Goal: Communication & Community: Answer question/provide support

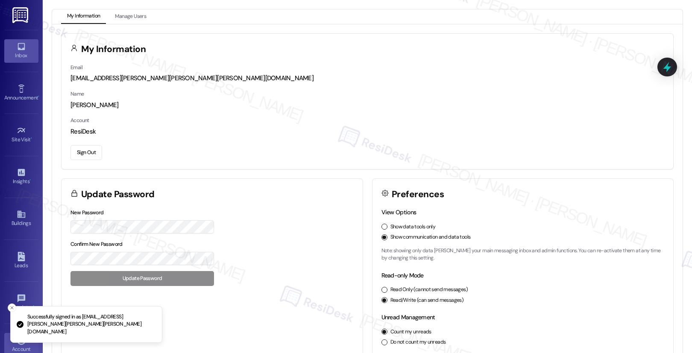
click at [21, 55] on div "Inbox" at bounding box center [21, 55] width 43 height 9
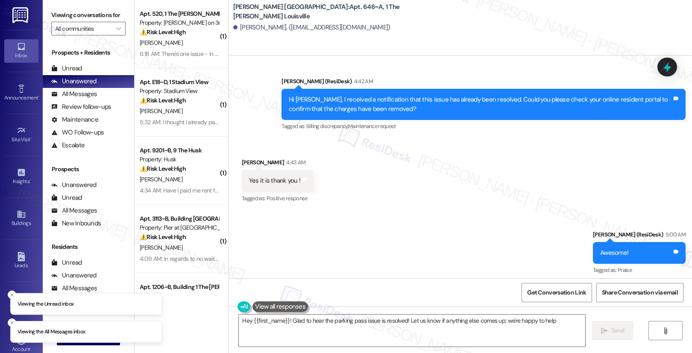
type textarea "Hey {{first_name}}! Glad to hear the parking pass issue is resolved! Let us kno…"
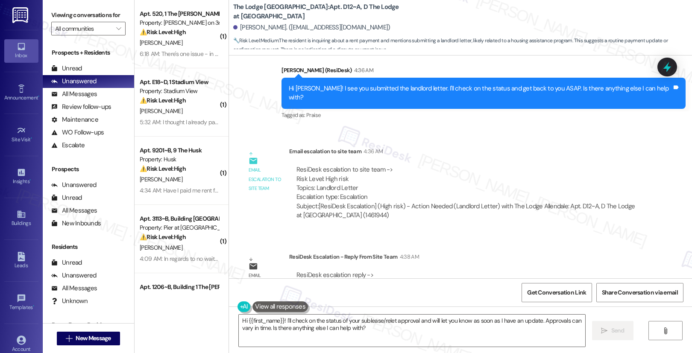
scroll to position [502, 0]
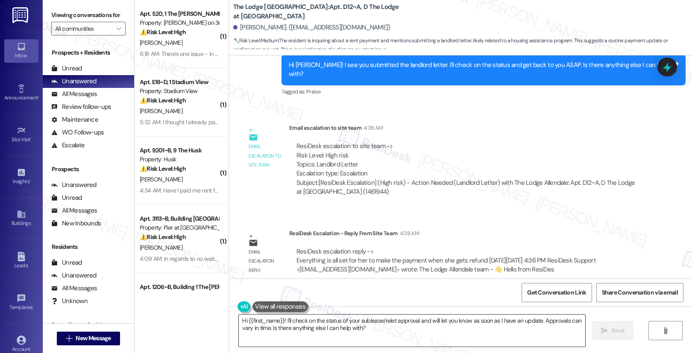
click at [308, 325] on textarea "Hi {{first_name}}! I'll check on the status of your sublease/relet approval and…" at bounding box center [412, 331] width 346 height 32
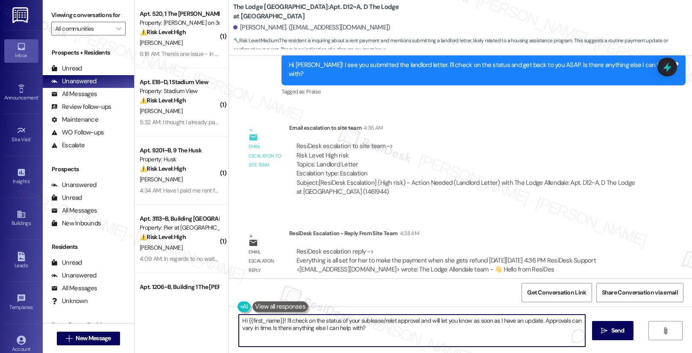
click at [308, 325] on textarea "Hi {{first_name}}! I'll check on the status of your sublease/relet approval and…" at bounding box center [412, 331] width 346 height 32
click at [310, 327] on textarea "Hi {{first_name}}! I'll check on the status of your sublease/relet approval and…" at bounding box center [412, 331] width 346 height 32
click at [310, 327] on textarea "Hi {{first_name}}! I'll check on the status of your sublease/relet approval and…" at bounding box center [410, 331] width 346 height 32
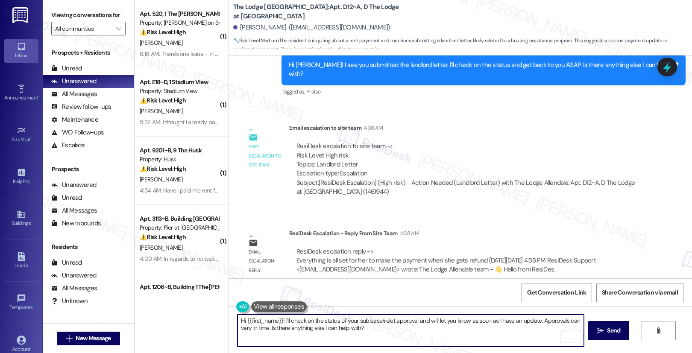
paste textarea "Everything is all set for her to make the payment when she gets refund"
click at [295, 321] on textarea "Everything is all set for her to make the payment when she gets refund" at bounding box center [410, 331] width 346 height 32
click at [376, 321] on textarea "Everything is all set for you to make the payment when she gets refund" at bounding box center [410, 331] width 346 height 32
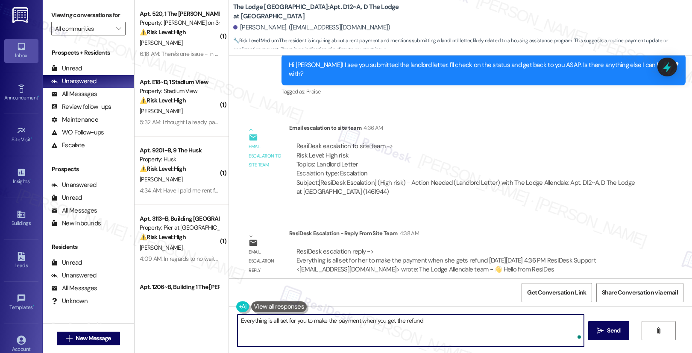
click at [426, 321] on textarea "Everything is all set for you to make the payment when you get the refund" at bounding box center [410, 331] width 346 height 32
type textarea "Everything is all set for you to make the payment when you get the refund. Have…"
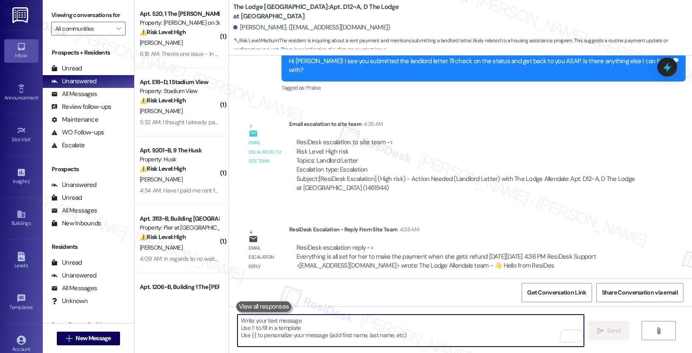
scroll to position [562, 0]
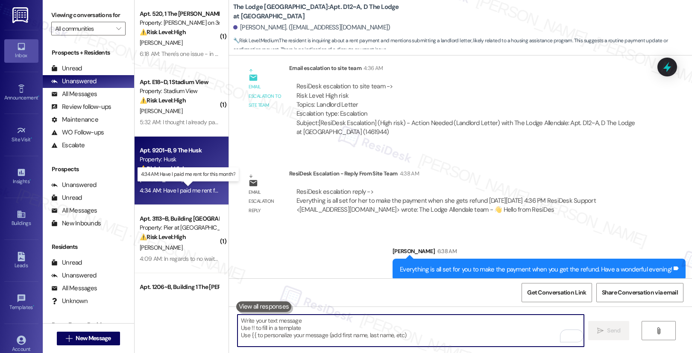
click at [179, 194] on div "4:34 AM: Have I paid me rent for this month? 4:34 AM: Have I paid me rent for t…" at bounding box center [195, 191] width 110 height 8
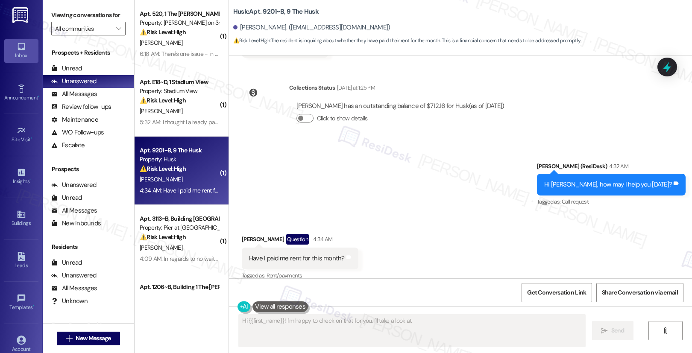
scroll to position [586, 0]
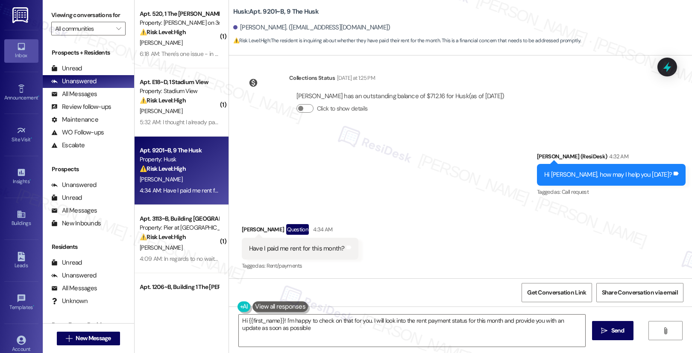
type textarea "Hi {{first_name}}! I'm happy to check on that for you. I will look into the ren…"
click at [299, 107] on button "Click to show details" at bounding box center [304, 108] width 17 height 9
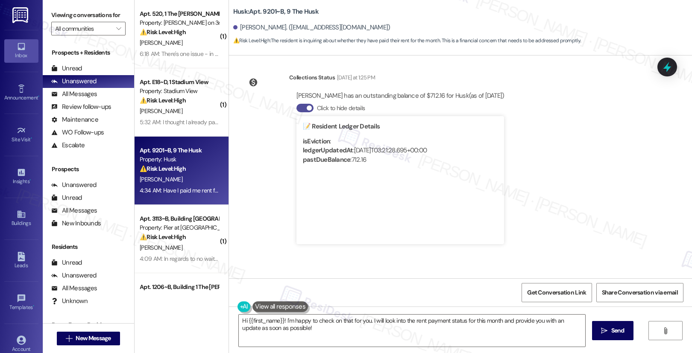
click at [299, 107] on button "Click to hide details" at bounding box center [304, 108] width 17 height 9
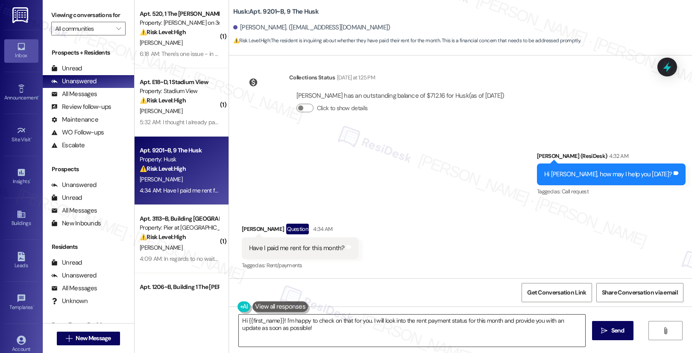
click at [277, 335] on textarea "Hi {{first_name}}! I'm happy to check on that for you. I will look into the ren…" at bounding box center [412, 331] width 346 height 32
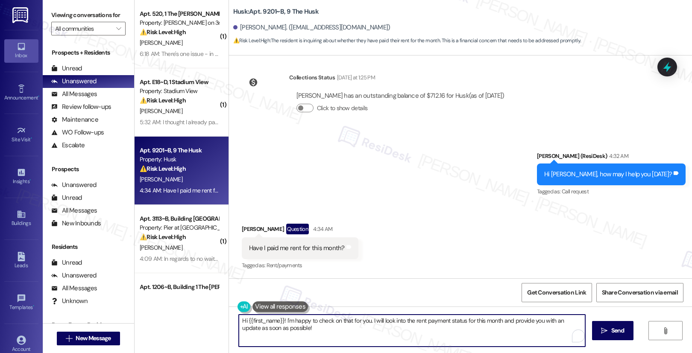
click at [277, 335] on textarea "Hi {{first_name}}! I'm happy to check on that for you. I will look into the ren…" at bounding box center [412, 331] width 346 height 32
click at [283, 328] on textarea "Hi {{first_name}}! I'm happy to check on that for you. I will look into the ren…" at bounding box center [410, 331] width 346 height 32
click at [331, 342] on textarea "Hi {{first_name}}! I'm happy to check on that for you. I will look into the ren…" at bounding box center [410, 331] width 346 height 32
click at [603, 324] on button " Send" at bounding box center [608, 330] width 41 height 19
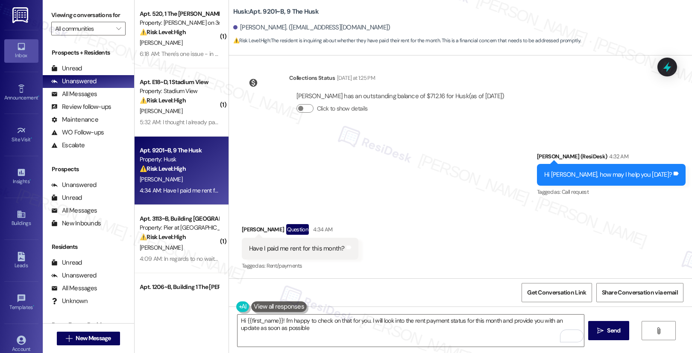
type textarea "Hi {{first_name}}! I'm happy to check on that for you. I will look into the ren…"
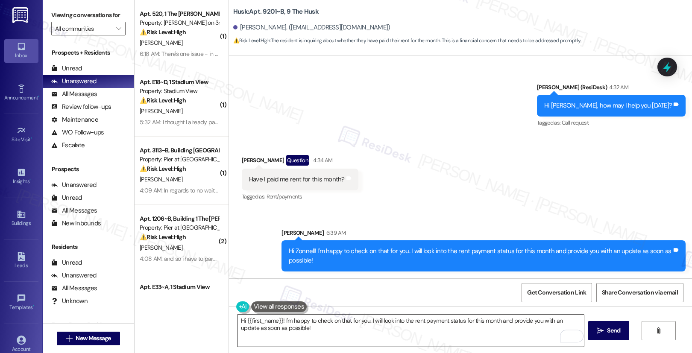
click at [444, 337] on textarea "Hi {{first_name}}! I'm happy to check on that for you. I will look into the ren…" at bounding box center [410, 331] width 346 height 32
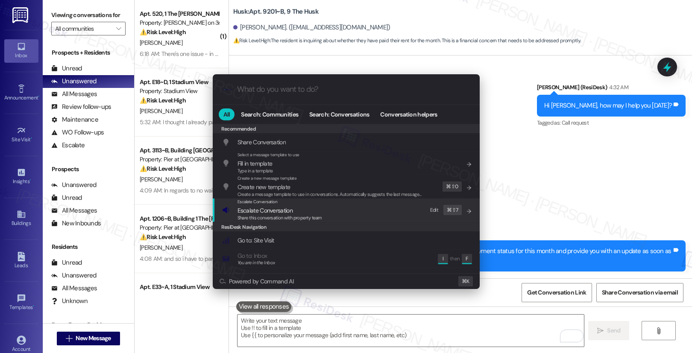
click at [367, 213] on div "Escalate Conversation Escalate Conversation Share this conversation with proper…" at bounding box center [347, 210] width 250 height 23
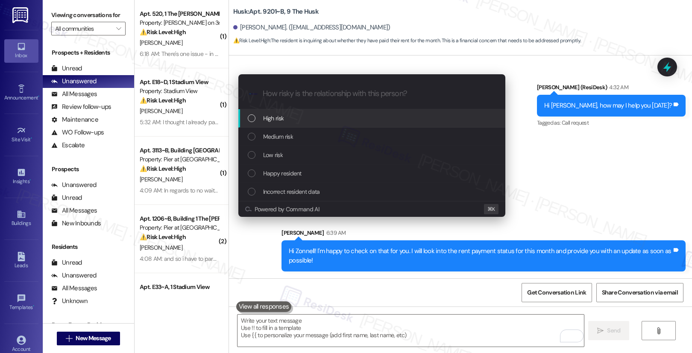
click at [355, 115] on div "High risk" at bounding box center [373, 118] width 250 height 9
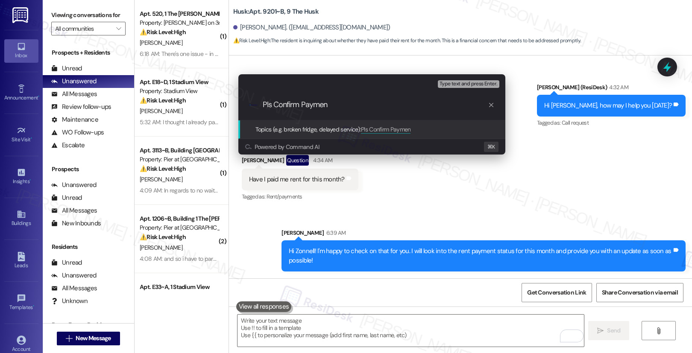
type input "Pls Confirm Payment"
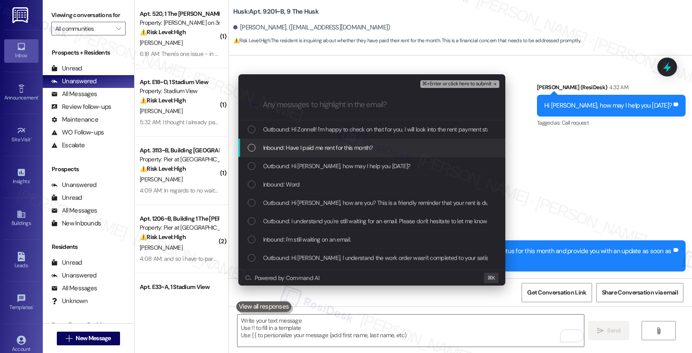
click at [332, 149] on span "Inbound: Have I paid me rent for this month?" at bounding box center [318, 147] width 110 height 9
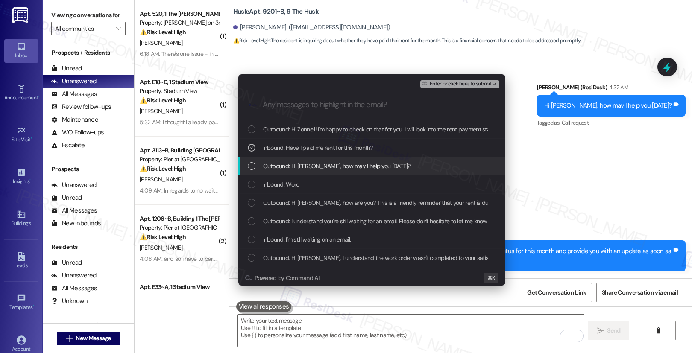
click at [336, 166] on span "Outbound: Hi Zonnell, how may I help you today?" at bounding box center [336, 165] width 147 height 9
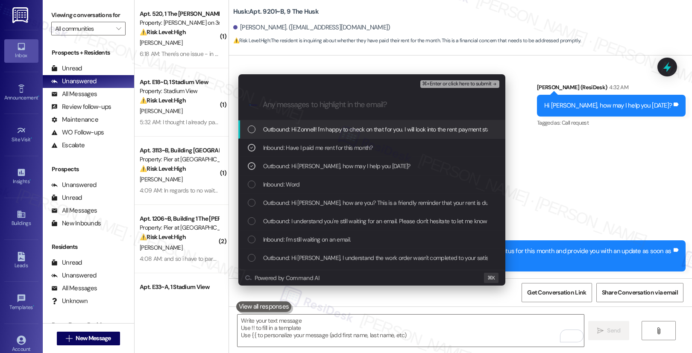
click at [350, 130] on span "Outbound: Hi Zonnell! I'm happy to check on that for you. I will look into the …" at bounding box center [464, 129] width 403 height 9
click at [445, 82] on span "⌘+Enter or click here to submit" at bounding box center [456, 84] width 69 height 6
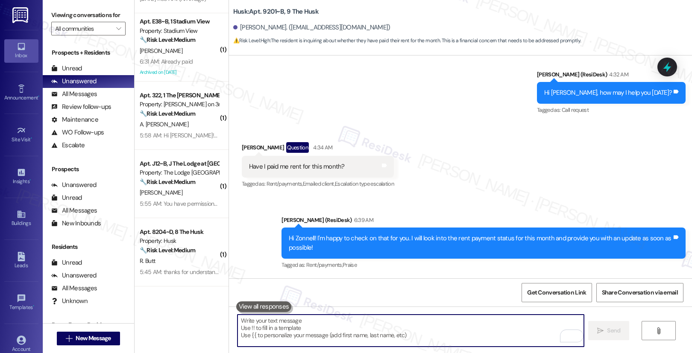
scroll to position [1147, 0]
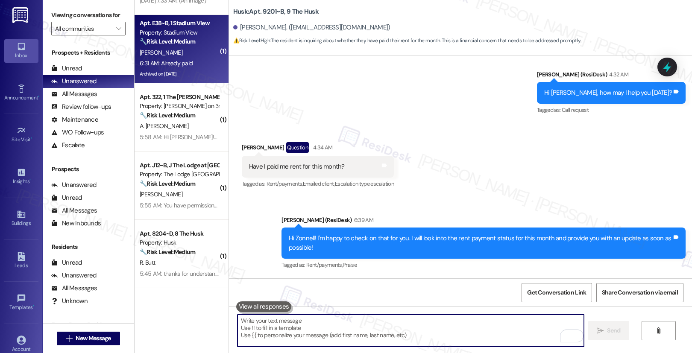
click at [199, 41] on div "🔧 Risk Level: Medium The resident indicates they have already paid their rent. …" at bounding box center [179, 41] width 79 height 9
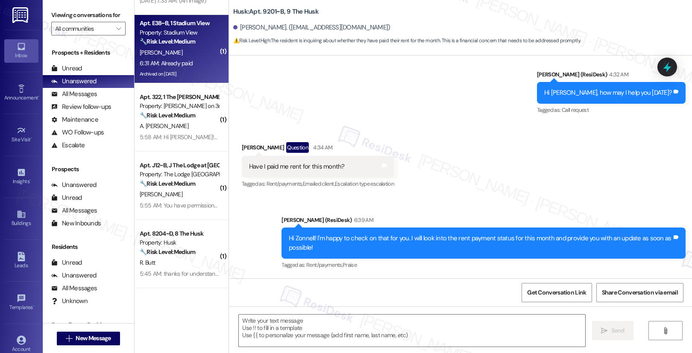
type textarea "Fetching suggested responses. Please feel free to read through the conversation…"
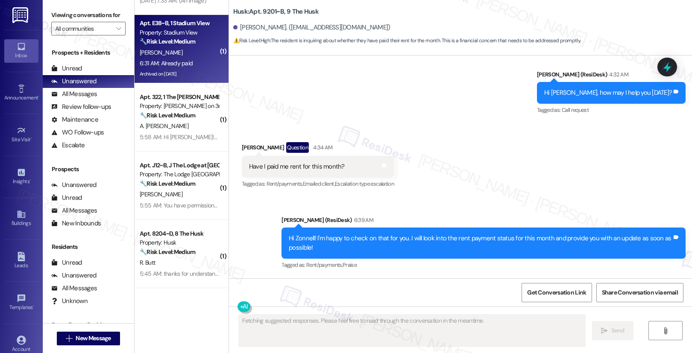
click at [199, 41] on div "🔧 Risk Level: Medium The resident indicates they have already paid their rent. …" at bounding box center [179, 41] width 79 height 9
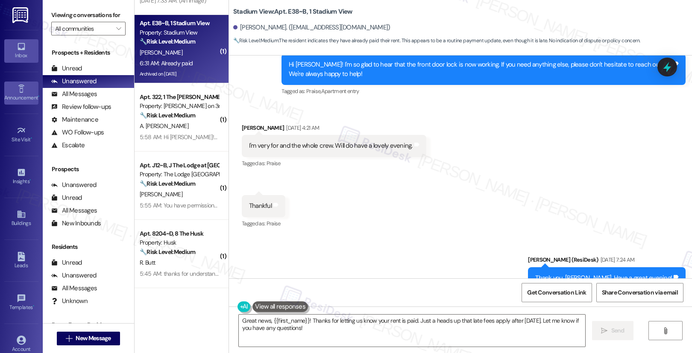
scroll to position [3883, 0]
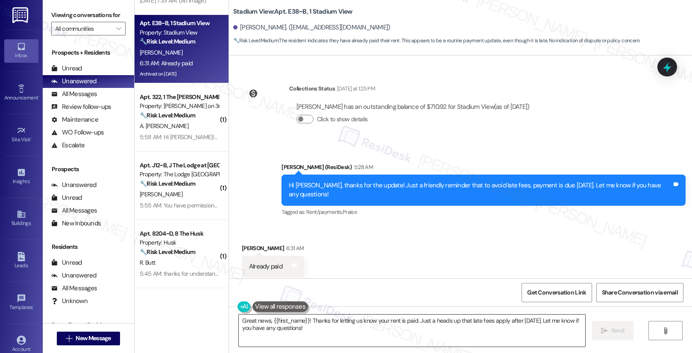
click at [282, 328] on textarea "Great news, {{first_name}}! Thanks for letting us know your rent is paid. Just …" at bounding box center [412, 331] width 346 height 32
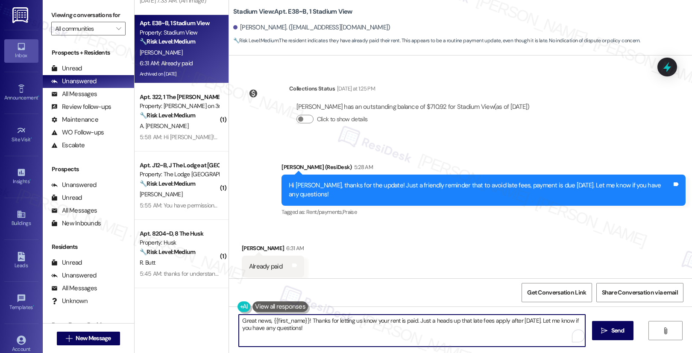
click at [282, 328] on textarea "Great news, {{first_name}}! Thanks for letting us know your rent is paid. Just …" at bounding box center [412, 331] width 346 height 32
paste textarea "Thank you, {{first_name}}, for your payment! If there's anything we can help yo…"
click at [610, 332] on span "Send" at bounding box center [613, 330] width 13 height 9
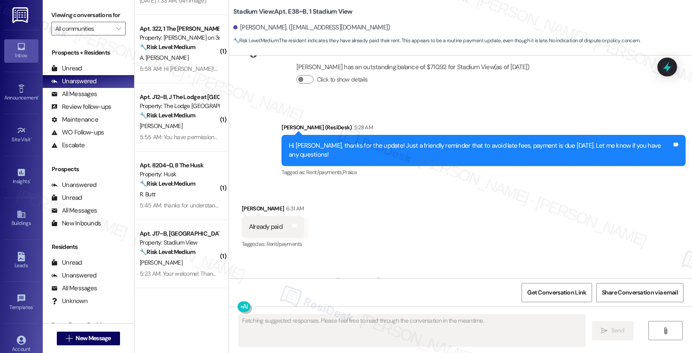
scroll to position [3942, 0]
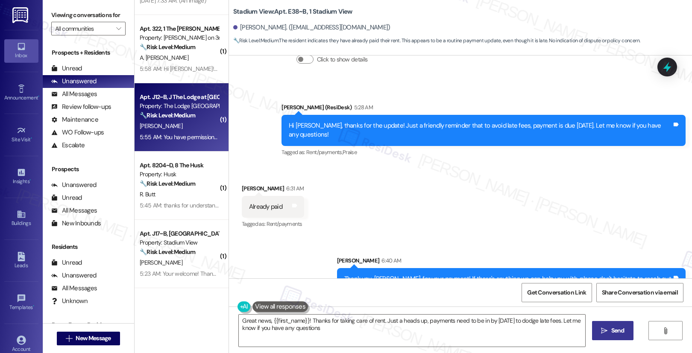
type textarea "Great news, {{first_name}}! Thanks for taking care of rent. Just a heads up, pa…"
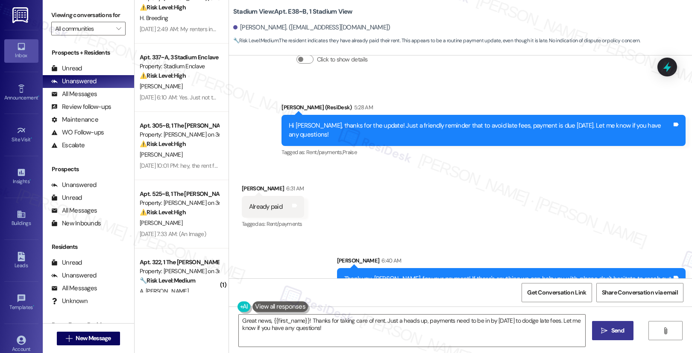
scroll to position [920, 0]
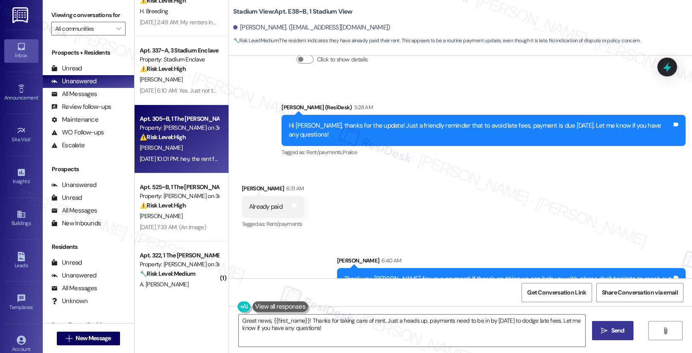
click at [195, 135] on div "⚠️ Risk Level: High The resident is disputing a recurring charge on their rent,…" at bounding box center [179, 137] width 79 height 9
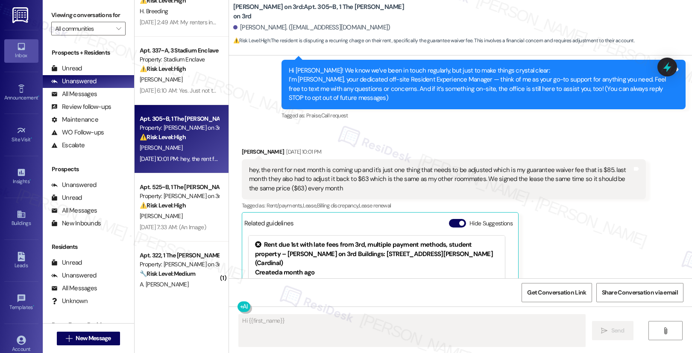
scroll to position [81, 0]
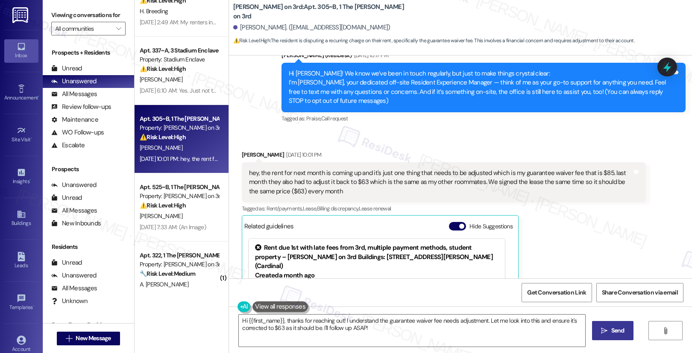
click at [358, 176] on div "hey, the rent for next month is coming up and it's just one thing that needs to…" at bounding box center [440, 182] width 383 height 27
click at [322, 172] on div "hey, the rent for next month is coming up and it's just one thing that needs to…" at bounding box center [440, 182] width 383 height 27
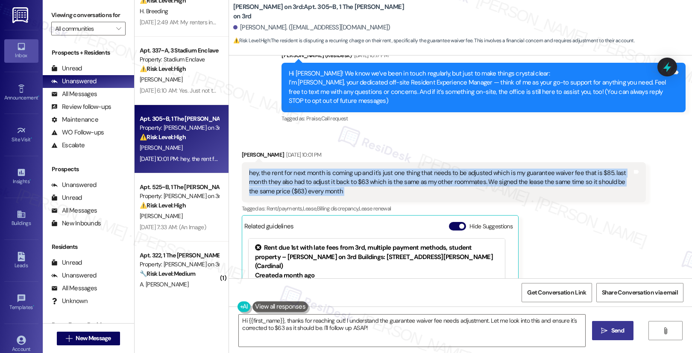
copy div "hey, the rent for next month is coming up and it's just one thing that needs to…"
click at [322, 326] on textarea "Hi {{first_name}}, thanks for reaching out! I understand the guarantee waiver f…" at bounding box center [412, 331] width 346 height 32
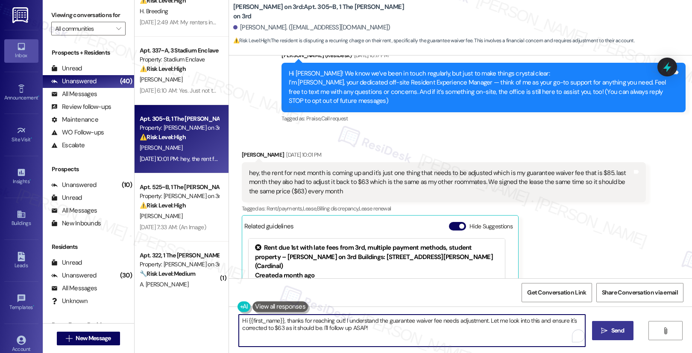
click at [322, 326] on textarea "Hi {{first_name}}, thanks for reaching out! I understand the guarantee waiver f…" at bounding box center [412, 331] width 346 height 32
paste textarea "[Resident’s Name], Thank you for pointing this out. I’ll check with our site te…"
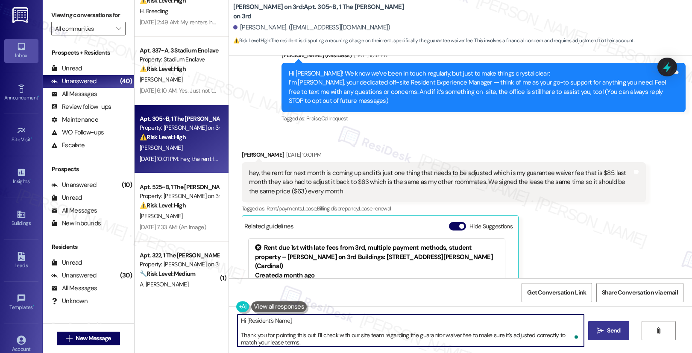
paste textarea "I’ll get back to you as soon as I have an update."
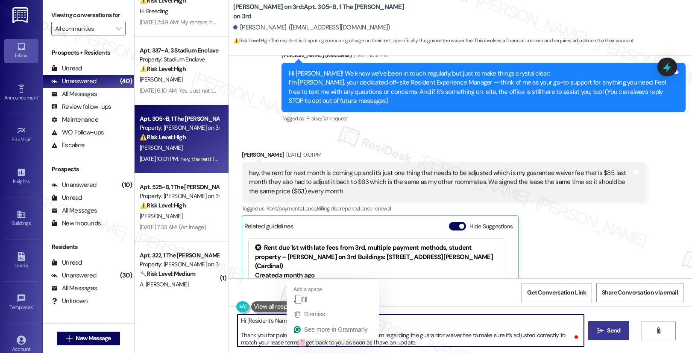
click at [293, 342] on textarea "Hi [Resident’s Name], Thank you for pointing this out. I’ll check with our site…" at bounding box center [410, 331] width 346 height 32
click at [242, 156] on div "Jaida White Aug 29, 2025 at 10:01 PM" at bounding box center [444, 156] width 404 height 12
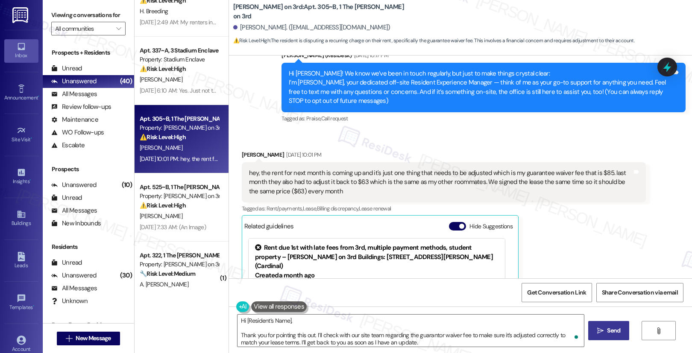
click at [242, 156] on div "Jaida White Aug 29, 2025 at 10:01 PM" at bounding box center [444, 156] width 404 height 12
copy div "Jaida"
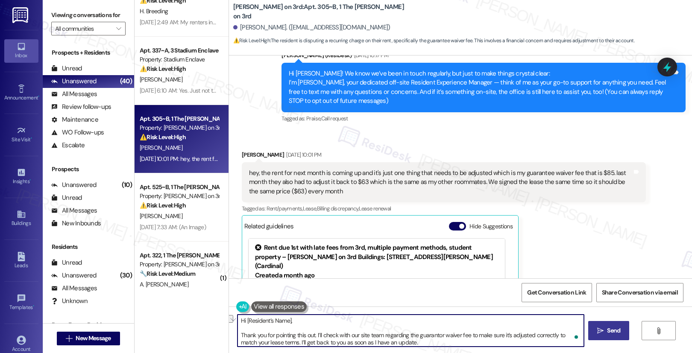
drag, startPoint x: 291, startPoint y: 323, endPoint x: 241, endPoint y: 322, distance: 50.0
click at [241, 322] on textarea "Hi [Resident’s Name], Thank you for pointing this out. I’ll check with our site…" at bounding box center [410, 331] width 346 height 32
paste textarea "Jaida"
click at [237, 337] on textarea "Hi Jaida Thank you for pointing this out. I’ll check with our site team regardi…" at bounding box center [410, 331] width 346 height 32
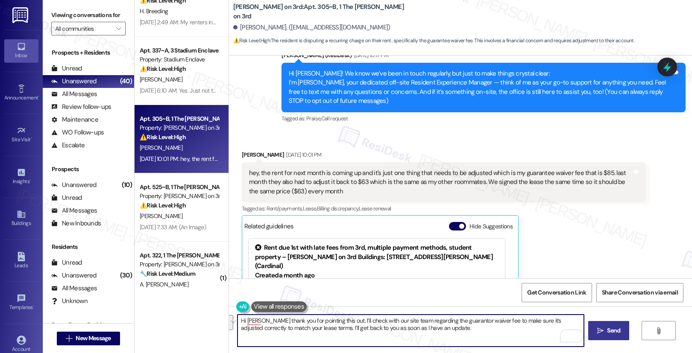
drag, startPoint x: 486, startPoint y: 322, endPoint x: 293, endPoint y: 326, distance: 193.1
click at [293, 326] on textarea "Hi Jaida thank you for pointing this out. I’ll check with our site team regardi…" at bounding box center [410, 331] width 346 height 32
click at [379, 328] on textarea "Hi Jaida thank you for pointing this out. I’ll check with our site team regardi…" at bounding box center [410, 331] width 346 height 32
click at [375, 334] on textarea "Hi Jaida thank you for pointing this out. I’ll check with our site team regardi…" at bounding box center [410, 331] width 346 height 32
type textarea "Hi Jaida thank you for pointing this out. I’ll check with our site team regardi…"
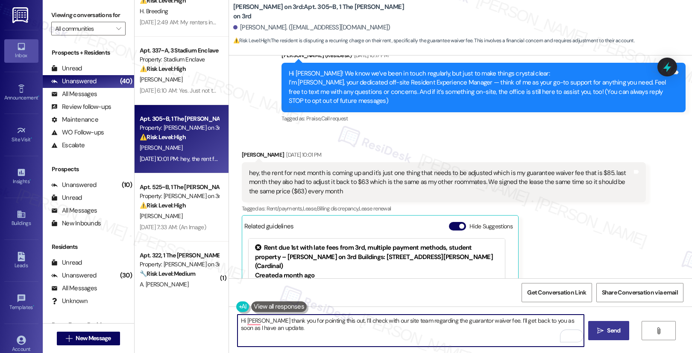
click at [614, 332] on span "Send" at bounding box center [613, 330] width 13 height 9
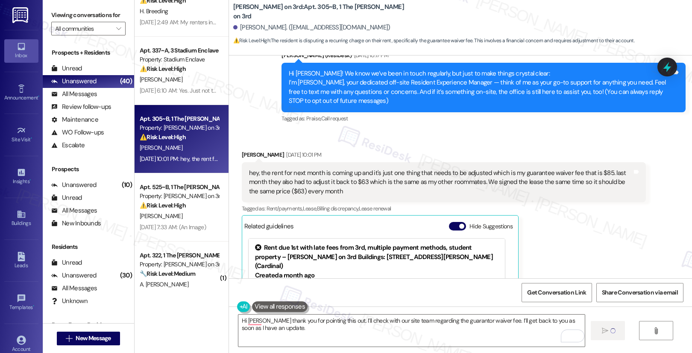
click at [471, 173] on div "hey, the rent for next month is coming up and it's just one thing that needs to…" at bounding box center [440, 182] width 383 height 27
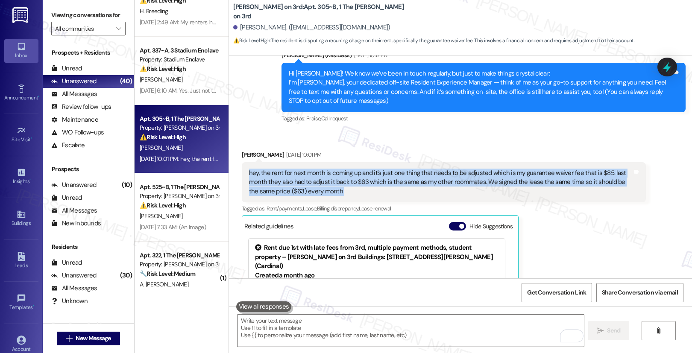
copy div "hey, the rent for next month is coming up and it's just one thing that needs to…"
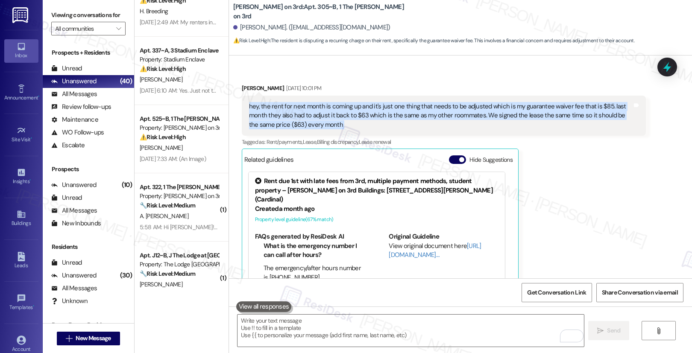
scroll to position [334, 0]
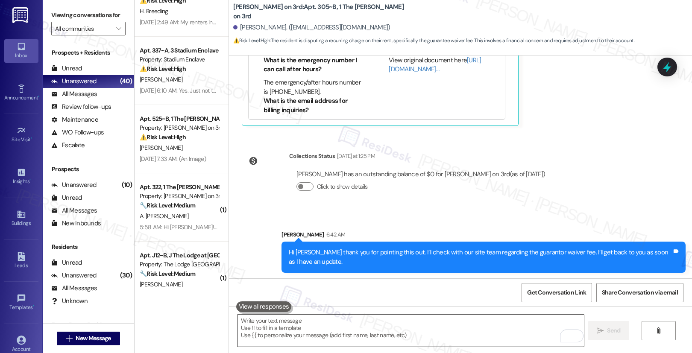
click at [297, 327] on textarea "To enrich screen reader interactions, please activate Accessibility in Grammarl…" at bounding box center [410, 331] width 346 height 32
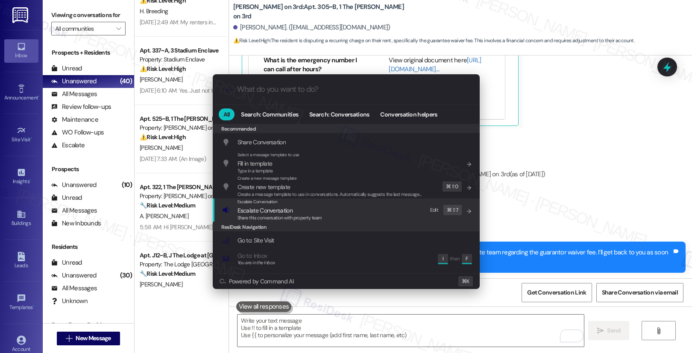
click at [292, 214] on div "Share this conversation with property team" at bounding box center [279, 218] width 85 height 8
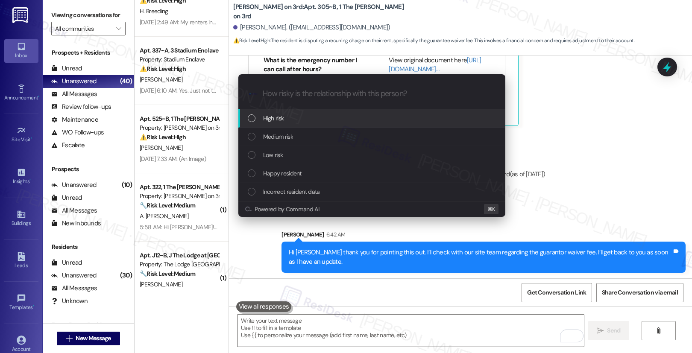
click at [314, 121] on div "High risk" at bounding box center [373, 118] width 250 height 9
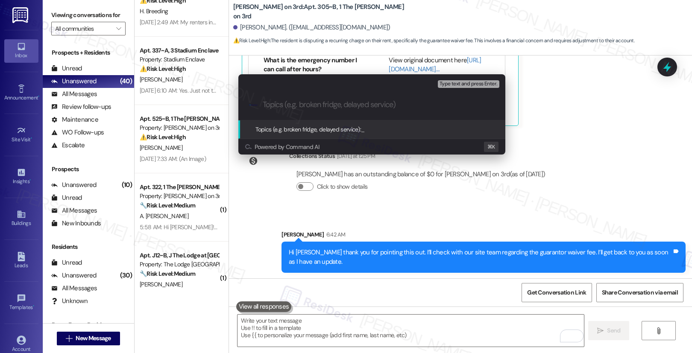
paste input "Guarantor Waiver Fee Correction Request"
type input "Guarantor Waiver Fee Correction Request"
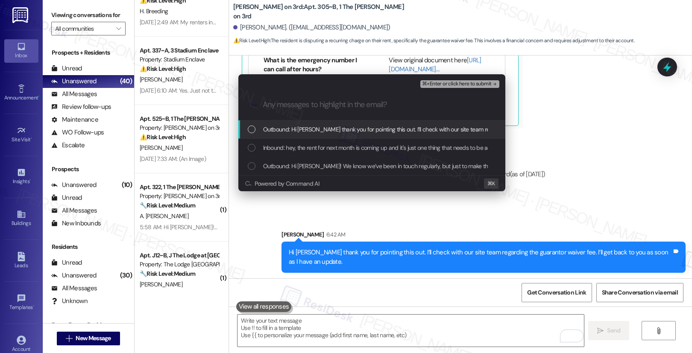
click at [321, 134] on span "Outbound: Hi Jaida thank you for pointing this out. I’ll check with our site te…" at bounding box center [476, 129] width 426 height 9
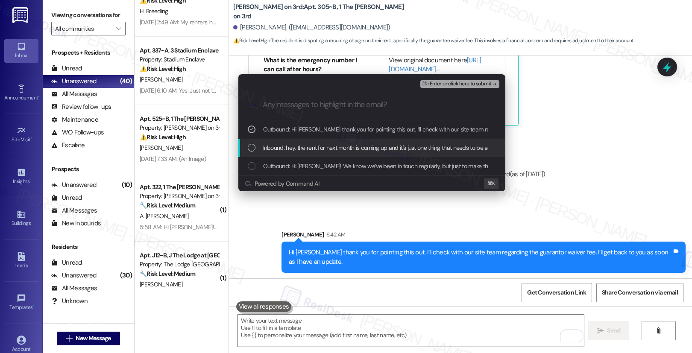
click at [318, 147] on span "Inbound: hey, the rent for next month is coming up and it's just one thing that…" at bounding box center [662, 147] width 798 height 9
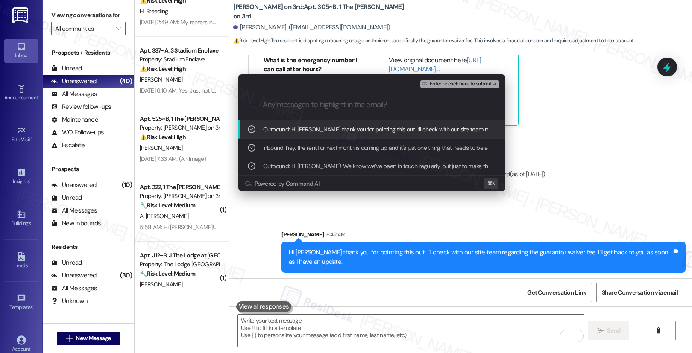
click at [463, 85] on span "⌘+Enter or click here to submit" at bounding box center [456, 84] width 69 height 6
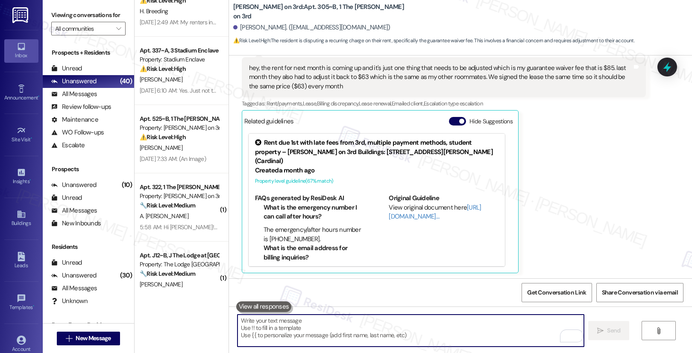
scroll to position [346, 0]
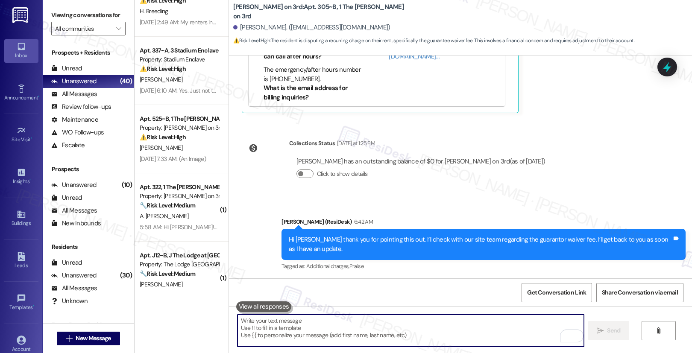
click at [397, 324] on textarea "To enrich screen reader interactions, please activate Accessibility in Grammarl…" at bounding box center [410, 331] width 346 height 32
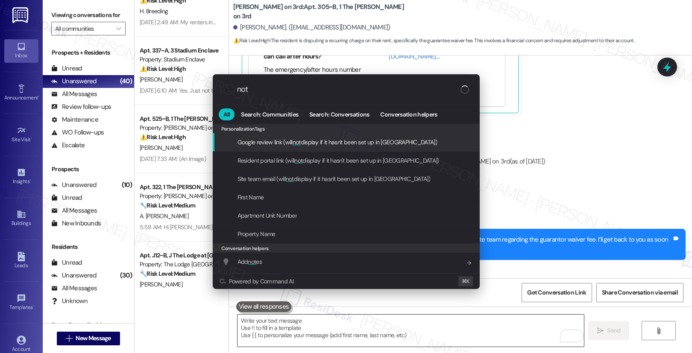
type input "note"
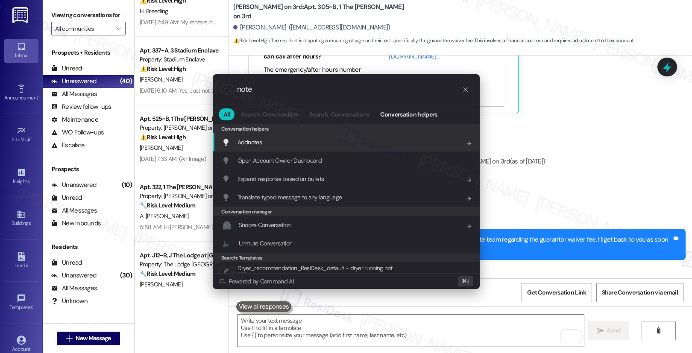
click at [365, 148] on div "Add note s Add shortcut" at bounding box center [346, 142] width 267 height 18
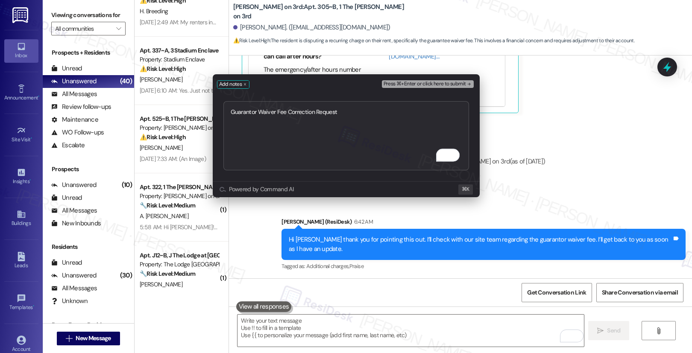
type textarea "Guarantor Waiver Fee Correction Request"
click at [431, 88] on div "Press ⌘+Enter or click here to submit" at bounding box center [429, 85] width 94 height 12
click at [433, 83] on span "Press ⌘+Enter or click here to submit" at bounding box center [425, 84] width 82 height 6
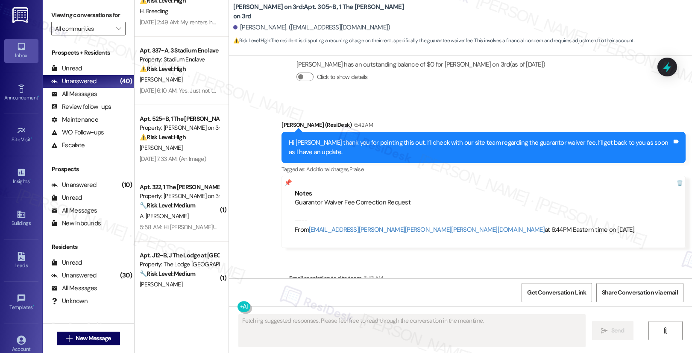
scroll to position [524, 0]
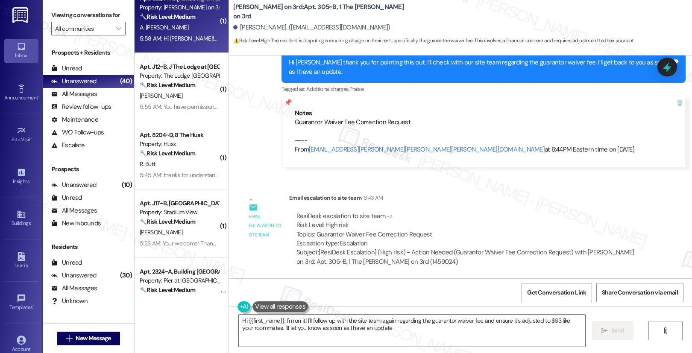
type textarea "Hi {{first_name}}, I'm on it! I'll follow up with the site team again regarding…"
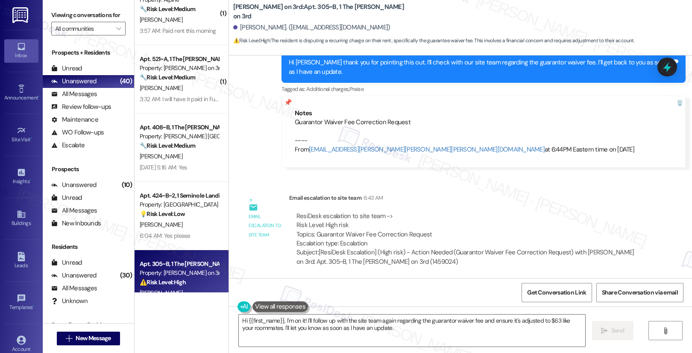
scroll to position [1595, 0]
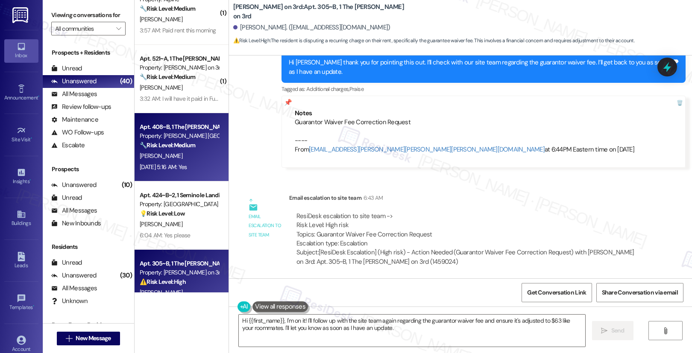
click at [192, 156] on div "A. Hirsi" at bounding box center [179, 156] width 81 height 11
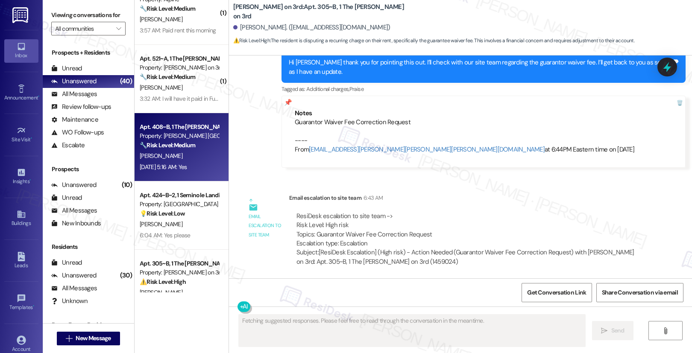
scroll to position [649, 0]
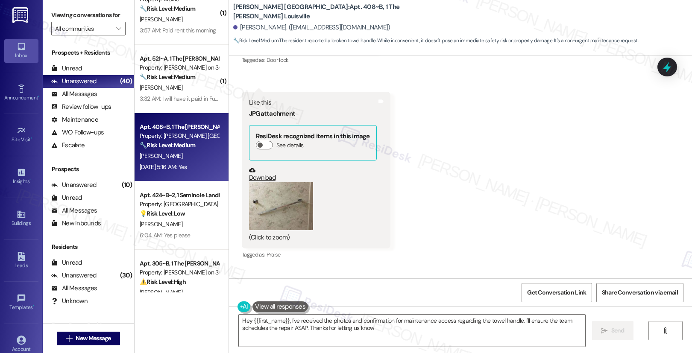
type textarea "Hey {{first_name}}, I've received the photos and confirmation for maintenance a…"
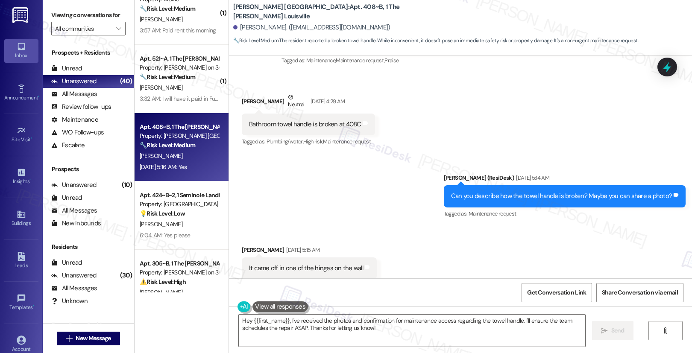
scroll to position [211, 0]
click at [329, 123] on div "Bathroom towel handle is broken at 408C" at bounding box center [305, 124] width 112 height 9
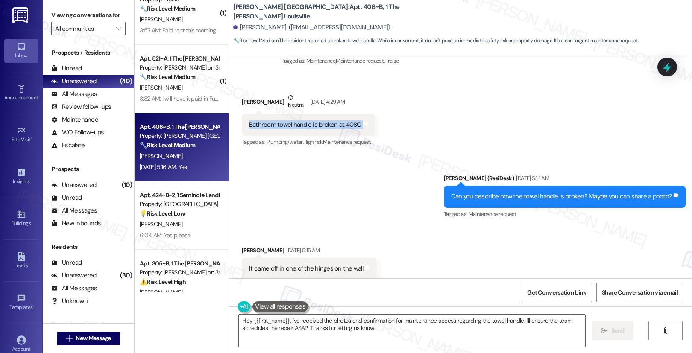
copy div "Bathroom towel handle is broken at 408C Tags and notes"
click at [290, 265] on div "It came off in one of the hinges on the wall" at bounding box center [306, 268] width 114 height 9
copy div "It came off in one of the hinges on the wall Tags and notes"
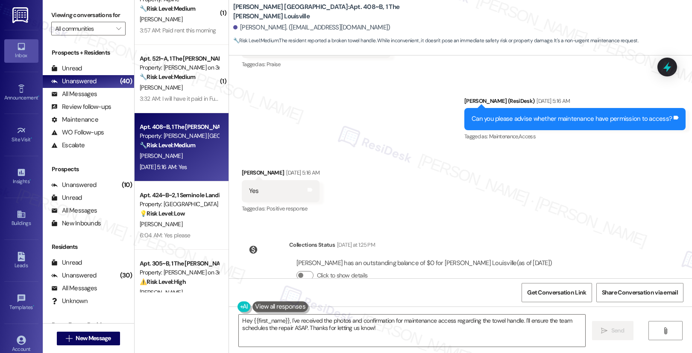
scroll to position [649, 0]
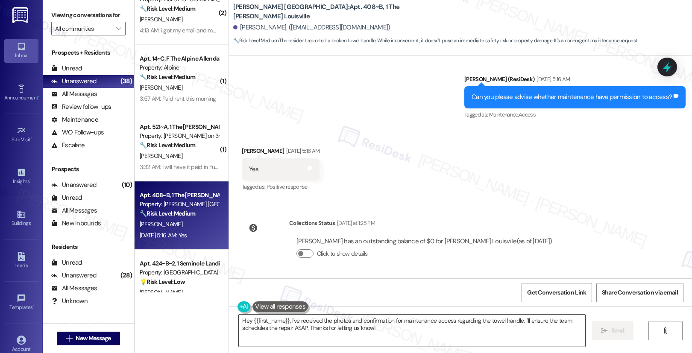
click at [326, 328] on textarea "Hey {{first_name}}, I've received the photos and confirmation for maintenance a…" at bounding box center [412, 331] width 346 height 32
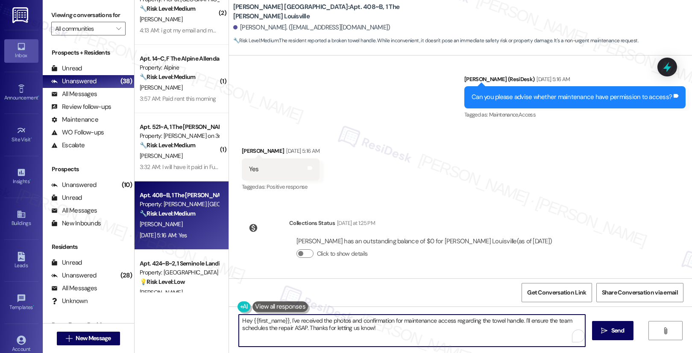
click at [326, 328] on textarea "Hey {{first_name}}, I've received the photos and confirmation for maintenance a…" at bounding box center [412, 331] width 346 height 32
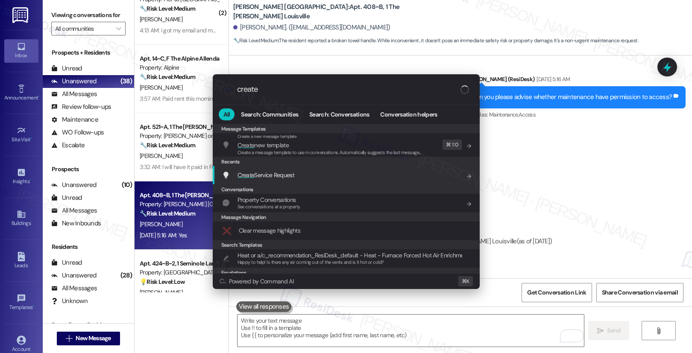
type input "create"
click at [362, 173] on div "Create Service Request Add shortcut" at bounding box center [347, 174] width 250 height 9
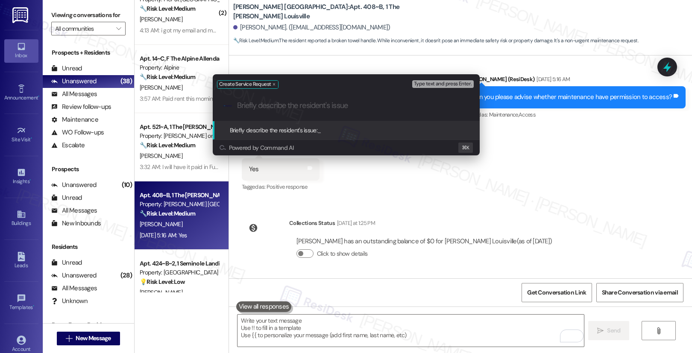
click at [272, 106] on input "Briefly describe the resident's issue" at bounding box center [353, 105] width 232 height 9
paste input "Bathroom towel handle broken"
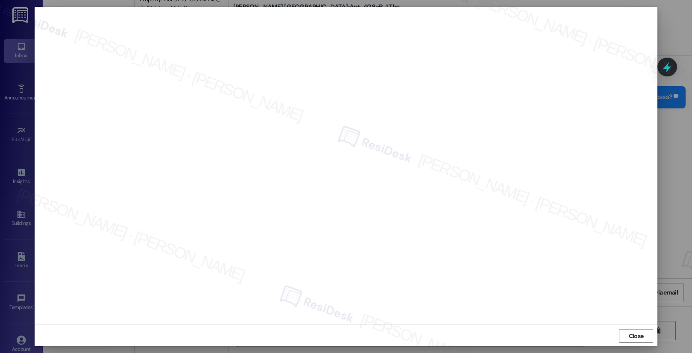
scroll to position [1, 0]
click at [633, 335] on span "Close" at bounding box center [636, 335] width 15 height 9
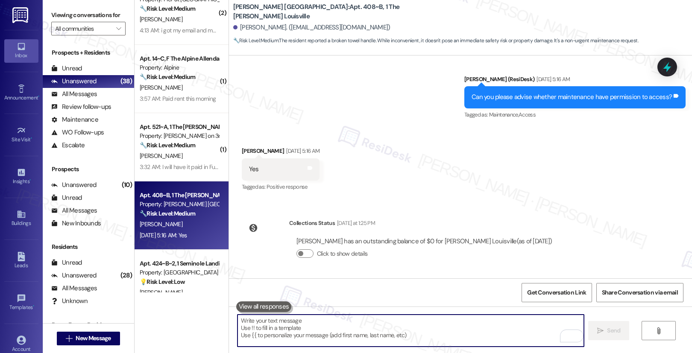
click at [444, 326] on textarea "To enrich screen reader interactions, please activate Accessibility in Grammarl…" at bounding box center [410, 331] width 346 height 32
click at [410, 338] on textarea "To enrich screen reader interactions, please activate Accessibility in Grammarl…" at bounding box center [410, 331] width 346 height 32
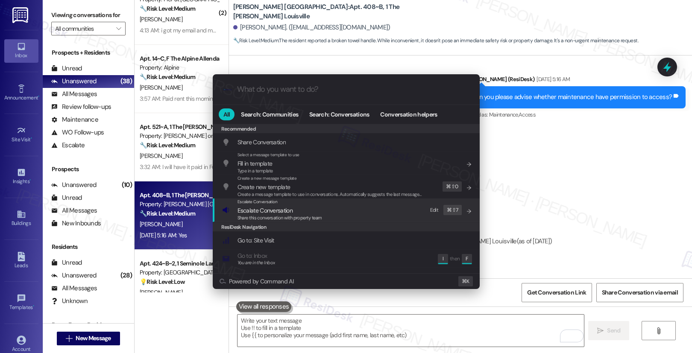
click at [355, 205] on div "Escalate Conversation Escalate Conversation Share this conversation with proper…" at bounding box center [347, 210] width 250 height 23
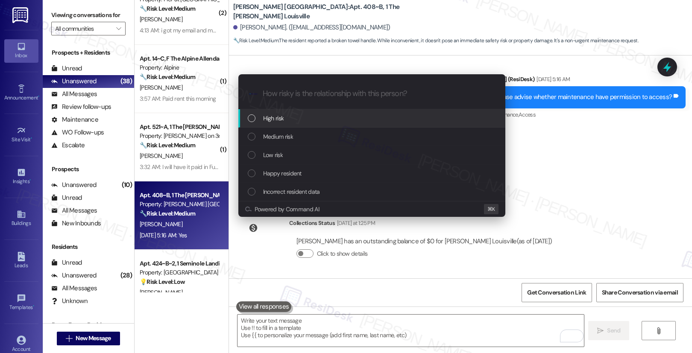
click at [369, 120] on div "High risk" at bounding box center [373, 118] width 250 height 9
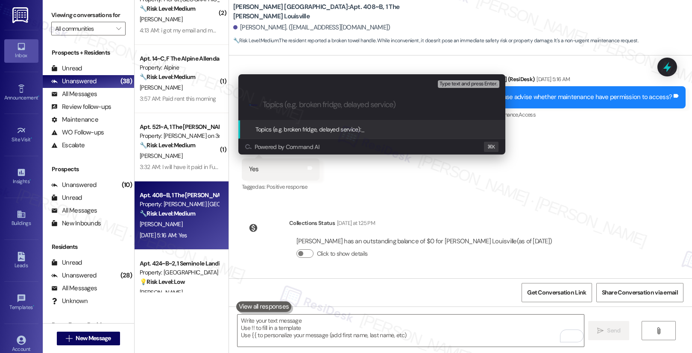
paste input "Work order submitted by Residesk | Work order # 12931799 - Broken Towel Handle"
type input "Work order submitted by Residesk | Work order # 12931799 - Broken Towel Handle"
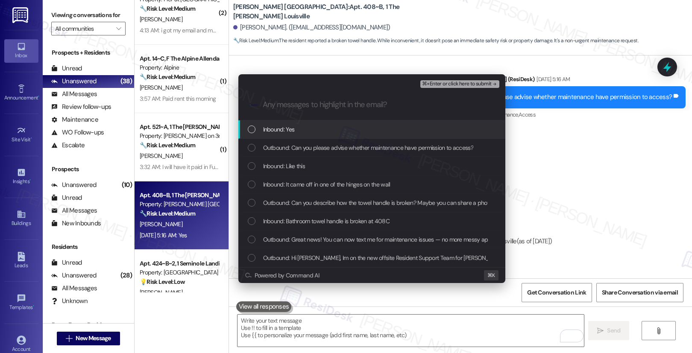
scroll to position [0, 0]
click at [355, 131] on div "Inbound: Yes" at bounding box center [373, 129] width 250 height 9
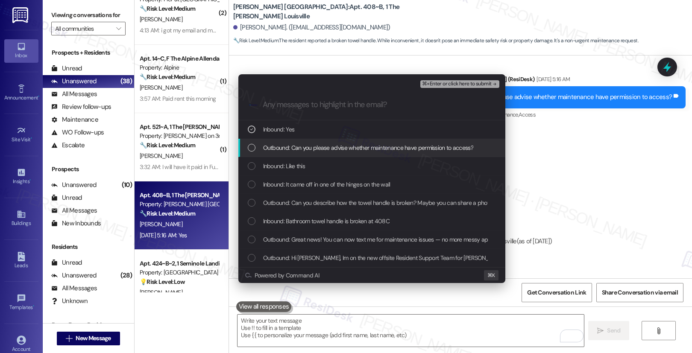
click at [351, 145] on span "Outbound: Can you please advise whether maintenance have permission to access?" at bounding box center [368, 147] width 210 height 9
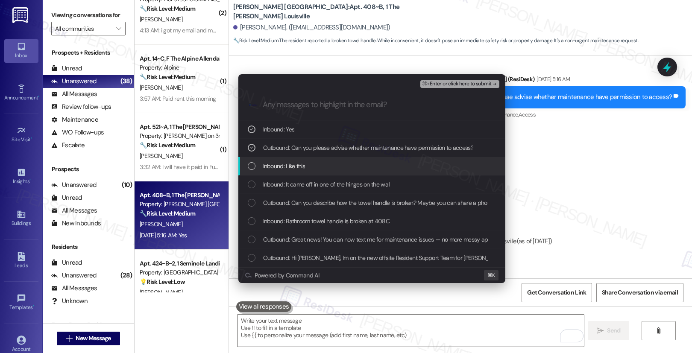
click at [345, 161] on div "Inbound: Like this" at bounding box center [373, 165] width 250 height 9
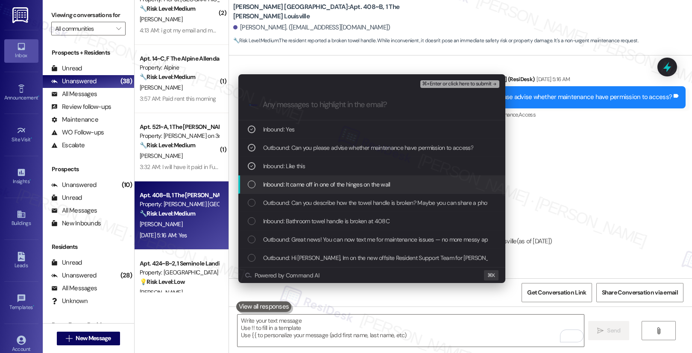
click at [339, 186] on span "Inbound: It came off in one of the hinges on the wall" at bounding box center [326, 184] width 127 height 9
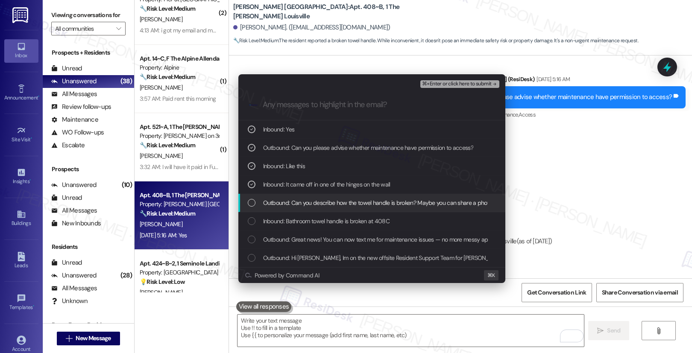
click at [335, 200] on span "Outbound: Can you describe how the towel handle is broken? Maybe you can share …" at bounding box center [379, 202] width 232 height 9
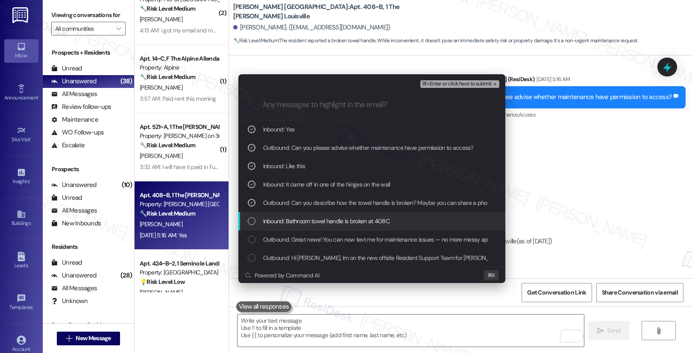
click at [334, 221] on span "Inbound: Bathroom towel handle is broken at 408C" at bounding box center [326, 221] width 126 height 9
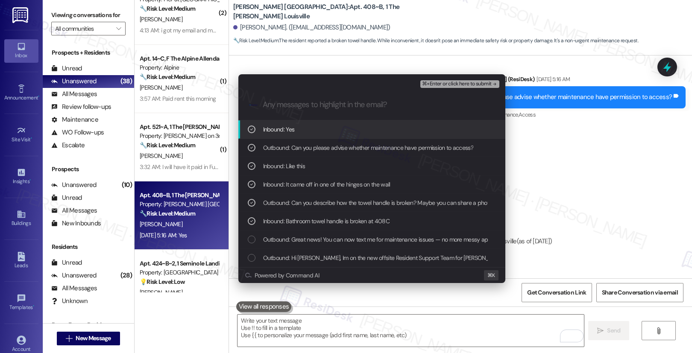
click at [470, 86] on span "⌘+Enter or click here to submit" at bounding box center [456, 84] width 69 height 6
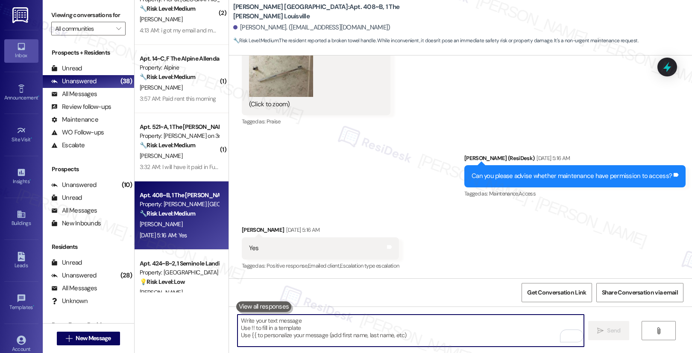
scroll to position [649, 0]
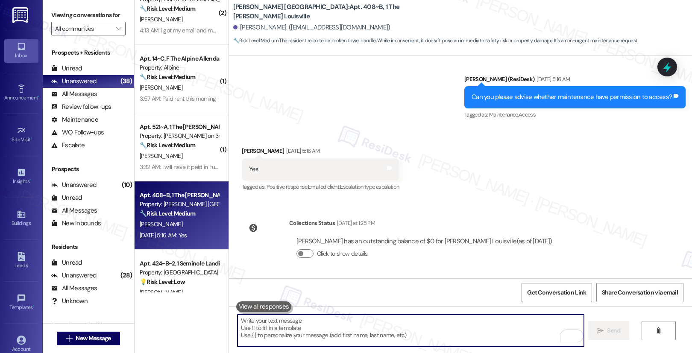
click at [441, 327] on textarea "To enrich screen reader interactions, please activate Accessibility in Grammarl…" at bounding box center [410, 331] width 346 height 32
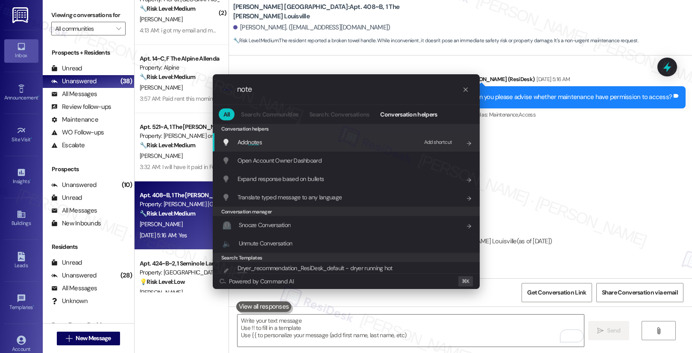
type input "note"
click at [422, 148] on div "Add shortcut" at bounding box center [440, 142] width 43 height 14
click at [360, 144] on div "Add note s ⌘" at bounding box center [347, 142] width 250 height 13
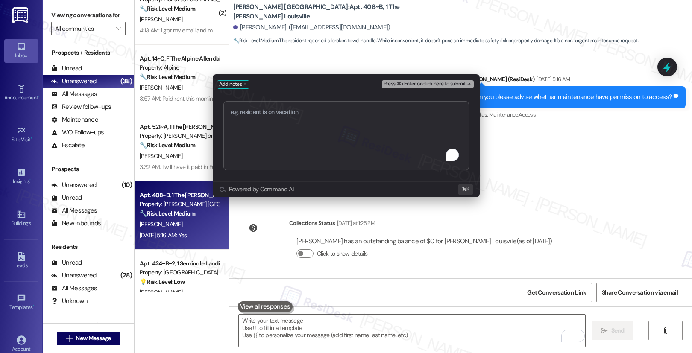
type textarea "Work order submitted by Residesk | Work order # 12931799 - Broken Towel Handle"
click at [410, 86] on span "Press ⌘+Enter or click here to submit" at bounding box center [425, 84] width 82 height 6
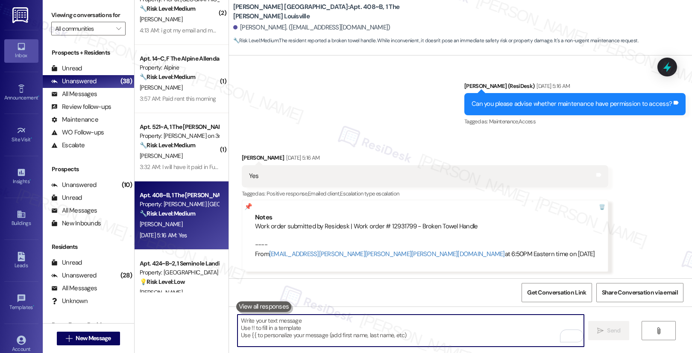
scroll to position [826, 0]
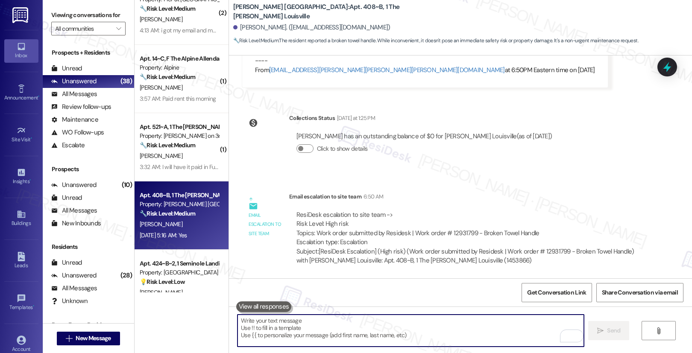
click at [327, 315] on textarea "To enrich screen reader interactions, please activate Accessibility in Grammarl…" at bounding box center [410, 331] width 346 height 32
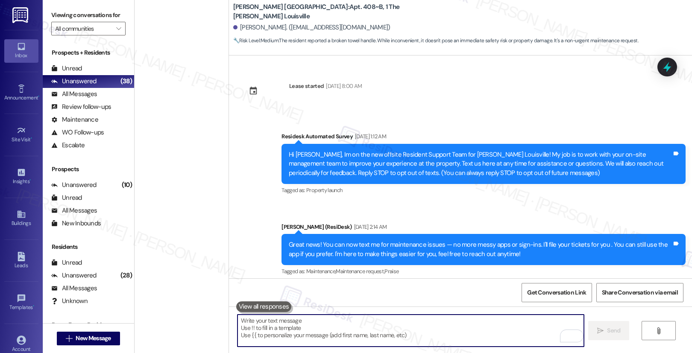
scroll to position [826, 0]
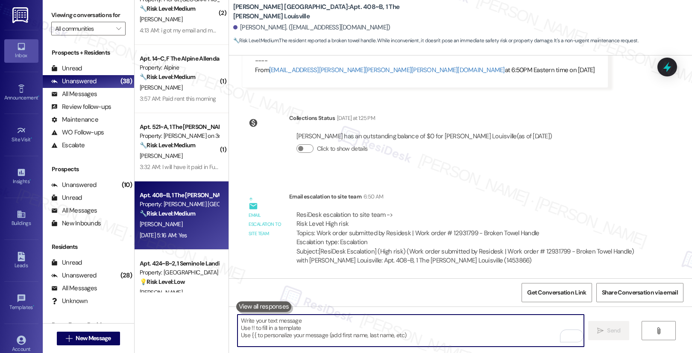
click at [269, 333] on textarea "To enrich screen reader interactions, please activate Accessibility in Grammarl…" at bounding box center [410, 331] width 346 height 32
paste textarea "Thank you, {{first_name}}. The request has been submitted. Our maintenance team…"
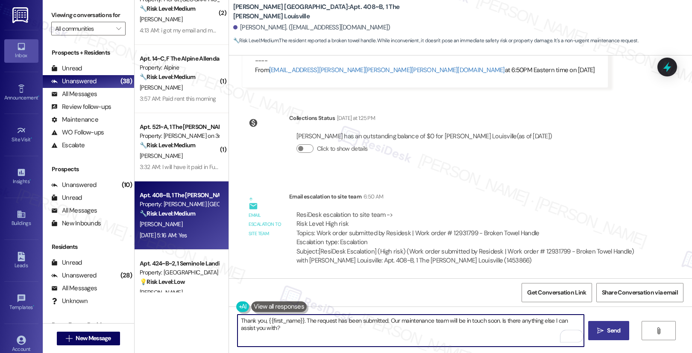
type textarea "Thank you, {{first_name}}. The request has been submitted. Our maintenance team…"
click at [603, 330] on span " Send" at bounding box center [608, 330] width 27 height 9
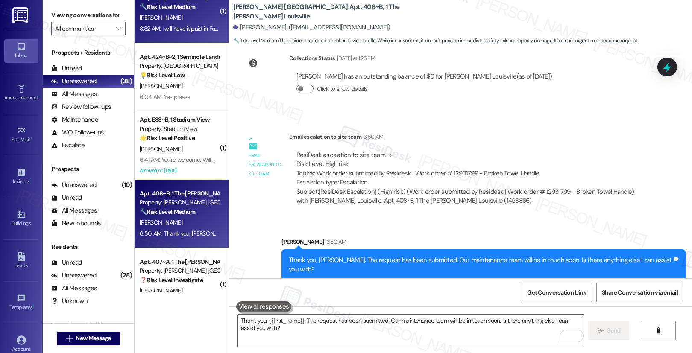
scroll to position [1736, 0]
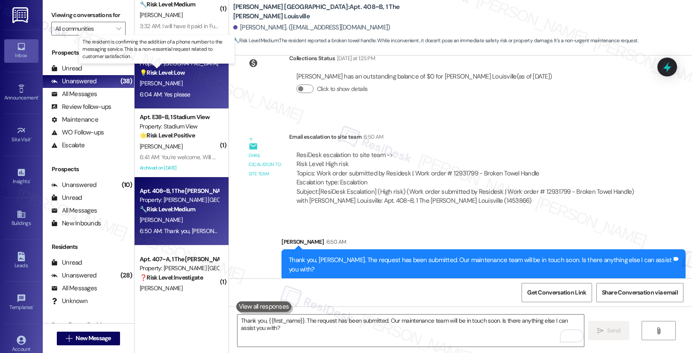
click at [180, 72] on strong "💡 Risk Level: Low" at bounding box center [162, 73] width 45 height 8
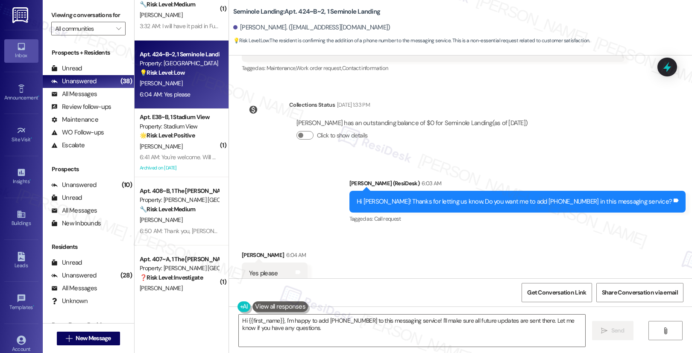
scroll to position [211, 0]
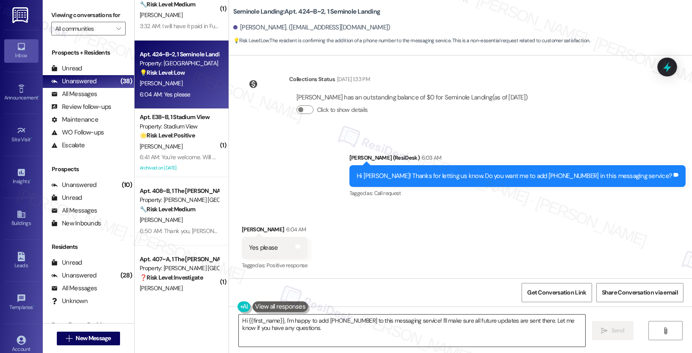
click at [337, 321] on textarea "Hi {{first_name}}, I'm happy to add 716-465-5126 to this messaging service! I'l…" at bounding box center [412, 331] width 346 height 32
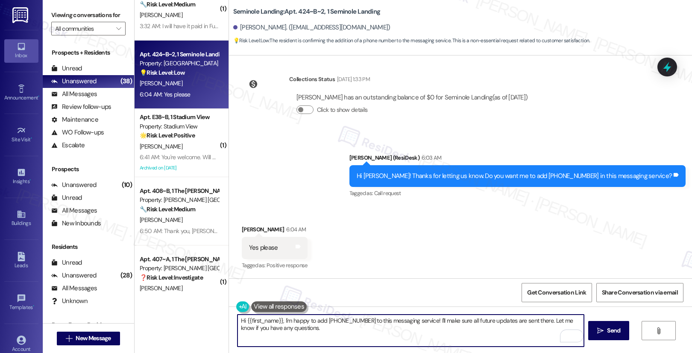
click at [332, 327] on textarea "Hi {{first_name}}, I'm happy to add 716-465-5126 to this messaging service! I'l…" at bounding box center [410, 331] width 346 height 32
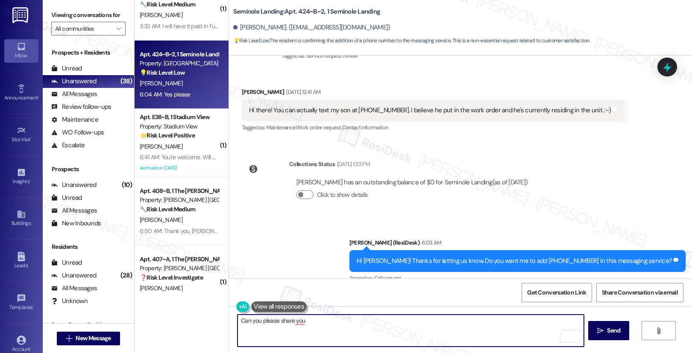
scroll to position [137, 0]
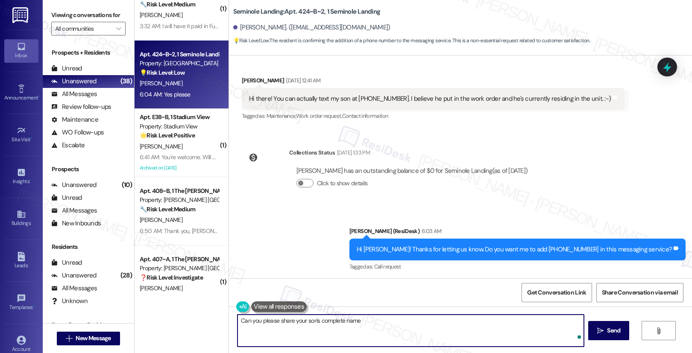
type textarea "Can you please share your son's complete name"
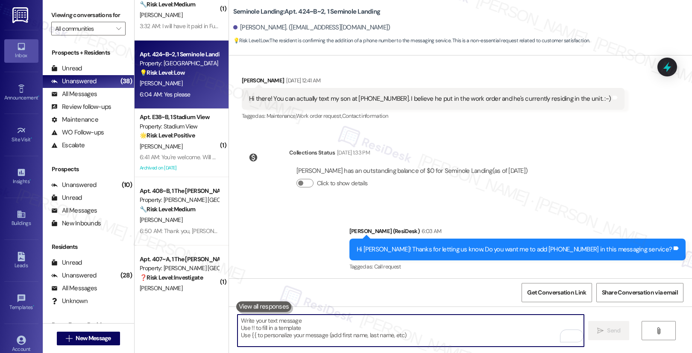
click at [384, 272] on div "Sent via SMS Sarah (ResiDesk) 6:03 AM Hi Britney! Thanks for letting us know. D…" at bounding box center [517, 249] width 349 height 59
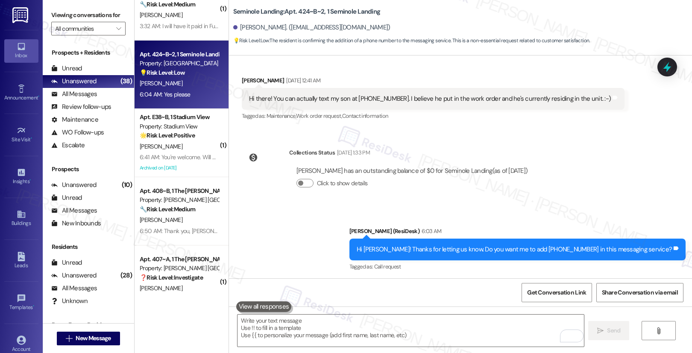
click at [358, 97] on div "Hi there! You can actually text my son at 716-465-5126. I believe he put in the…" at bounding box center [430, 98] width 362 height 9
drag, startPoint x: 349, startPoint y: 99, endPoint x: 372, endPoint y: 180, distance: 84.4
click at [387, 99] on div "Hi there! You can actually text my son at 716-465-5126. I believe he put in the…" at bounding box center [430, 98] width 362 height 9
copy div "716-465-5126"
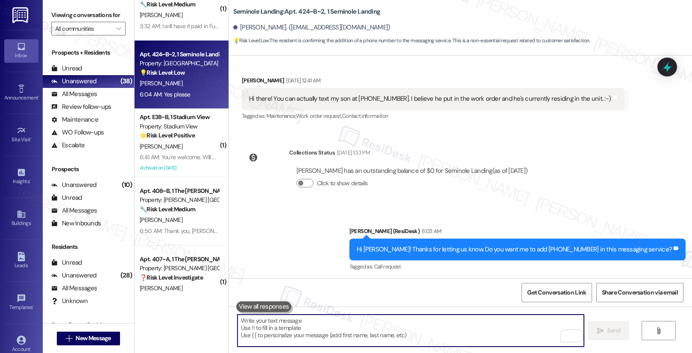
click at [296, 329] on textarea "To enrich screen reader interactions, please activate Accessibility in Grammarl…" at bounding box center [410, 331] width 346 height 32
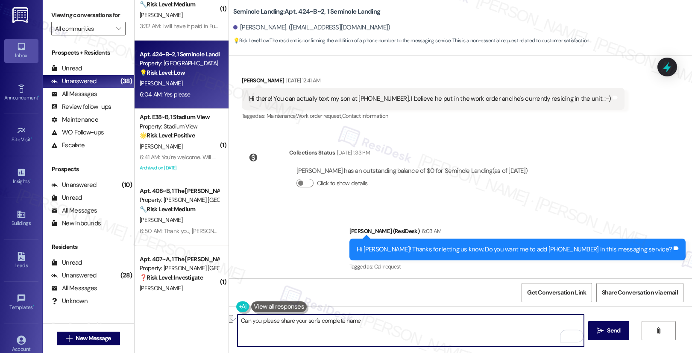
click at [371, 323] on textarea "Can you please share your son's complete name" at bounding box center [410, 331] width 346 height 32
type textarea "Can you please share your son's complete name and email address?"
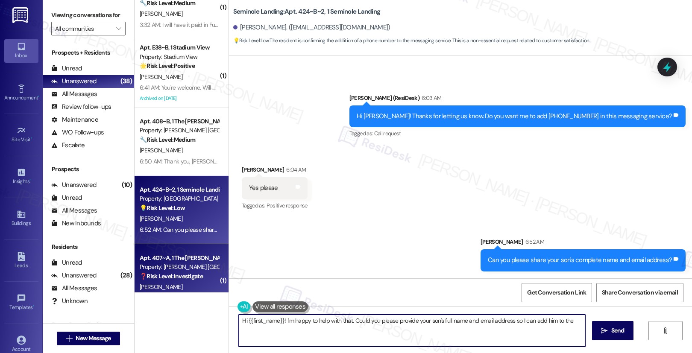
scroll to position [1738, 0]
type textarea "Hi {{first_name}}! I'm happy to help with that. Could you please provide your s…"
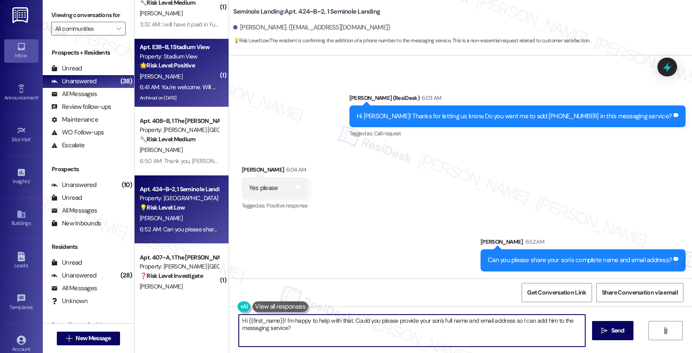
click at [177, 90] on div "6:41 AM: You're welcome. Will do, and you or your staff need prayer I'm always …" at bounding box center [322, 87] width 364 height 8
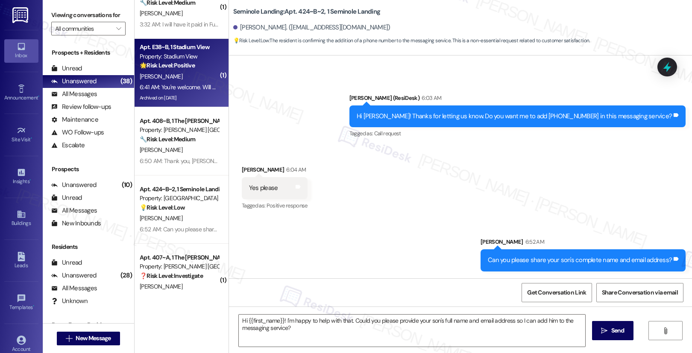
type textarea "Fetching suggested responses. Please feel free to read through the conversation…"
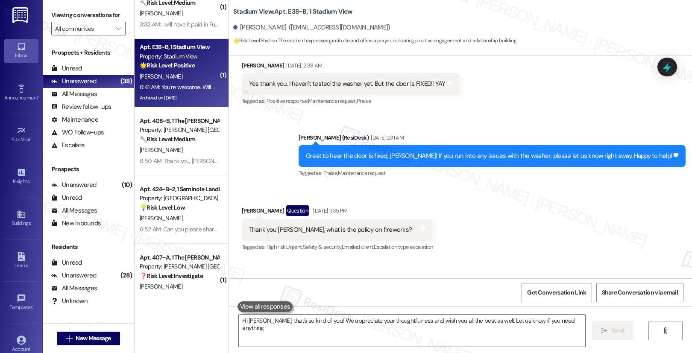
type textarea "Hi Brian, that's so kind of you! We appreciate your thoughtfulness and wish you…"
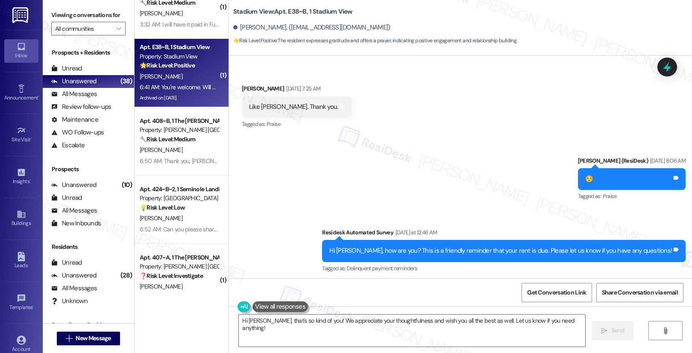
scroll to position [4027, 0]
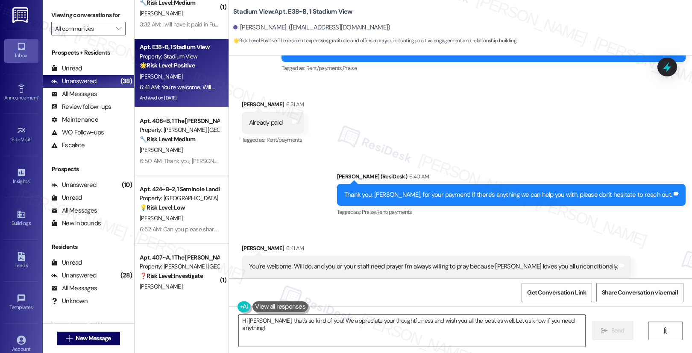
drag, startPoint x: 295, startPoint y: 249, endPoint x: 352, endPoint y: 250, distance: 57.7
click at [352, 262] on div "You're welcome. Will do, and you or your staff need prayer I'm always willing t…" at bounding box center [433, 266] width 369 height 9
drag, startPoint x: 316, startPoint y: 247, endPoint x: 529, endPoint y: 249, distance: 212.3
click at [529, 262] on div "You're welcome. Will do, and you or your staff need prayer I'm always willing t…" at bounding box center [433, 266] width 369 height 9
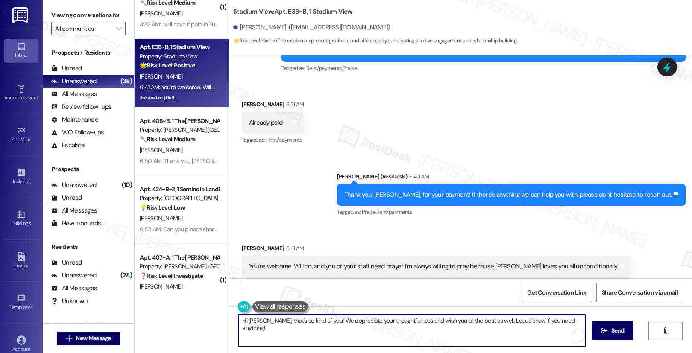
click at [354, 339] on textarea "Hi Brian, that's so kind of you! We appreciate your thoughtfulness and wish you…" at bounding box center [412, 331] width 346 height 32
drag, startPoint x: 325, startPoint y: 322, endPoint x: 457, endPoint y: 323, distance: 132.4
click at [457, 323] on textarea "Hi Brian, that's so kind of you! We appreciate your thoughtfulness and wish you…" at bounding box center [410, 331] width 346 height 32
click at [448, 333] on textarea "Hi Brian, that's so kind of you! We appreciate your thoughtfulness and wish you…" at bounding box center [410, 331] width 346 height 32
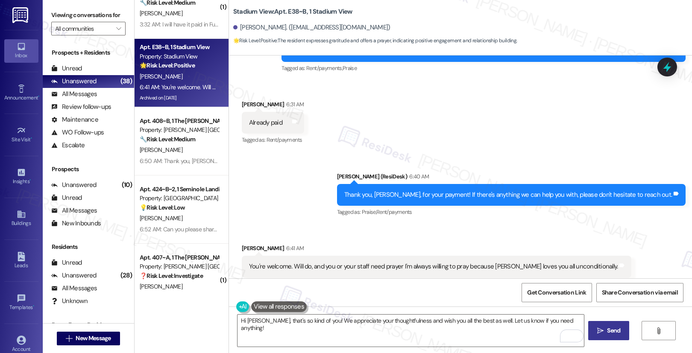
click at [617, 332] on span "Send" at bounding box center [613, 330] width 13 height 9
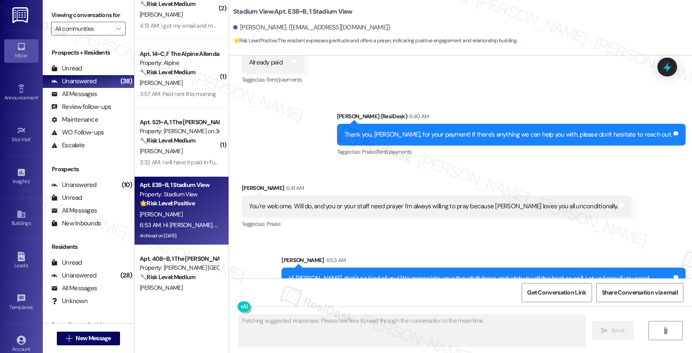
scroll to position [1596, 0]
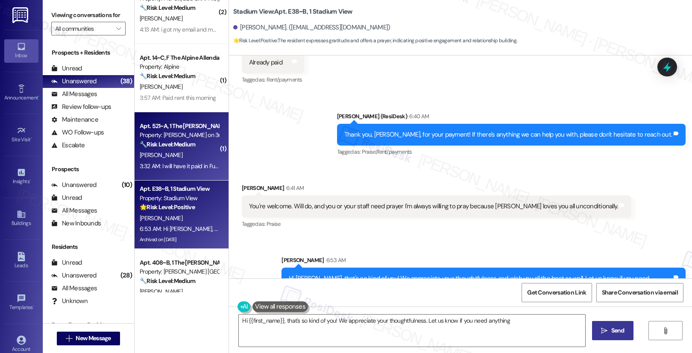
type textarea "Hi {{first_name}}, that's so kind of you! We appreciate your thoughtfulness. Le…"
click at [186, 160] on div "W. Edwards" at bounding box center [179, 155] width 81 height 11
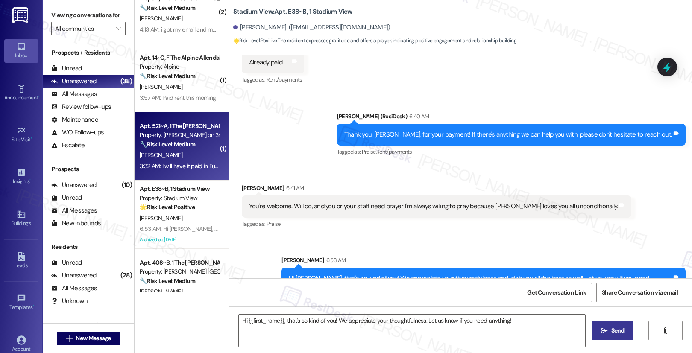
type textarea "Fetching suggested responses. Please feel free to read through the conversation…"
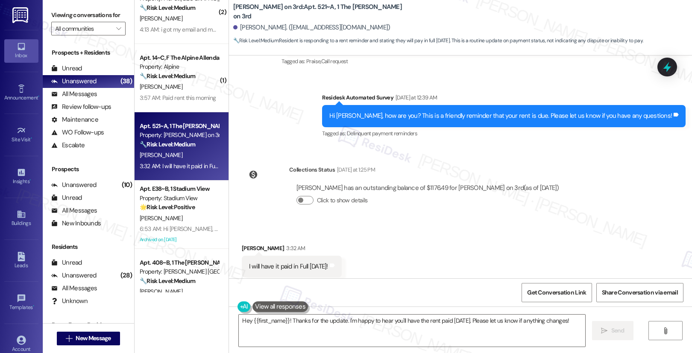
scroll to position [1141, 0]
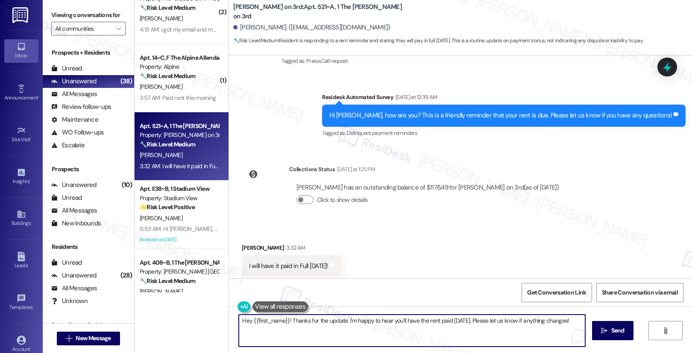
click at [322, 325] on textarea "Hey {{first_name}}! Thanks for the update. I'm happy to hear you'll have the re…" at bounding box center [412, 331] width 346 height 32
drag, startPoint x: 472, startPoint y: 321, endPoint x: 571, endPoint y: 319, distance: 100.0
click at [571, 319] on textarea "Hey {{first_name}}! Thanks for the update. I'm happy to hear you'll have the re…" at bounding box center [410, 331] width 346 height 32
click at [512, 323] on textarea "Hey {{first_name}}! Thanks for the update. I'm happy to hear you'll have the re…" at bounding box center [410, 331] width 346 height 32
click at [513, 322] on textarea "Hey {{first_name}}! Thanks for the update. I'm happy to hear you'll have the re…" at bounding box center [410, 331] width 346 height 32
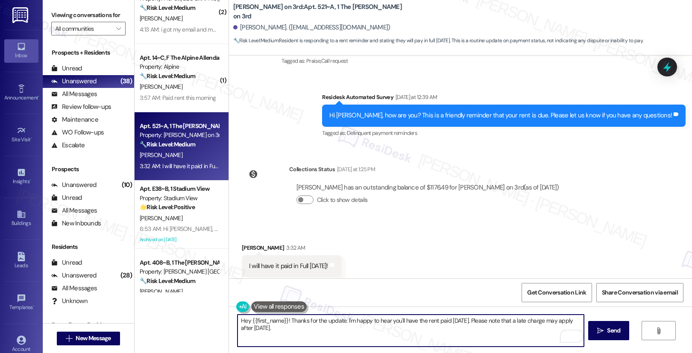
click at [521, 331] on textarea "Hey {{first_name}}! Thanks for the update. I'm happy to hear you'll have the re…" at bounding box center [410, 331] width 346 height 32
type textarea "Hey {{first_name}}! Thanks for the update. I'm happy to hear you'll have the re…"
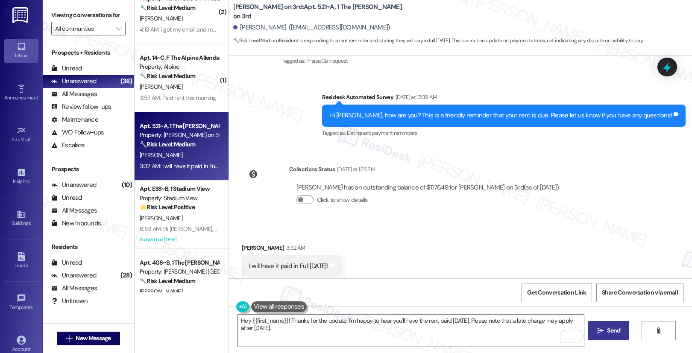
click at [619, 332] on span "Send" at bounding box center [613, 330] width 13 height 9
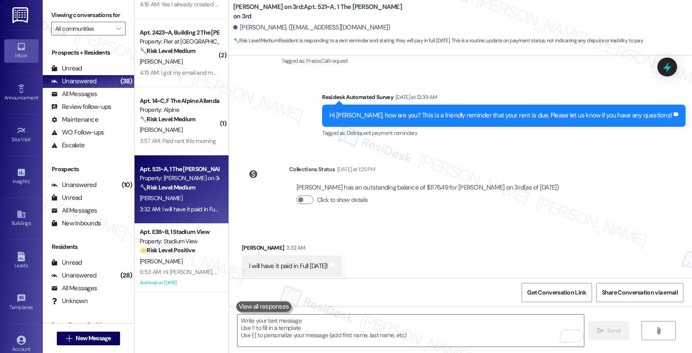
scroll to position [1140, 0]
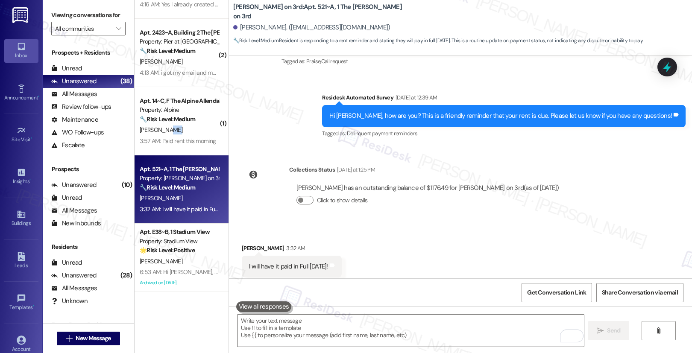
click at [185, 135] on div "C. Teasley" at bounding box center [179, 130] width 81 height 11
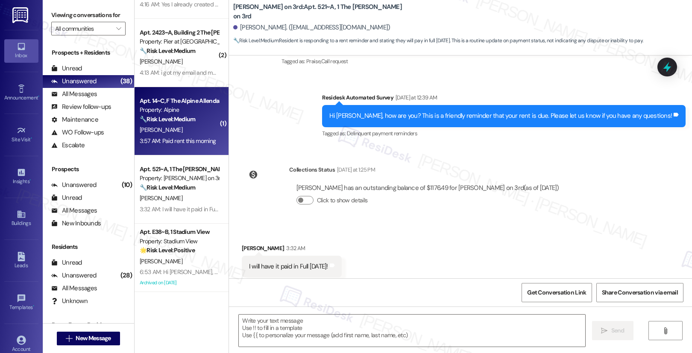
type textarea "Fetching suggested responses. Please feel free to read through the conversation…"
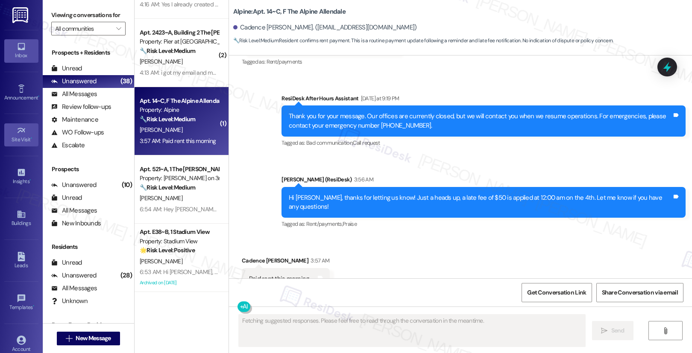
scroll to position [2111, 0]
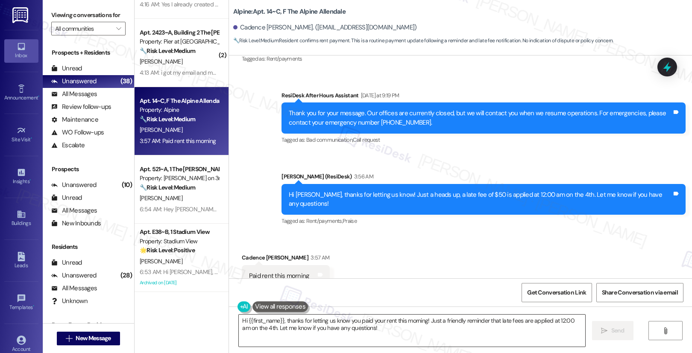
click at [299, 325] on textarea "Hi {{first_name}}, thanks for letting us know you paid your rent this morning! …" at bounding box center [412, 331] width 346 height 32
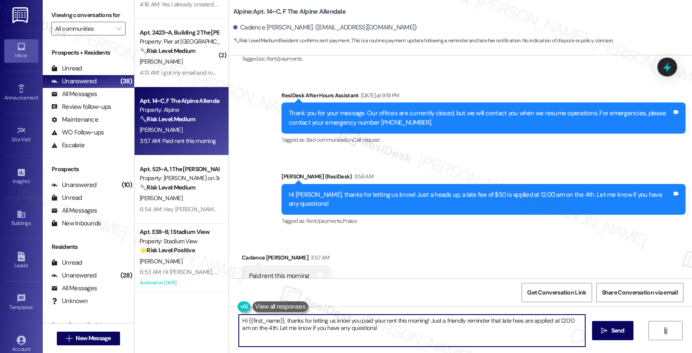
click at [299, 325] on textarea "Hi {{first_name}}, thanks for letting us know you paid your rent this morning! …" at bounding box center [412, 331] width 346 height 32
paste textarea "Thank you, {{first_name}}, for your payment! If there's anything we can help yo…"
type textarea "Thank you, {{first_name}}, for your payment! If there's anything we can help yo…"
click at [621, 331] on span "Send" at bounding box center [613, 330] width 17 height 9
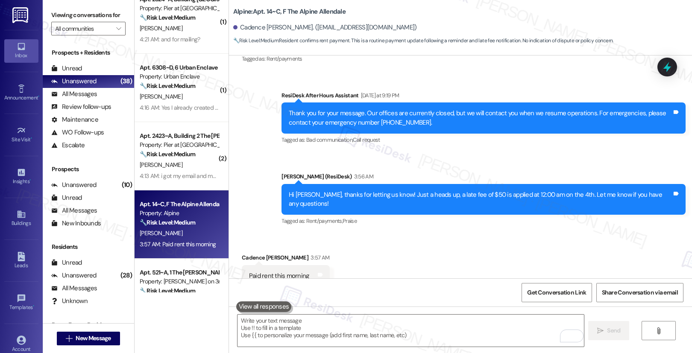
scroll to position [1441, 0]
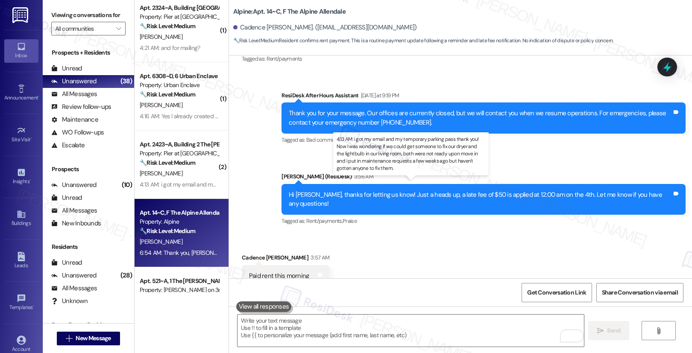
click at [180, 184] on div "4:13 AM: i got my email and my temporary parking pass thank you! Now I was wond…" at bounding box center [498, 185] width 717 height 8
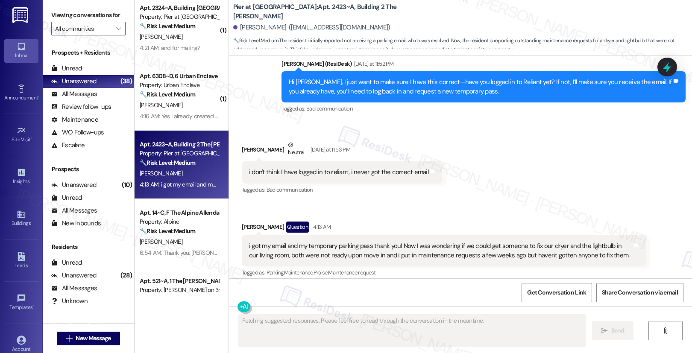
scroll to position [715, 0]
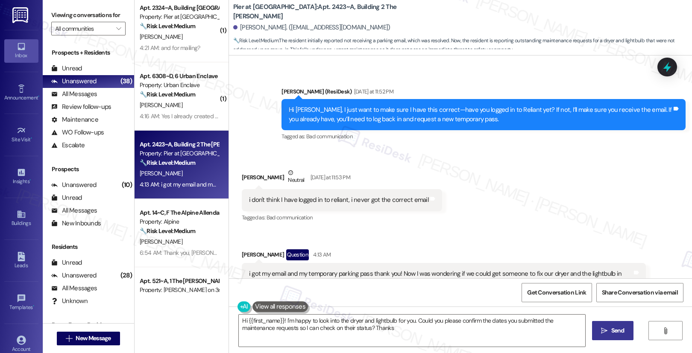
type textarea "Hi {{first_name}}! I'm happy to look into the dryer and lightbulb for you. Coul…"
drag, startPoint x: 256, startPoint y: 200, endPoint x: 384, endPoint y: 203, distance: 128.2
click at [384, 203] on div "i don't think I have logged in to reliant, i never got the correct email" at bounding box center [338, 200] width 179 height 9
click at [380, 214] on div "Tagged as: Bad communication Click to highlight conversations about Bad communi…" at bounding box center [342, 217] width 200 height 12
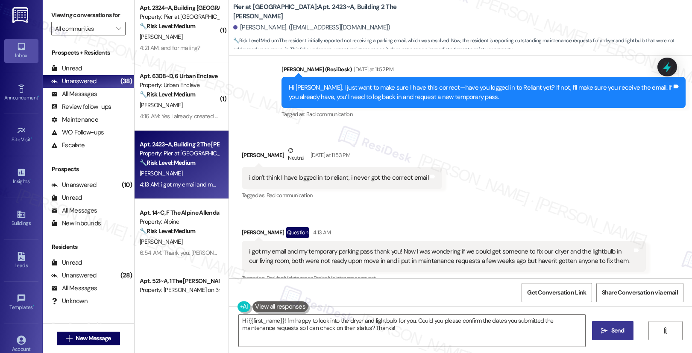
scroll to position [739, 0]
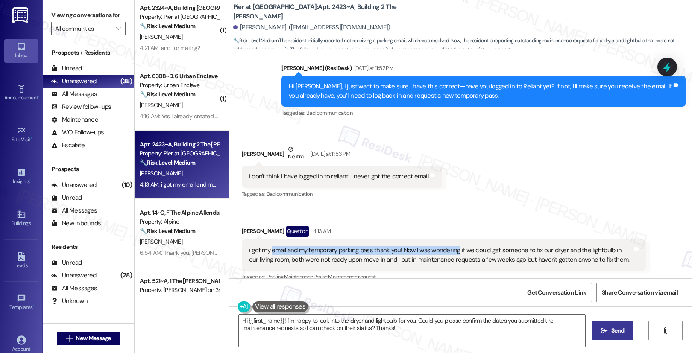
drag, startPoint x: 266, startPoint y: 255, endPoint x: 451, endPoint y: 252, distance: 185.4
click at [451, 252] on div "i got my email and my temporary parking pass thank you! Now I was wondering if …" at bounding box center [440, 255] width 383 height 18
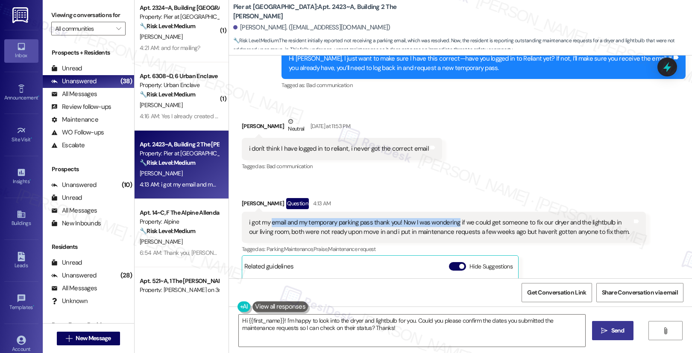
scroll to position [775, 0]
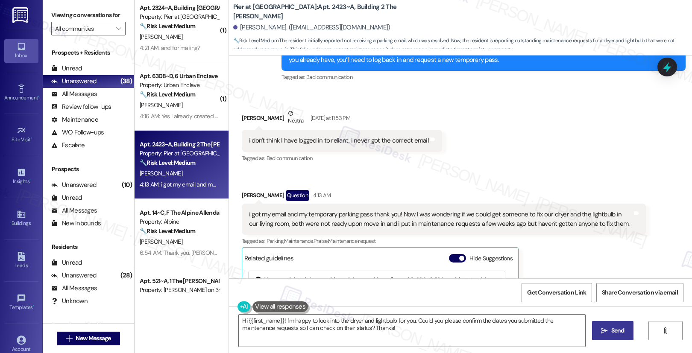
click at [578, 209] on div "i got my email and my temporary parking pass thank you! Now I was wondering if …" at bounding box center [444, 219] width 404 height 31
drag, startPoint x: 262, startPoint y: 225, endPoint x: 418, endPoint y: 223, distance: 155.5
click at [418, 223] on div "i got my email and my temporary parking pass thank you! Now I was wondering if …" at bounding box center [440, 219] width 383 height 18
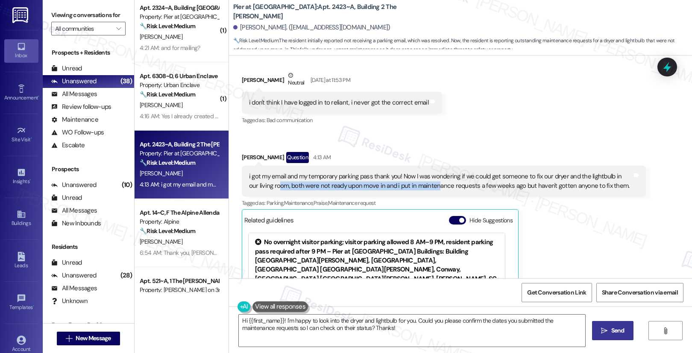
scroll to position [914, 0]
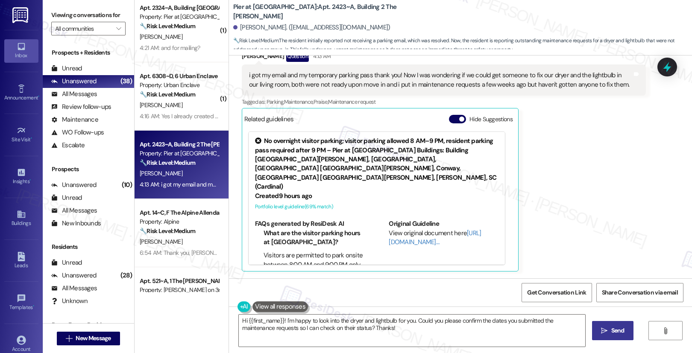
click at [504, 95] on div "i got my email and my temporary parking pass thank you! Now I was wondering if …" at bounding box center [444, 79] width 404 height 31
drag, startPoint x: 528, startPoint y: 76, endPoint x: 598, endPoint y: 77, distance: 70.0
click at [598, 77] on div "i got my email and my temporary parking pass thank you! Now I was wondering if …" at bounding box center [440, 80] width 383 height 18
drag, startPoint x: 290, startPoint y: 83, endPoint x: 530, endPoint y: 86, distance: 239.6
click at [530, 86] on div "i got my email and my temporary parking pass thank you! Now I was wondering if …" at bounding box center [440, 80] width 383 height 18
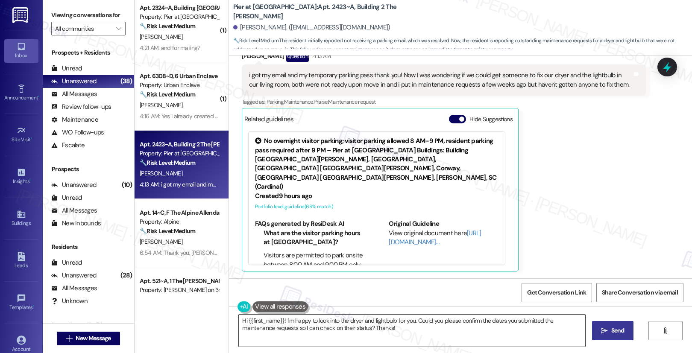
click at [410, 334] on textarea "Hi {{first_name}}! I'm happy to look into the dryer and lightbulb for you. Coul…" at bounding box center [412, 331] width 346 height 32
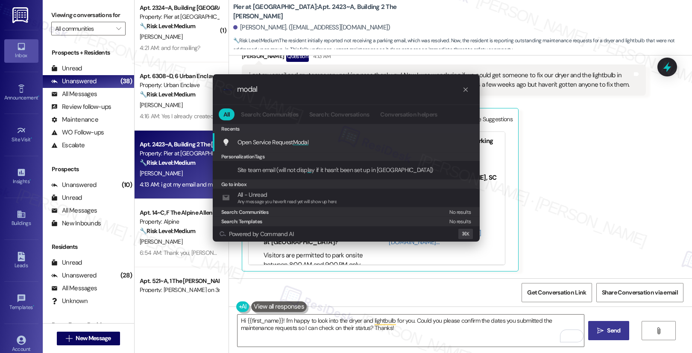
type input "modal"
click at [312, 147] on div "Open Service Request Modal Add shortcut" at bounding box center [346, 142] width 267 height 18
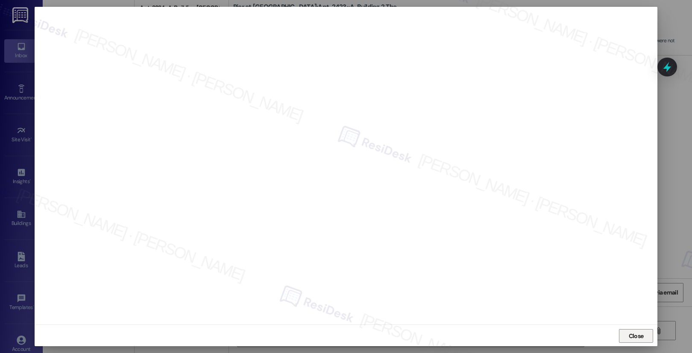
click at [646, 334] on button "Close" at bounding box center [636, 336] width 34 height 14
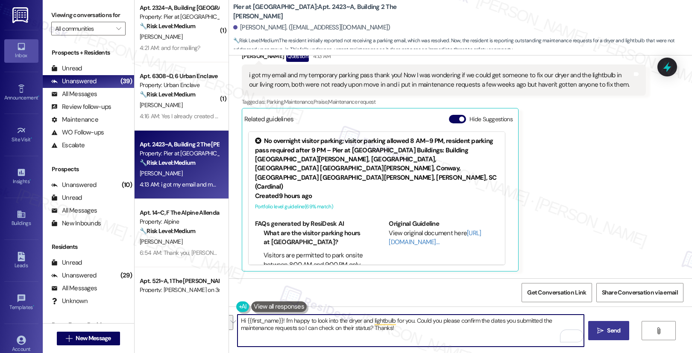
drag, startPoint x: 407, startPoint y: 330, endPoint x: 279, endPoint y: 322, distance: 128.4
click at [279, 322] on textarea "Hi {{first_name}}! I'm happy to look into the dryer and lightbulb for you. Coul…" at bounding box center [410, 331] width 346 height 32
type textarea "Hi {{first_name}}! Thank you for sharing this information. I can actually see t…"
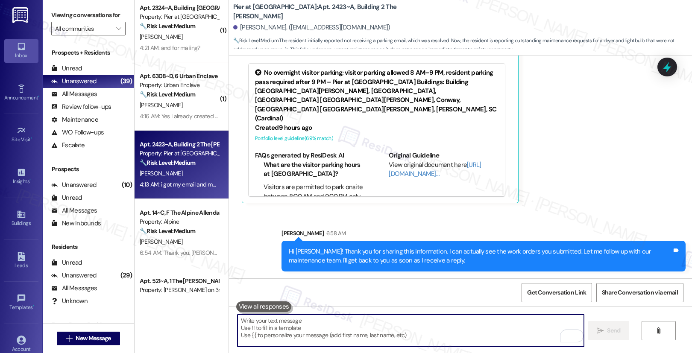
scroll to position [1416, 0]
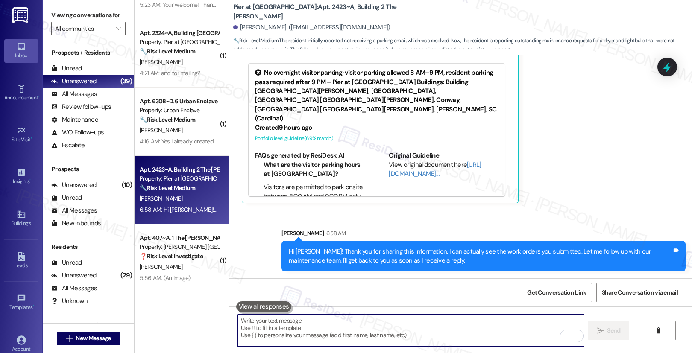
click at [429, 331] on textarea "To enrich screen reader interactions, please activate Accessibility in Grammarl…" at bounding box center [410, 331] width 346 height 32
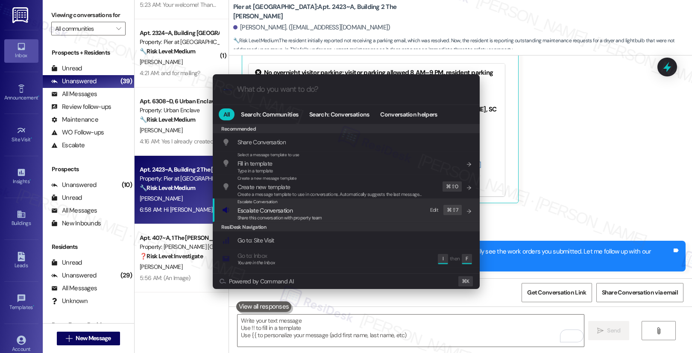
click at [364, 203] on div "Escalate Conversation Escalate Conversation Share this conversation with proper…" at bounding box center [347, 210] width 250 height 23
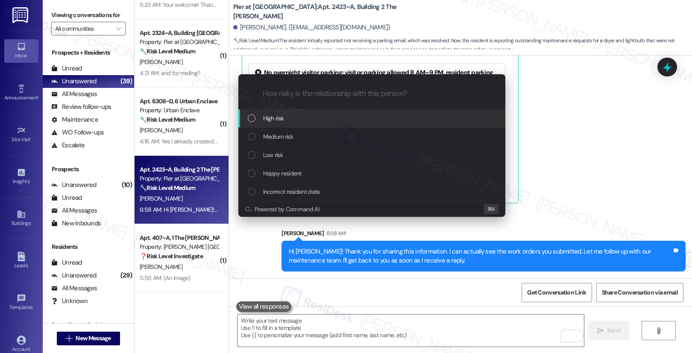
click at [365, 124] on div "High risk" at bounding box center [371, 118] width 267 height 18
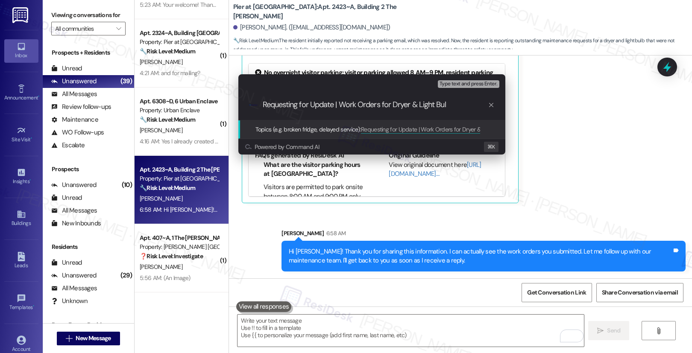
type input "Requesting for Update | Work Orders for Dryer & Light Bulb"
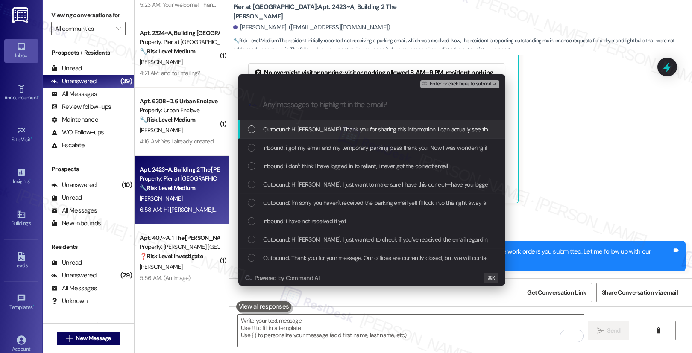
click at [330, 136] on div "Outbound: Hi Justin! Thank you for sharing this information. I can actually see…" at bounding box center [371, 129] width 267 height 18
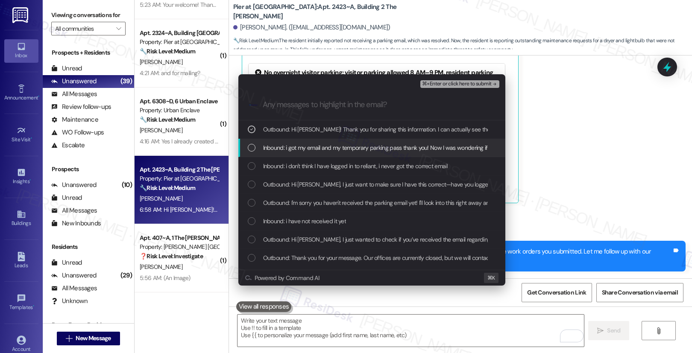
click at [330, 149] on span "Inbound: i got my email and my temporary parking pass thank you! Now I was wond…" at bounding box center [622, 147] width 719 height 9
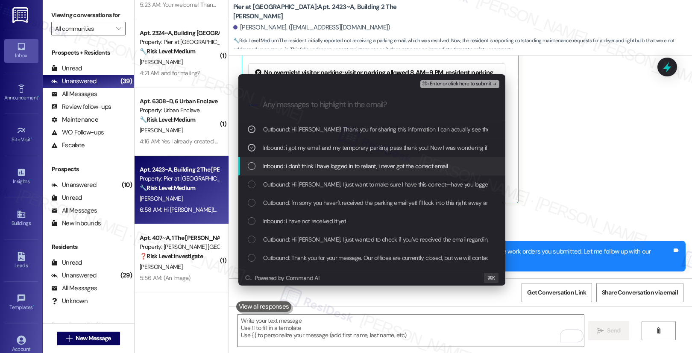
click at [328, 162] on span "Inbound: i don't think I have logged in to reliant, i never got the correct ema…" at bounding box center [355, 165] width 185 height 9
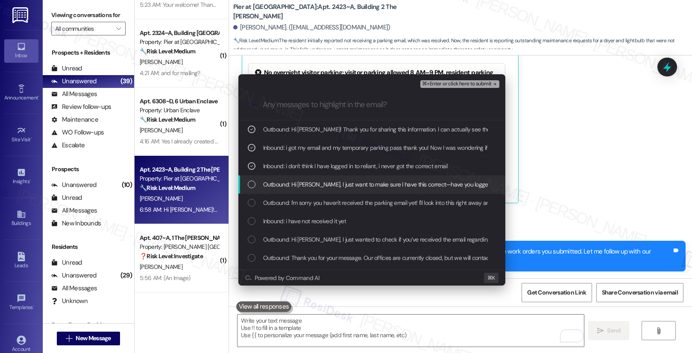
click at [337, 183] on span "Outbound: Hi Justin, I just want to make sure I have this correct—have you logg…" at bounding box center [550, 184] width 574 height 9
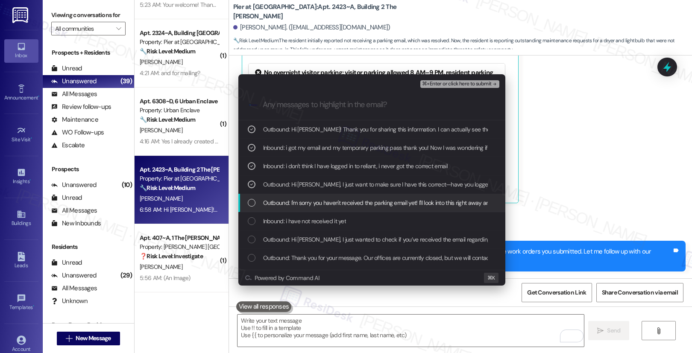
click at [359, 201] on span "Outbound: I'm sorry you haven't received the parking email yet! I'll look into …" at bounding box center [442, 202] width 358 height 9
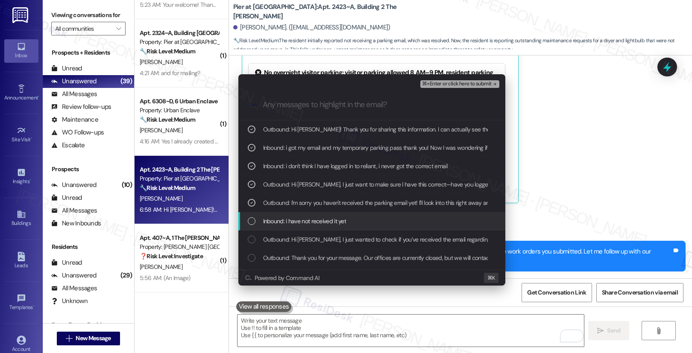
click at [372, 220] on div "Inbound: i have not received it yet" at bounding box center [373, 221] width 250 height 9
click at [387, 217] on div "Inbound: i have not received it yet" at bounding box center [373, 221] width 250 height 9
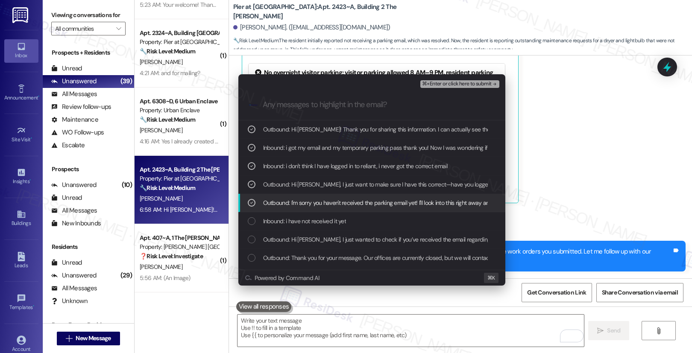
click at [394, 205] on span "Outbound: I'm sorry you haven't received the parking email yet! I'll look into …" at bounding box center [442, 202] width 358 height 9
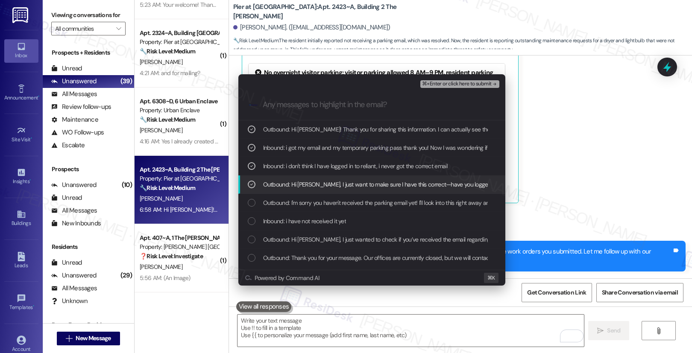
click at [407, 184] on span "Outbound: Hi Justin, I just want to make sure I have this correct—have you logg…" at bounding box center [550, 184] width 574 height 9
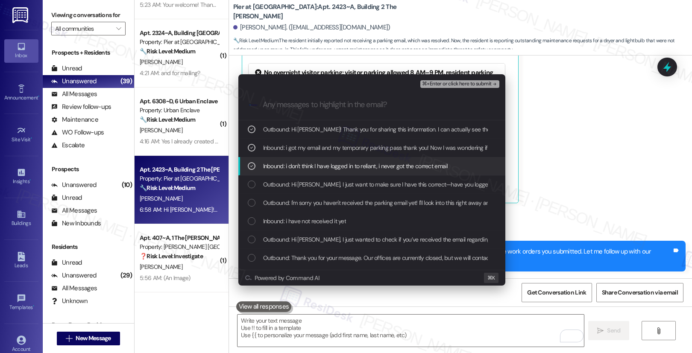
click at [416, 166] on span "Inbound: i don't think I have logged in to reliant, i never got the correct ema…" at bounding box center [355, 165] width 185 height 9
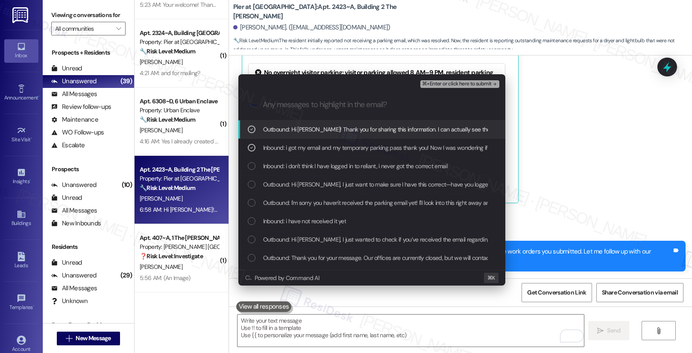
click at [468, 87] on button "⌘+Enter or click here to submit" at bounding box center [459, 84] width 79 height 8
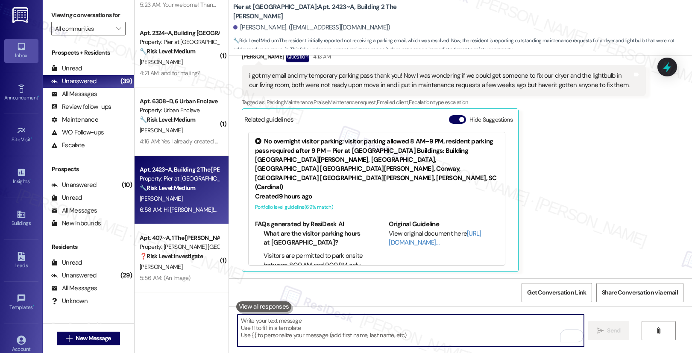
scroll to position [995, 0]
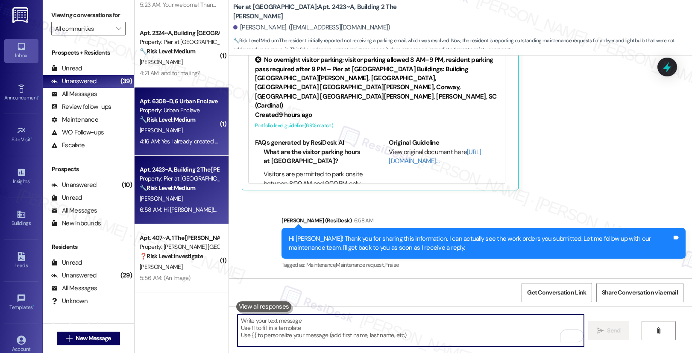
click at [174, 132] on div "G. Campagna" at bounding box center [179, 130] width 81 height 11
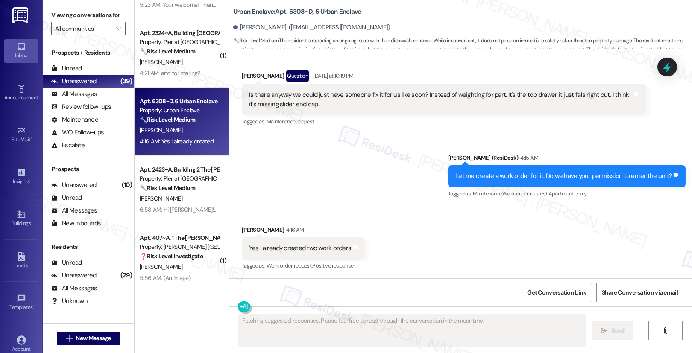
scroll to position [3184, 0]
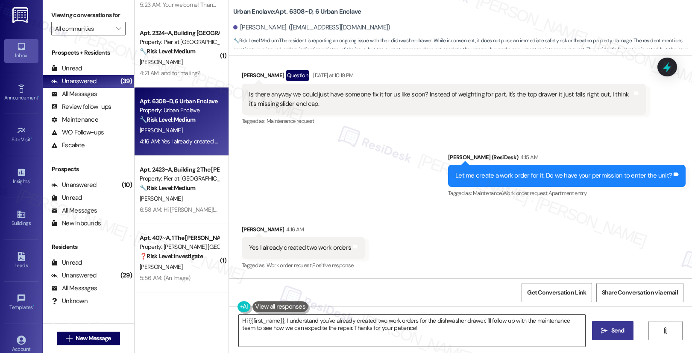
click at [300, 329] on textarea "Hi {{first_name}}, I understand you've already created two work orders for the …" at bounding box center [412, 331] width 346 height 32
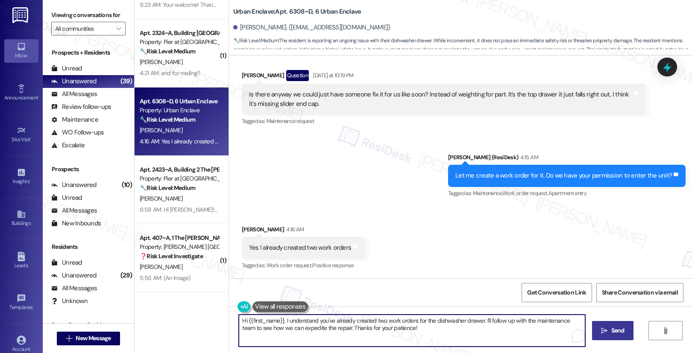
click at [300, 329] on textarea "Hi {{first_name}}, I understand you've already created two work orders for the …" at bounding box center [412, 331] width 346 height 32
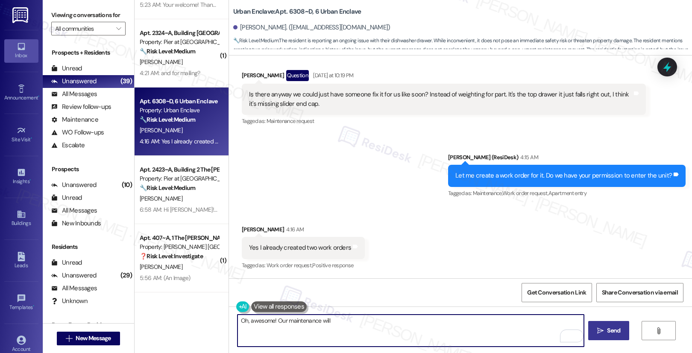
drag, startPoint x: 271, startPoint y: 322, endPoint x: 329, endPoint y: 323, distance: 57.7
click at [329, 323] on textarea "Oh, awesome! Our maintenance will" at bounding box center [410, 331] width 346 height 32
paste textarea "team will be in touch soon. Is there anything else I can assist you with?"
type textarea "Oh, awesome! Our maintenance team will be in touch soon. Is there anything else…"
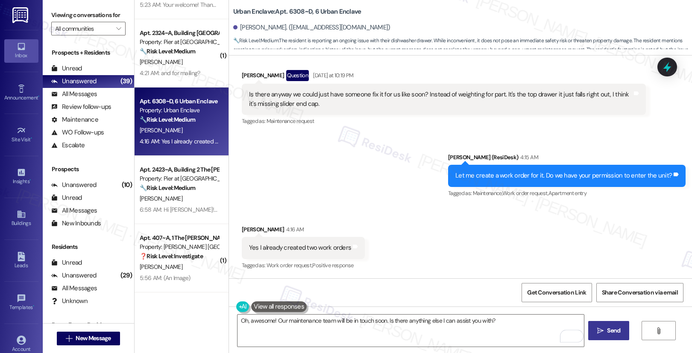
click at [608, 332] on span "Send" at bounding box center [613, 330] width 13 height 9
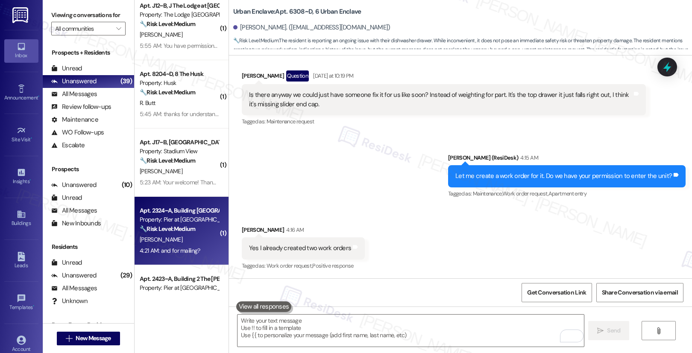
scroll to position [1237, 0]
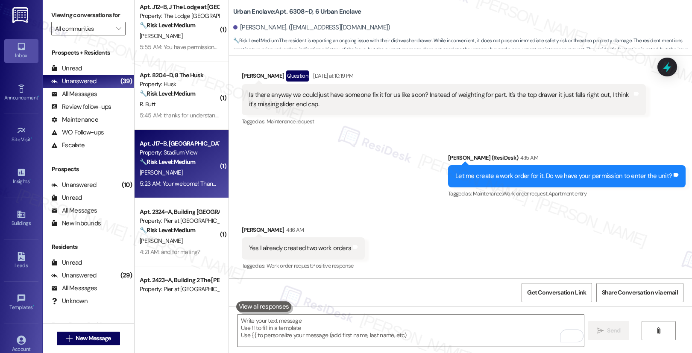
click at [196, 176] on div "M. Witonski" at bounding box center [179, 172] width 81 height 11
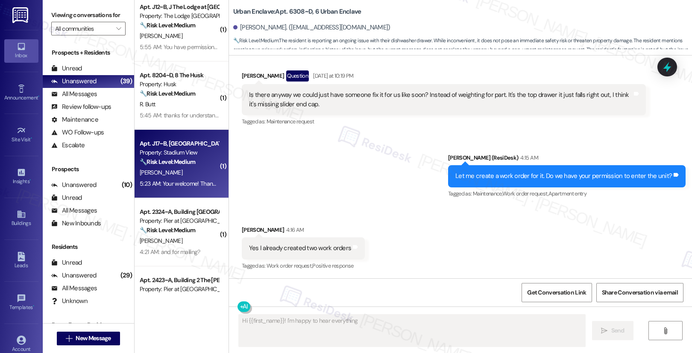
scroll to position [524, 0]
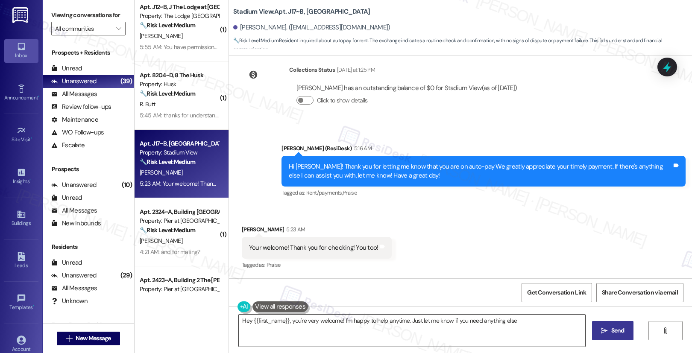
type textarea "Hey {{first_name}}, you're very welcome! I'm happy to help anytime. Just let me…"
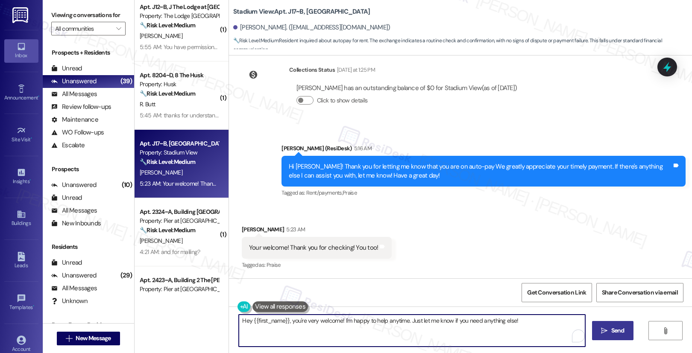
click at [299, 327] on textarea "Hey {{first_name}}, you're very welcome! I'm happy to help anytime. Just let me…" at bounding box center [412, 331] width 346 height 32
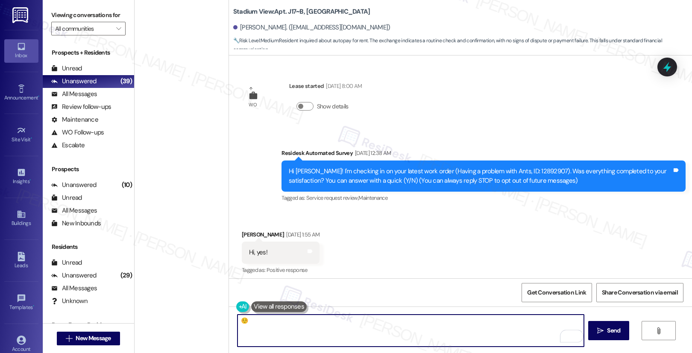
scroll to position [524, 0]
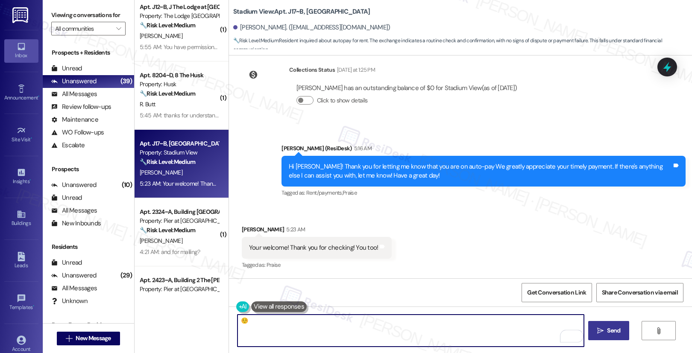
type textarea "☺️"
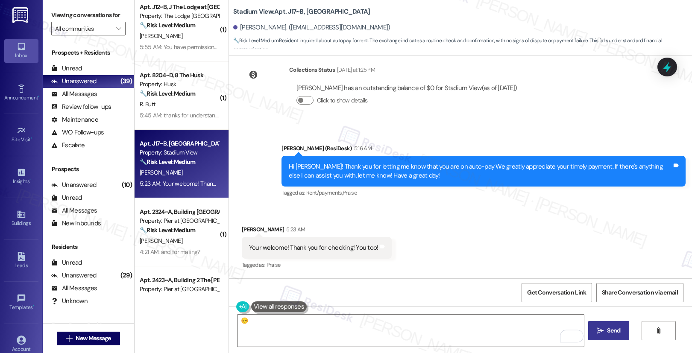
click at [599, 338] on button " Send" at bounding box center [608, 330] width 41 height 19
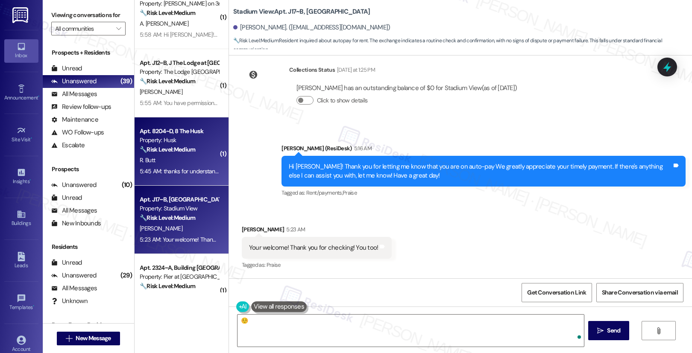
scroll to position [1154, 0]
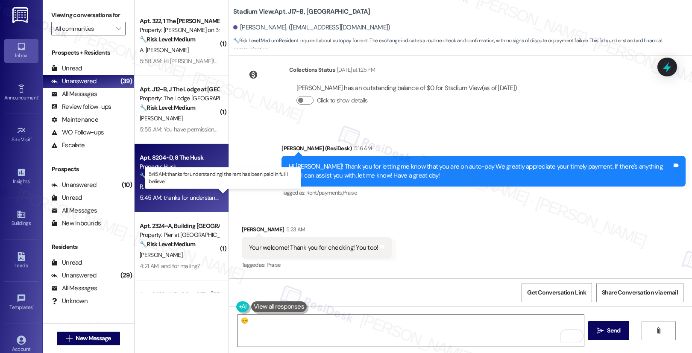
click at [180, 199] on div "5:45 AM: thanks for understanding! the rent has been paid in full i believe! 5:…" at bounding box center [231, 198] width 182 height 8
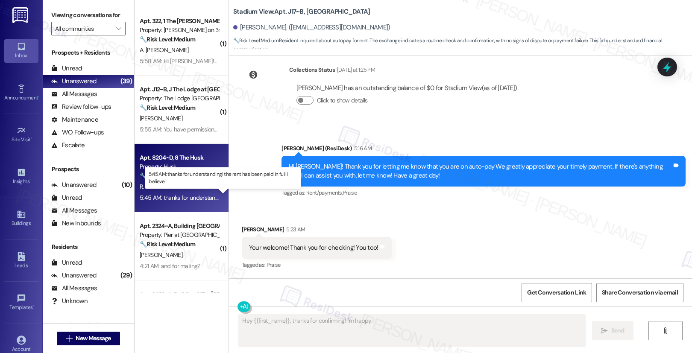
scroll to position [301, 0]
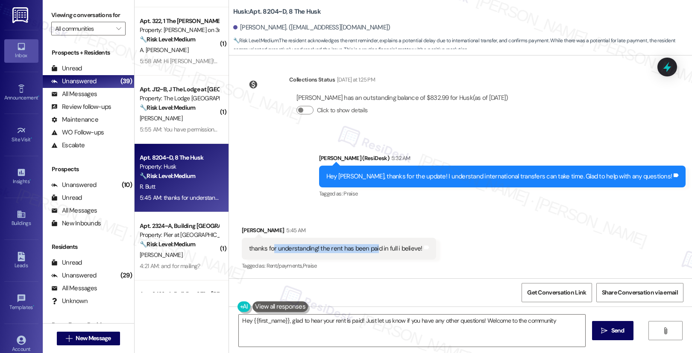
type textarea "Hey {{first_name}}, glad to hear your rent is paid! Just let us know if you hav…"
drag, startPoint x: 267, startPoint y: 249, endPoint x: 400, endPoint y: 251, distance: 133.7
click at [400, 251] on div "thanks for understanding! the rent has been paid in full i believe!" at bounding box center [335, 248] width 173 height 9
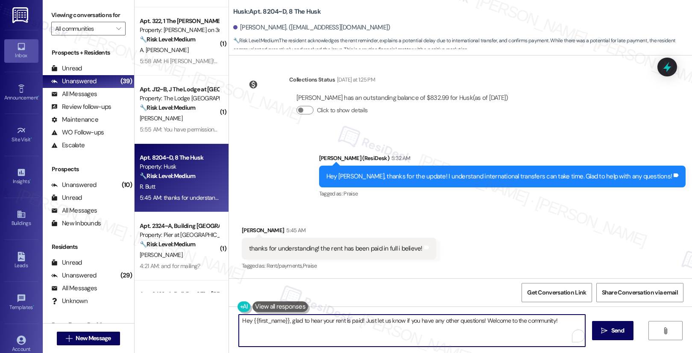
click at [351, 338] on textarea "Hey {{first_name}}, glad to hear your rent is paid! Just let us know if you hav…" at bounding box center [412, 331] width 346 height 32
click at [599, 335] on button " Send" at bounding box center [608, 330] width 41 height 19
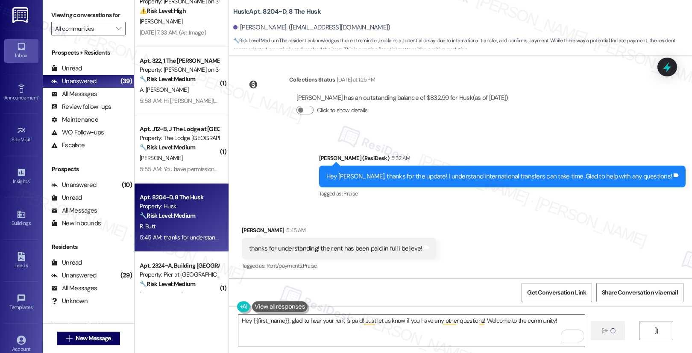
scroll to position [1111, 0]
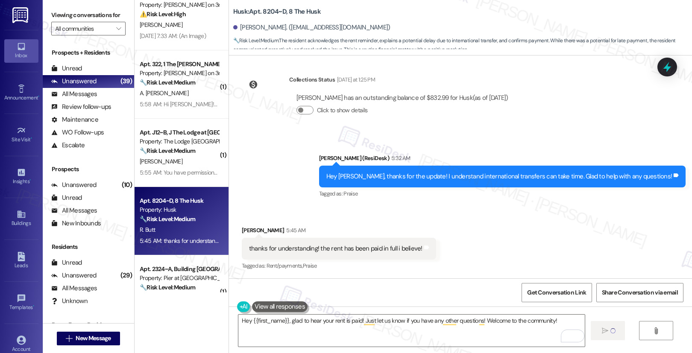
click at [175, 161] on div "[PERSON_NAME]" at bounding box center [179, 161] width 81 height 11
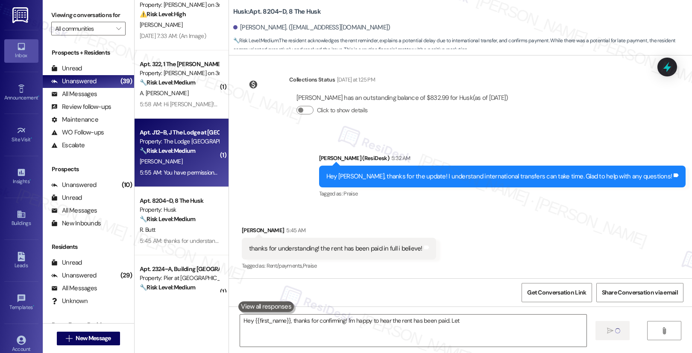
type textarea "Hey {{first_name}}, thanks for confirming! I'm happy to hear the rent has been …"
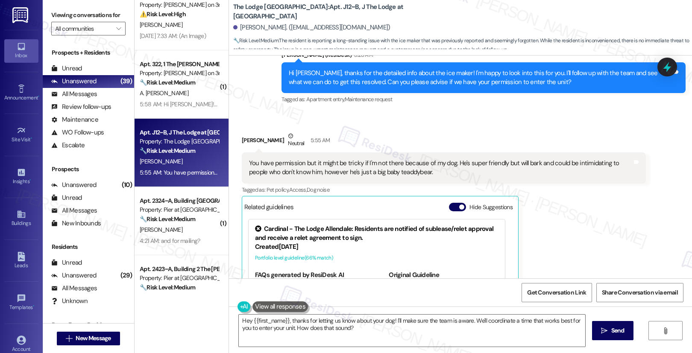
scroll to position [639, 0]
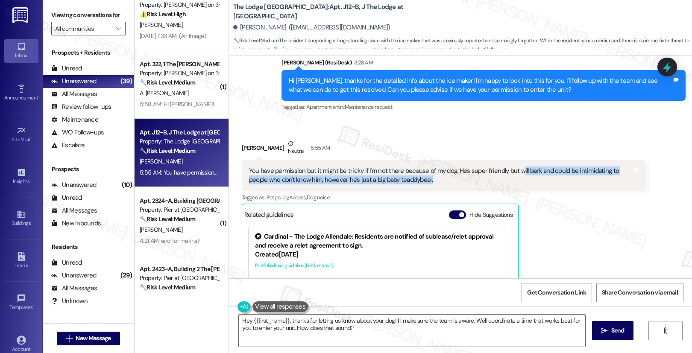
drag, startPoint x: 512, startPoint y: 171, endPoint x: 492, endPoint y: 185, distance: 24.3
click at [492, 185] on div "You have permission but it might be tricky if I'm not there because of my dog. …" at bounding box center [440, 176] width 383 height 18
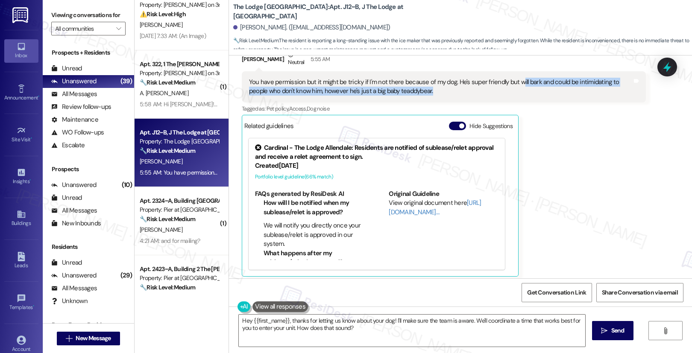
scroll to position [733, 0]
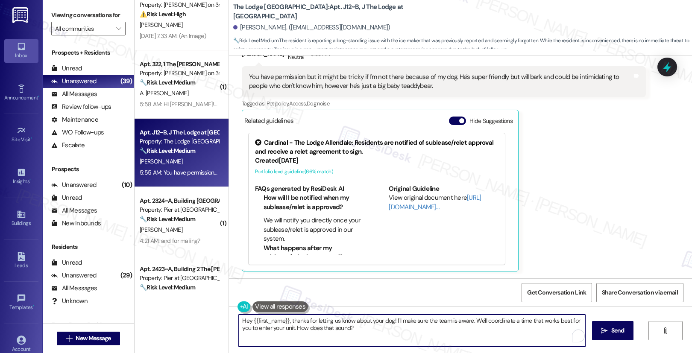
click at [366, 331] on textarea "Hey {{first_name}}, thanks for letting us know about your dog! I'll make sure t…" at bounding box center [412, 331] width 346 height 32
click at [398, 335] on textarea "Hey {{first_name}}, thanks for letting us know about your dog! I'll make sure t…" at bounding box center [410, 331] width 346 height 32
drag, startPoint x: 468, startPoint y: 320, endPoint x: 469, endPoint y: 327, distance: 6.6
click at [469, 327] on textarea "Hey {{first_name}}, thanks for letting us know about your dog! I'll make sure t…" at bounding box center [410, 331] width 346 height 32
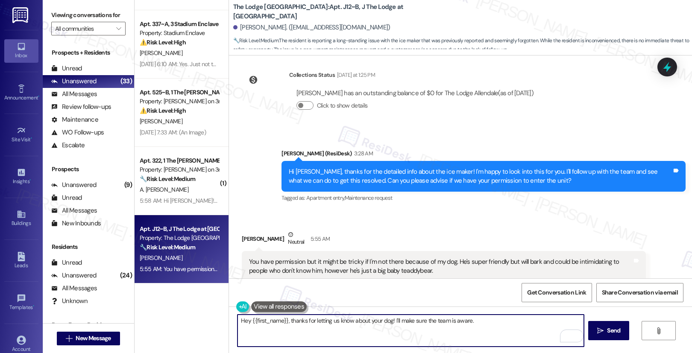
scroll to position [1014, 0]
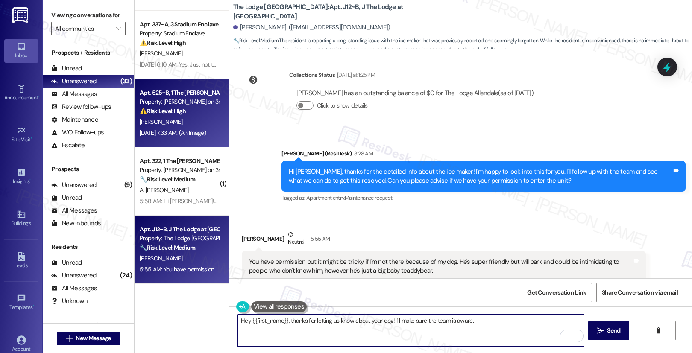
type textarea "Hey {{first_name}}, thanks for letting us know about your dog! I'll make sure t…"
click at [185, 123] on div "A. Nelson" at bounding box center [179, 122] width 81 height 11
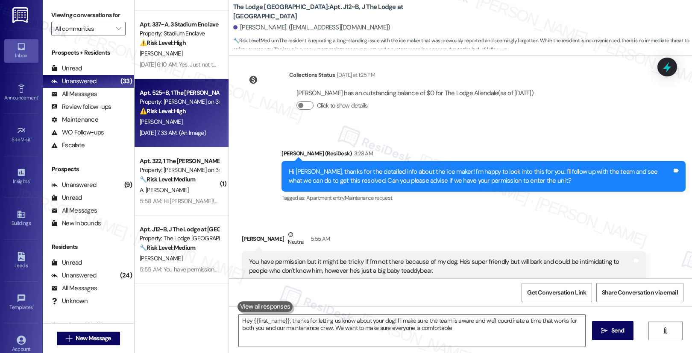
type textarea "Hey {{first_name}}, thanks for letting us know about your dog! I'll make sure t…"
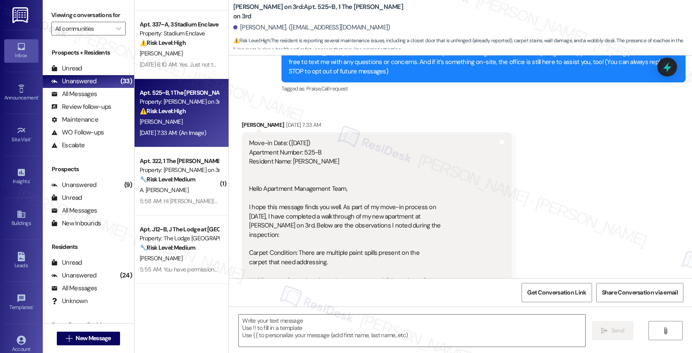
scroll to position [130, 0]
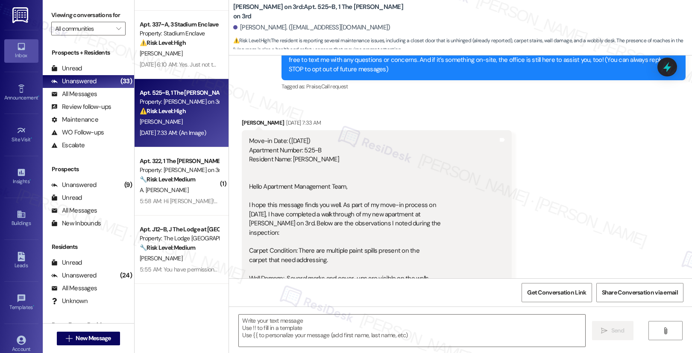
drag, startPoint x: 260, startPoint y: 202, endPoint x: 381, endPoint y: 207, distance: 121.4
click at [381, 207] on div "Move-in Date: (8-23-25) Apartment Number: 525-B Resident Name: Alesha Nelson He…" at bounding box center [350, 251] width 202 height 229
drag, startPoint x: 328, startPoint y: 202, endPoint x: 418, endPoint y: 210, distance: 90.1
click at [418, 210] on div "Move-in Date: (8-23-25) Apartment Number: 525-B Resident Name: Alesha Nelson He…" at bounding box center [350, 251] width 202 height 229
click at [284, 215] on div "Move-in Date: (8-23-25) Apartment Number: 525-B Resident Name: Alesha Nelson He…" at bounding box center [350, 251] width 202 height 229
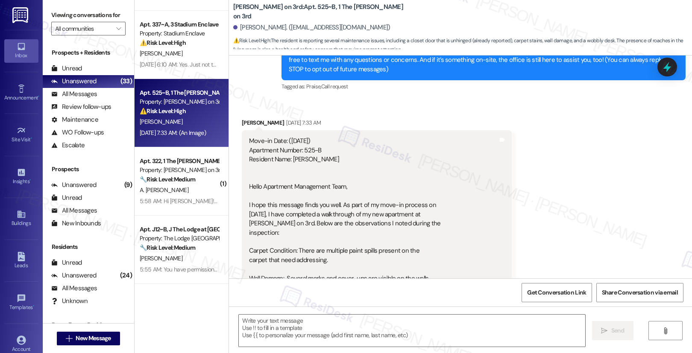
drag, startPoint x: 260, startPoint y: 214, endPoint x: 371, endPoint y: 215, distance: 111.0
click at [387, 215] on div "Move-in Date: (8-23-25) Apartment Number: 525-B Resident Name: Alesha Nelson He…" at bounding box center [350, 251] width 202 height 229
drag, startPoint x: 342, startPoint y: 213, endPoint x: 402, endPoint y: 217, distance: 60.7
click at [402, 217] on div "Move-in Date: (8-23-25) Apartment Number: 525-B Resident Name: Alesha Nelson He…" at bounding box center [350, 251] width 202 height 229
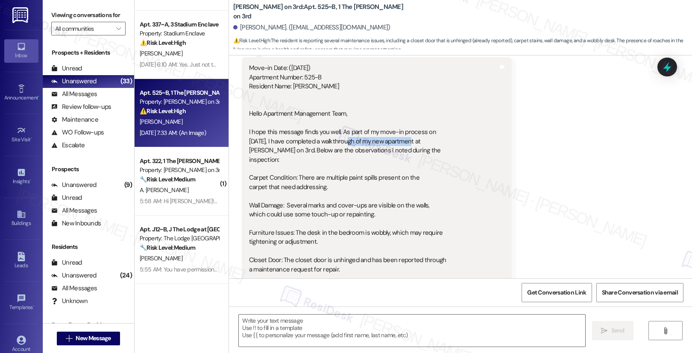
scroll to position [205, 0]
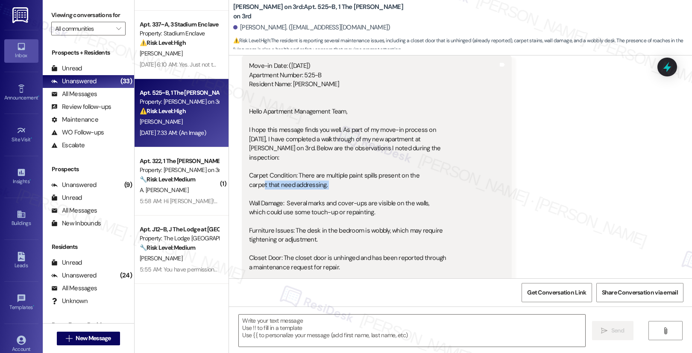
drag, startPoint x: 257, startPoint y: 184, endPoint x: 306, endPoint y: 190, distance: 49.5
click at [306, 190] on div "Move-in Date: (8-23-25) Apartment Number: 525-B Resident Name: Alesha Nelson He…" at bounding box center [350, 176] width 202 height 229
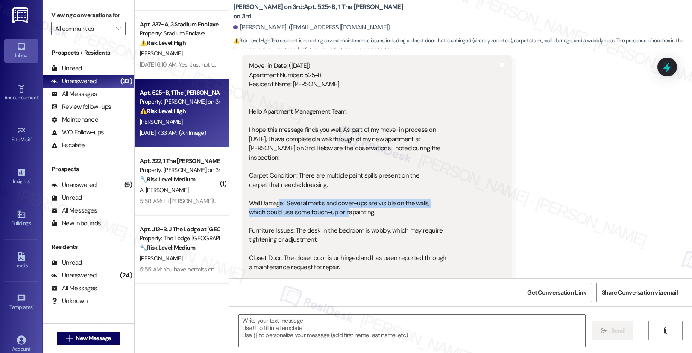
drag, startPoint x: 275, startPoint y: 205, endPoint x: 339, endPoint y: 208, distance: 64.6
click at [339, 208] on div "Move-in Date: (8-23-25) Apartment Number: 525-B Resident Name: Alesha Nelson He…" at bounding box center [350, 176] width 202 height 229
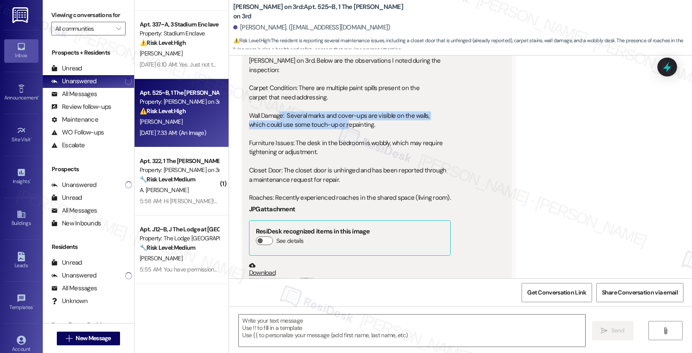
scroll to position [294, 0]
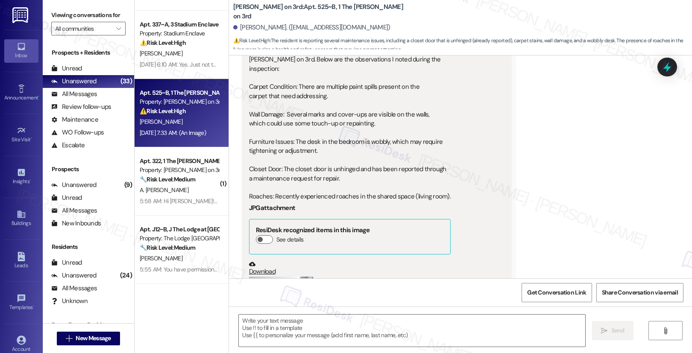
drag, startPoint x: 288, startPoint y: 141, endPoint x: 341, endPoint y: 143, distance: 53.0
click at [341, 143] on div "Move-in Date: (8-23-25) Apartment Number: 525-B Resident Name: Alesha Nelson He…" at bounding box center [350, 87] width 202 height 229
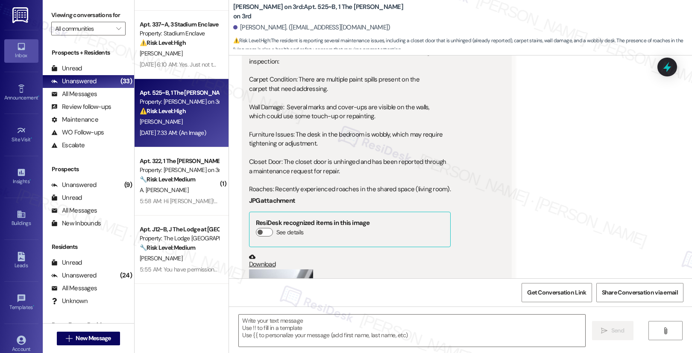
scroll to position [306, 0]
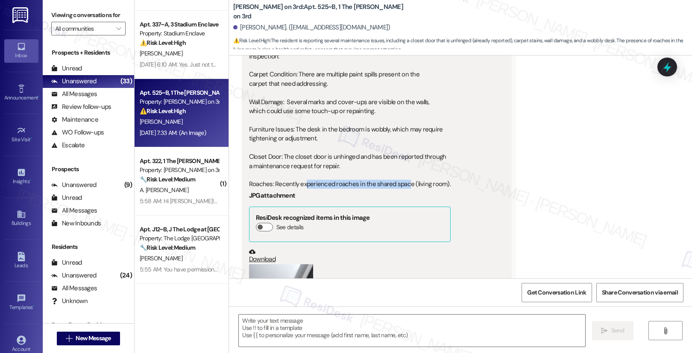
drag, startPoint x: 298, startPoint y: 185, endPoint x: 398, endPoint y: 185, distance: 100.8
click at [398, 185] on div "Move-in Date: (8-23-25) Apartment Number: 525-B Resident Name: Alesha Nelson He…" at bounding box center [350, 74] width 202 height 229
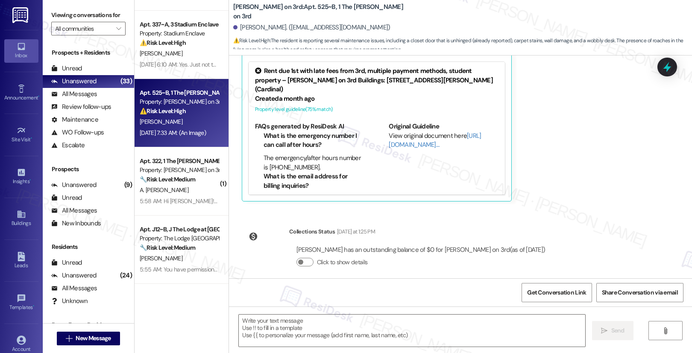
scroll to position [655, 0]
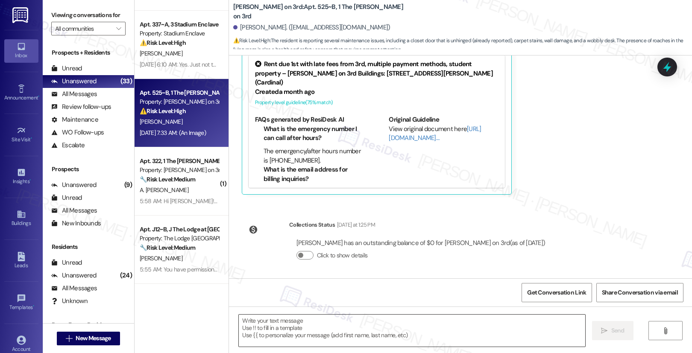
click at [285, 334] on textarea at bounding box center [412, 331] width 346 height 32
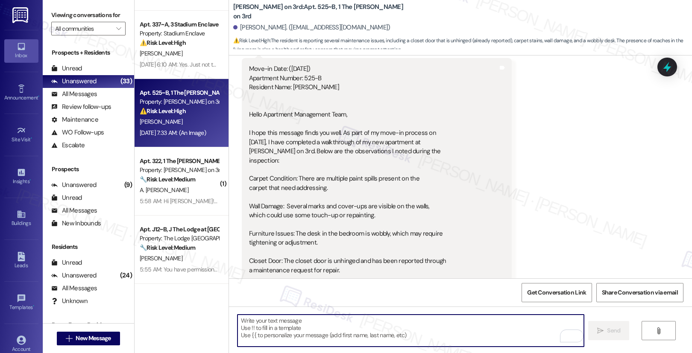
scroll to position [194, 0]
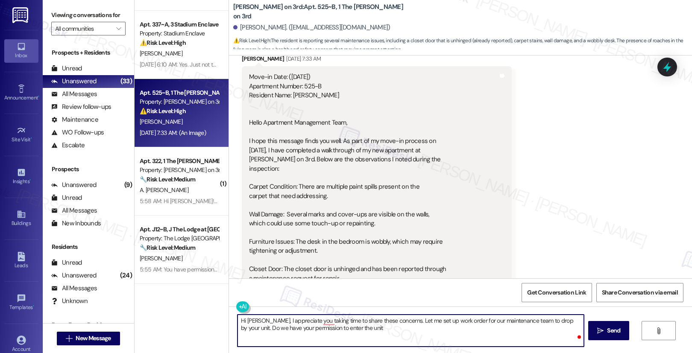
type textarea "Hi Alesha, I appreciate you taking time to share these concerns. Let me set up …"
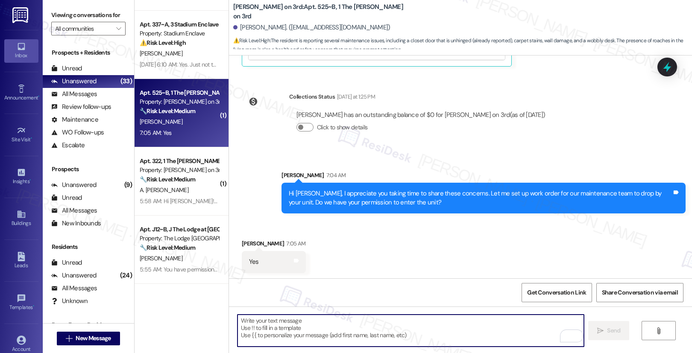
scroll to position [784, 0]
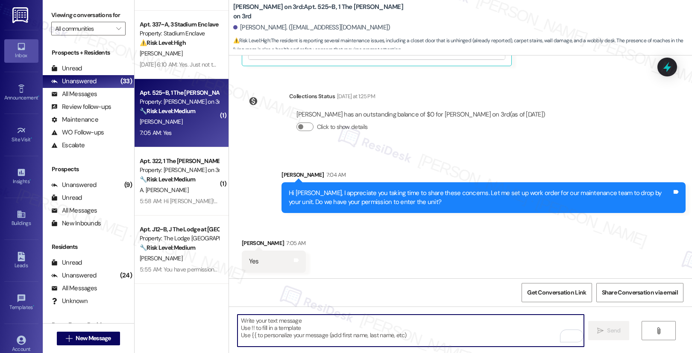
click at [339, 334] on textarea "To enrich screen reader interactions, please activate Accessibility in Grammarl…" at bounding box center [410, 331] width 346 height 32
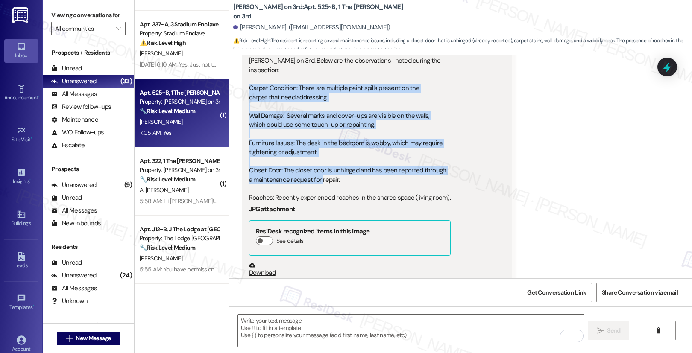
scroll to position [297, 0]
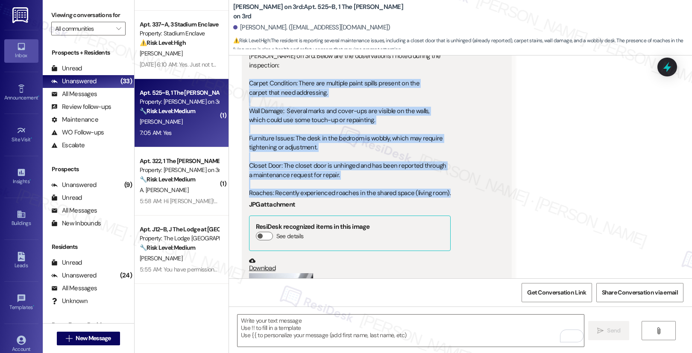
drag, startPoint x: 239, startPoint y: 163, endPoint x: 440, endPoint y: 194, distance: 203.5
click at [440, 194] on div "Move-in Date: (8-23-25) Apartment Number: 525-B Resident Name: Alesha Nelson He…" at bounding box center [377, 170] width 270 height 414
copy div "Carpet Condition: There are multiple paint spills present on the carpet that ne…"
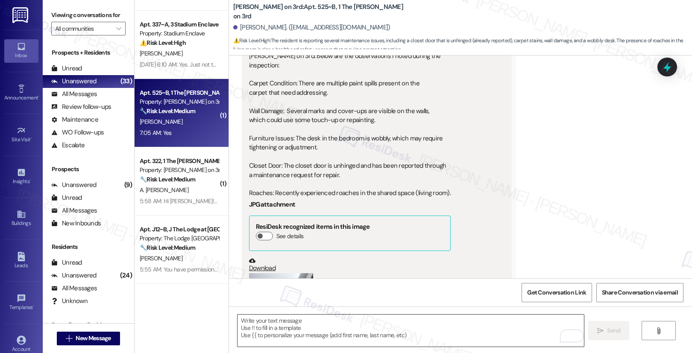
click at [305, 332] on textarea "To enrich screen reader interactions, please activate Accessibility in Grammarl…" at bounding box center [410, 331] width 346 height 32
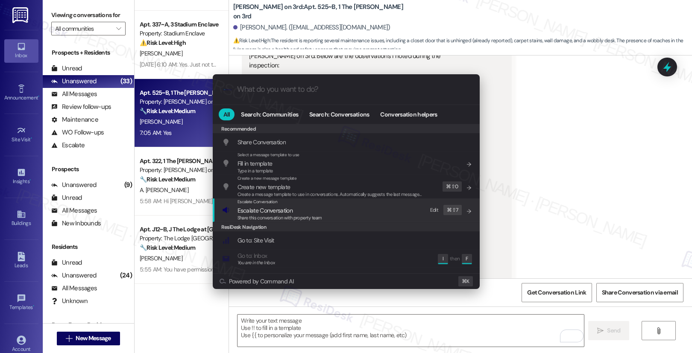
click at [379, 208] on div "Escalate Conversation Escalate Conversation Share this conversation with proper…" at bounding box center [347, 210] width 250 height 23
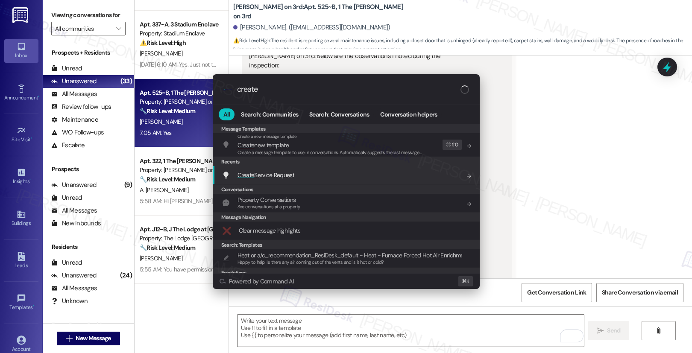
type input "create"
click at [322, 178] on div "Create Service Request Add shortcut" at bounding box center [347, 174] width 250 height 9
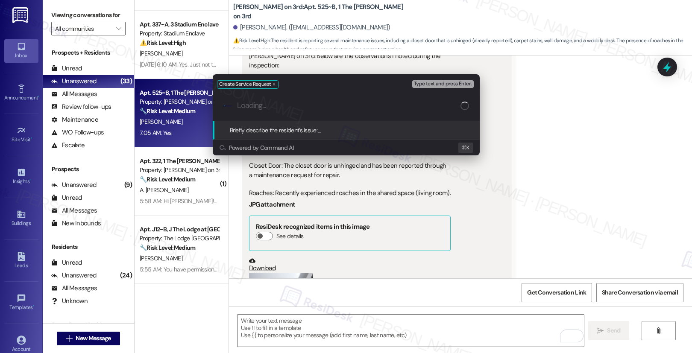
click at [327, 104] on input "Loading..." at bounding box center [348, 105] width 223 height 9
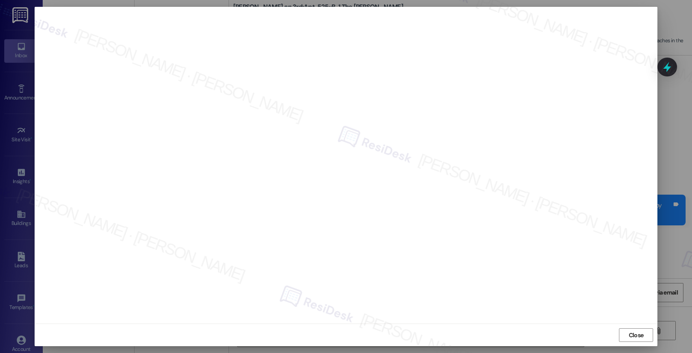
scroll to position [783, 0]
click at [623, 340] on button "Close" at bounding box center [636, 335] width 34 height 14
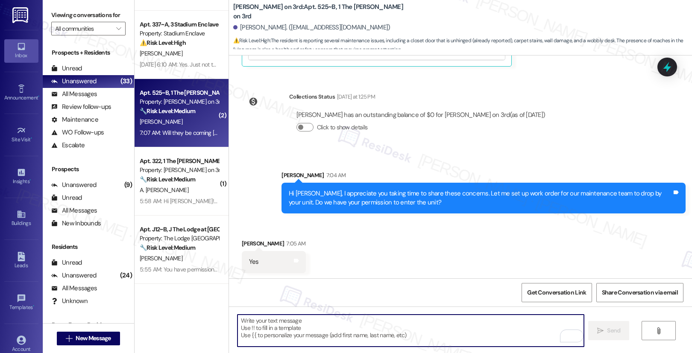
click at [512, 339] on textarea "To enrich screen reader interactions, please activate Accessibility in Grammarl…" at bounding box center [410, 331] width 346 height 32
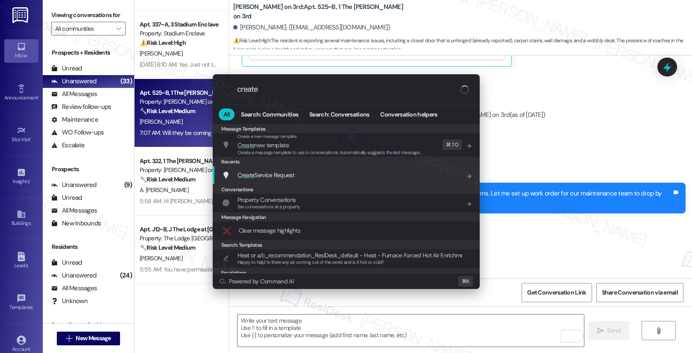
type input "create"
click at [343, 176] on div "Create Service Request Add shortcut" at bounding box center [347, 174] width 250 height 9
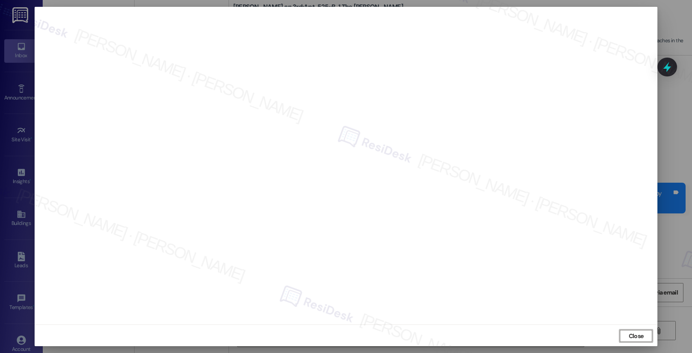
drag, startPoint x: 623, startPoint y: 336, endPoint x: 601, endPoint y: 337, distance: 21.4
click at [621, 336] on button "Close" at bounding box center [636, 336] width 34 height 14
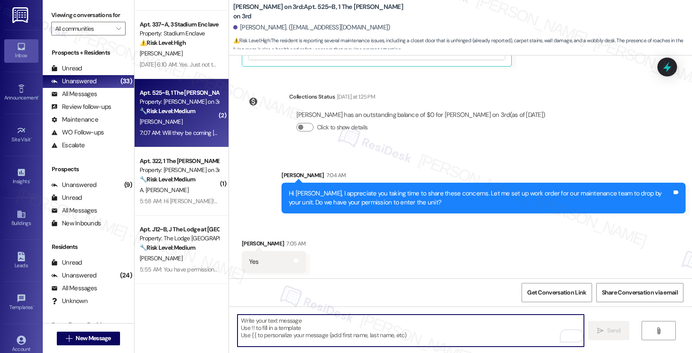
click at [460, 335] on textarea "To enrich screen reader interactions, please activate Accessibility in Grammarl…" at bounding box center [410, 331] width 346 height 32
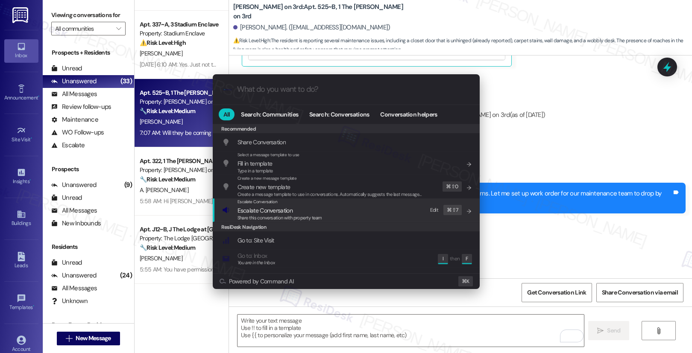
click at [351, 216] on div "Escalate Conversation Escalate Conversation Share this conversation with proper…" at bounding box center [347, 210] width 250 height 23
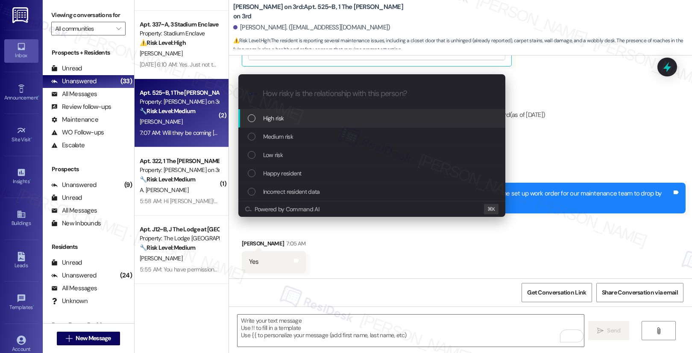
click at [339, 114] on div "High risk" at bounding box center [373, 118] width 250 height 9
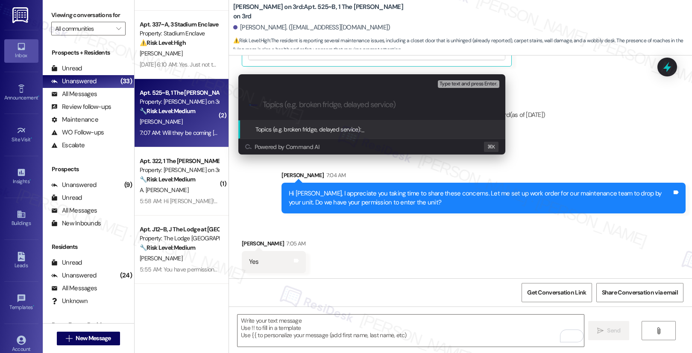
paste input "Work order submitted by Residesk | Work order # 12931834 - Unit Concerns & 1293…"
type input "Work order submitted by Residesk | Work order # 12931834 - Unit Concerns & 1293…"
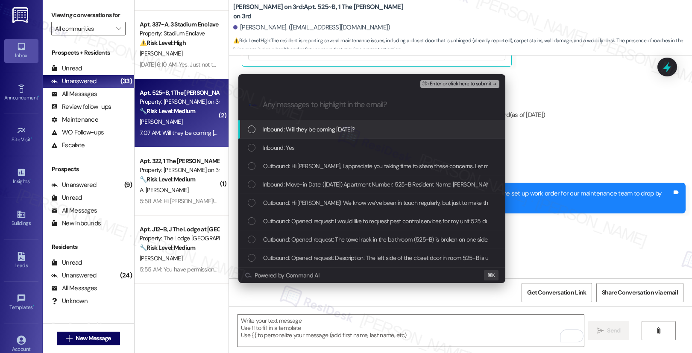
scroll to position [0, 0]
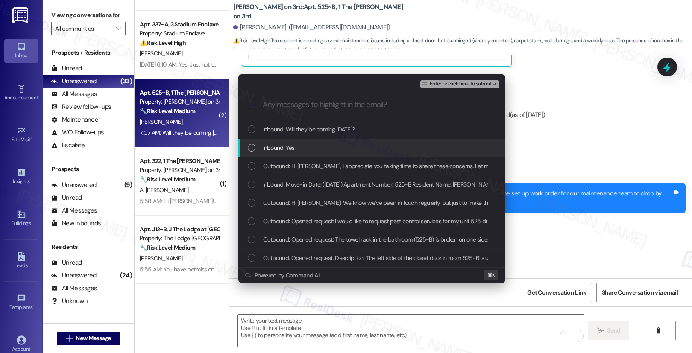
click at [338, 145] on div "Inbound: Yes" at bounding box center [373, 147] width 250 height 9
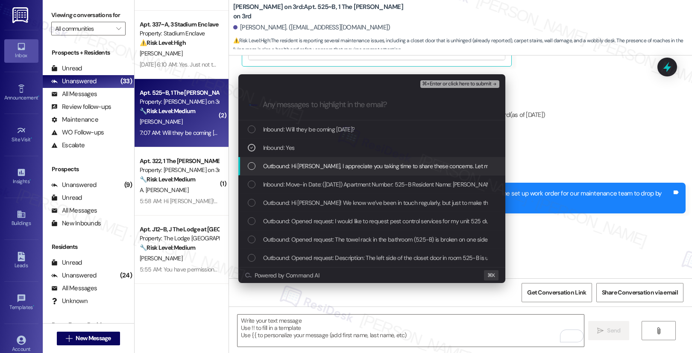
click at [331, 164] on span "Outbound: Hi Alesha, I appreciate you taking time to share these concerns. Let …" at bounding box center [516, 165] width 507 height 9
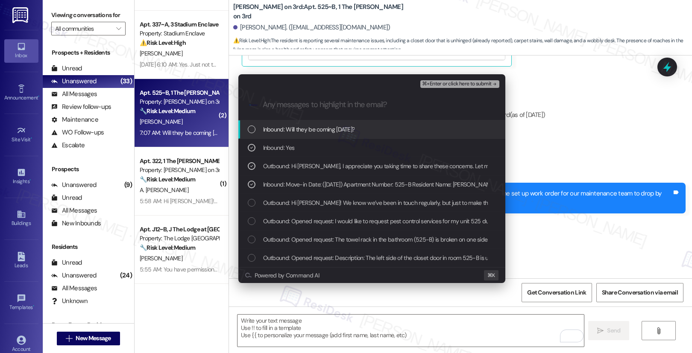
click at [457, 82] on span "⌘+Enter or click here to submit" at bounding box center [456, 84] width 69 height 6
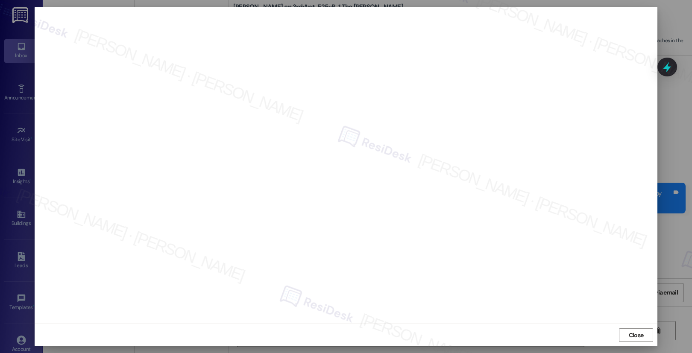
scroll to position [703, 0]
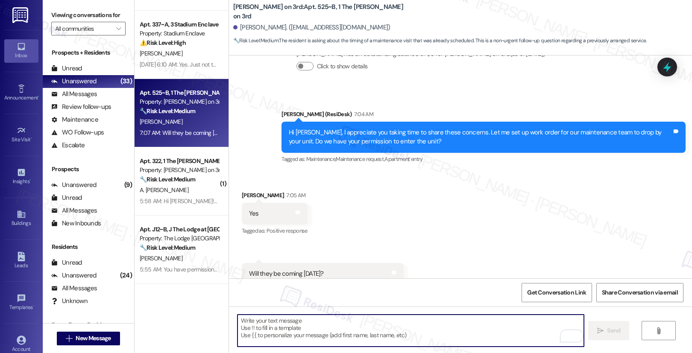
click at [256, 328] on textarea "To enrich screen reader interactions, please activate Accessibility in Grammarl…" at bounding box center [410, 331] width 346 height 32
paste textarea "Thank you, {{first_name}}. The request has been submitted."
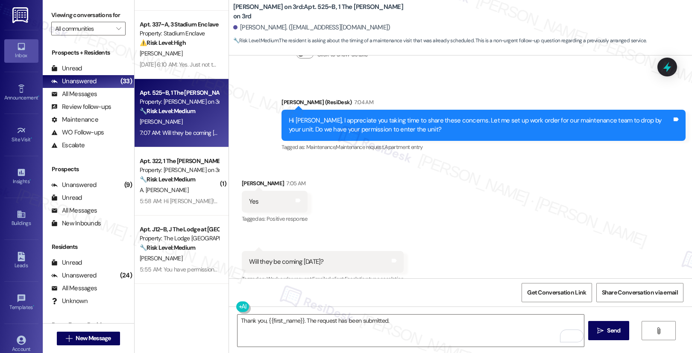
scroll to position [729, 0]
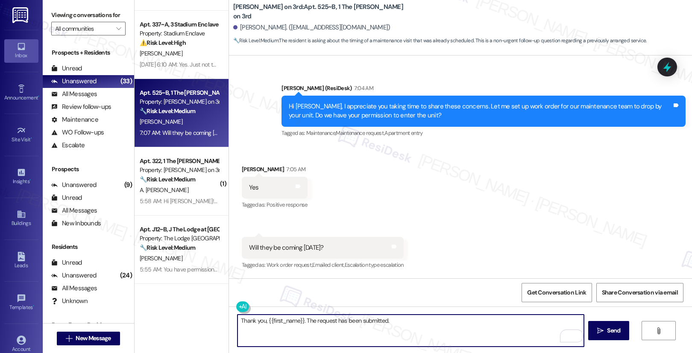
paste textarea "Work orders are prioritized based on the submission date and the urgency of the…"
click at [512, 332] on textarea "Thank you, {{first_name}}. The request has been submitted. Work orders are prio…" at bounding box center [410, 331] width 346 height 32
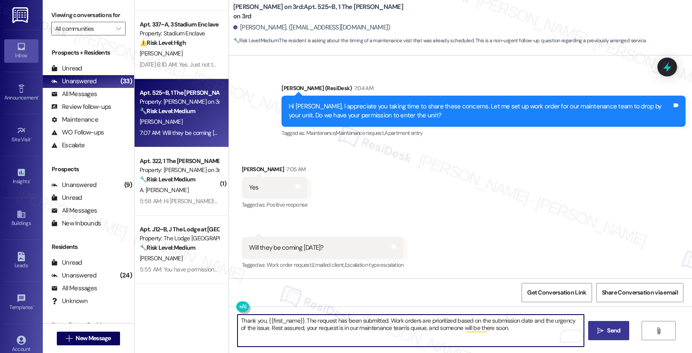
type textarea "Thank you, {{first_name}}. The request has been submitted. Work orders are prio…"
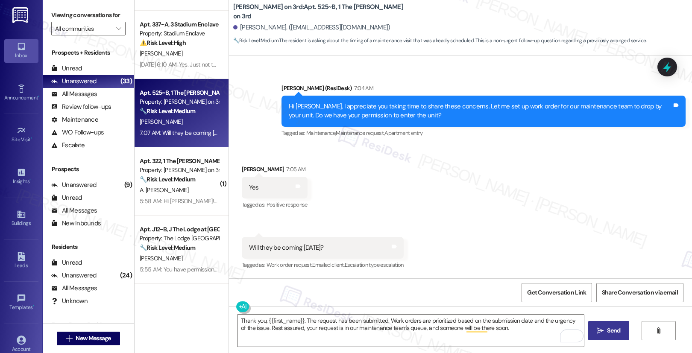
click at [602, 328] on icon "" at bounding box center [600, 331] width 6 height 7
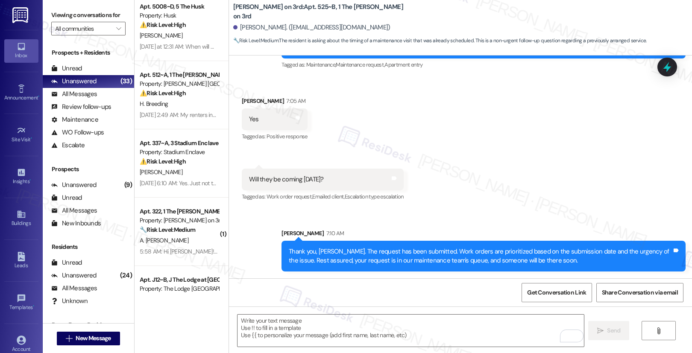
scroll to position [894, 0]
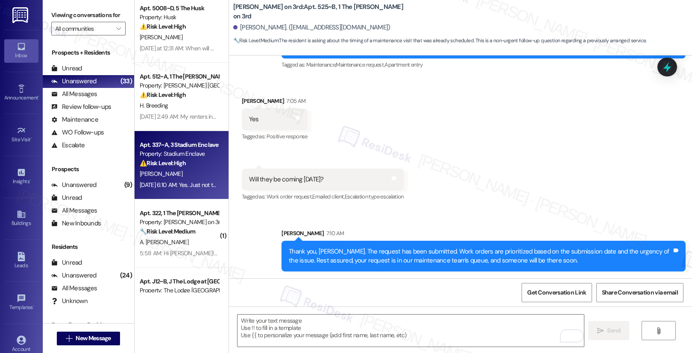
click at [203, 169] on div "[PERSON_NAME]" at bounding box center [179, 174] width 81 height 11
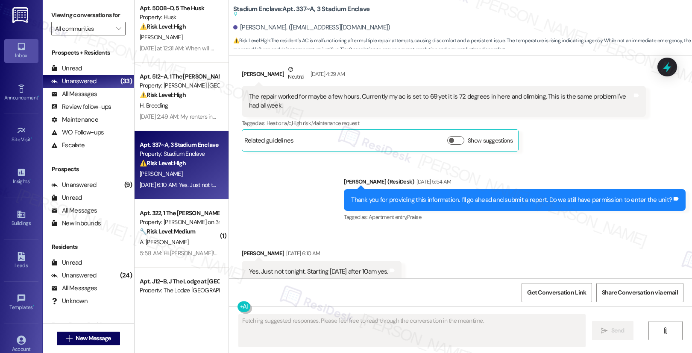
scroll to position [2087, 0]
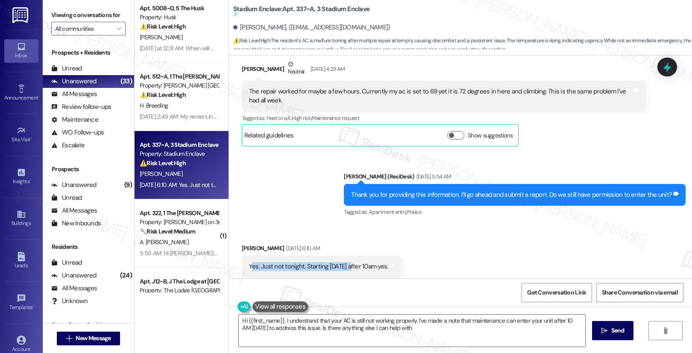
type textarea "Hi {{first_name}}, I understand that your AC is still not working properly. I'v…"
drag, startPoint x: 245, startPoint y: 250, endPoint x: 355, endPoint y: 250, distance: 109.8
click at [355, 262] on div "Yes. Just not tonight. Starting tomorrow after 10am yes." at bounding box center [318, 266] width 139 height 9
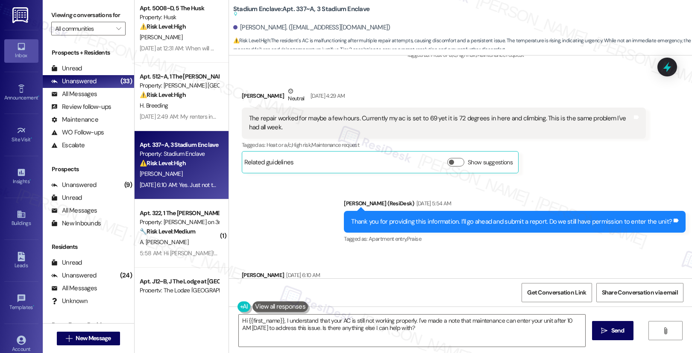
scroll to position [2166, 0]
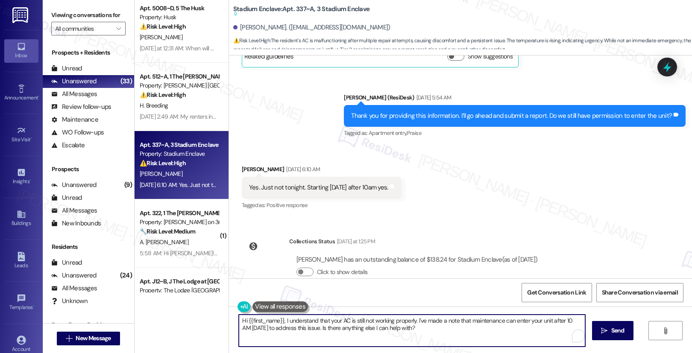
click at [355, 331] on textarea "Hi {{first_name}}, I understand that your AC is still not working properly. I'v…" at bounding box center [412, 331] width 346 height 32
click at [447, 334] on textarea "Hi {{first_name}}, I understand that your AC is still not working properly. I'v…" at bounding box center [412, 331] width 346 height 32
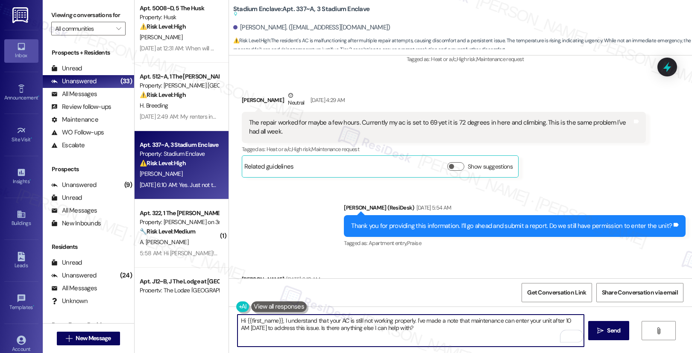
scroll to position [2035, 0]
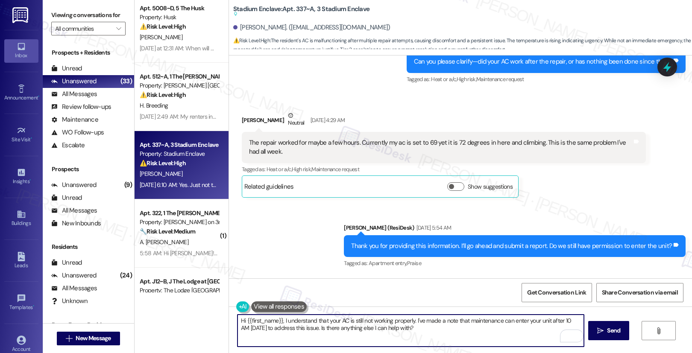
click at [350, 138] on div "The repair worked for maybe a few hours. Currently my ac is set to 69 yet it is…" at bounding box center [440, 147] width 383 height 18
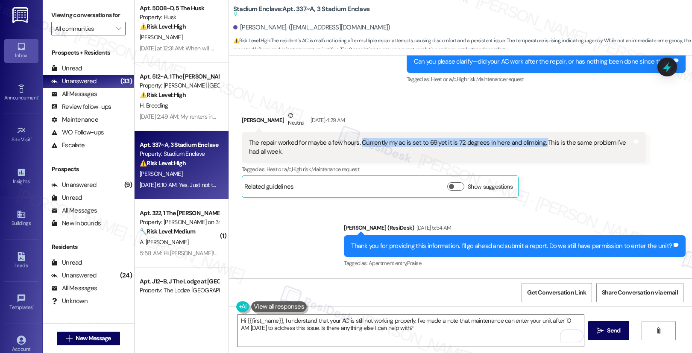
drag, startPoint x: 354, startPoint y: 124, endPoint x: 534, endPoint y: 128, distance: 180.3
click at [534, 138] on div "The repair worked for maybe a few hours. Currently my ac is set to 69 yet it is…" at bounding box center [440, 147] width 383 height 18
copy div "Currently my ac is set to 69 yet it is 72 degrees in here and climbing."
click at [434, 331] on textarea "Hi {{first_name}}, I understand that your AC is still not working properly. I'v…" at bounding box center [410, 331] width 346 height 32
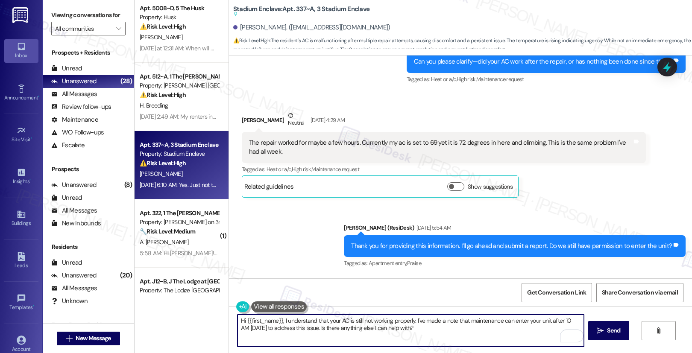
click at [434, 331] on textarea "Hi {{first_name}}, I understand that your AC is still not working properly. I'v…" at bounding box center [410, 331] width 346 height 32
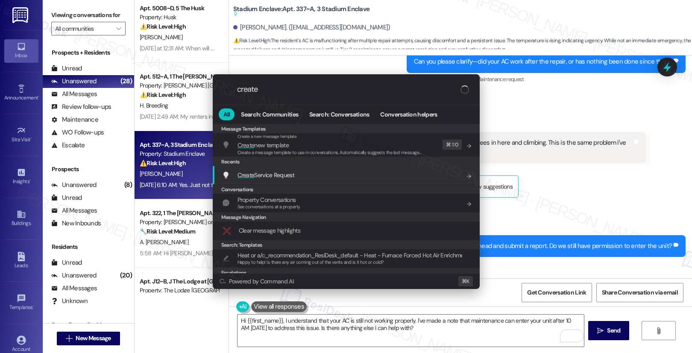
type input "create"
click at [340, 174] on div "Create Service Request Add shortcut" at bounding box center [347, 174] width 250 height 9
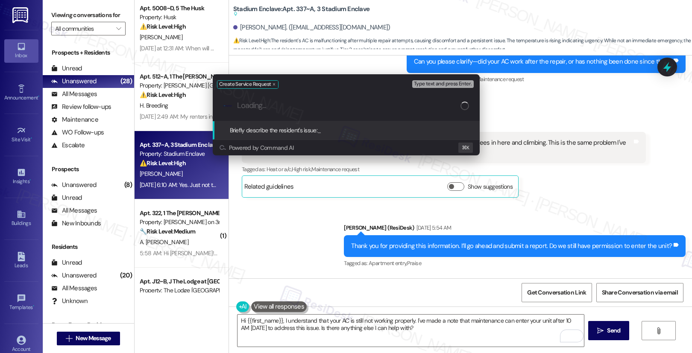
paste input "Air conditioning not cooling properly"
type input "Air conditioning not cooling properly"
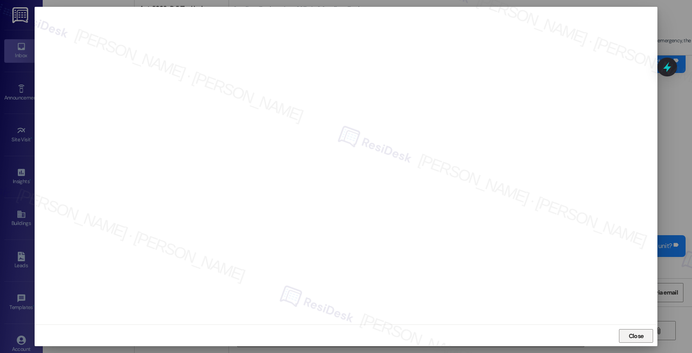
click at [621, 335] on button "Close" at bounding box center [636, 336] width 34 height 14
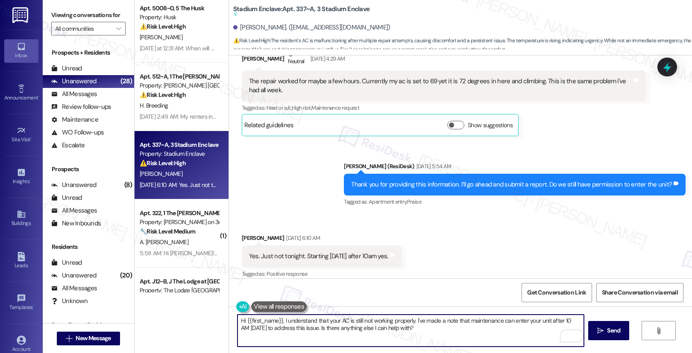
scroll to position [2166, 0]
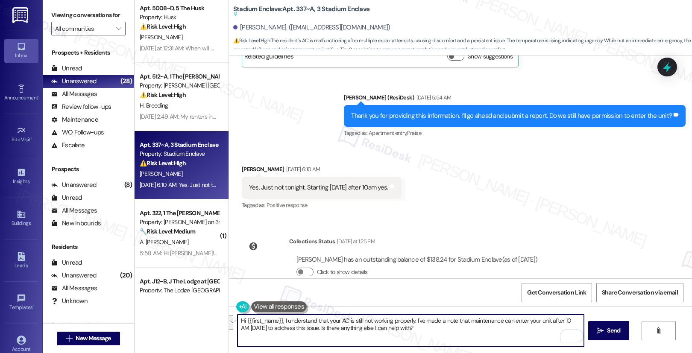
drag, startPoint x: 413, startPoint y: 330, endPoint x: 217, endPoint y: 322, distance: 195.8
click at [217, 322] on div "( 2 ) Apt. 2101~C, 2 The Husk Property: Husk ⚠️ Risk Level: High The resident i…" at bounding box center [413, 176] width 557 height 353
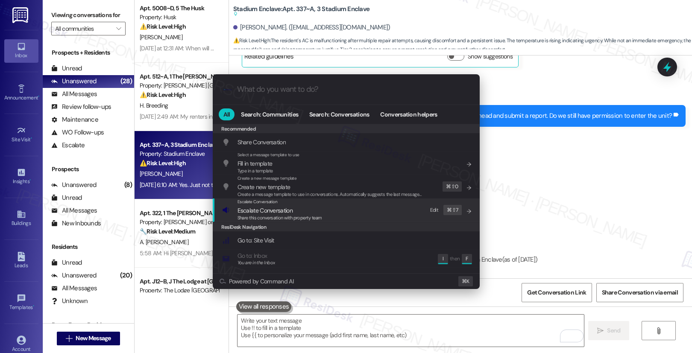
click at [330, 217] on div "Escalate Conversation Escalate Conversation Share this conversation with proper…" at bounding box center [347, 210] width 250 height 23
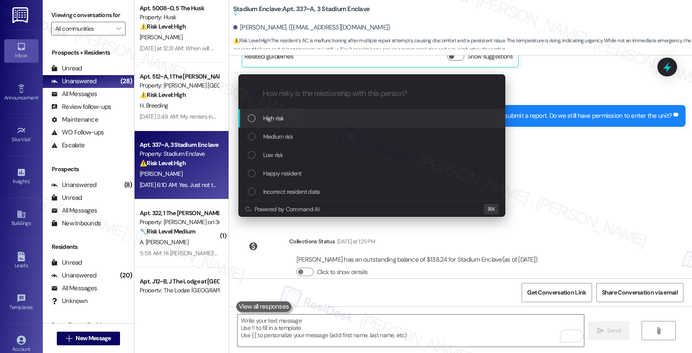
click at [349, 121] on div "High risk" at bounding box center [373, 118] width 250 height 9
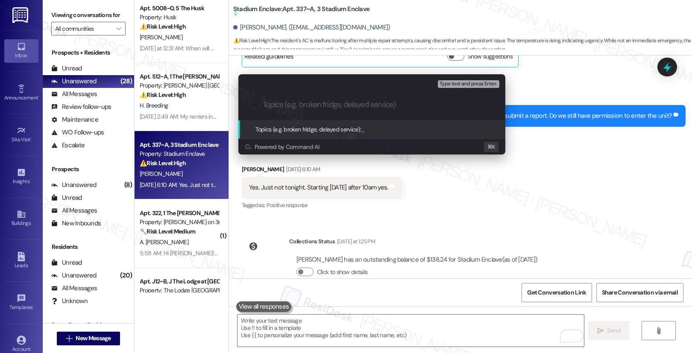
paste input "Work order submitted by Residesk | Work order # 12931845"
type input "Work order submitted by Residesk | Work order # 12931845"
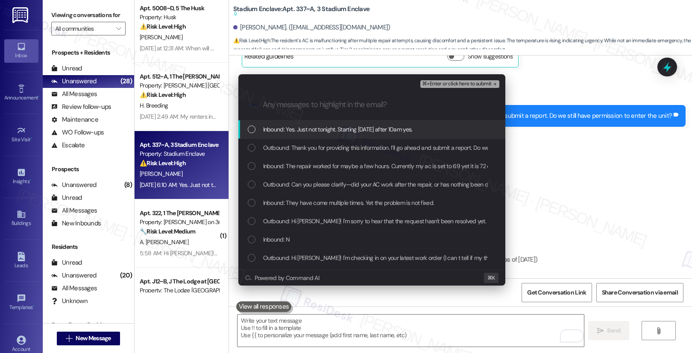
click at [353, 133] on span "Inbound: Yes. Just not tonight. Starting tomorrow after 10am yes." at bounding box center [337, 129] width 149 height 9
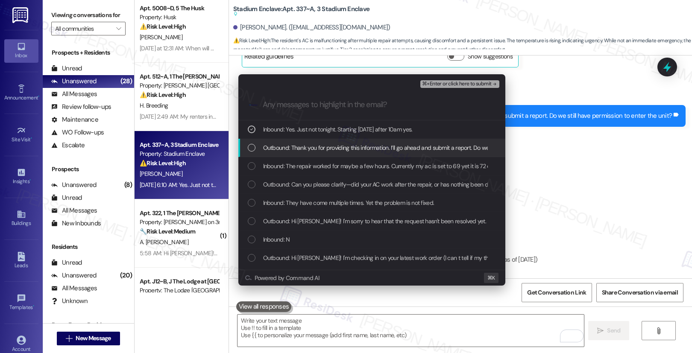
click at [345, 155] on div "Outbound: Thank you for providing this information. I’ll go ahead and submit a …" at bounding box center [371, 148] width 267 height 18
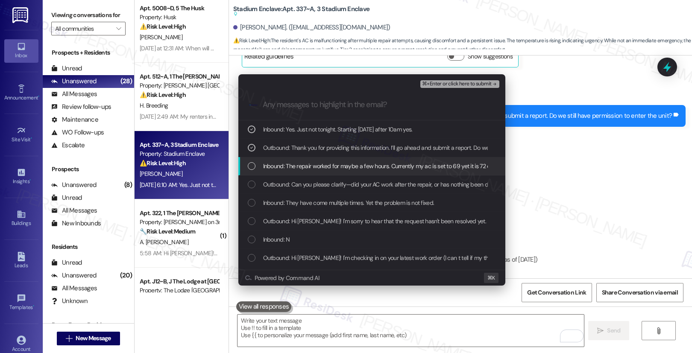
click at [338, 171] on div "Inbound: The repair worked for maybe a few hours. Currently my ac is set to 69 …" at bounding box center [371, 166] width 267 height 18
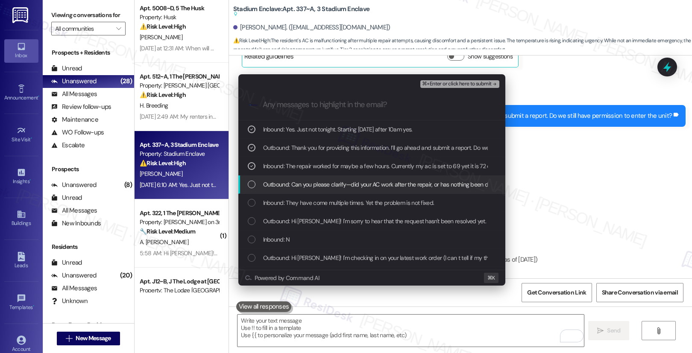
click at [334, 186] on span "Outbound: Can you please clarify—did your AC work after the repair, or has noth…" at bounding box center [395, 184] width 264 height 9
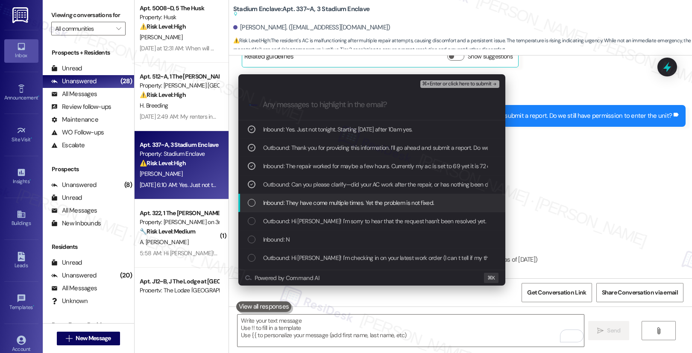
click at [340, 202] on span "Inbound: They have come multiple times. Yet the problem is not fixed." at bounding box center [348, 202] width 171 height 9
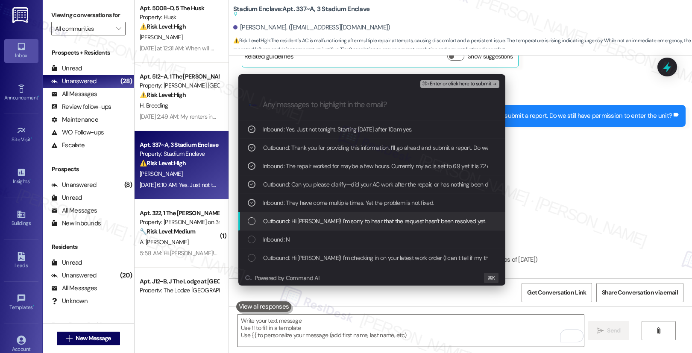
click at [333, 222] on span "Outbound: Hi Mathew! I'm sorry to hear that the request hasn't been resolved ye…" at bounding box center [441, 221] width 356 height 9
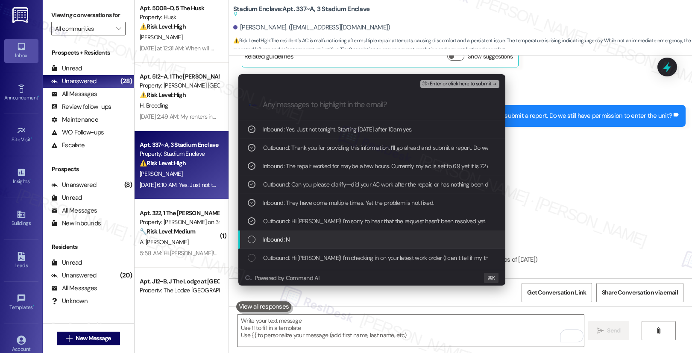
click at [325, 239] on div "Inbound: N" at bounding box center [373, 239] width 250 height 9
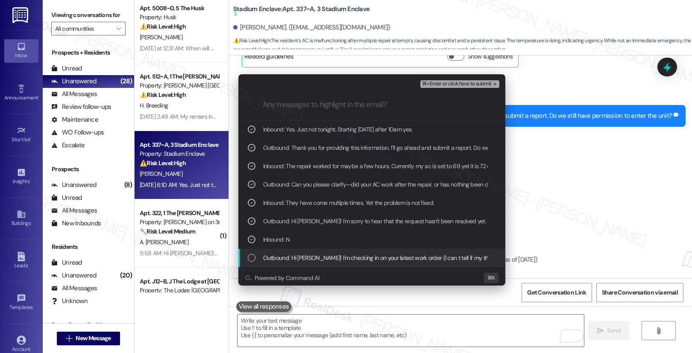
click at [318, 259] on span "Outbound: Hi Mathew! I'm checking in on your latest work order (I can t tell if…" at bounding box center [505, 257] width 485 height 9
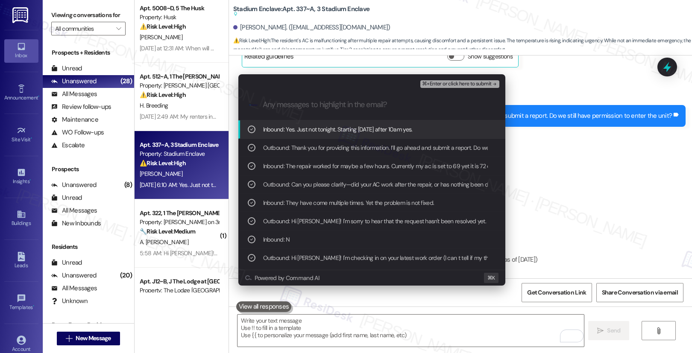
click at [459, 85] on span "⌘+Enter or click here to submit" at bounding box center [456, 84] width 69 height 6
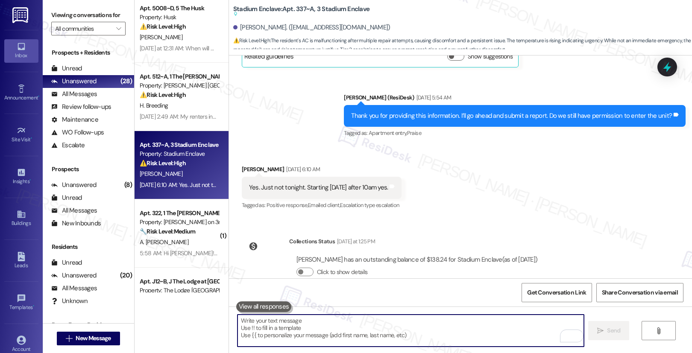
click at [409, 322] on textarea "To enrich screen reader interactions, please activate Accessibility in Grammarl…" at bounding box center [410, 331] width 346 height 32
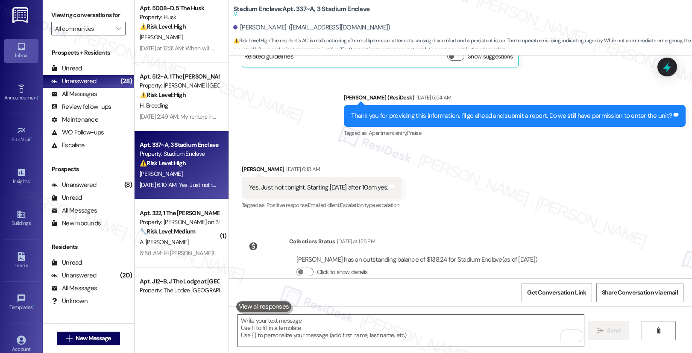
click at [279, 331] on textarea "To enrich screen reader interactions, please activate Accessibility in Grammarl…" at bounding box center [410, 331] width 346 height 32
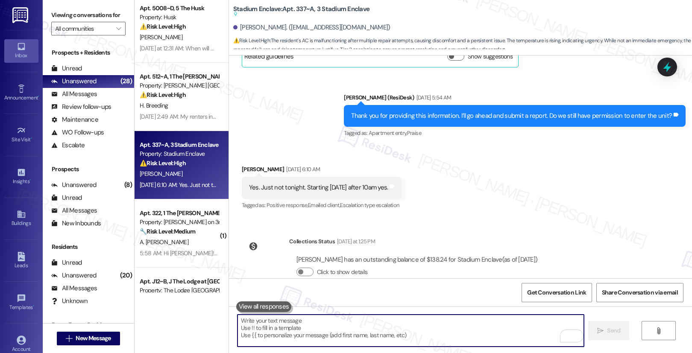
click at [279, 331] on textarea "To enrich screen reader interactions, please activate Accessibility in Grammarl…" at bounding box center [410, 331] width 346 height 32
paste textarea "Thank you, {{first_name}}. The request has been submitted. Our maintenance team…"
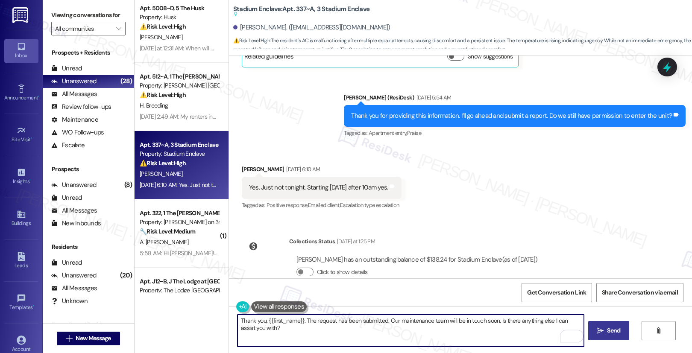
type textarea "Thank you, {{first_name}}. The request has been submitted. Our maintenance team…"
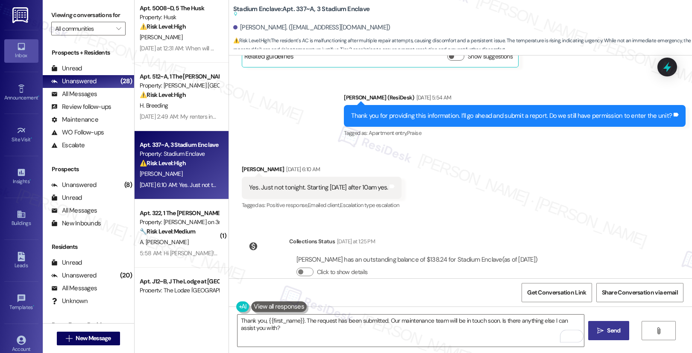
click at [600, 330] on icon "" at bounding box center [600, 331] width 6 height 7
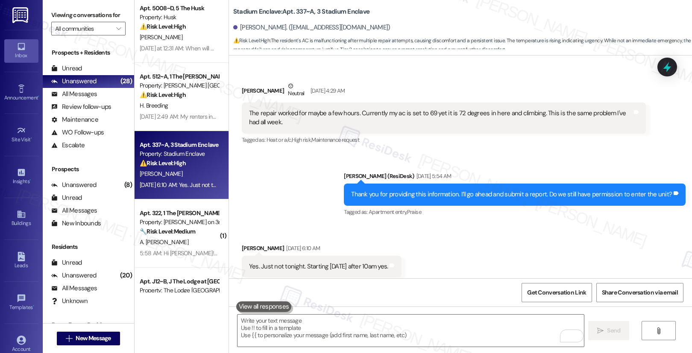
scroll to position [2203, 0]
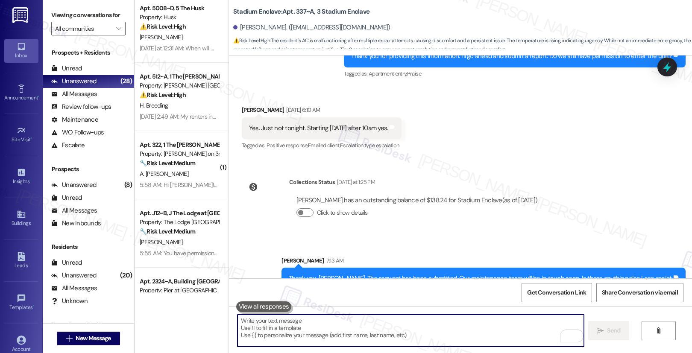
click at [362, 325] on textarea "To enrich screen reader interactions, please activate Accessibility in Grammarl…" at bounding box center [410, 331] width 346 height 32
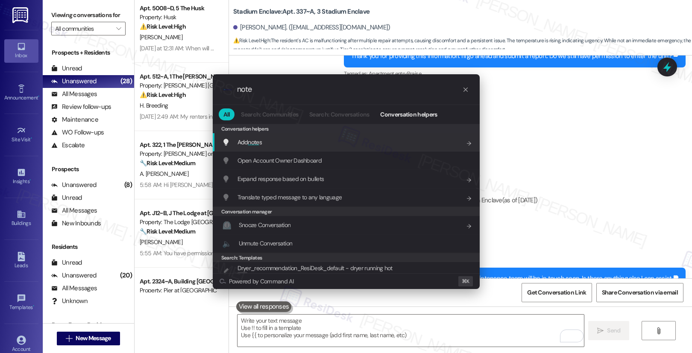
type input "note"
click at [295, 140] on div "Add note s Add shortcut" at bounding box center [347, 142] width 250 height 9
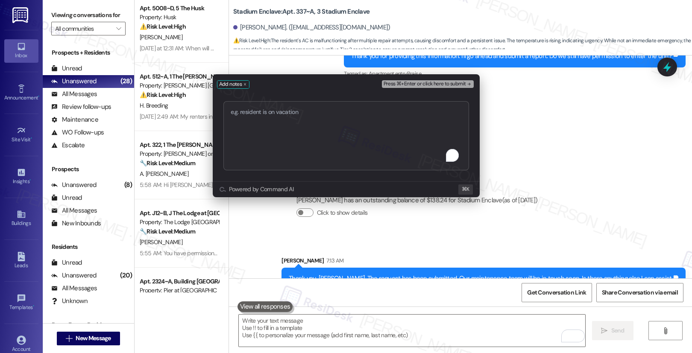
type textarea "Thank you, {{first_name}}. The request has been submitted. Our maintenance team…"
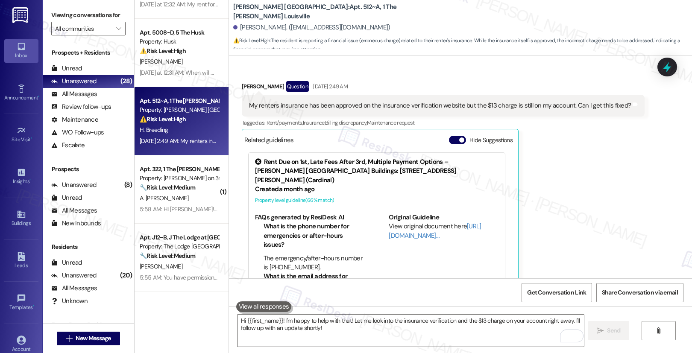
scroll to position [522, 0]
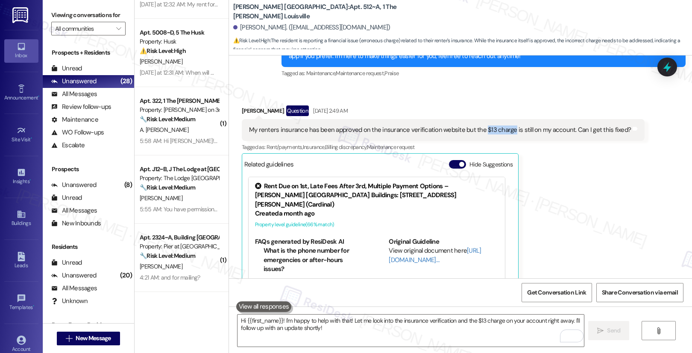
drag, startPoint x: 473, startPoint y: 130, endPoint x: 501, endPoint y: 130, distance: 28.2
click at [501, 130] on div "My renters insurance has been approved on the insurance verification website bu…" at bounding box center [440, 130] width 382 height 9
copy div "$13 charge"
click at [334, 332] on textarea "Hi {{first_name}}! I'm happy to help with that! Let me look into the insurance …" at bounding box center [410, 331] width 346 height 32
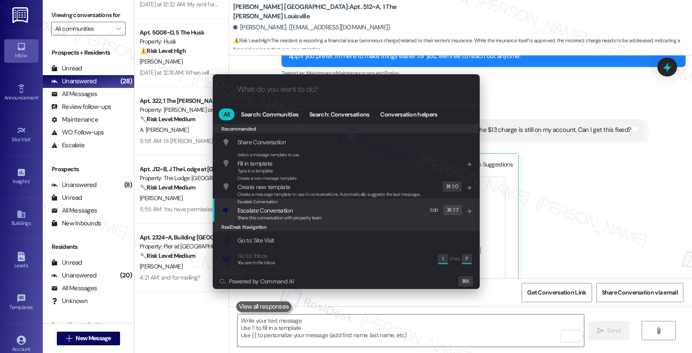
click at [295, 213] on span "Escalate Conversation" at bounding box center [279, 210] width 85 height 9
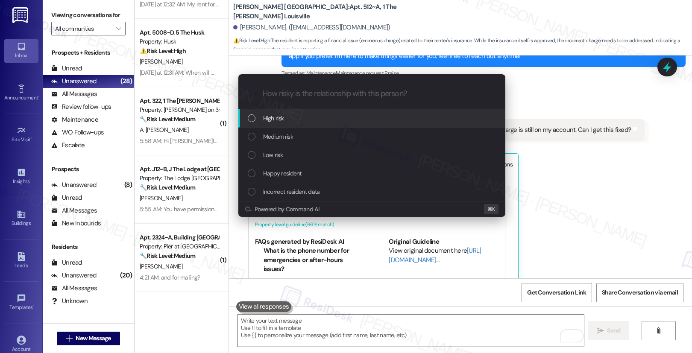
click at [308, 120] on div "High risk" at bounding box center [373, 118] width 250 height 9
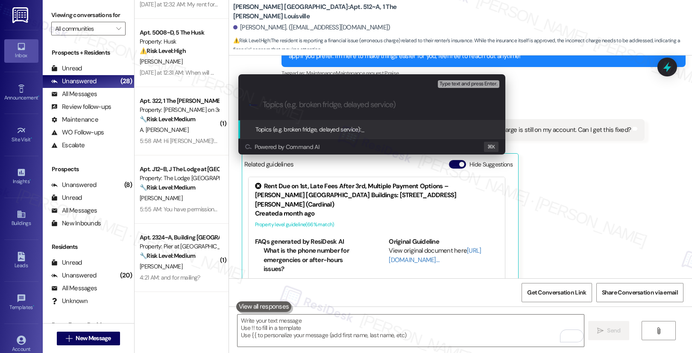
paste input "$13 charge"
type input "$13 charge - Dispute"
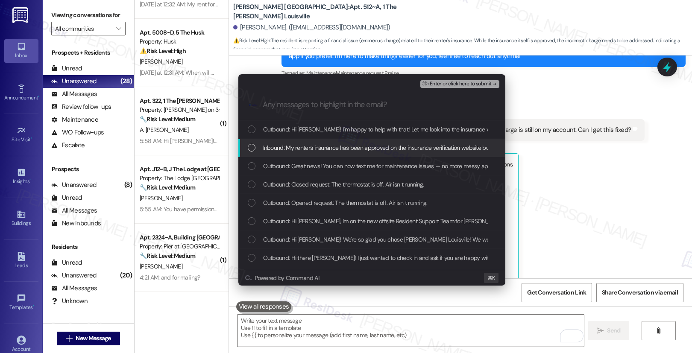
click at [308, 147] on span "Inbound: My renters insurance has been approved on the insurance verification w…" at bounding box center [447, 147] width 369 height 9
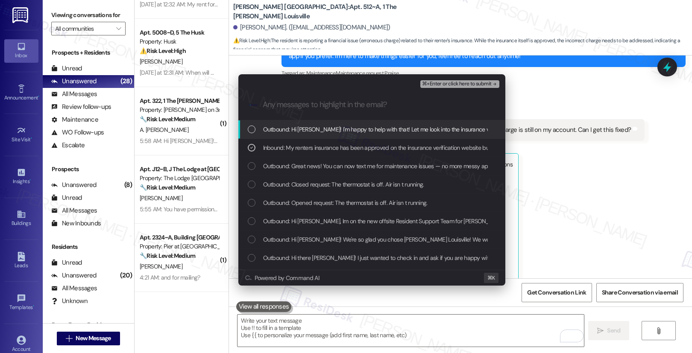
click at [310, 128] on span "Outbound: Hi [PERSON_NAME]! I'm happy to help with that! Let me look into the i…" at bounding box center [491, 129] width 456 height 9
click at [445, 83] on span "⌘+Enter or click here to submit" at bounding box center [456, 84] width 69 height 6
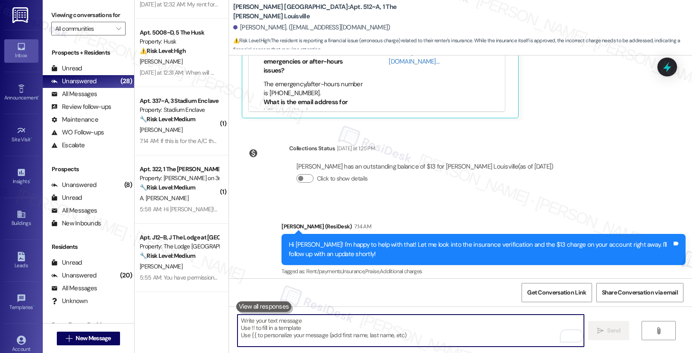
scroll to position [725, 0]
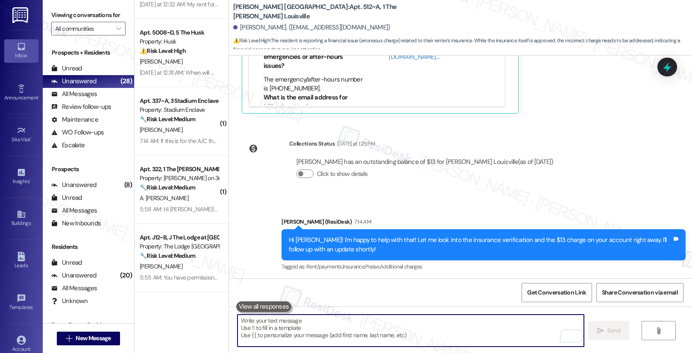
click at [355, 326] on textarea "To enrich screen reader interactions, please activate Accessibility in Grammarl…" at bounding box center [410, 331] width 346 height 32
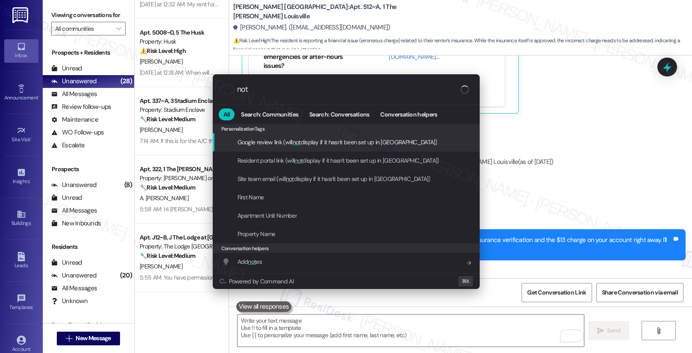
type input "note"
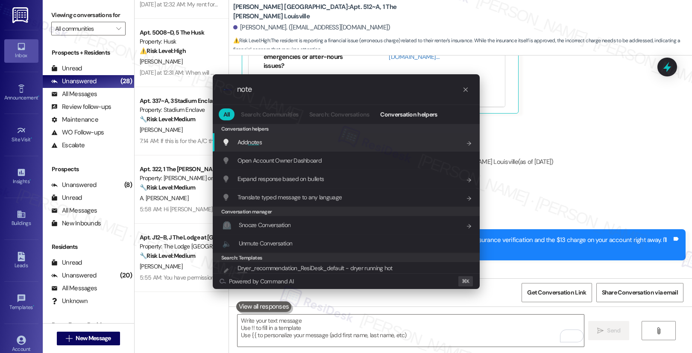
click at [321, 147] on div "Add note s Add shortcut" at bounding box center [346, 142] width 267 height 18
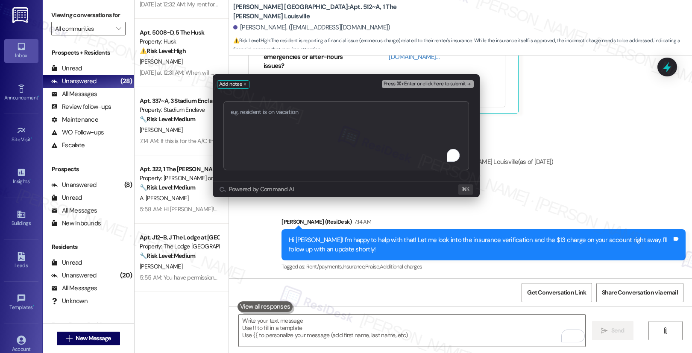
type textarea "$13 charge - Dispute"
click at [426, 83] on span "Press ⌘+Enter or click here to submit" at bounding box center [425, 84] width 82 height 6
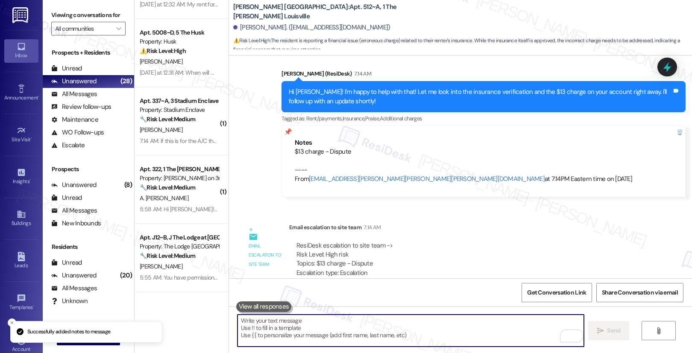
scroll to position [903, 0]
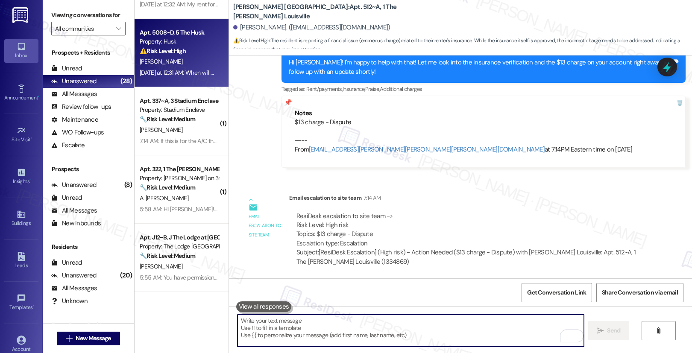
click at [177, 73] on div "[DATE] at 12:31 AM: When will my AC unit be replaced [DATE] at 12:31 AM: When w…" at bounding box center [205, 73] width 130 height 8
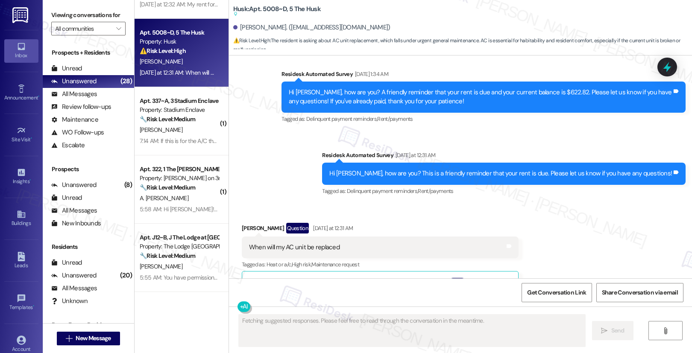
scroll to position [1200, 0]
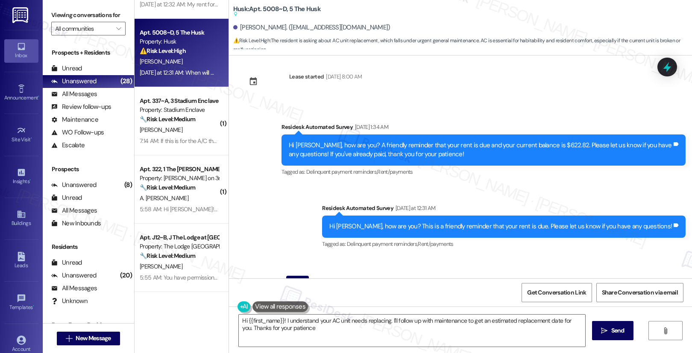
type textarea "Hi {{first_name}}! I understand your AC unit needs replacing. I'll follow up wi…"
click at [306, 324] on textarea "Hi {{first_name}}! I understand your AC unit needs replacing. I'll follow up wi…" at bounding box center [412, 331] width 346 height 32
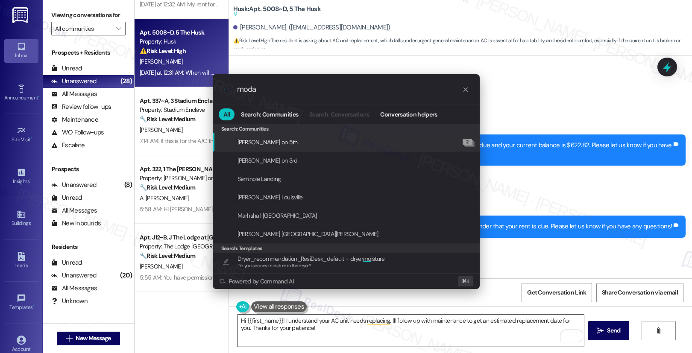
type input "modal"
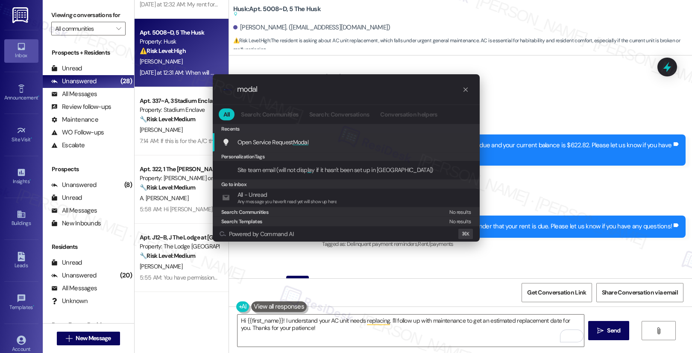
click at [356, 144] on div "Open Service Request Modal Add shortcut" at bounding box center [347, 142] width 250 height 9
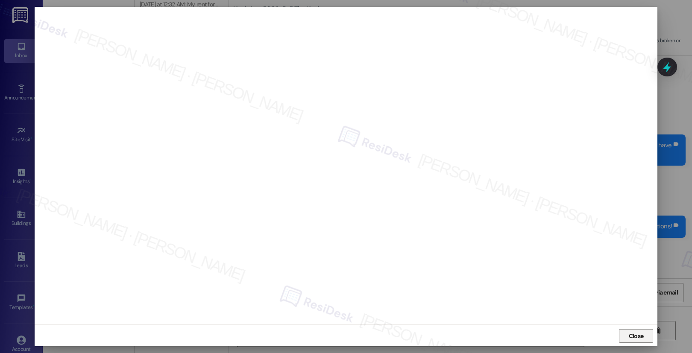
click at [636, 335] on span "Close" at bounding box center [636, 336] width 15 height 9
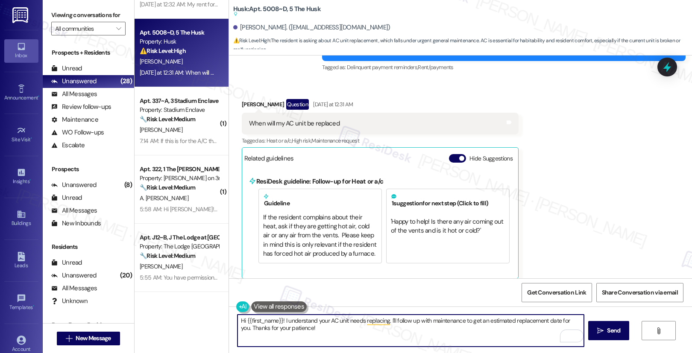
scroll to position [1298, 0]
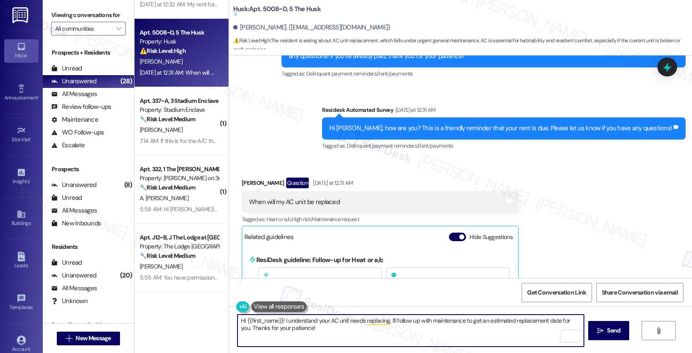
click at [460, 330] on textarea "Hi {{first_name}}! I understand your AC unit needs replacing. I'll follow up wi…" at bounding box center [410, 331] width 346 height 32
drag, startPoint x: 385, startPoint y: 320, endPoint x: 387, endPoint y: 327, distance: 6.6
click at [387, 327] on textarea "Hi {{first_name}}! I understand your AC unit needs replacing. I'll follow up wi…" at bounding box center [410, 331] width 346 height 32
click at [244, 178] on div "[PERSON_NAME] Question [DATE] at 12:31 AM" at bounding box center [380, 185] width 277 height 14
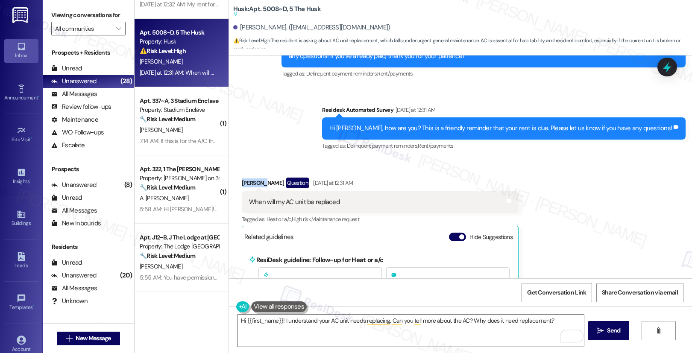
click at [244, 178] on div "[PERSON_NAME] Question [DATE] at 12:31 AM" at bounding box center [380, 185] width 277 height 14
copy div "[PERSON_NAME]"
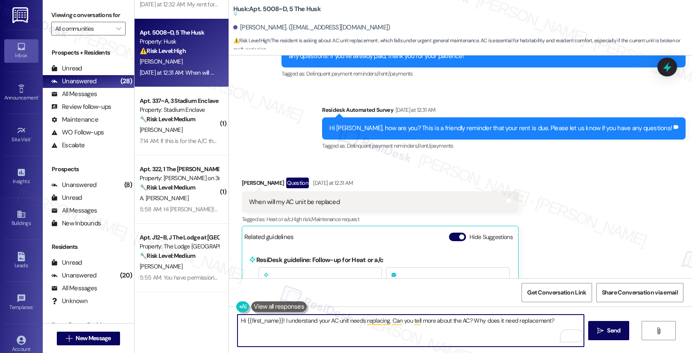
drag, startPoint x: 241, startPoint y: 321, endPoint x: 278, endPoint y: 321, distance: 36.7
click at [278, 321] on textarea "Hi {{first_name}}! I understand your AC unit needs replacing. Can you tell more…" at bounding box center [410, 331] width 346 height 32
paste textarea "[PERSON_NAME]"
type textarea "Hi [PERSON_NAME] I understand your AC unit needs replacing. Can you tell more a…"
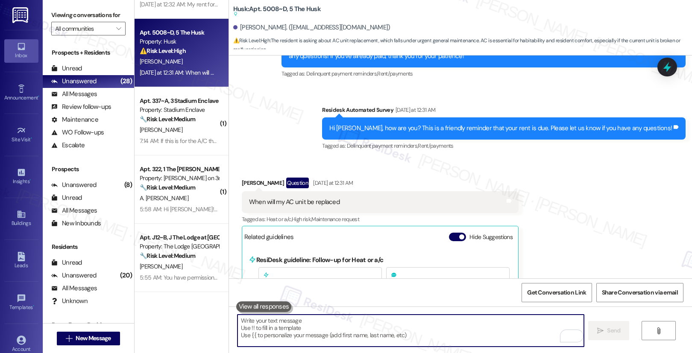
paste textarea "Hi [PERSON_NAME], I understand you mentioned that your AC unit needs replacing.…"
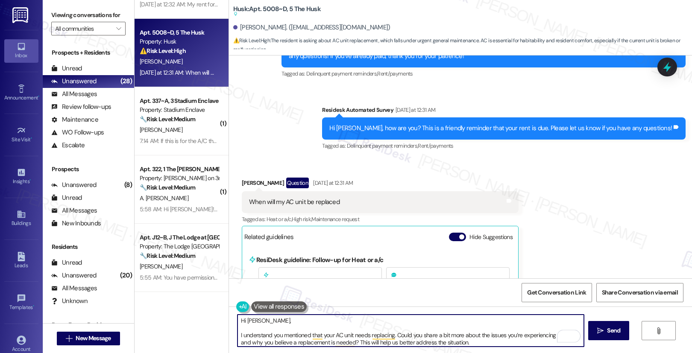
click at [237, 337] on textarea "Hi [PERSON_NAME], I understand you mentioned that your AC unit needs replacing.…" at bounding box center [410, 331] width 346 height 32
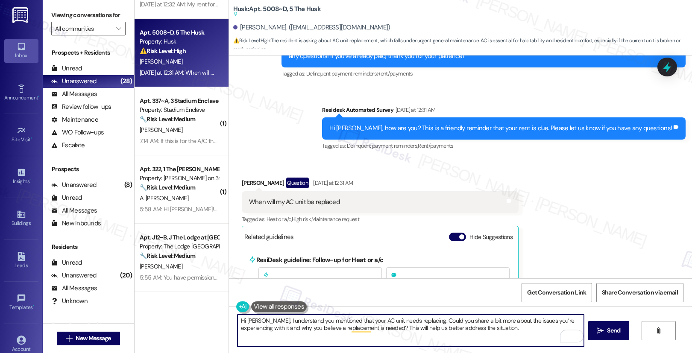
click at [499, 331] on textarea "Hi [PERSON_NAME], I understand you mentioned that your AC unit needs replacing.…" at bounding box center [410, 331] width 346 height 32
click at [504, 333] on textarea "Hi [PERSON_NAME], I understand you mentioned that your AC unit needs replacing.…" at bounding box center [410, 331] width 346 height 32
type textarea "Hi [PERSON_NAME], I understand you mentioned that your AC unit needs replacing.…"
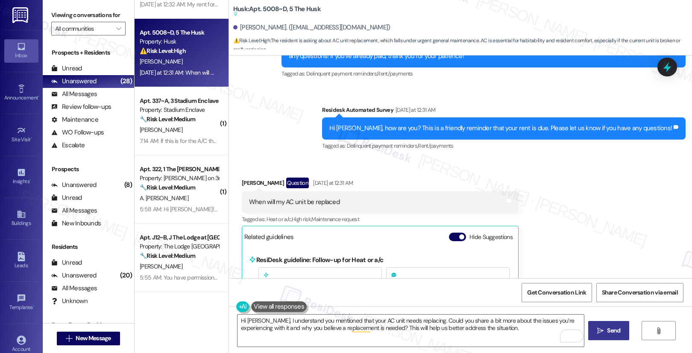
click at [615, 333] on span "Send" at bounding box center [613, 330] width 13 height 9
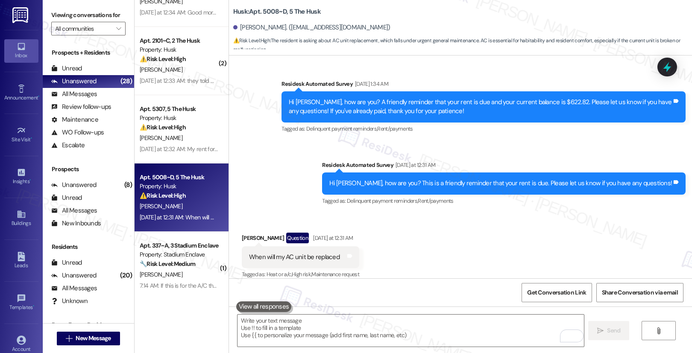
scroll to position [1233, 0]
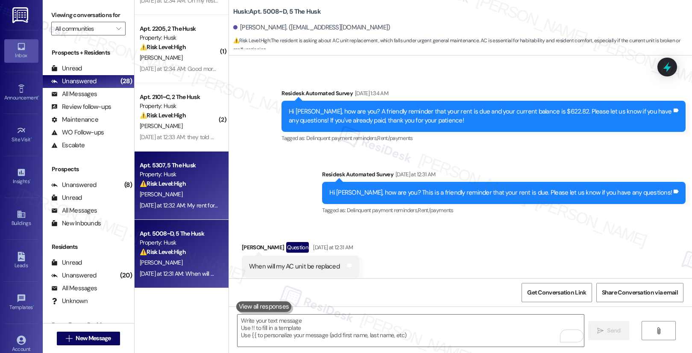
click at [169, 193] on div "[PERSON_NAME]" at bounding box center [179, 194] width 81 height 11
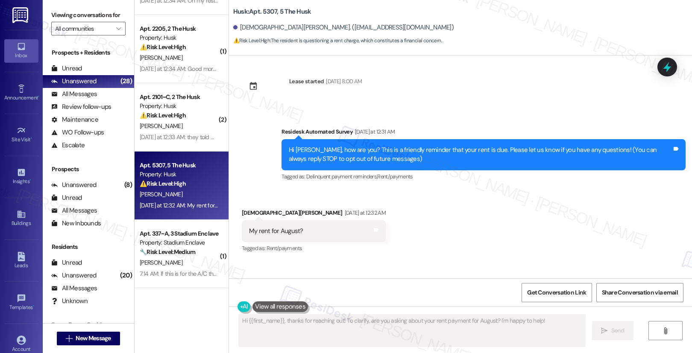
scroll to position [0, 0]
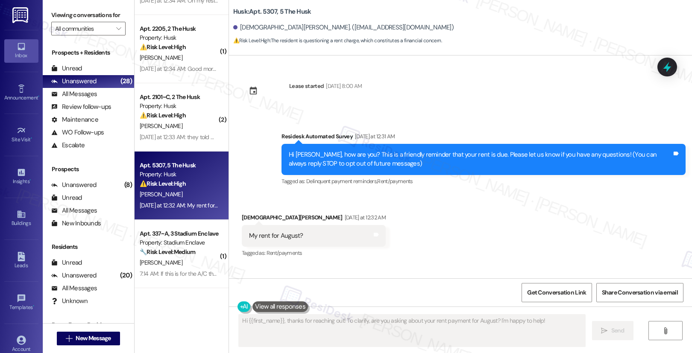
click at [169, 193] on div "[PERSON_NAME]" at bounding box center [179, 194] width 81 height 11
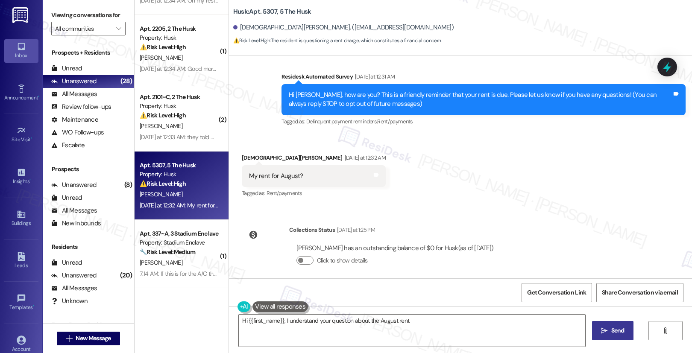
scroll to position [67, 0]
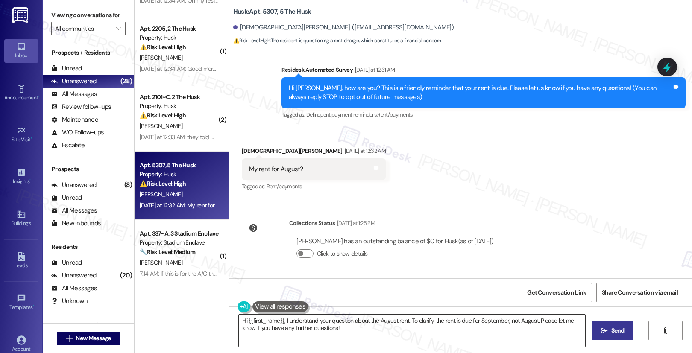
click at [310, 332] on textarea "Hi {{first_name}}, I understand your question about the August rent. To clarify…" at bounding box center [412, 331] width 346 height 32
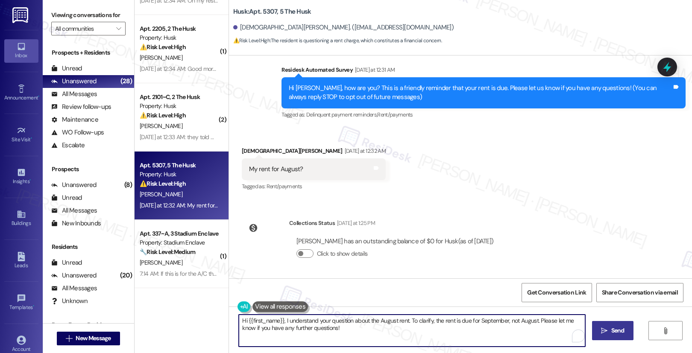
click at [310, 332] on textarea "Hi {{first_name}}, I understand your question about the August rent. To clarify…" at bounding box center [412, 331] width 346 height 32
paste textarea "Thank you, {{first_name}}, for your payment! If there's anything we can help yo…"
type textarea "Thank you, {{first_name}}, for your payment! If there's anything we can help yo…"
click at [611, 332] on span "Send" at bounding box center [617, 330] width 13 height 9
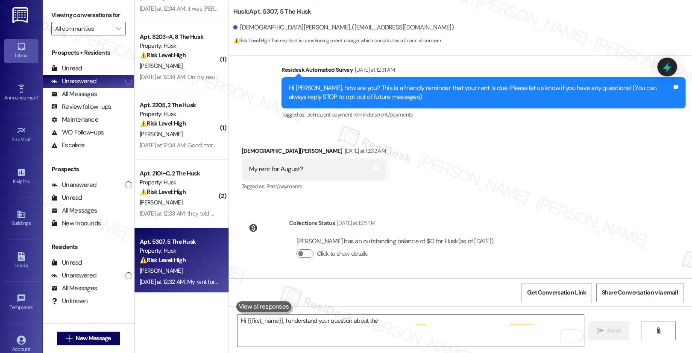
scroll to position [0, 0]
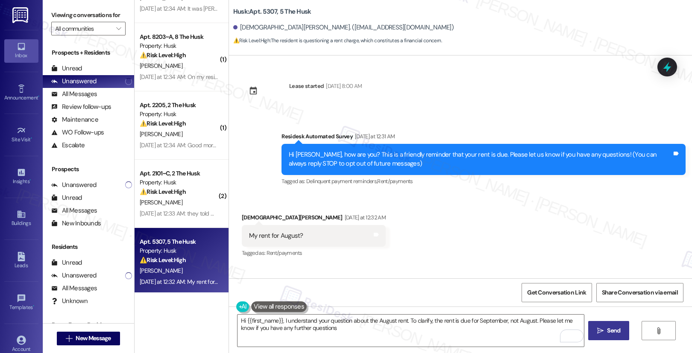
type textarea "Hi {{first_name}}, I understand your question about the August rent. To clarify…"
click at [178, 199] on div "[PERSON_NAME]" at bounding box center [179, 202] width 81 height 11
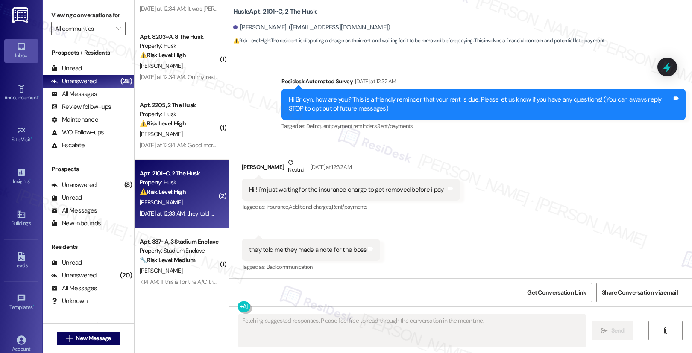
scroll to position [57, 0]
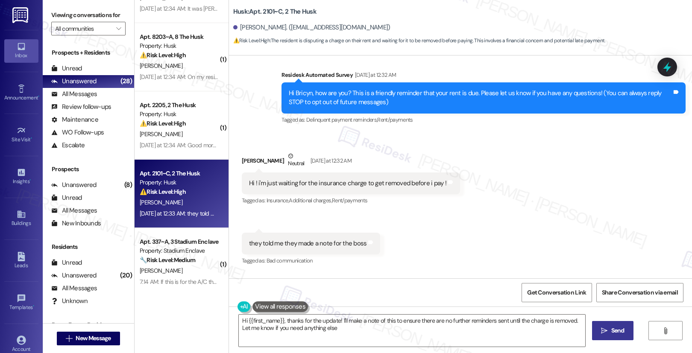
type textarea "Hi {{first_name}}, thanks for the update! I'll make a note of this to ensure th…"
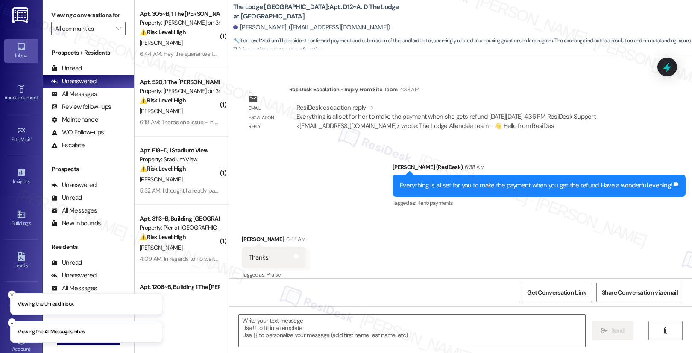
scroll to position [506, 0]
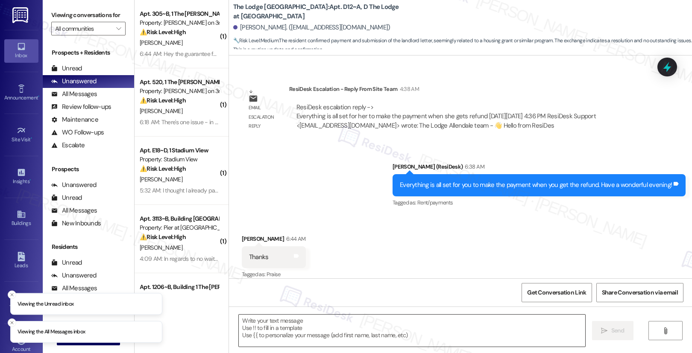
click at [314, 327] on textarea at bounding box center [412, 331] width 346 height 32
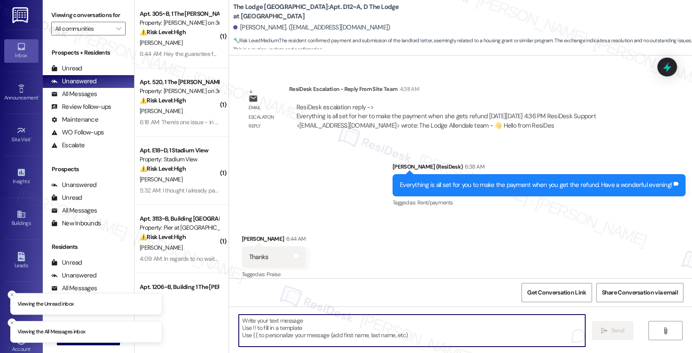
drag, startPoint x: 314, startPoint y: 327, endPoint x: 322, endPoint y: 290, distance: 37.4
click at [322, 291] on div "WO Lease started [DATE] 8:00 AM Show details Survey, sent via SMS Residesk Auto…" at bounding box center [460, 232] width 463 height 353
drag, startPoint x: 302, startPoint y: 329, endPoint x: 321, endPoint y: 325, distance: 19.4
click at [303, 329] on textarea "To enrich screen reader interactions, please activate Accessibility in Grammarl…" at bounding box center [412, 331] width 346 height 32
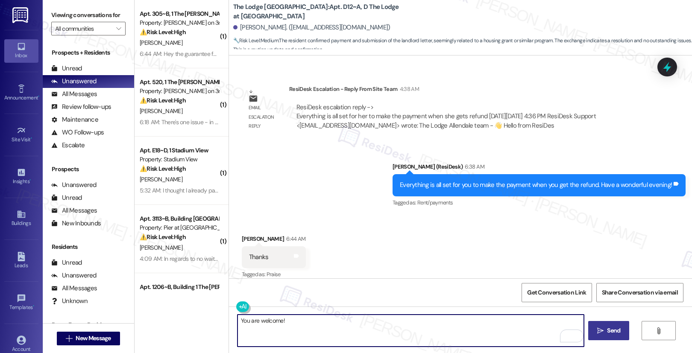
type textarea "You are welcome!"
click at [609, 328] on span "Send" at bounding box center [613, 330] width 13 height 9
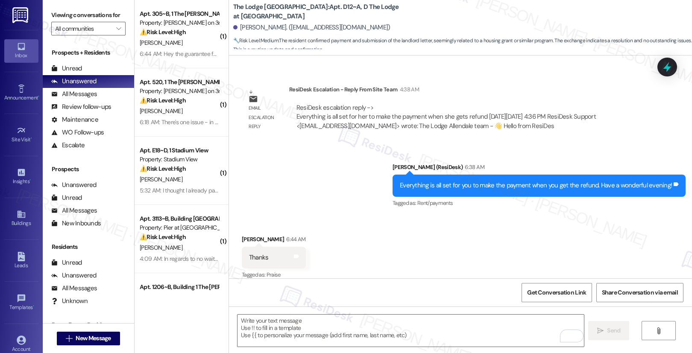
scroll to position [566, 0]
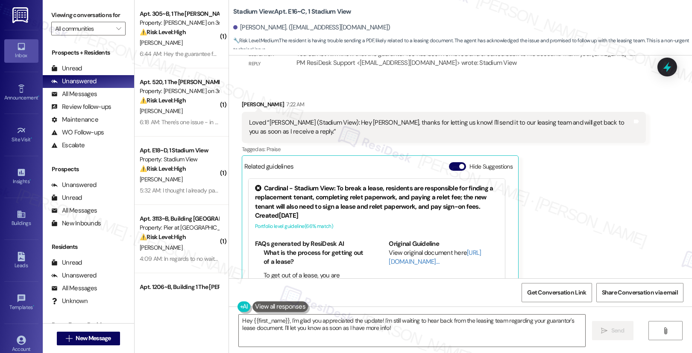
scroll to position [3920, 0]
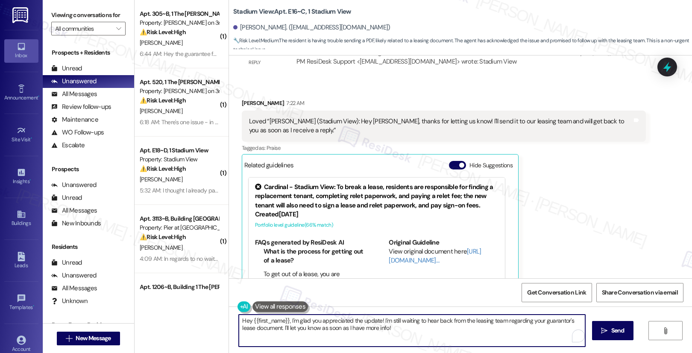
drag, startPoint x: 306, startPoint y: 321, endPoint x: 427, endPoint y: 335, distance: 121.7
click at [427, 335] on textarea "Hey {{first_name}}, I'm glad you appreciated the update! I'm still waiting to h…" at bounding box center [412, 331] width 346 height 32
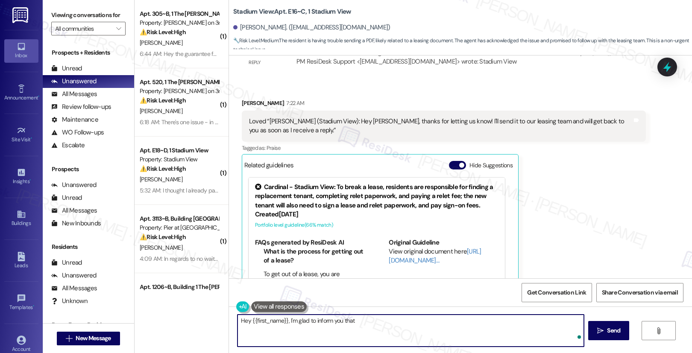
paste textarea "The guarantor fee has been removed and credited back to your account. Please ch…"
click at [429, 326] on textarea "Hey {{first_name}}, I'm glad to inform you that the guarantor fee has been remo…" at bounding box center [410, 331] width 346 height 32
click at [428, 331] on textarea "Hey {{first_name}}, I'm glad to inform you that the guarantor fee has been remo…" at bounding box center [410, 331] width 346 height 32
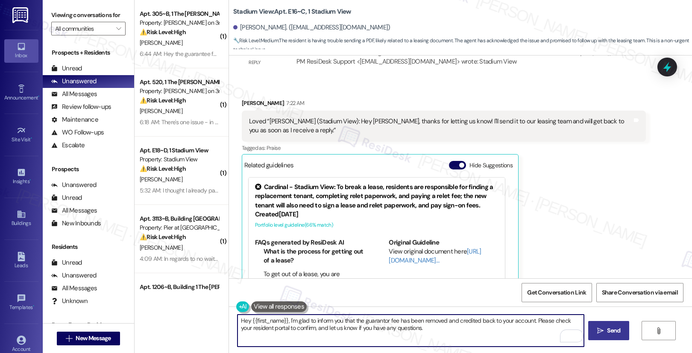
type textarea "Hey {{first_name}}, I'm glad to inform you that the guarantor fee has been remo…"
click at [608, 331] on span "Send" at bounding box center [613, 330] width 13 height 9
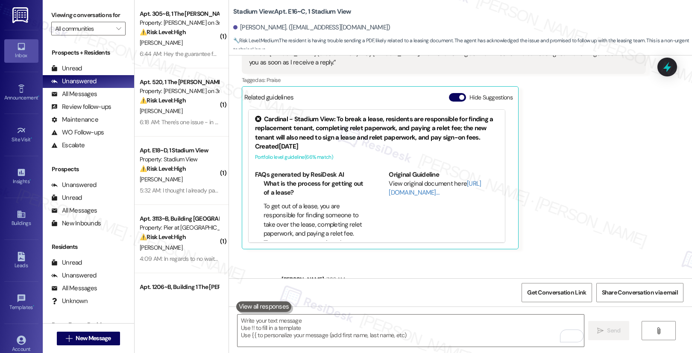
scroll to position [3989, 0]
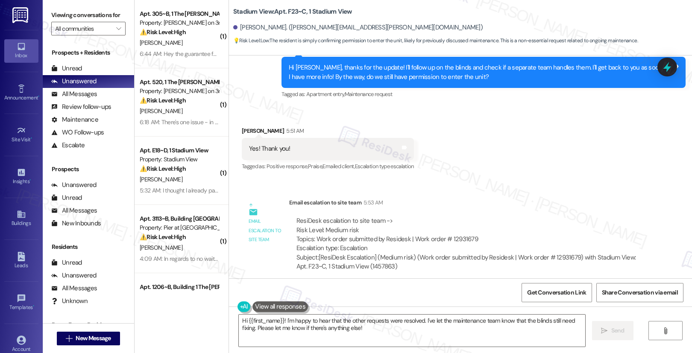
scroll to position [697, 0]
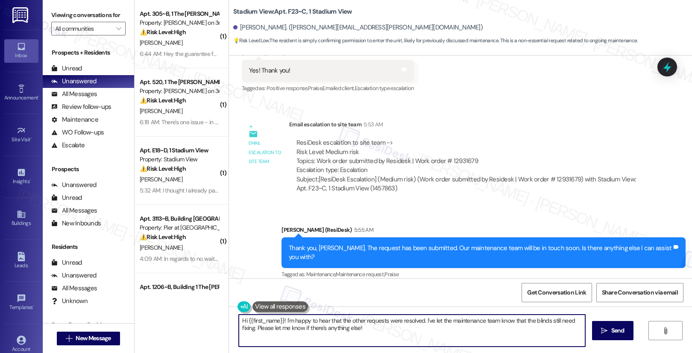
click at [356, 328] on textarea "Hi {{first_name}}! I'm happy to hear that the other requests were resolved. I'v…" at bounding box center [412, 331] width 346 height 32
drag, startPoint x: 365, startPoint y: 325, endPoint x: 213, endPoint y: 315, distance: 151.9
click at [213, 315] on div "( 1 ) Apt. 305~B, 1 The [PERSON_NAME] on 3rd Property: [PERSON_NAME] on 3rd ⚠️ …" at bounding box center [413, 176] width 557 height 353
click at [266, 326] on textarea "Hi {{first_name}}! I'm happy to hear that the other requests were resolved. I'v…" at bounding box center [410, 331] width 346 height 32
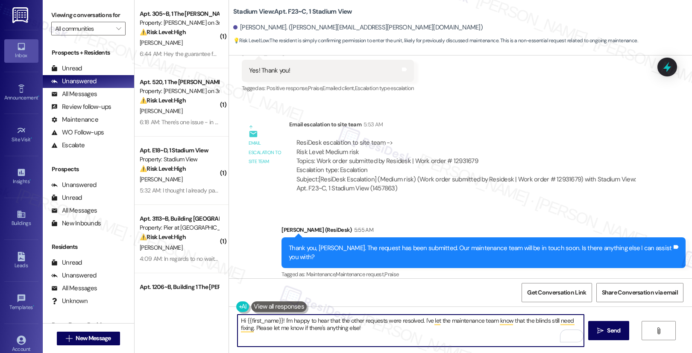
click at [266, 326] on textarea "Hi {{first_name}}! I'm happy to hear that the other requests were resolved. I'v…" at bounding box center [410, 331] width 346 height 32
paste textarea "let them know that the work order has been submitted but it hasn't been complet…"
click at [344, 334] on textarea "let them know that the work order has been submitted but it hasn't been complet…" at bounding box center [410, 331] width 346 height 32
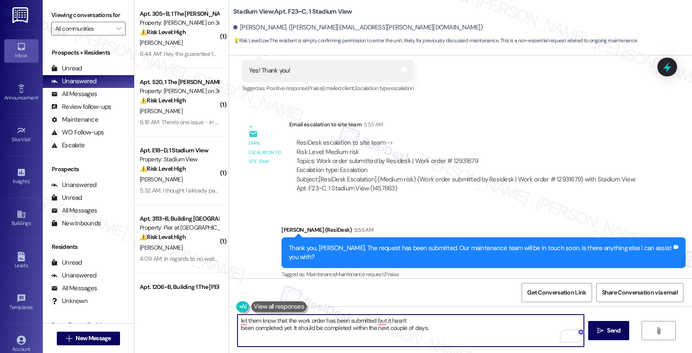
click at [344, 334] on textarea "let them know that the work order has been submitted but it hasn't been complet…" at bounding box center [410, 331] width 346 height 32
click at [349, 329] on textarea "let them know that the work order has been submitted but it hasn't been complet…" at bounding box center [410, 331] width 346 height 32
type textarea "let them know that the work order has been submitted but it hasn't"
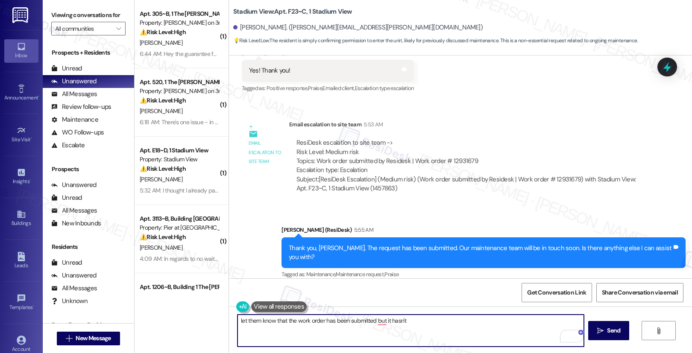
click at [326, 317] on textarea "let them know that the work order has been submitted but it hasn't" at bounding box center [410, 331] width 346 height 32
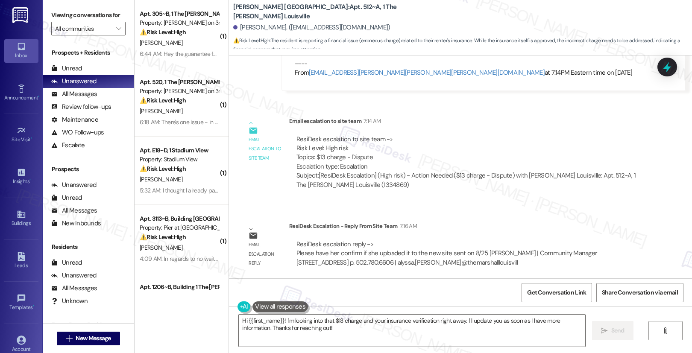
scroll to position [981, 0]
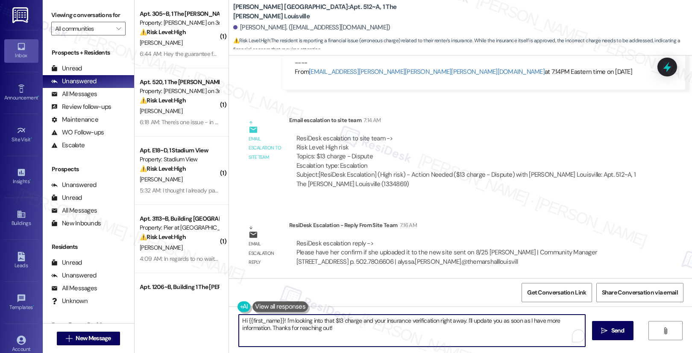
drag, startPoint x: 290, startPoint y: 322, endPoint x: 384, endPoint y: 329, distance: 93.8
click at [384, 329] on textarea "Hi {{first_name}}! I'm looking into that $13 charge and your insurance verifica…" at bounding box center [412, 331] width 346 height 32
paste textarea "Could you please confirm if you uploaded it to the new site that was sent on 8/…"
click at [285, 322] on textarea "Hi {{first_name}}! Could you please confirm if you uploaded it to the new site …" at bounding box center [410, 331] width 346 height 32
drag, startPoint x: 327, startPoint y: 320, endPoint x: 401, endPoint y: 323, distance: 73.5
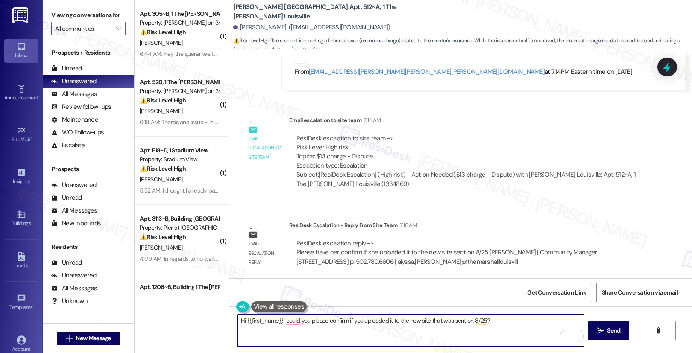
click at [401, 323] on textarea "Hi {{first_name}}! could you please confirm if you uploaded it to the new site …" at bounding box center [410, 331] width 346 height 32
click at [443, 328] on textarea "Hi {{first_name}}! could you please confirm if you uploaded it to the new site …" at bounding box center [410, 331] width 346 height 32
click at [501, 328] on textarea "Hi {{first_name}}! could you please confirm if you uploaded it to the new site …" at bounding box center [410, 331] width 346 height 32
type textarea "Hi {{first_name}}! could you please confirm if you uploaded it to the new site …"
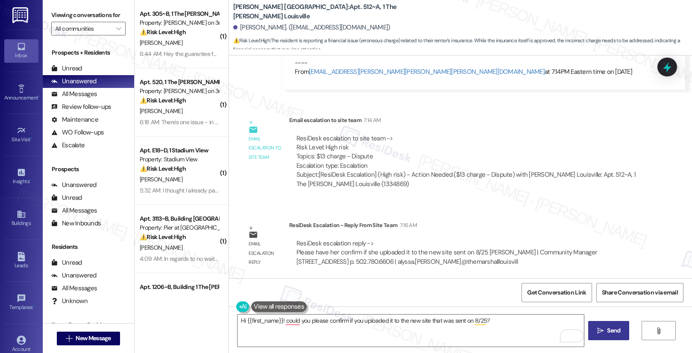
click at [599, 331] on icon "" at bounding box center [600, 331] width 6 height 7
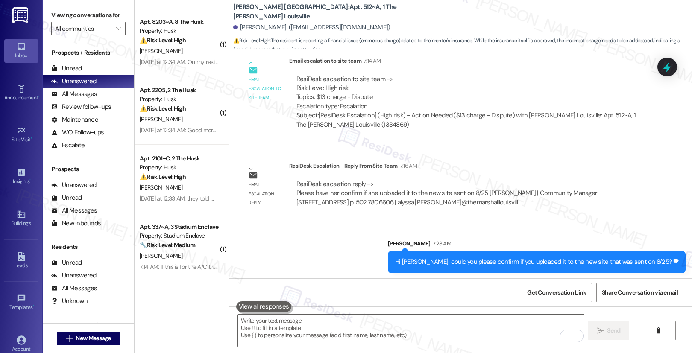
scroll to position [1006, 0]
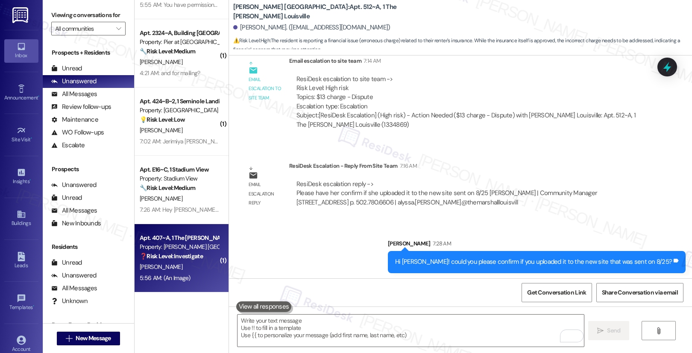
click at [197, 267] on div "[PERSON_NAME]" at bounding box center [179, 267] width 81 height 11
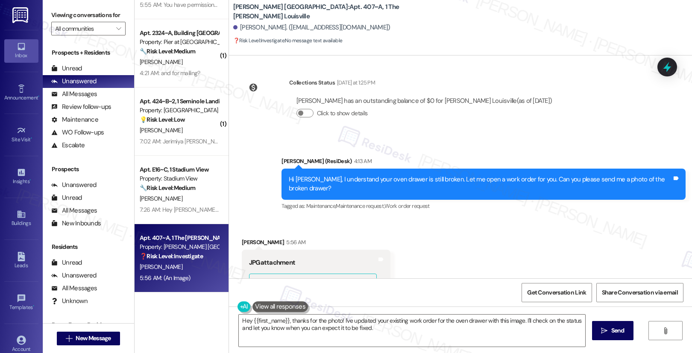
scroll to position [647, 0]
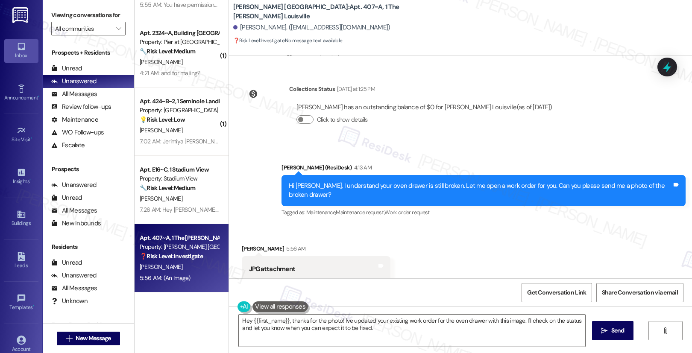
click at [367, 185] on div "Hi Christopher, I understand your oven drawer is still broken. Let me open a wo…" at bounding box center [480, 191] width 383 height 18
drag, startPoint x: 316, startPoint y: 177, endPoint x: 450, endPoint y: 177, distance: 133.3
click at [450, 182] on div "Hi Christopher, I understand your oven drawer is still broken. Let me open a wo…" at bounding box center [480, 191] width 383 height 18
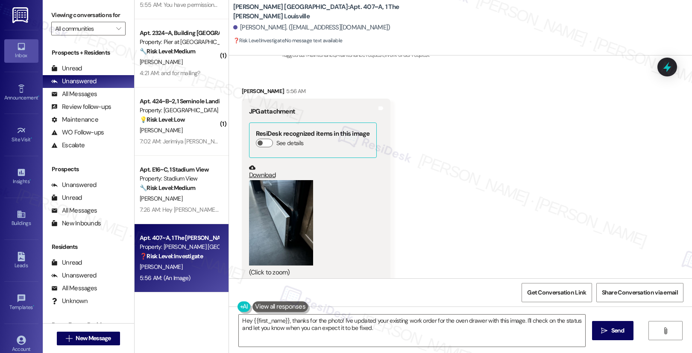
scroll to position [808, 0]
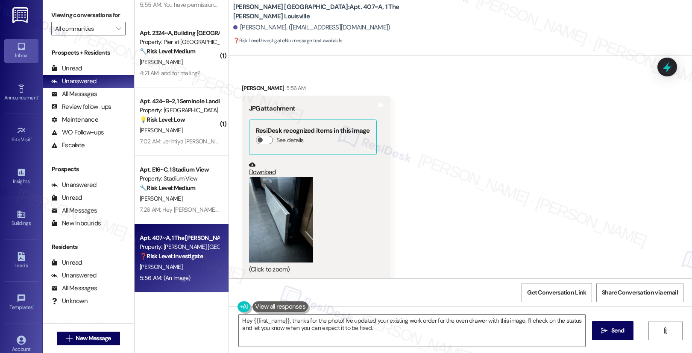
click at [284, 195] on button "Zoom image" at bounding box center [281, 219] width 64 height 85
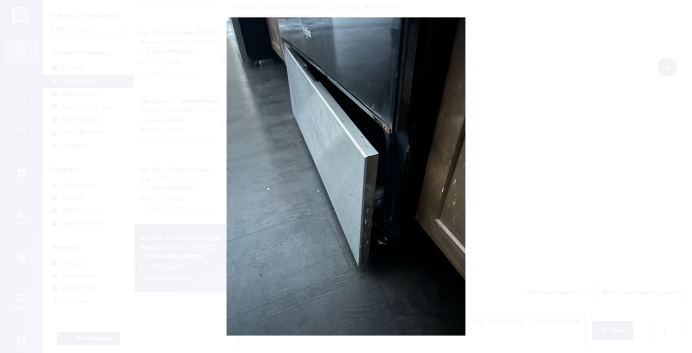
click at [586, 194] on button "Unzoom image" at bounding box center [346, 176] width 692 height 353
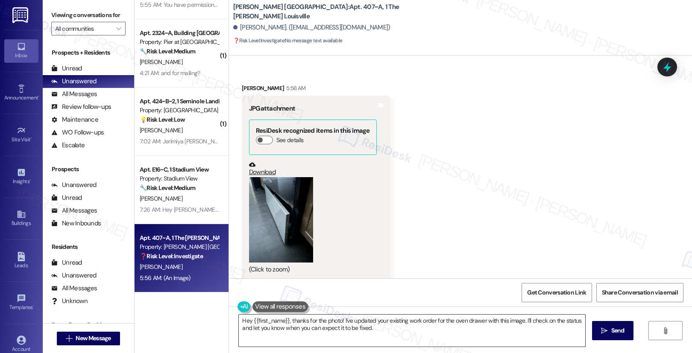
click at [401, 331] on textarea "Hey {{first_name}}, thanks for the photo! I've updated your existing work order…" at bounding box center [412, 331] width 346 height 32
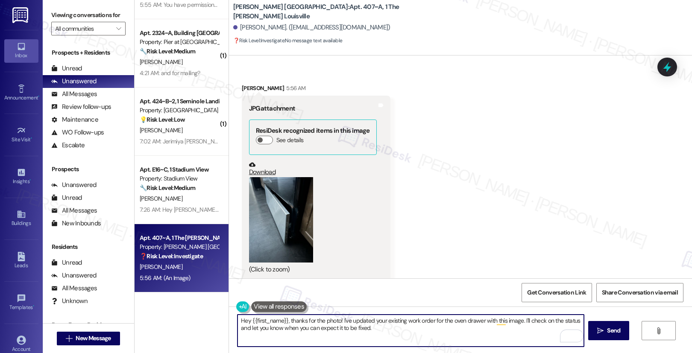
click at [397, 327] on textarea "Hey {{first_name}}, thanks for the photo! I've updated your existing work order…" at bounding box center [410, 331] width 346 height 32
click at [394, 328] on textarea "Hey {{first_name}}, thanks for the photo! I've updated your existing work order…" at bounding box center [410, 331] width 346 height 32
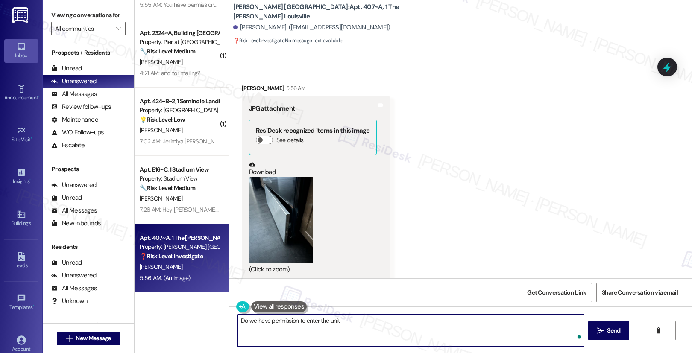
type textarea "Do we have permission to enter the unit?"
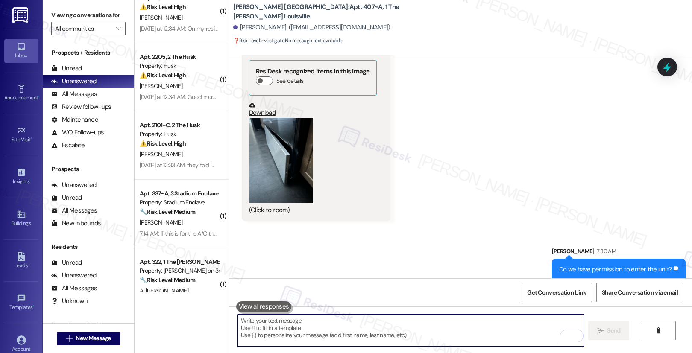
scroll to position [626, 0]
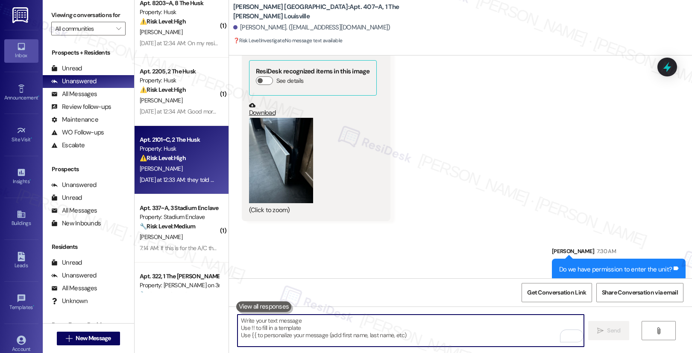
click at [183, 171] on div "[PERSON_NAME]" at bounding box center [179, 169] width 81 height 11
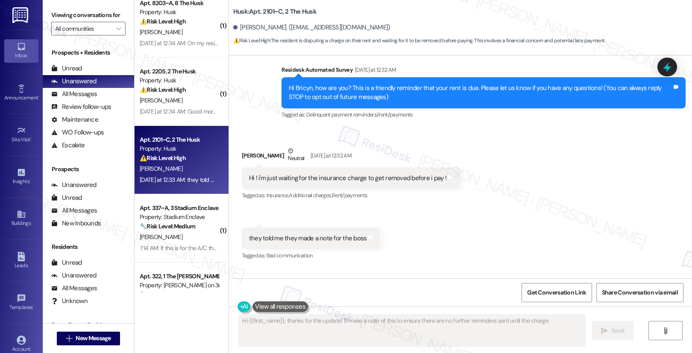
scroll to position [57, 0]
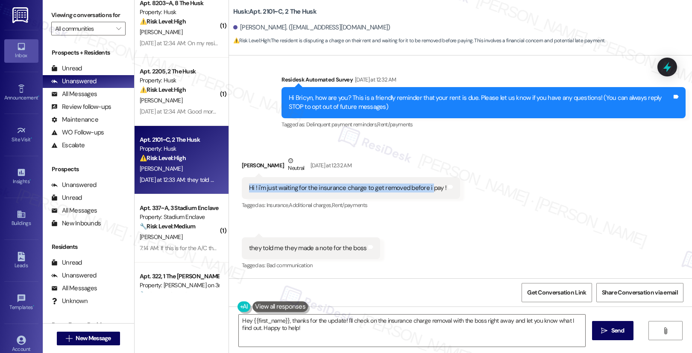
drag, startPoint x: 268, startPoint y: 183, endPoint x: 422, endPoint y: 187, distance: 153.8
click at [422, 187] on div "Hi ! i'm just waiting for the insurance charge to get removed before i pay !" at bounding box center [347, 188] width 197 height 9
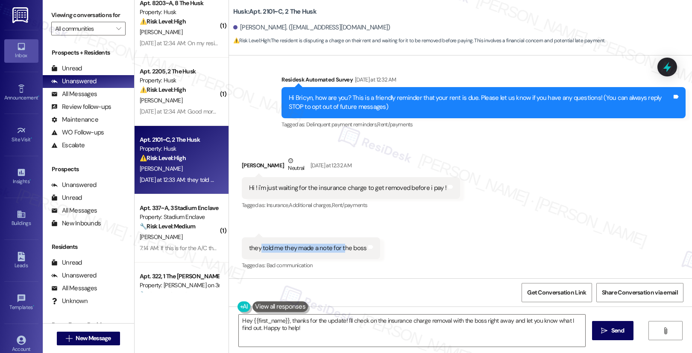
drag, startPoint x: 254, startPoint y: 246, endPoint x: 338, endPoint y: 247, distance: 84.1
click at [338, 247] on div "they told me they made a note for the boss" at bounding box center [308, 248] width 118 height 9
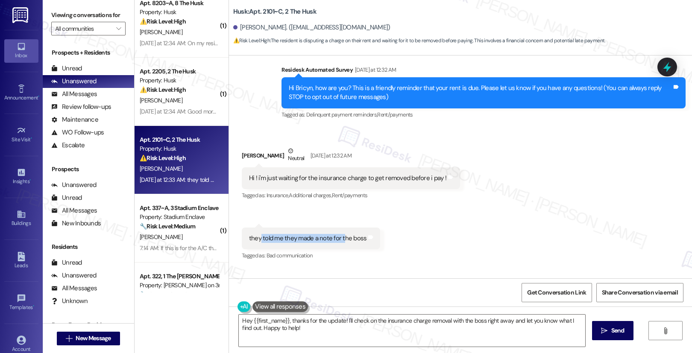
scroll to position [135, 0]
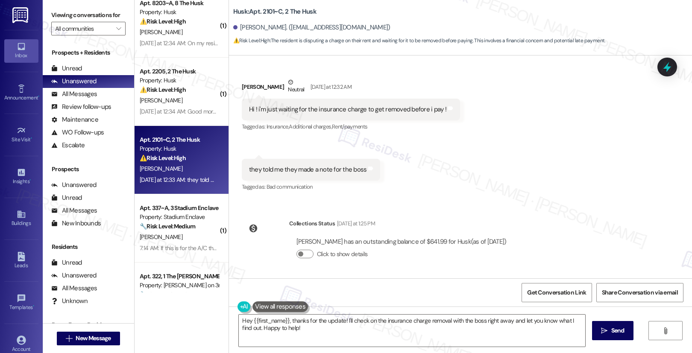
click at [304, 258] on div "Click to show details" at bounding box center [401, 254] width 210 height 9
click at [303, 255] on button "Click to show details" at bounding box center [304, 254] width 17 height 9
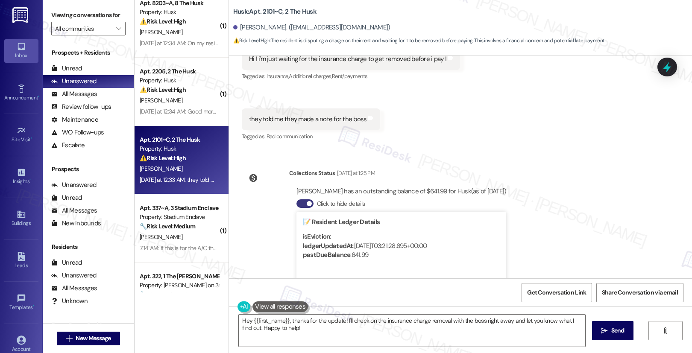
scroll to position [264, 0]
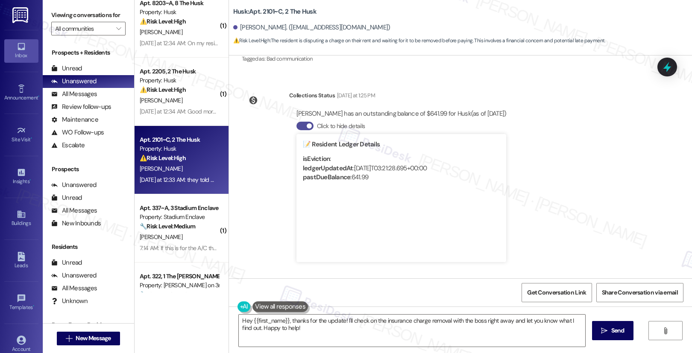
click at [296, 125] on button "Click to hide details" at bounding box center [304, 126] width 17 height 9
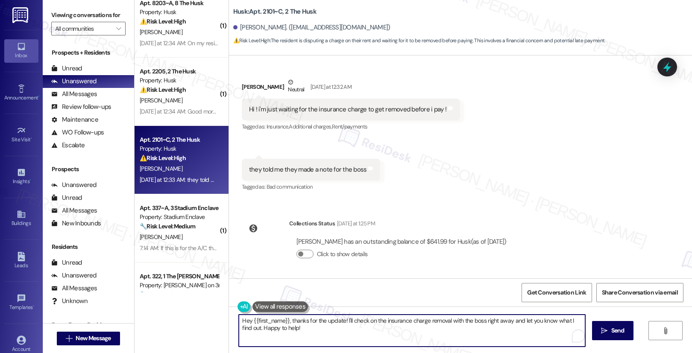
click at [339, 331] on textarea "Hey {{first_name}}, thanks for the update! I'll check on the insurance charge r…" at bounding box center [412, 331] width 346 height 32
drag, startPoint x: 360, startPoint y: 321, endPoint x: 456, endPoint y: 324, distance: 95.7
click at [456, 324] on textarea "Hey {{first_name}}, thanks for the update! I'll check on the insurance charge r…" at bounding box center [410, 331] width 346 height 32
click at [454, 327] on textarea "Hey {{first_name}}, thanks for the update! I'll check on the insurance charge r…" at bounding box center [410, 331] width 346 height 32
drag, startPoint x: 444, startPoint y: 322, endPoint x: 503, endPoint y: 322, distance: 58.9
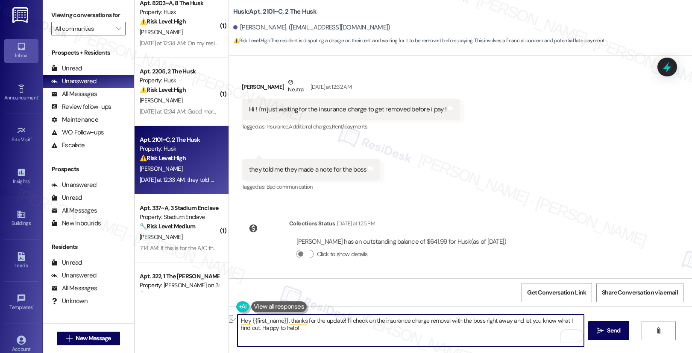
click at [503, 322] on textarea "Hey {{first_name}}, thanks for the update! I'll check on the insurance charge r…" at bounding box center [410, 331] width 346 height 32
click at [495, 330] on textarea "Hey {{first_name}}, thanks for the update! I'll check on the insurance charge r…" at bounding box center [410, 331] width 346 height 32
drag, startPoint x: 525, startPoint y: 320, endPoint x: 562, endPoint y: 322, distance: 37.2
click at [562, 322] on textarea "Hey {{first_name}}, thanks for the update! I'll check on the insurance charge r…" at bounding box center [410, 331] width 346 height 32
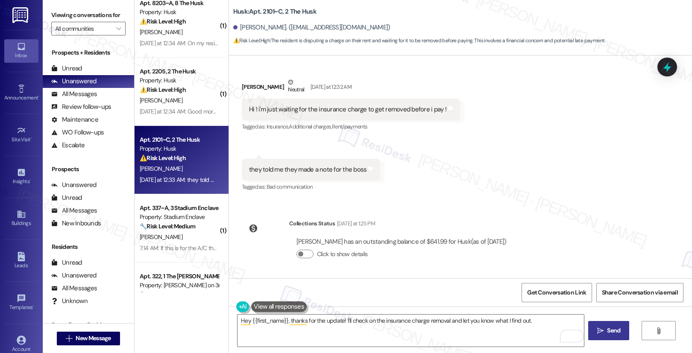
click at [600, 333] on icon "" at bounding box center [600, 331] width 6 height 7
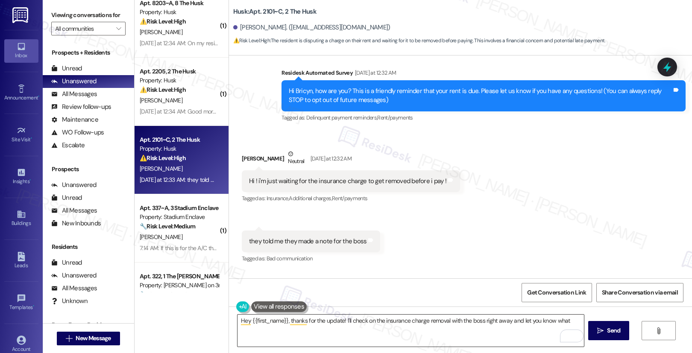
scroll to position [57, 0]
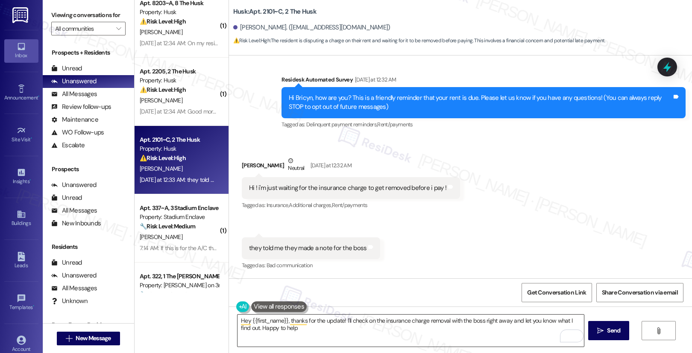
type textarea "Hey {{first_name}}, thanks for the update! I'll check on the insurance charge r…"
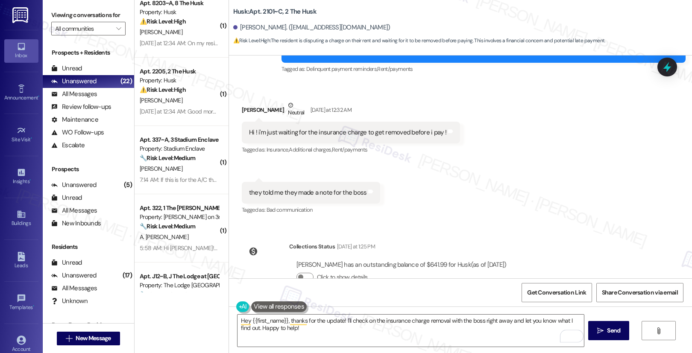
scroll to position [195, 0]
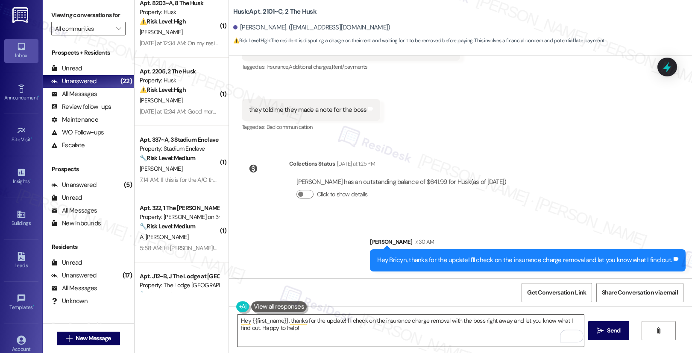
click at [397, 327] on textarea "Hey {{first_name}}, thanks for the update! I'll check on the insurance charge r…" at bounding box center [410, 331] width 346 height 32
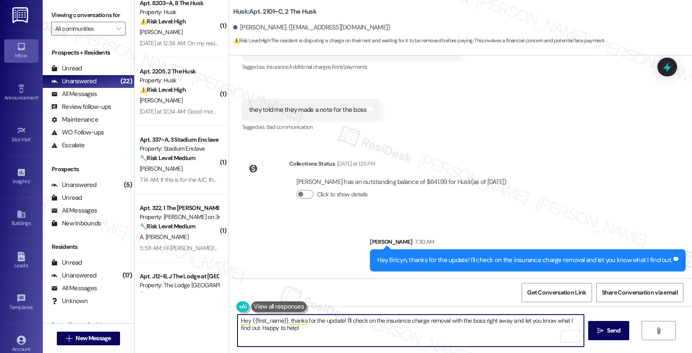
click at [397, 327] on textarea "Hey {{first_name}}, thanks for the update! I'll check on the insurance charge r…" at bounding box center [410, 331] width 346 height 32
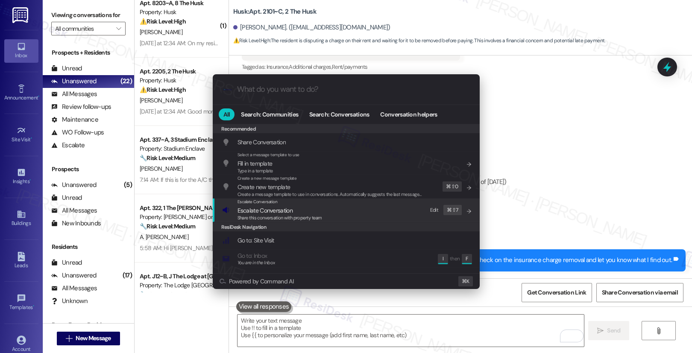
click at [316, 206] on span "Escalate Conversation" at bounding box center [279, 210] width 85 height 9
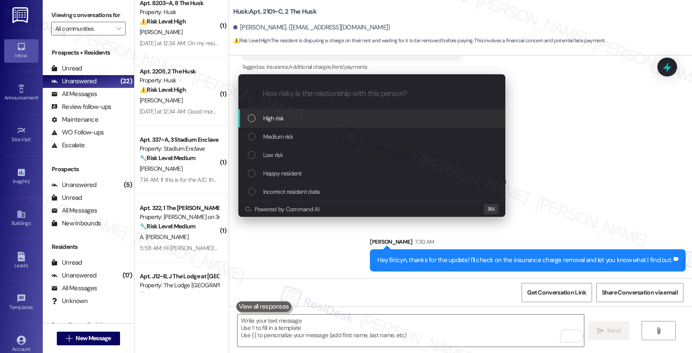
click at [322, 120] on div "High risk" at bounding box center [373, 118] width 250 height 9
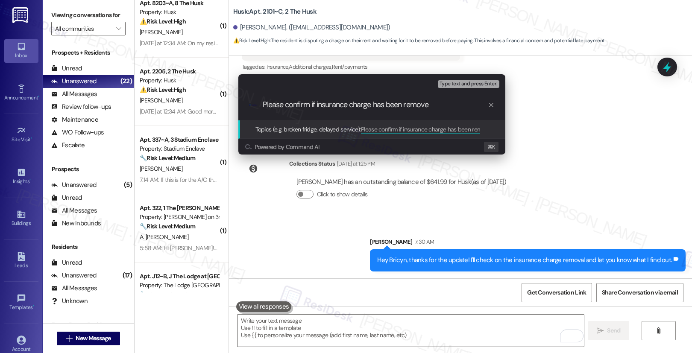
type input "Please confirm if insurance charge has been removed"
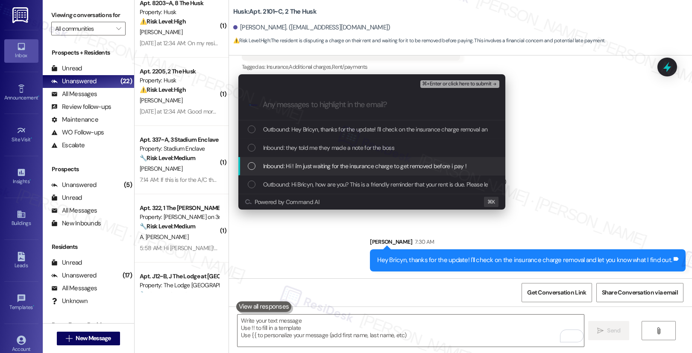
click at [327, 170] on span "Inbound: Hi ! i'm just waiting for the insurance charge to get removed before i…" at bounding box center [365, 165] width 204 height 9
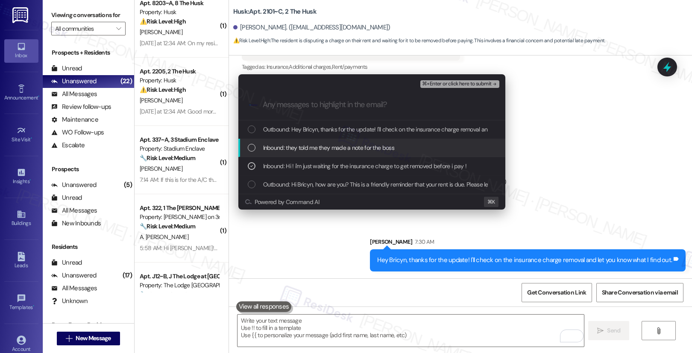
click at [326, 150] on span "Inbound: they told me they made a note for the boss" at bounding box center [328, 147] width 131 height 9
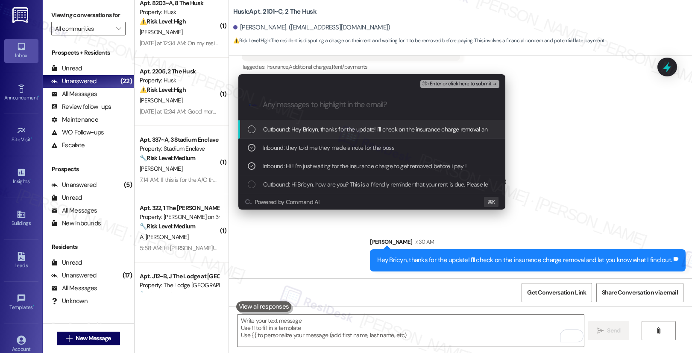
click at [331, 130] on span "Outbound: Hey Bricyn, thanks for the update! I'll check on the insurance charge…" at bounding box center [412, 129] width 298 height 9
click at [441, 82] on span "⌘+Enter or click here to submit" at bounding box center [456, 84] width 69 height 6
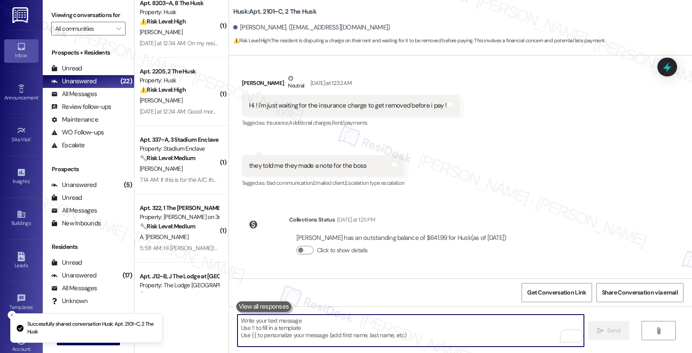
scroll to position [208, 0]
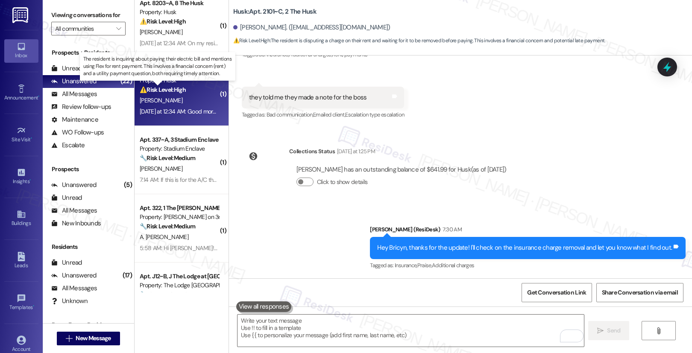
click at [169, 93] on strong "⚠️ Risk Level: High" at bounding box center [163, 90] width 46 height 8
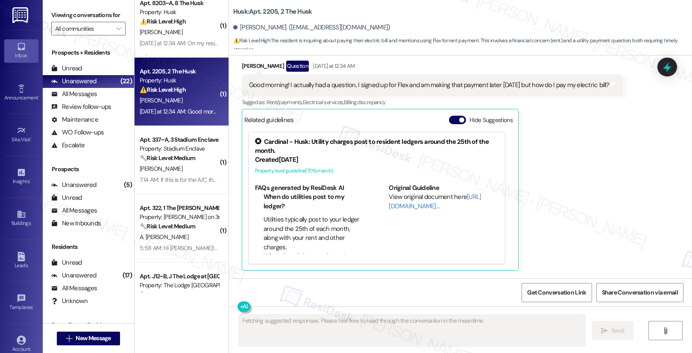
scroll to position [151, 0]
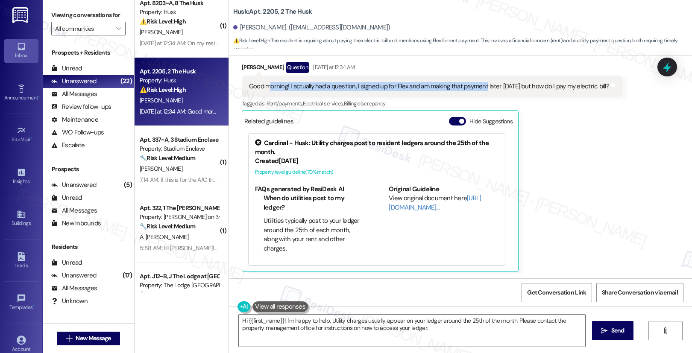
drag, startPoint x: 264, startPoint y: 84, endPoint x: 478, endPoint y: 85, distance: 214.4
click at [478, 85] on div "Good morning! I actually had a question, I signed up for Flex and am making tha…" at bounding box center [429, 86] width 360 height 9
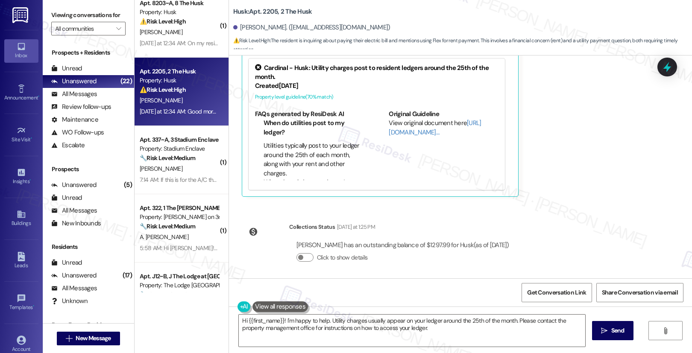
scroll to position [230, 0]
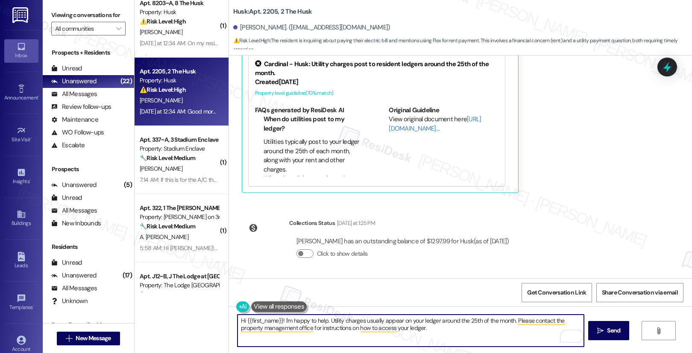
drag, startPoint x: 465, startPoint y: 332, endPoint x: 279, endPoint y: 321, distance: 186.1
click at [279, 321] on textarea "Hi {{first_name}}! I'm happy to help. Utility charges usually appear on your le…" at bounding box center [410, 331] width 346 height 32
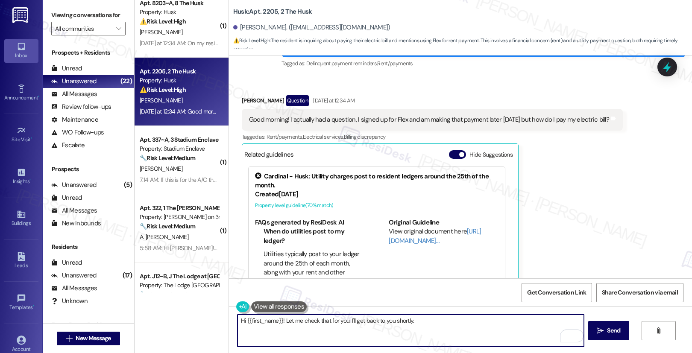
scroll to position [116, 0]
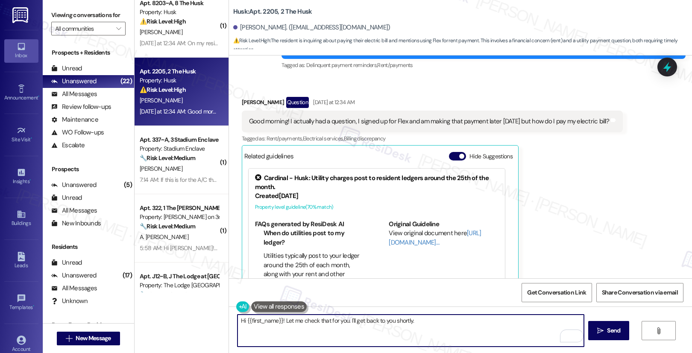
type textarea "Hi {{first_name}}! Let me check that for you. I'll get back to you shortly."
click at [566, 159] on div "Chloe Mcmahan Question Yesterday at 12:34 AM Good morning! I actually had a que…" at bounding box center [432, 202] width 381 height 210
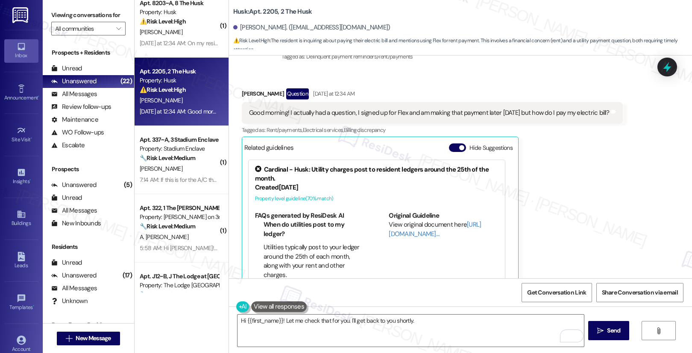
scroll to position [230, 0]
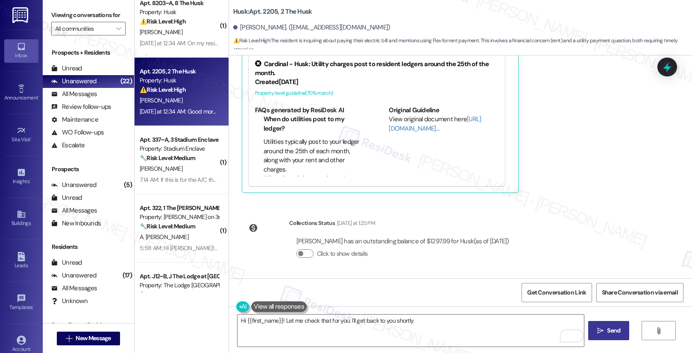
click at [597, 335] on span " Send" at bounding box center [608, 330] width 27 height 9
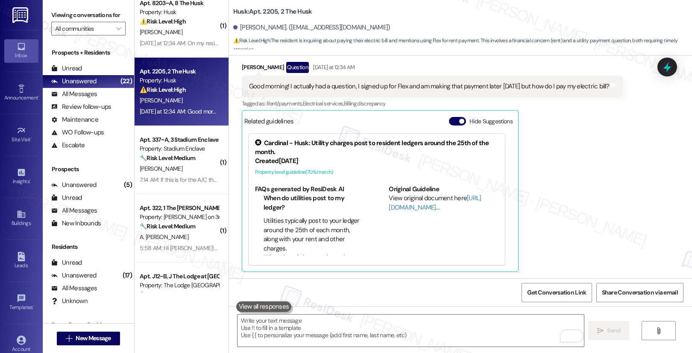
scroll to position [290, 0]
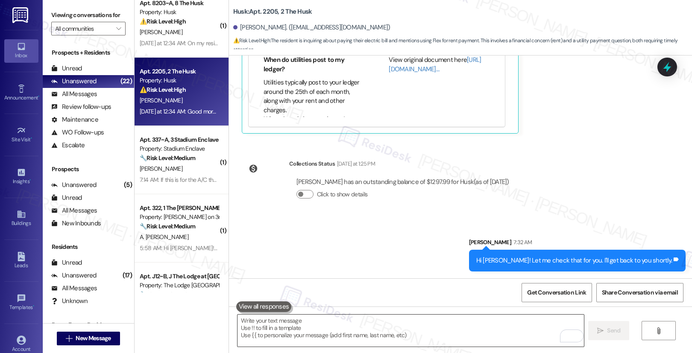
click at [466, 340] on textarea "To enrich screen reader interactions, please activate Accessibility in Grammarl…" at bounding box center [410, 331] width 346 height 32
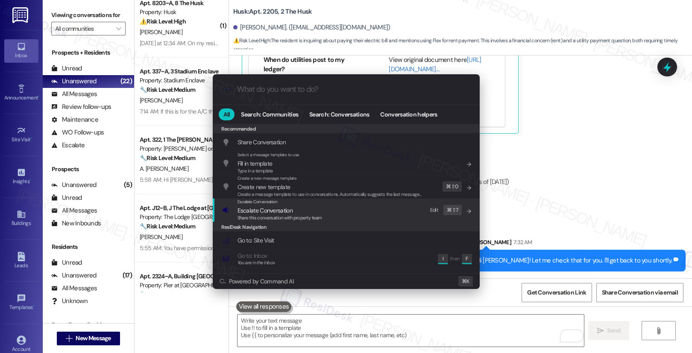
click at [361, 210] on div "Escalate Conversation Escalate Conversation Share this conversation with proper…" at bounding box center [347, 210] width 250 height 23
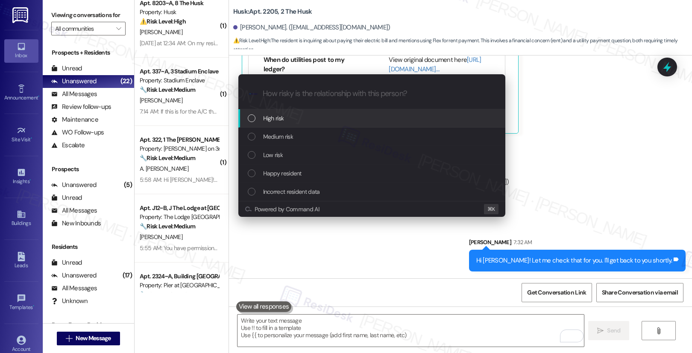
click at [372, 121] on div "High risk" at bounding box center [373, 118] width 250 height 9
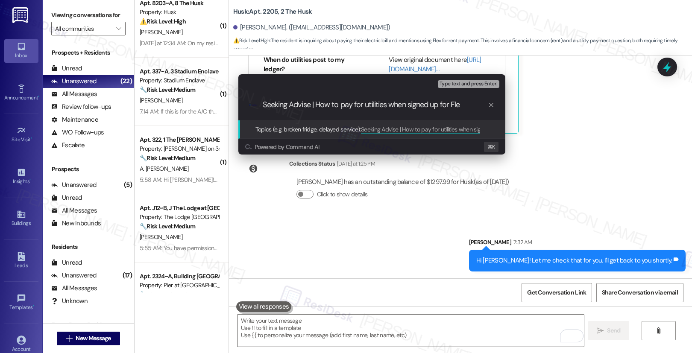
type input "Seeking Advise | How to pay for utilities when signed up for Flex"
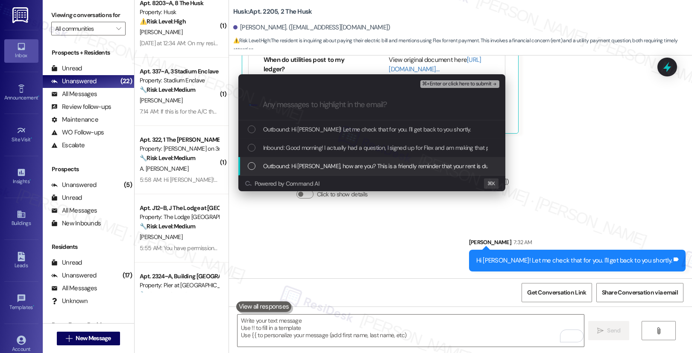
click at [322, 169] on span "Outbound: Hi Chloe, how are you? This is a friendly reminder that your rent is …" at bounding box center [508, 165] width 490 height 9
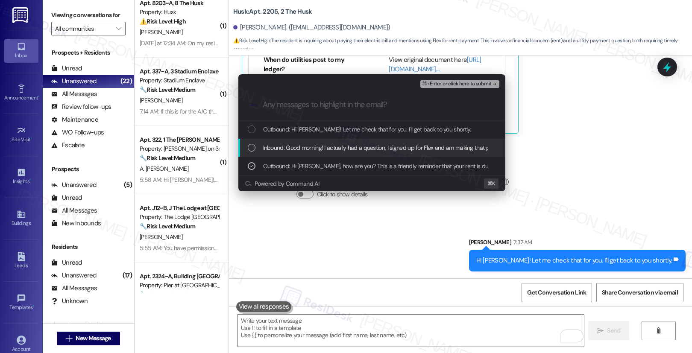
drag, startPoint x: 325, startPoint y: 151, endPoint x: 324, endPoint y: 143, distance: 8.6
click at [325, 151] on span "Inbound: Good morning! I actually had a question, I signed up for Flex and am m…" at bounding box center [442, 147] width 358 height 9
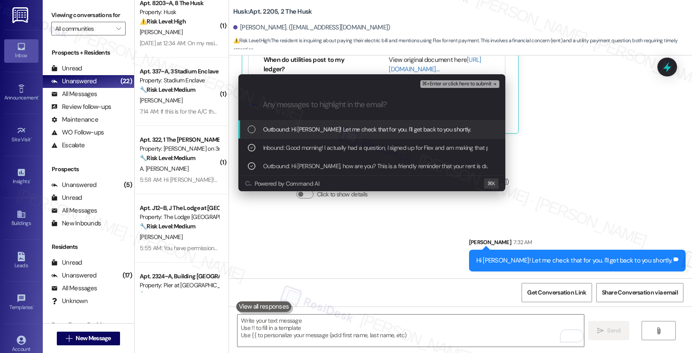
click at [326, 131] on span "Outbound: Hi Chloe! Let me check that for you. I'll get back to you shortly." at bounding box center [367, 129] width 208 height 9
click at [456, 82] on span "⌘+Enter or click here to submit" at bounding box center [456, 84] width 69 height 6
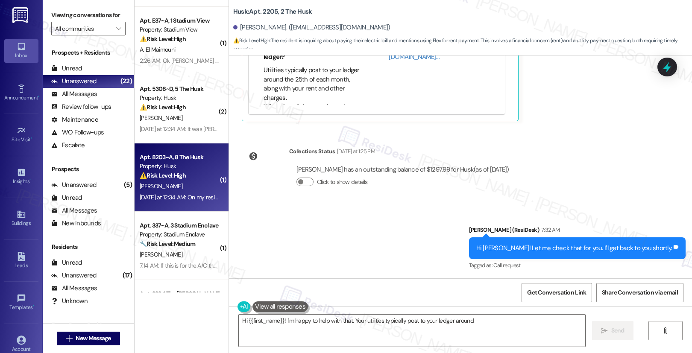
scroll to position [469, 0]
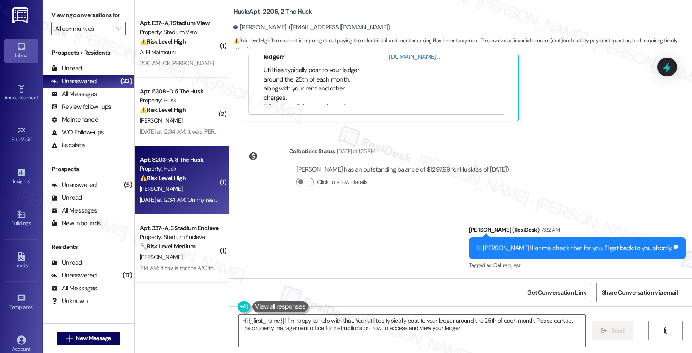
type textarea "Hi {{first_name}}! I'm happy to help with that. Your utilities typically post t…"
click at [184, 190] on div "R. Olson" at bounding box center [179, 189] width 81 height 11
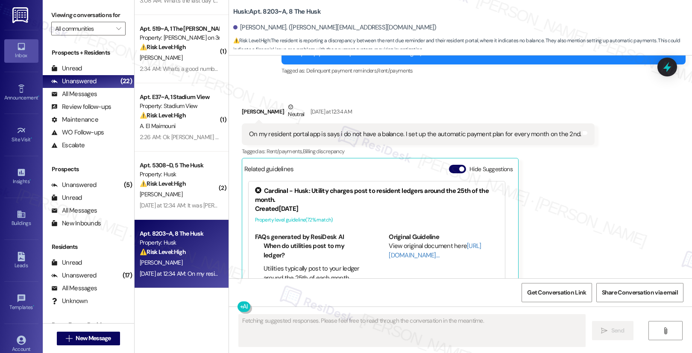
scroll to position [99, 0]
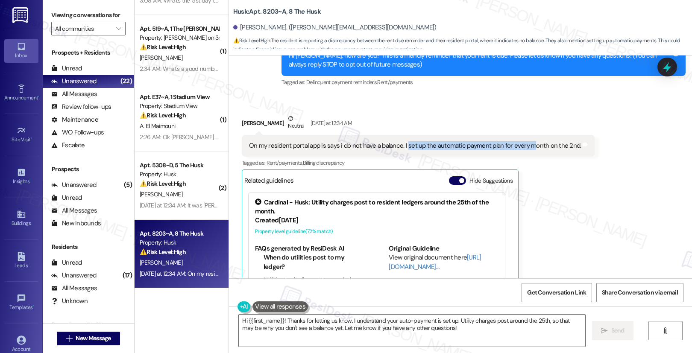
drag, startPoint x: 400, startPoint y: 144, endPoint x: 523, endPoint y: 148, distance: 123.1
click at [523, 148] on div "On my resident portal app is says i do not have a balance. I set up the automat…" at bounding box center [415, 145] width 332 height 9
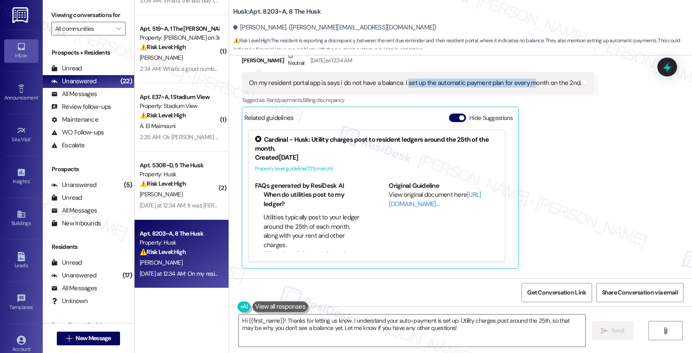
scroll to position [237, 0]
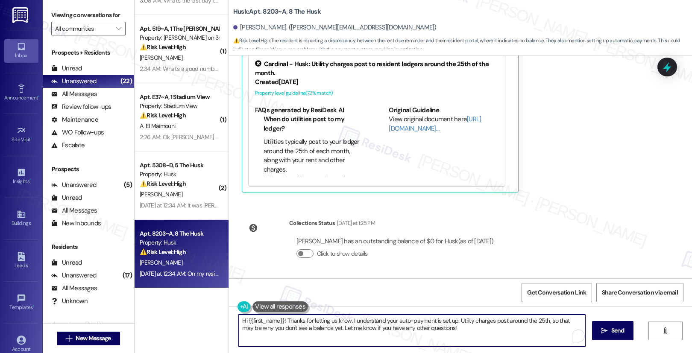
click at [344, 327] on textarea "Hi {{first_name}}! Thanks for letting us know. I understand your auto-payment i…" at bounding box center [412, 331] width 346 height 32
click at [451, 329] on textarea "Hi {{first_name}}! Thanks for letting us know. I understand your auto-payment i…" at bounding box center [412, 331] width 346 height 32
drag, startPoint x: 451, startPoint y: 321, endPoint x: 456, endPoint y: 326, distance: 7.0
click at [456, 326] on textarea "Hi {{first_name}}! Thanks for letting us know. I understand your auto-payment i…" at bounding box center [410, 331] width 346 height 32
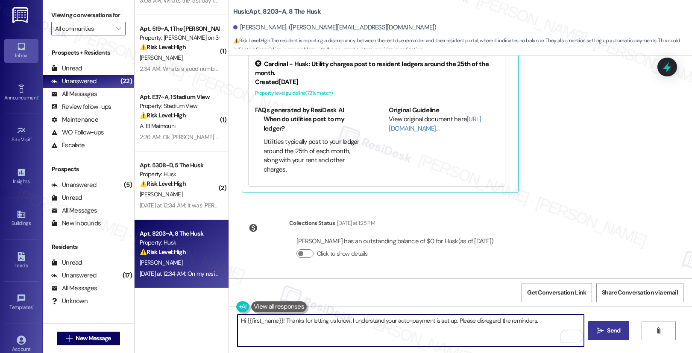
type textarea "Hi {{first_name}}! Thanks for letting us know. I understand your auto-payment i…"
click at [601, 333] on icon "" at bounding box center [600, 331] width 6 height 7
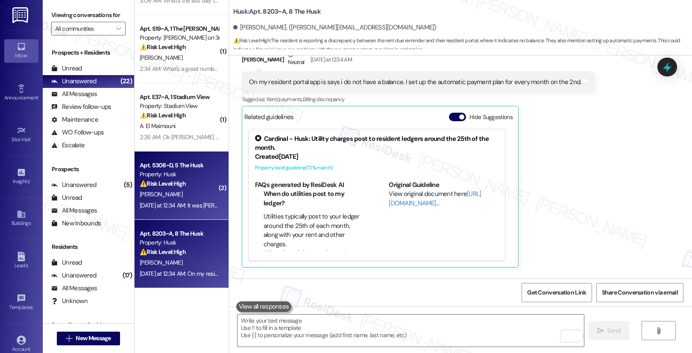
scroll to position [158, 0]
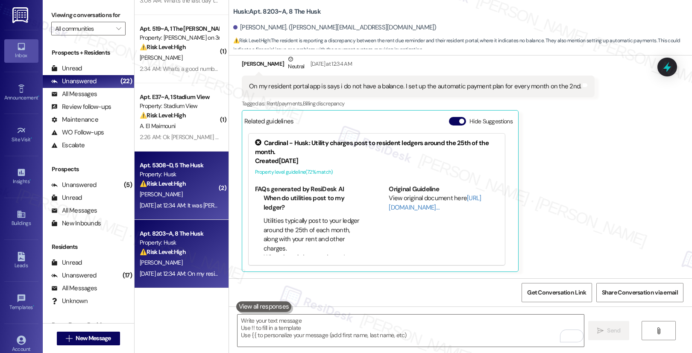
click at [177, 186] on strong "⚠️ Risk Level: High" at bounding box center [163, 184] width 46 height 8
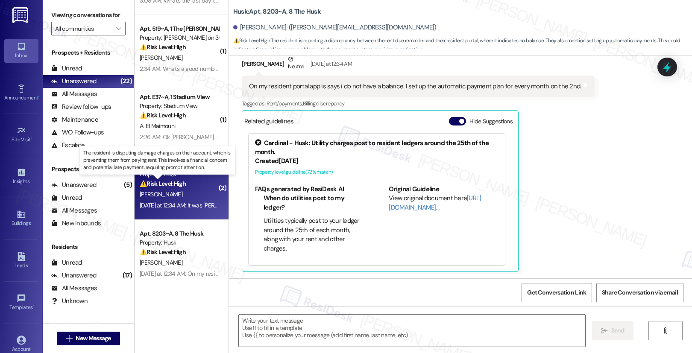
type textarea "Fetching suggested responses. Please feel free to read through the conversation…"
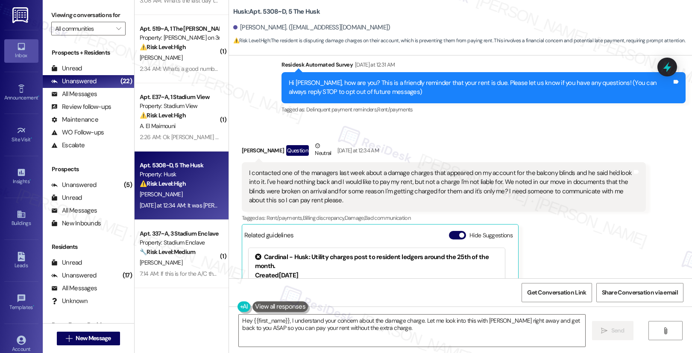
scroll to position [44, 0]
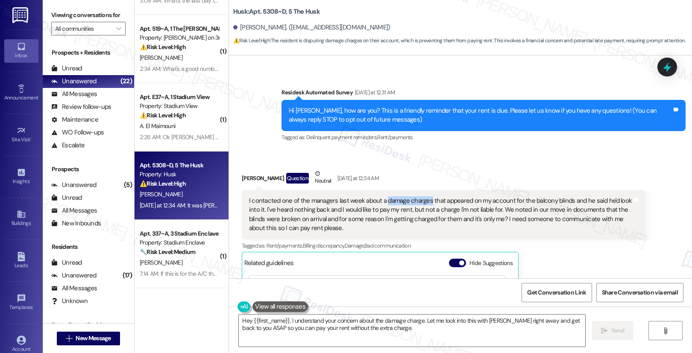
drag, startPoint x: 379, startPoint y: 202, endPoint x: 423, endPoint y: 199, distance: 43.6
click at [423, 199] on div "I contacted one of the managers last week about a damage charges that appeared …" at bounding box center [440, 214] width 383 height 37
copy div "damage charges"
click at [337, 324] on textarea "Hey {{first_name}}, I understand your concern about the damage charge. Let me l…" at bounding box center [412, 331] width 346 height 32
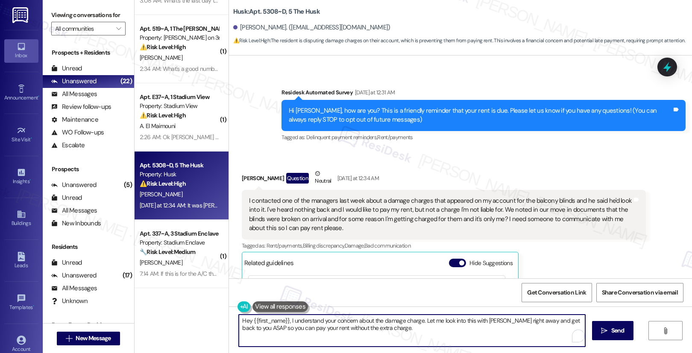
click at [425, 322] on textarea "Hey {{first_name}}, I understand your concern about the damage charge. Let me l…" at bounding box center [412, 331] width 346 height 32
click at [425, 326] on textarea "Hey {{first_name}}, I understand your concern about the damage charge. Let me l…" at bounding box center [412, 331] width 346 height 32
click at [418, 333] on textarea "Hey {{first_name}}, I understand your concern about the damage charge. Let me l…" at bounding box center [410, 331] width 346 height 32
drag, startPoint x: 418, startPoint y: 333, endPoint x: 252, endPoint y: 328, distance: 166.2
click at [252, 328] on textarea "Hey {{first_name}}, I understand your concern about the damage charge. Let me l…" at bounding box center [410, 331] width 346 height 32
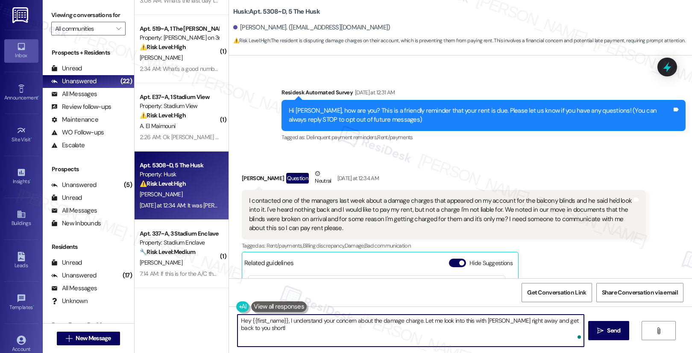
type textarea "Hey {{first_name}}, I understand your concern about the damage charge. Let me l…"
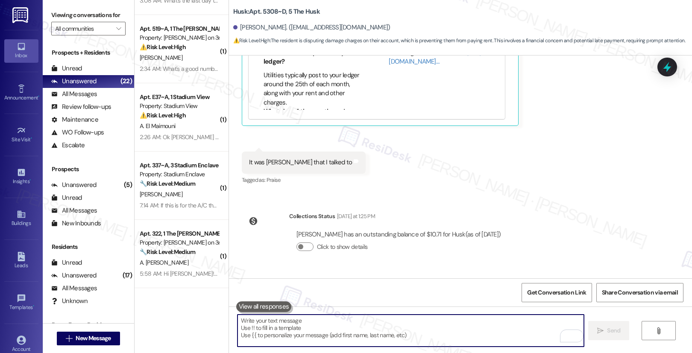
scroll to position [384, 0]
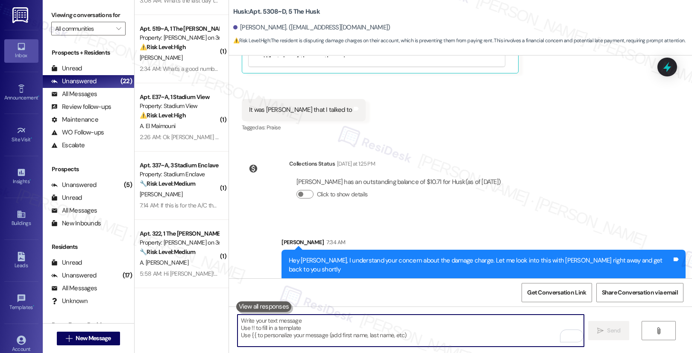
click at [460, 330] on textarea "To enrich screen reader interactions, please activate Accessibility in Grammarl…" at bounding box center [410, 331] width 346 height 32
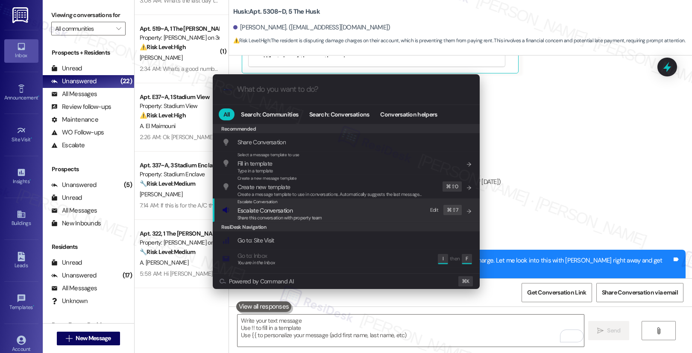
click at [376, 211] on div "Escalate Conversation Escalate Conversation Share this conversation with proper…" at bounding box center [347, 210] width 250 height 23
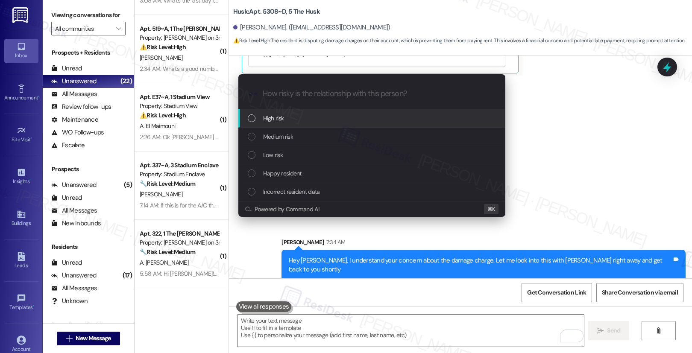
click at [342, 115] on div "High risk" at bounding box center [373, 118] width 250 height 9
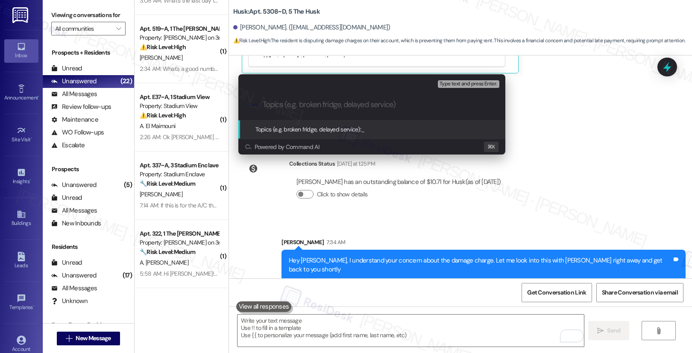
paste input "damage charges"
type input "Damage Charges Dispute"
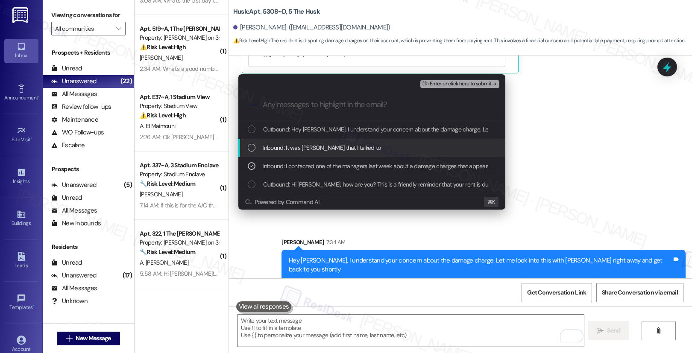
click at [312, 149] on span "Inbound: It was Chris Rosbor that I talked to" at bounding box center [322, 147] width 118 height 9
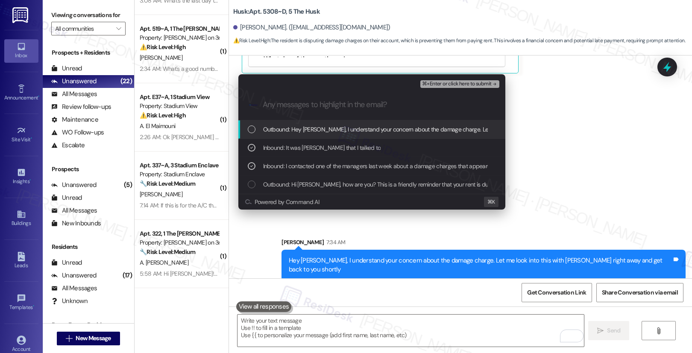
click at [313, 130] on span "Outbound: Hey Jacob, I understand your concern about the damage charge. Let me …" at bounding box center [473, 129] width 421 height 9
click at [454, 84] on span "⌘+Enter or click here to submit" at bounding box center [456, 84] width 69 height 6
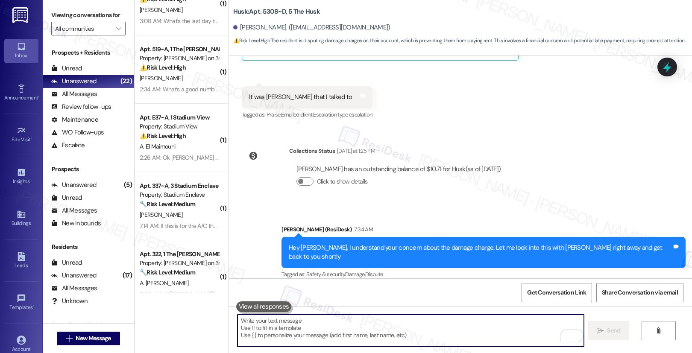
scroll to position [383, 0]
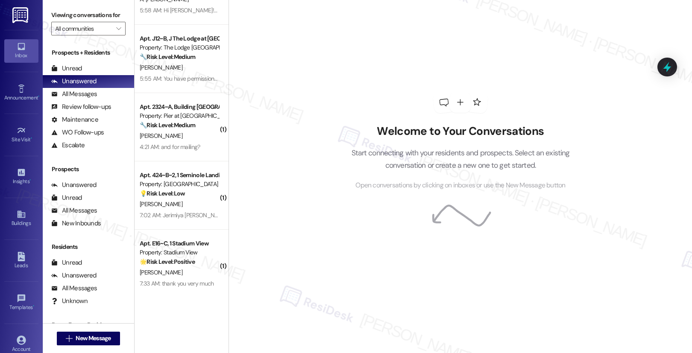
scroll to position [732, 0]
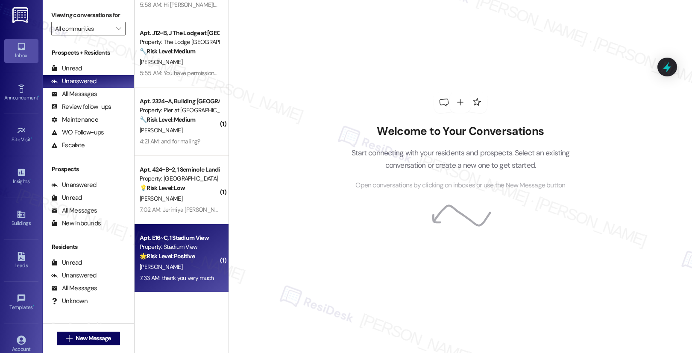
click at [176, 264] on div "[PERSON_NAME]" at bounding box center [179, 267] width 81 height 11
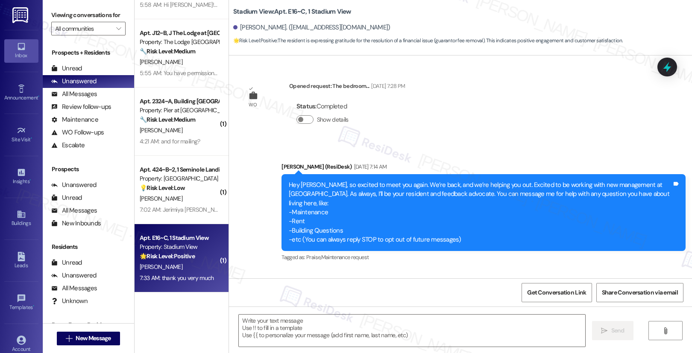
scroll to position [3932, 0]
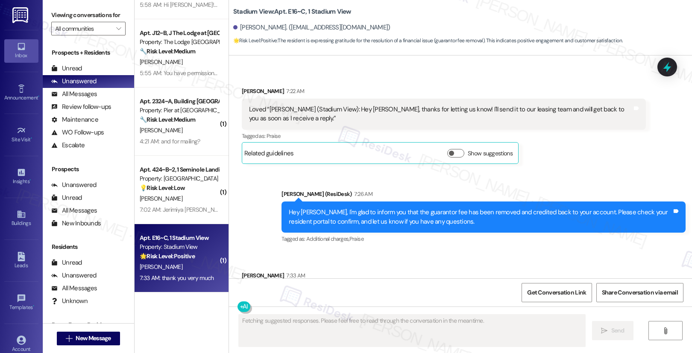
click at [345, 252] on div "Received via SMS [PERSON_NAME] 7:33 AM thank you very much Tags and notes Tagge…" at bounding box center [460, 288] width 463 height 72
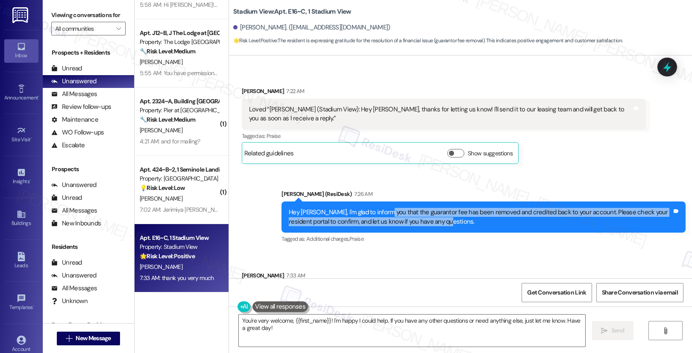
drag, startPoint x: 378, startPoint y: 166, endPoint x: 525, endPoint y: 178, distance: 147.9
click at [525, 208] on div "Hey [PERSON_NAME], I'm glad to inform you that the guarantor fee has been remov…" at bounding box center [480, 217] width 383 height 18
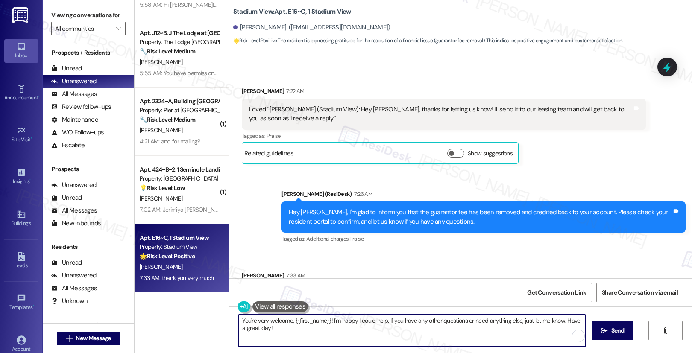
click at [269, 329] on textarea "You're very welcome, {{first_name}}! I'm happy I could help. If you have any ot…" at bounding box center [412, 331] width 346 height 32
click at [336, 328] on textarea "You're very welcome, {{first_name}}! I'm happy I could help. If you have any ot…" at bounding box center [410, 331] width 346 height 32
click at [253, 329] on textarea "You're very welcome, {{first_name}}! I'm happy I could help. If you have any ot…" at bounding box center [410, 331] width 346 height 32
type textarea "You're very welcome, {{first_name}}! I'm happy I could help. If you have any ot…"
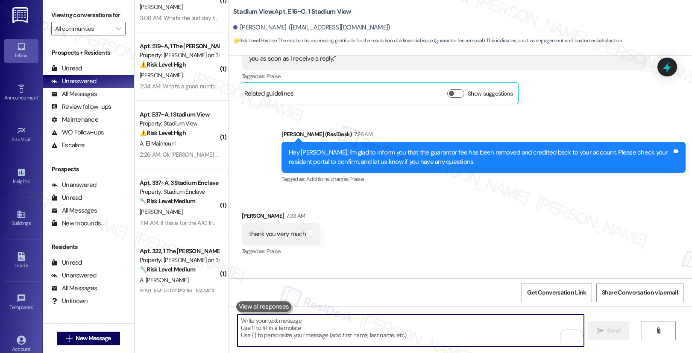
scroll to position [732, 0]
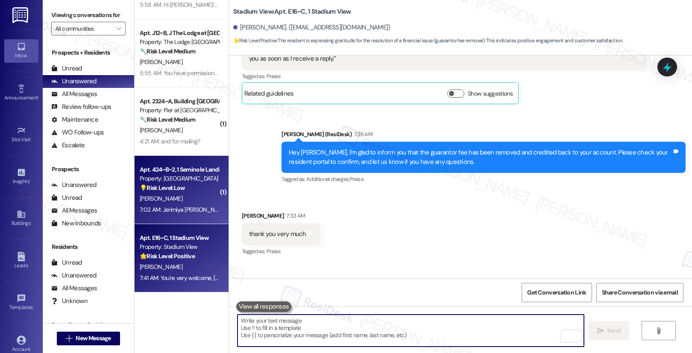
click at [177, 214] on div "7:02 AM: Jerimiya [PERSON_NAME] [EMAIL_ADDRESS][DOMAIN_NAME] 7:02 AM: Jerimiya …" at bounding box center [179, 210] width 81 height 11
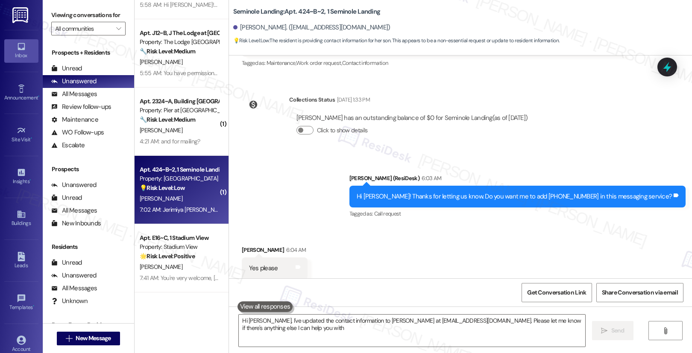
type textarea "Hi [PERSON_NAME], I've updated the contact information to [PERSON_NAME] at [EMA…"
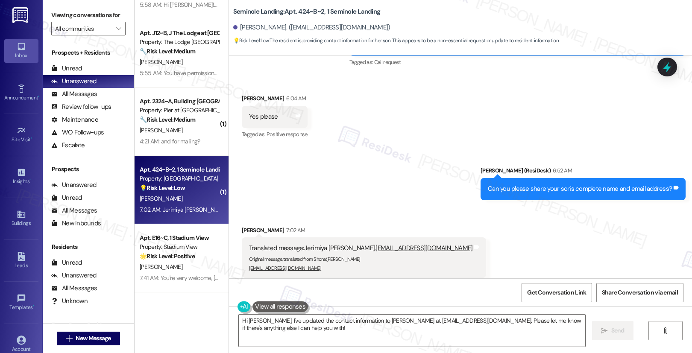
scroll to position [348, 0]
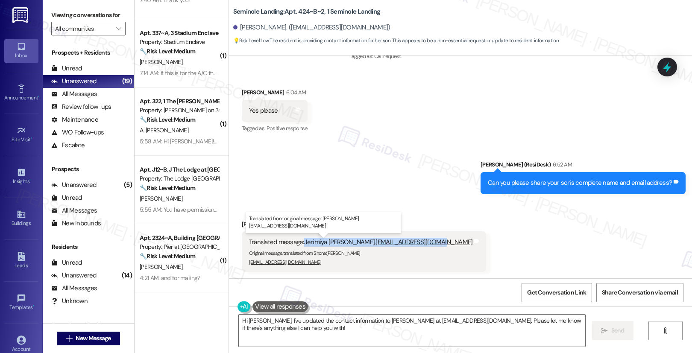
drag, startPoint x: 298, startPoint y: 242, endPoint x: 403, endPoint y: 243, distance: 105.1
click at [403, 243] on div "Translated message: [PERSON_NAME], [EMAIL_ADDRESS][DOMAIN_NAME]" at bounding box center [361, 242] width 224 height 9
copy div "Jerimiya [PERSON_NAME], [EMAIL_ADDRESS][DOMAIN_NAME]"
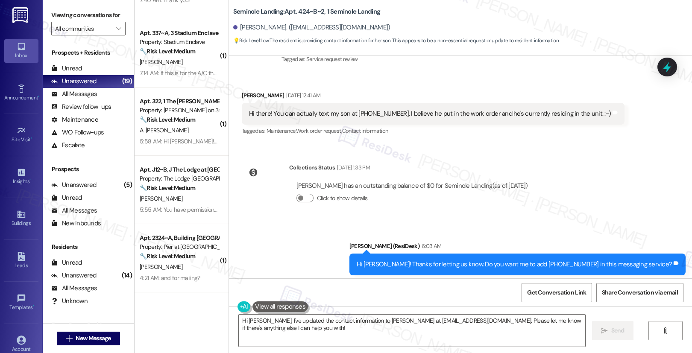
scroll to position [112, 0]
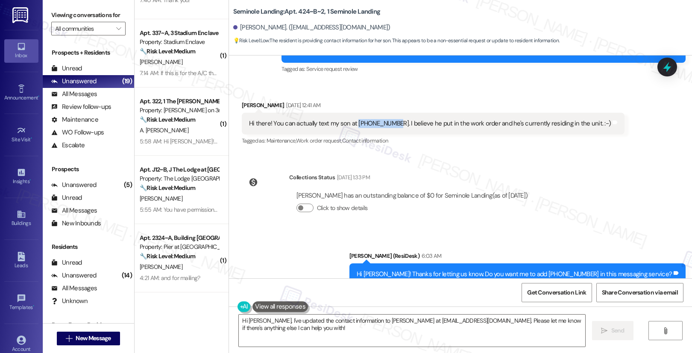
drag, startPoint x: 350, startPoint y: 123, endPoint x: 386, endPoint y: 124, distance: 36.3
click at [386, 124] on div "Hi there! You can actually text my son at [PHONE_NUMBER]. I believe he put in t…" at bounding box center [430, 123] width 362 height 9
copy div "[PHONE_NUMBER]"
click at [544, 294] on span "Get Conversation Link" at bounding box center [556, 292] width 59 height 9
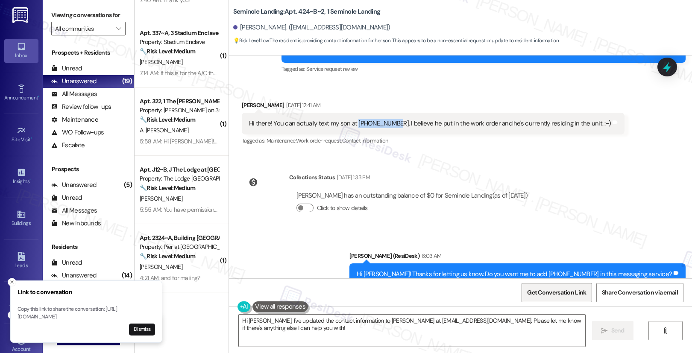
click at [544, 294] on span "Get Conversation Link" at bounding box center [556, 292] width 59 height 9
click at [147, 330] on button "Dismiss" at bounding box center [142, 330] width 26 height 12
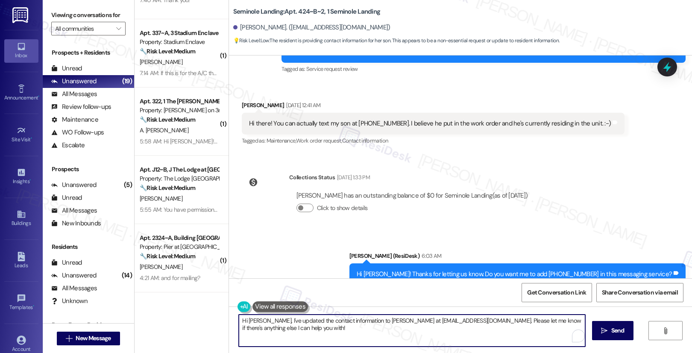
click at [310, 336] on textarea "Hi [PERSON_NAME], I've updated the contact information to [PERSON_NAME] at [EMA…" at bounding box center [412, 331] width 346 height 32
click at [278, 261] on div "Sent via SMS [PERSON_NAME] (ResiDesk) 6:03 AM Hi [PERSON_NAME]! Thanks for lett…" at bounding box center [460, 268] width 463 height 72
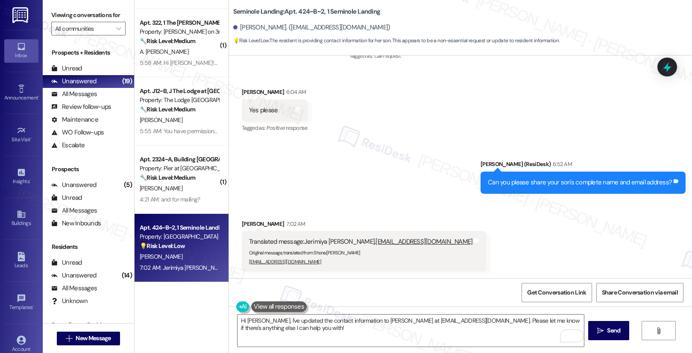
scroll to position [808, 0]
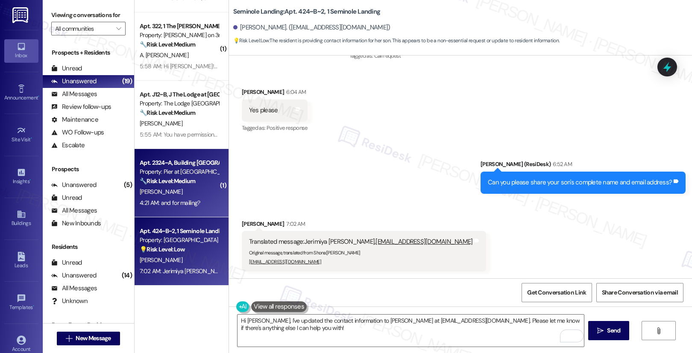
click at [184, 196] on div "E. Scheuer" at bounding box center [179, 192] width 81 height 11
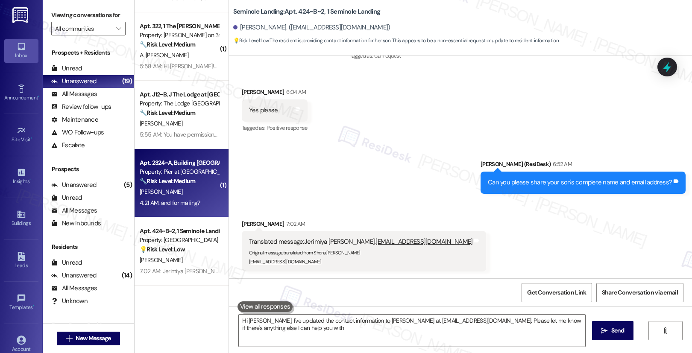
type textarea "Hi Britney, I've updated the contact information to Jerimiya Pena at Jerimiya36…"
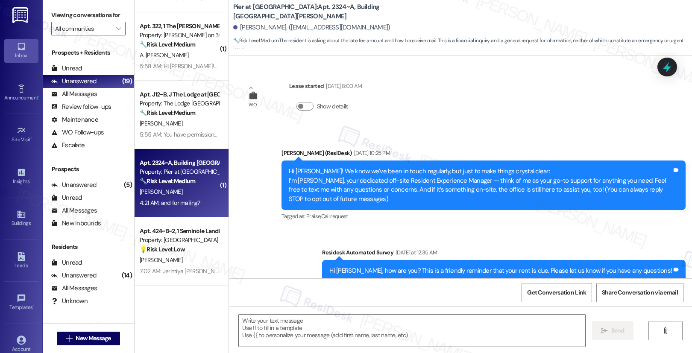
scroll to position [1797, 0]
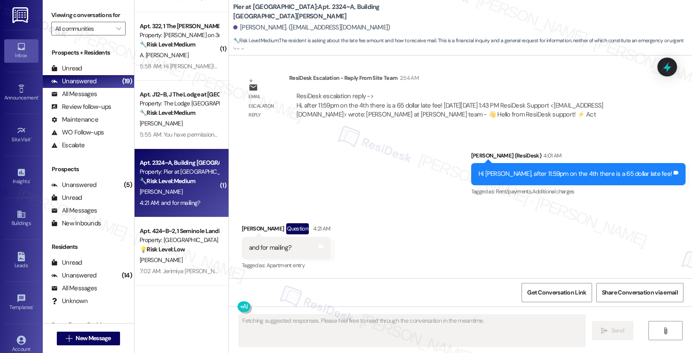
click at [184, 196] on div "E. Scheuer" at bounding box center [179, 192] width 81 height 11
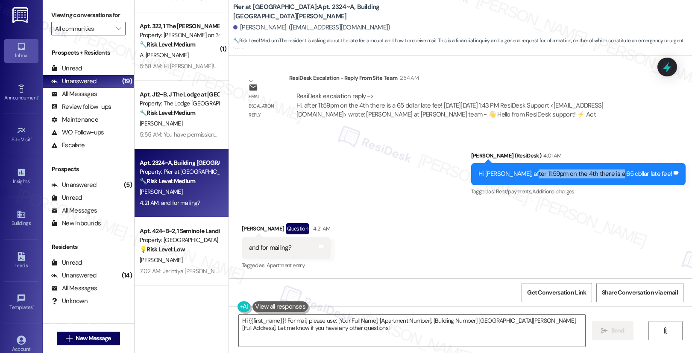
drag, startPoint x: 558, startPoint y: 173, endPoint x: 643, endPoint y: 172, distance: 85.0
click at [643, 172] on div "Hi Emma, after 11:59pm on the 4th there is a 65 dollar late fee!" at bounding box center [574, 174] width 193 height 9
click at [324, 331] on textarea "Hi {{first_name}}! For mail, please use: [Your Full Name], [Apartment Number], …" at bounding box center [412, 331] width 346 height 32
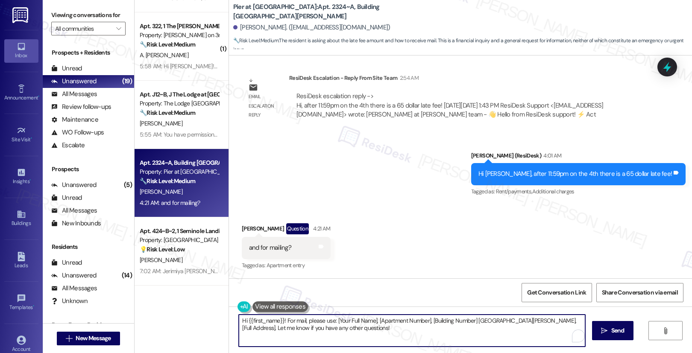
click at [324, 331] on textarea "Hi {{first_name}}! For mail, please use: [Your Full Name], [Apartment Number], …" at bounding box center [412, 331] width 346 height 32
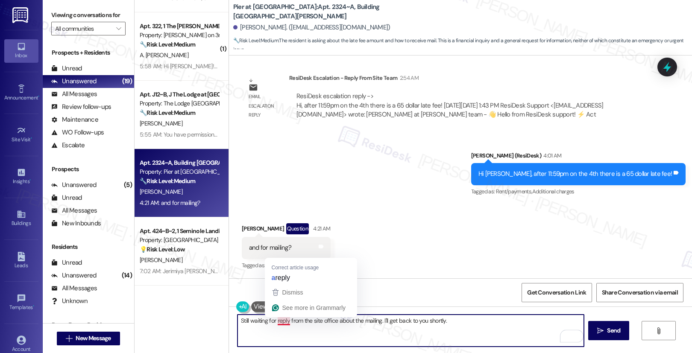
click at [275, 321] on textarea "Still waiting for reply from the site office about the mailing. I'll get back t…" at bounding box center [410, 331] width 346 height 32
drag, startPoint x: 300, startPoint y: 321, endPoint x: 422, endPoint y: 322, distance: 121.3
click at [422, 322] on textarea "Still waiting for a reply from the site office about the mailing. I'll get back…" at bounding box center [410, 331] width 346 height 32
click at [461, 325] on textarea "Still waiting for a reply from the site office about the mailing. I'll get back…" at bounding box center [410, 331] width 346 height 32
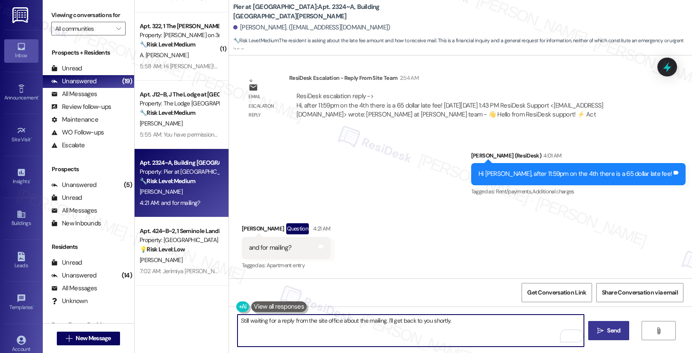
type textarea "Still waiting for a reply from the site office about the mailing. I'll get back…"
click at [610, 331] on span "Send" at bounding box center [613, 330] width 13 height 9
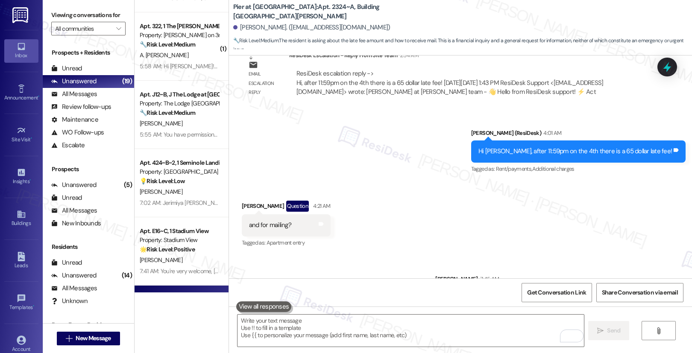
scroll to position [1857, 0]
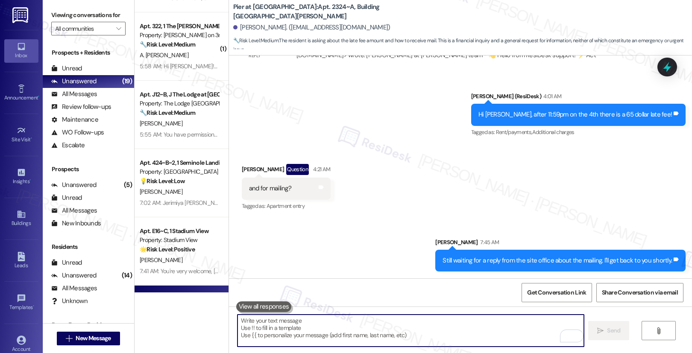
drag, startPoint x: 342, startPoint y: 330, endPoint x: 499, endPoint y: 351, distance: 158.5
click at [343, 330] on textarea "To enrich screen reader interactions, please activate Accessibility in Grammarl…" at bounding box center [410, 331] width 346 height 32
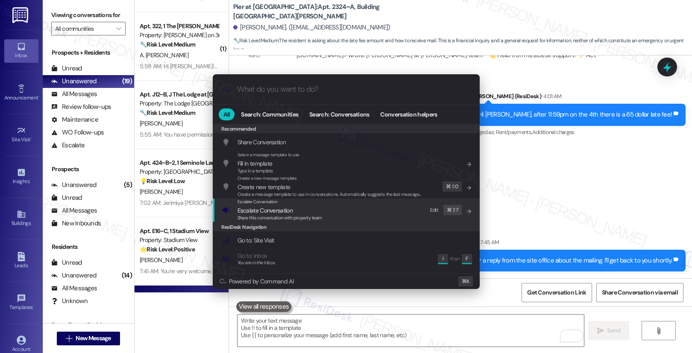
click at [315, 211] on span "Escalate Conversation" at bounding box center [279, 210] width 85 height 9
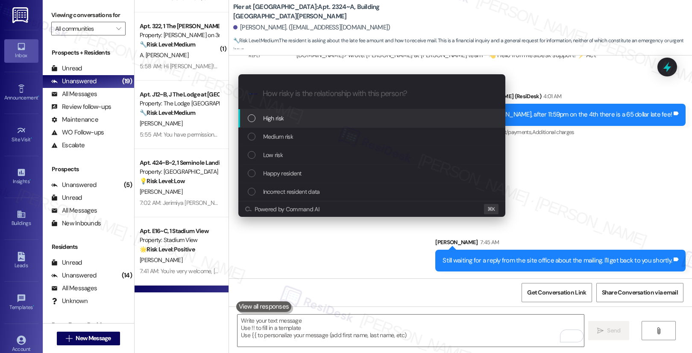
click at [319, 113] on div "High risk" at bounding box center [371, 118] width 267 height 18
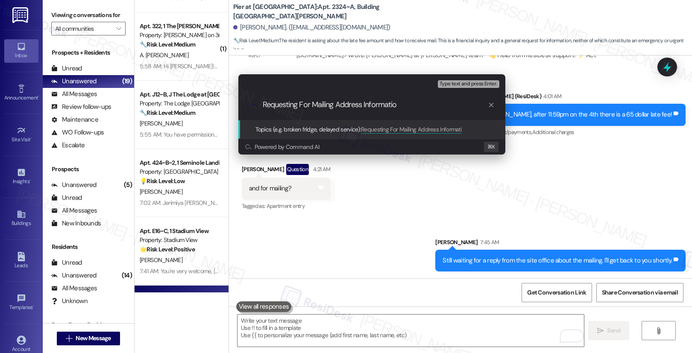
type input "Requesting For Mailing Address Information"
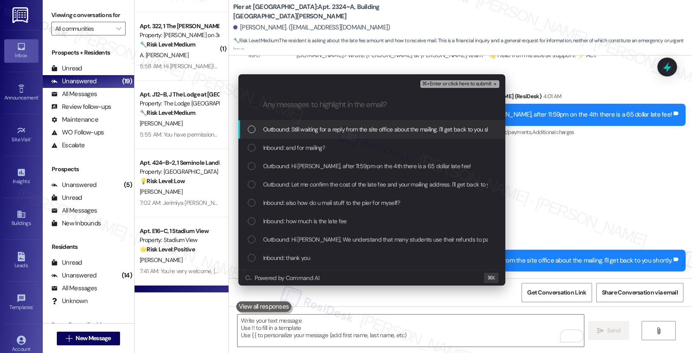
click at [307, 131] on span "Outbound: Still waiting for a reply from the site office about the mailing. I'l…" at bounding box center [382, 129] width 239 height 9
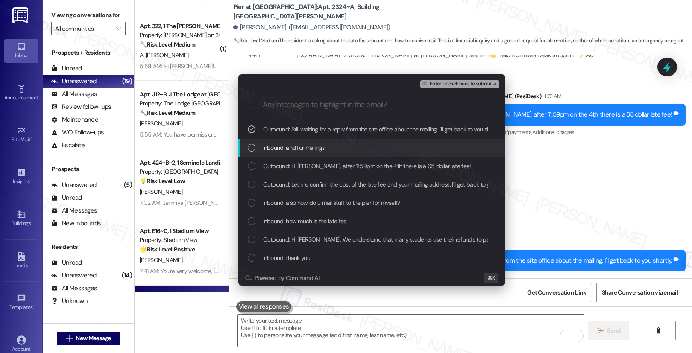
click at [301, 147] on span "Inbound: and for mailing?" at bounding box center [294, 147] width 62 height 9
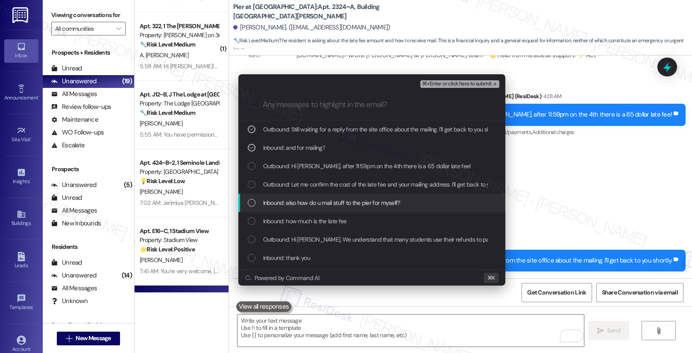
click at [292, 205] on span "Inbound: also how do u mail stuff to the pier for myself?" at bounding box center [331, 202] width 137 height 9
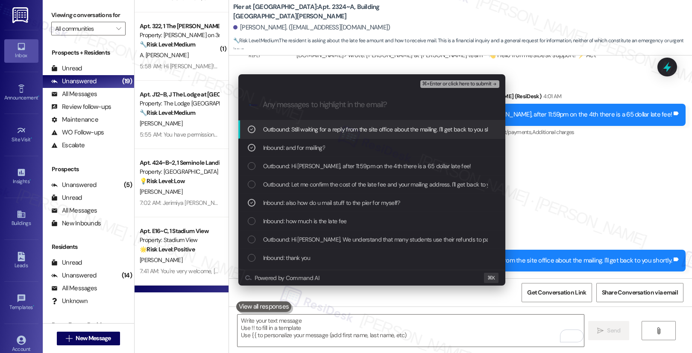
click at [483, 83] on span "⌘+Enter or click here to submit" at bounding box center [456, 84] width 69 height 6
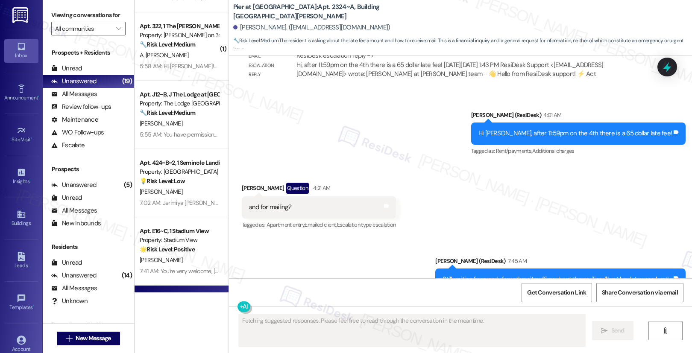
scroll to position [1869, 0]
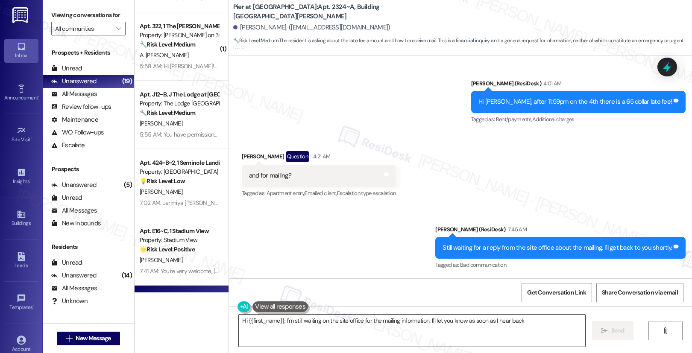
type textarea "Hi {{first_name}}, I'm still waiting on the site office for the mailing informa…"
click at [399, 333] on textarea "Hi {{first_name}}, I'm still waiting on the site office for the mailing informa…" at bounding box center [412, 331] width 346 height 32
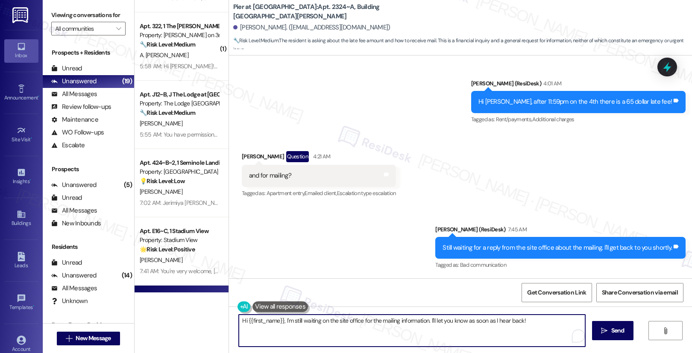
click at [399, 333] on textarea "Hi {{first_name}}, I'm still waiting on the site office for the mailing informa…" at bounding box center [412, 331] width 346 height 32
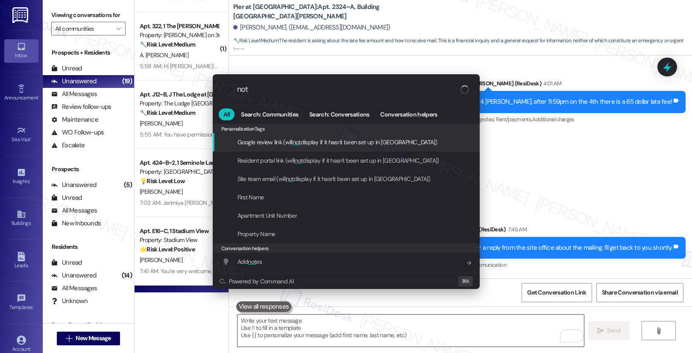
type input "note"
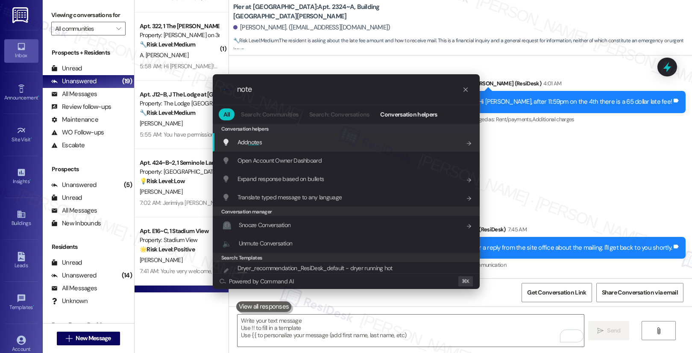
click at [370, 142] on div "Add note s Add shortcut" at bounding box center [347, 142] width 250 height 9
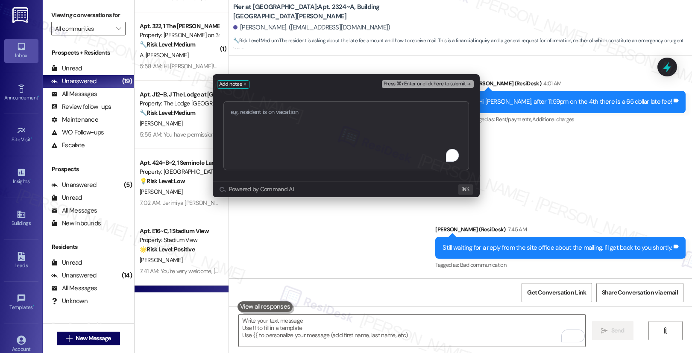
type textarea "Requesting For Mailing Address Information"
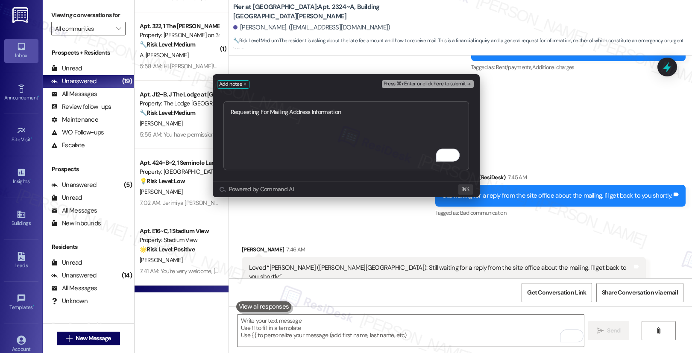
scroll to position [1928, 0]
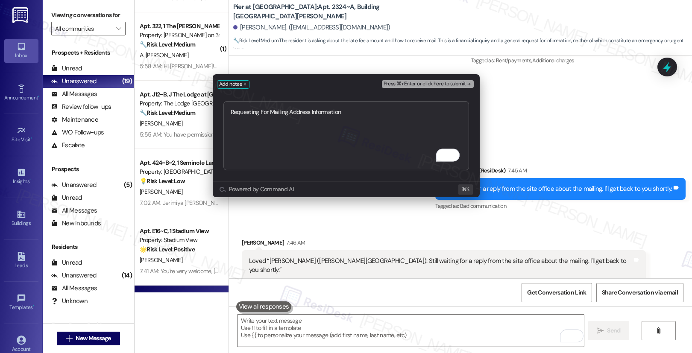
click at [435, 85] on span "Press ⌘+Enter or click here to submit" at bounding box center [425, 84] width 82 height 6
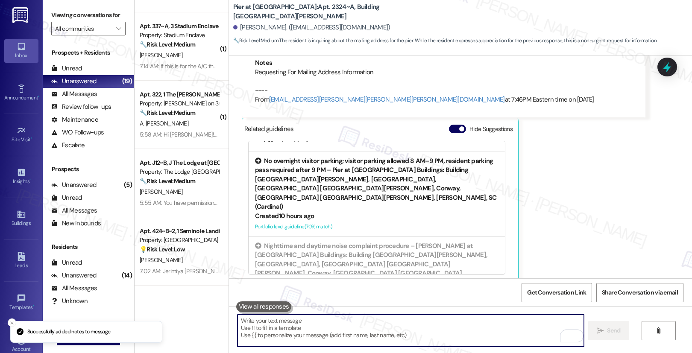
scroll to position [247, 0]
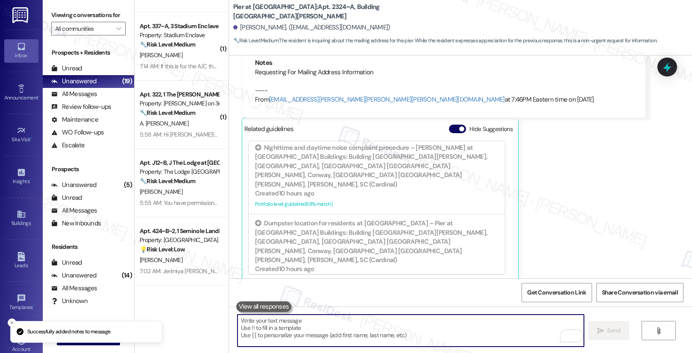
click at [384, 336] on textarea "To enrich screen reader interactions, please activate Accessibility in Grammarl…" at bounding box center [410, 331] width 346 height 32
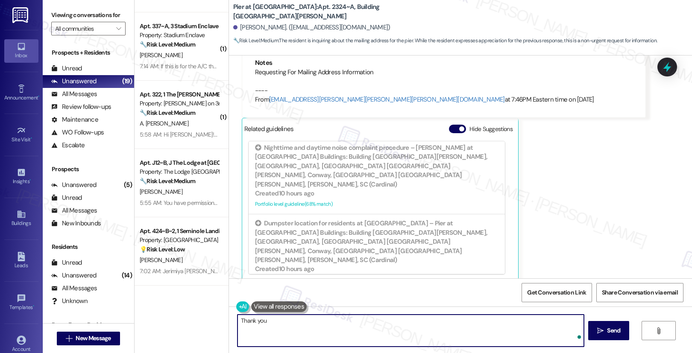
type textarea "Thank you!"
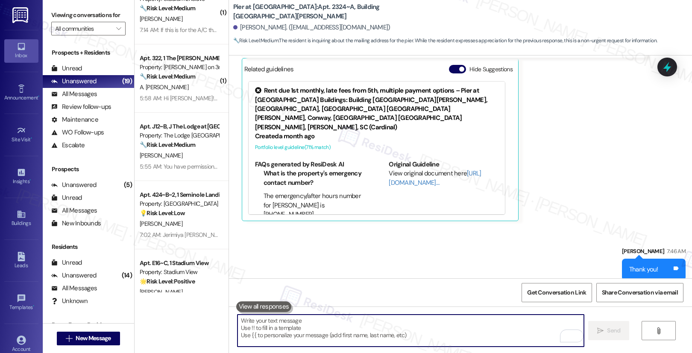
scroll to position [753, 0]
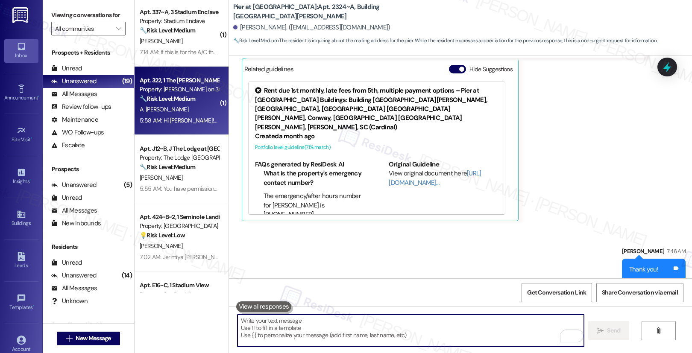
click at [191, 110] on div "A. Amaro Gonzalez" at bounding box center [179, 109] width 81 height 11
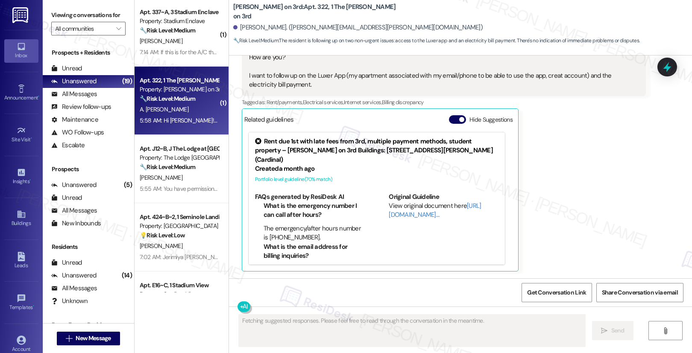
scroll to position [894, 0]
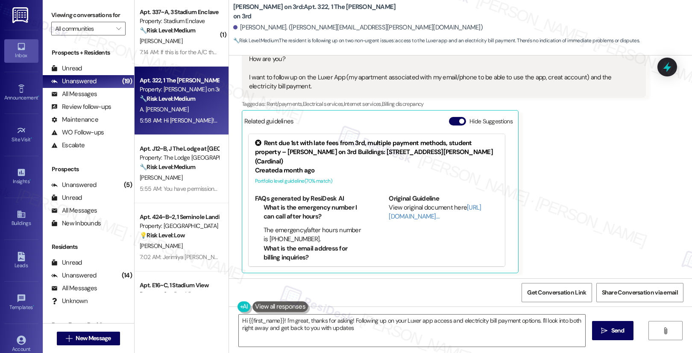
type textarea "Hi {{first_name}}! I'm great, thanks for asking! Following up on your Luxer app…"
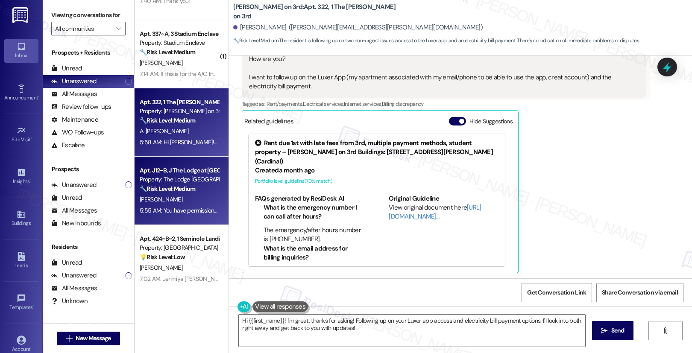
scroll to position [722, 0]
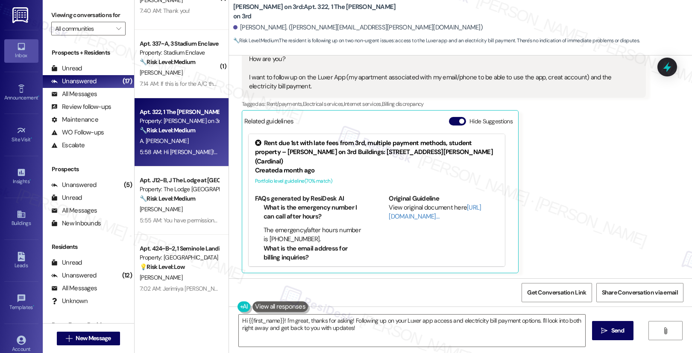
click at [312, 75] on div "Hi Sarah! How are you? I want to follow up on the Luxer App (my apartment assoc…" at bounding box center [440, 69] width 383 height 46
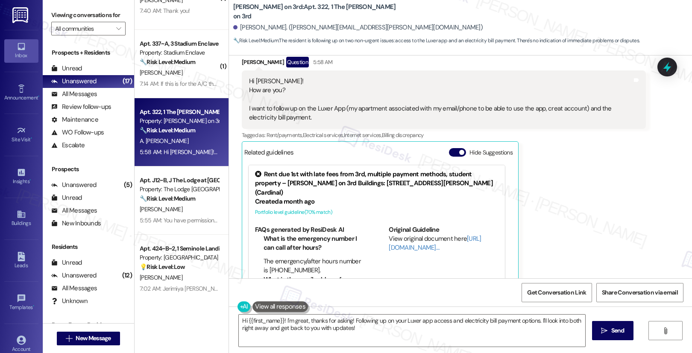
scroll to position [856, 0]
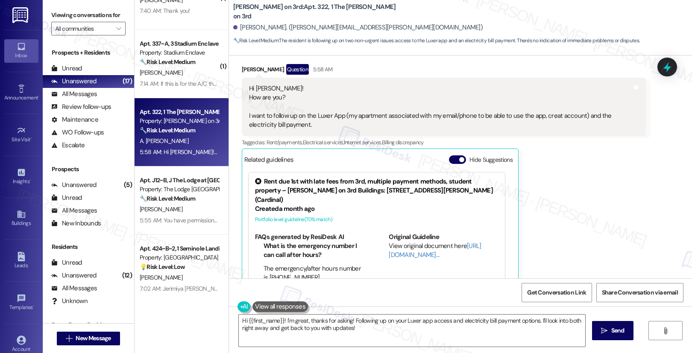
click at [288, 120] on div "Hi Sarah! How are you? I want to follow up on the Luxer App (my apartment assoc…" at bounding box center [440, 107] width 383 height 46
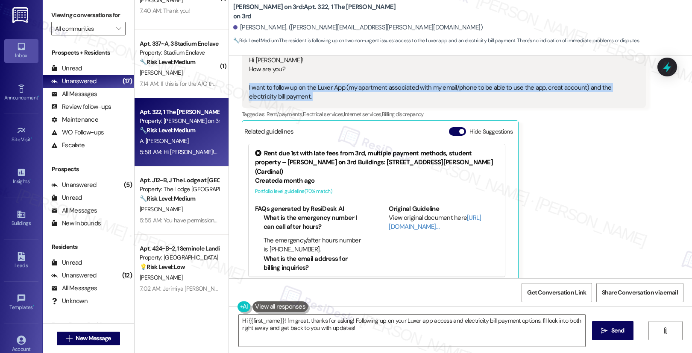
scroll to position [895, 0]
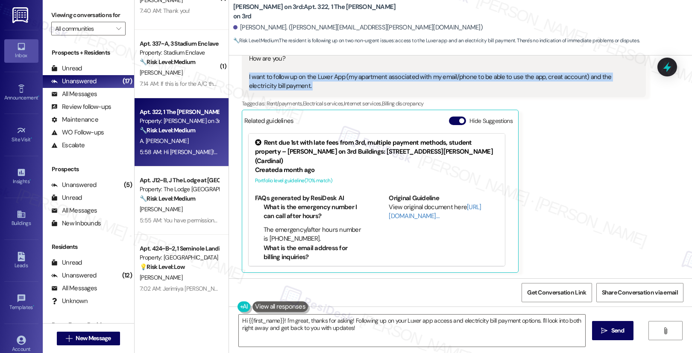
click at [359, 77] on div "Hi Sarah! How are you? I want to follow up on the Luxer App (my apartment assoc…" at bounding box center [440, 68] width 383 height 46
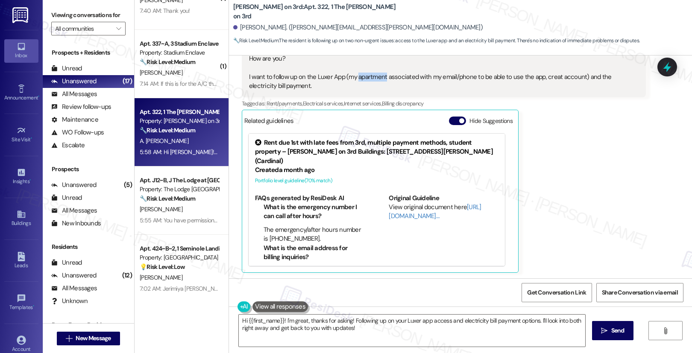
click at [359, 77] on div "Hi Sarah! How are you? I want to follow up on the Luxer App (my apartment assoc…" at bounding box center [440, 68] width 383 height 46
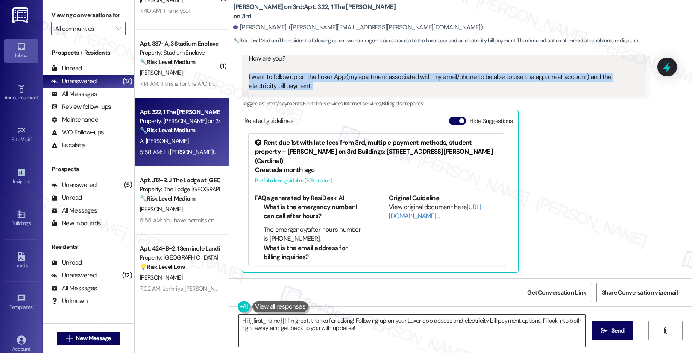
click at [360, 339] on textarea "Hi {{first_name}}! I'm great, thanks for asking! Following up on your Luxer app…" at bounding box center [412, 331] width 346 height 32
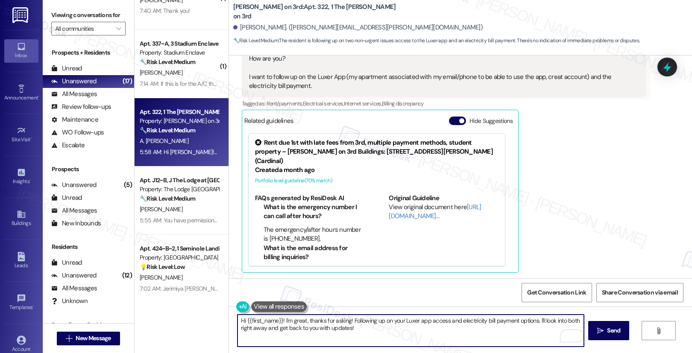
click at [366, 333] on textarea "Hi {{first_name}}! I'm great, thanks for asking! Following up on your Luxer app…" at bounding box center [410, 331] width 346 height 32
click at [614, 327] on span "Send" at bounding box center [613, 330] width 13 height 9
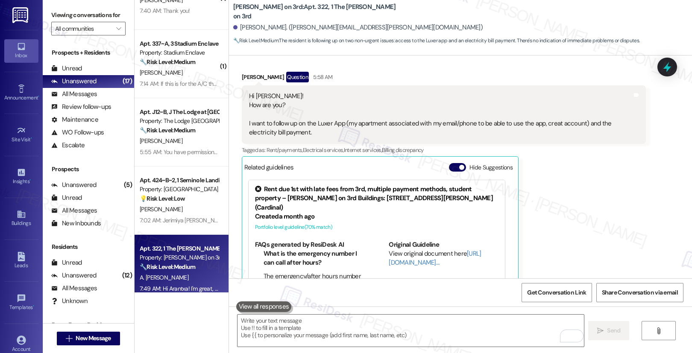
scroll to position [846, 0]
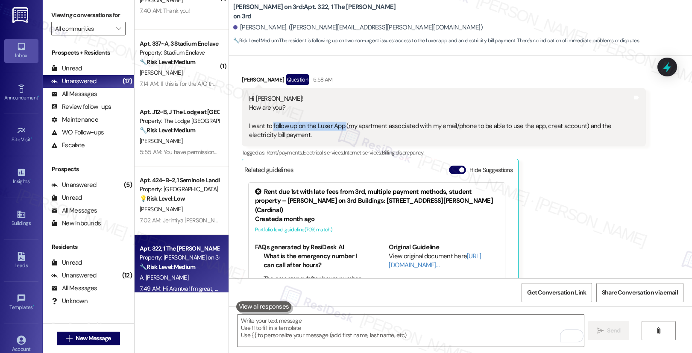
drag, startPoint x: 266, startPoint y: 126, endPoint x: 338, endPoint y: 127, distance: 72.2
click at [338, 127] on div "Hi Sarah! How are you? I want to follow up on the Luxer App (my apartment assoc…" at bounding box center [440, 117] width 383 height 46
copy div "follow up on the Luxer App"
click at [306, 329] on textarea "To enrich screen reader interactions, please activate Accessibility in Grammarl…" at bounding box center [410, 331] width 346 height 32
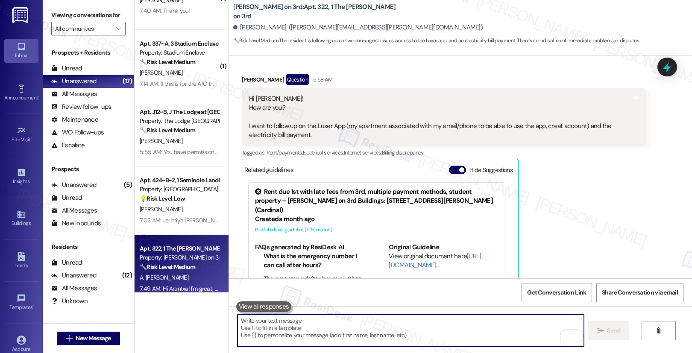
click at [306, 329] on textarea "To enrich screen reader interactions, please activate Accessibility in Grammarl…" at bounding box center [410, 331] width 346 height 32
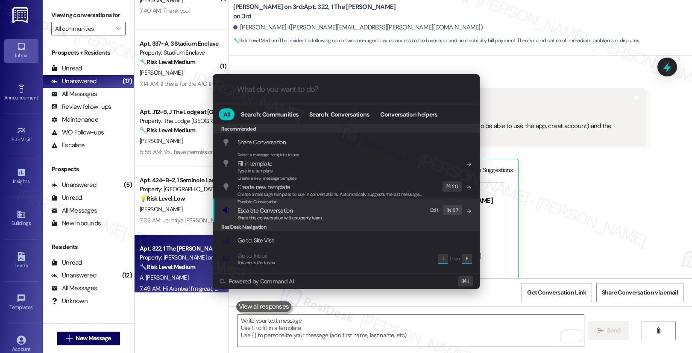
click at [264, 215] on span "Share this conversation with property team" at bounding box center [279, 218] width 85 height 6
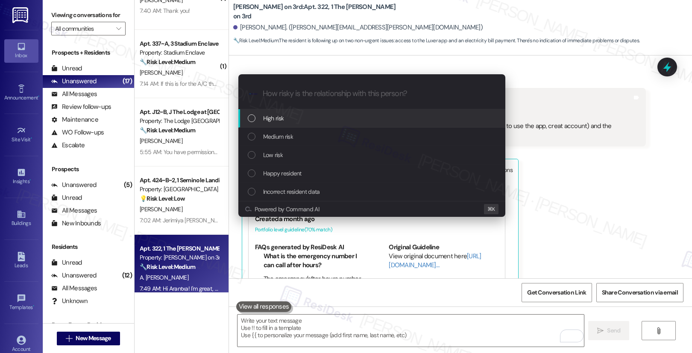
click at [284, 119] on span "High risk" at bounding box center [273, 118] width 21 height 9
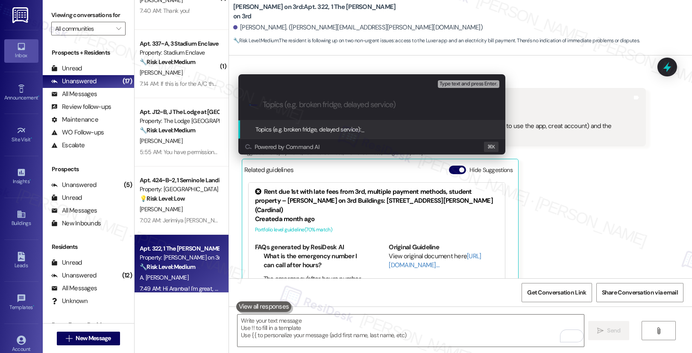
paste input "follow up on the Luxer App"
type input "follow up on the Luxer App"
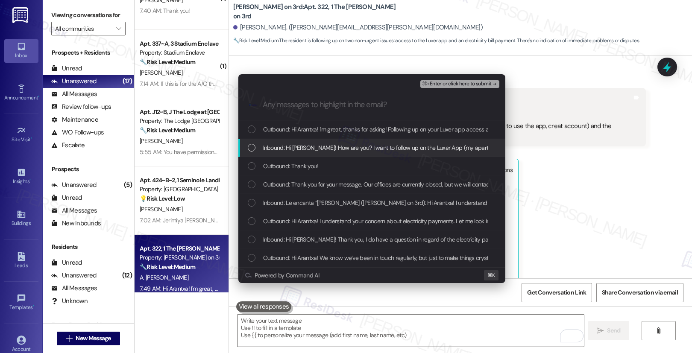
click at [336, 146] on span "Inbound: Hi Sarah! How are you? I want to follow up on the Luxer App (my apartm…" at bounding box center [514, 147] width 503 height 9
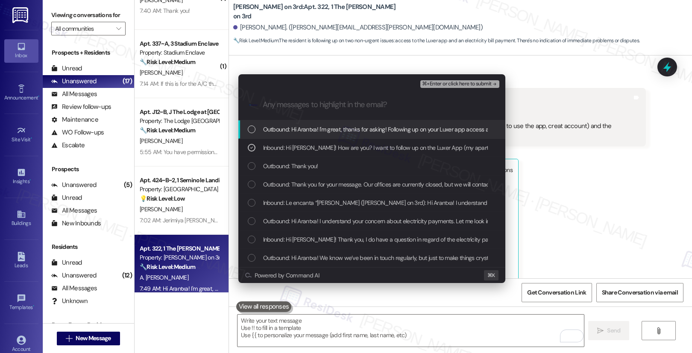
click at [344, 133] on span "Outbound: Hi Arantxa! I'm great, thanks for asking! Following up on your Luxer …" at bounding box center [495, 129] width 465 height 9
click at [433, 85] on span "⌘+Enter or click here to submit" at bounding box center [456, 84] width 69 height 6
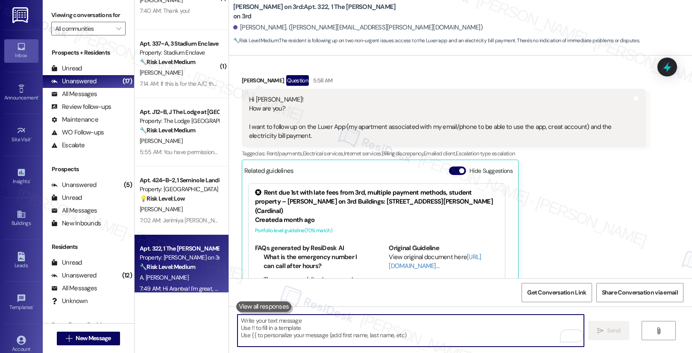
scroll to position [976, 0]
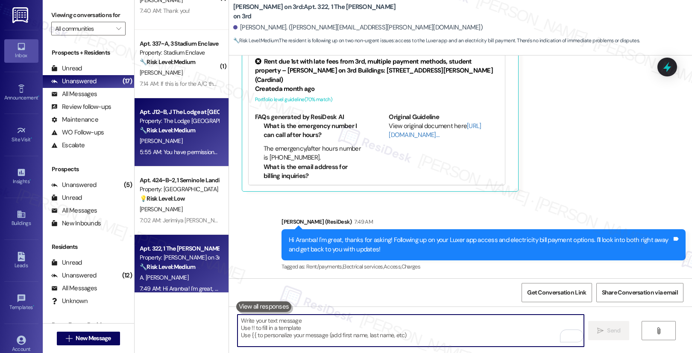
click at [184, 146] on div "[PERSON_NAME]" at bounding box center [179, 141] width 81 height 11
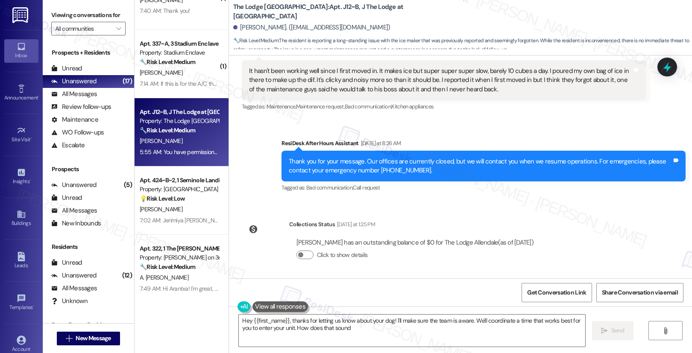
type textarea "Hey {{first_name}}, thanks for letting us know about your dog! I'll make sure t…"
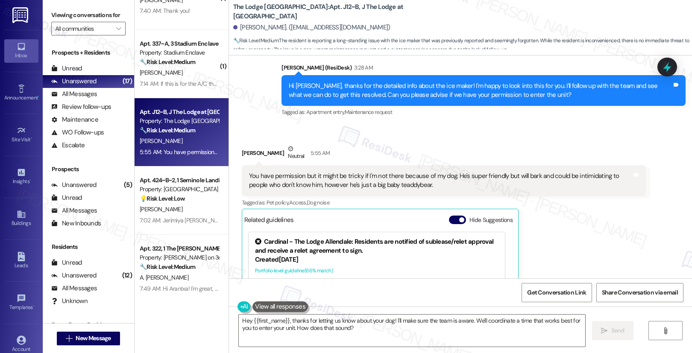
scroll to position [733, 0]
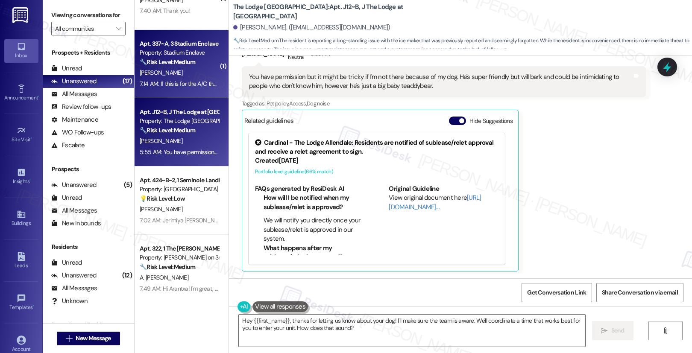
click at [192, 86] on div "7:14 AM: If this is for the A/C then it's been solved already. It's been 4 days…" at bounding box center [261, 84] width 242 height 8
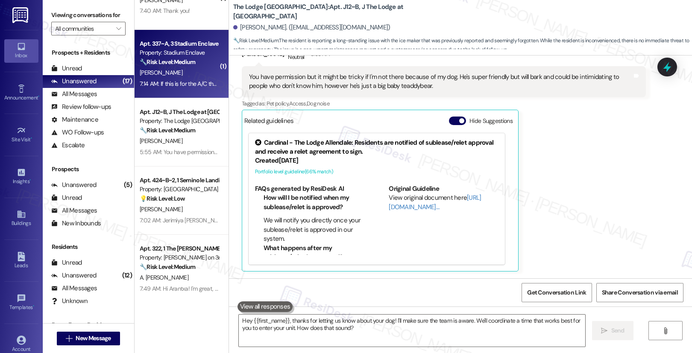
click at [192, 86] on div "7:14 AM: If this is for the A/C then it's been solved already. It's been 4 days…" at bounding box center [261, 84] width 242 height 8
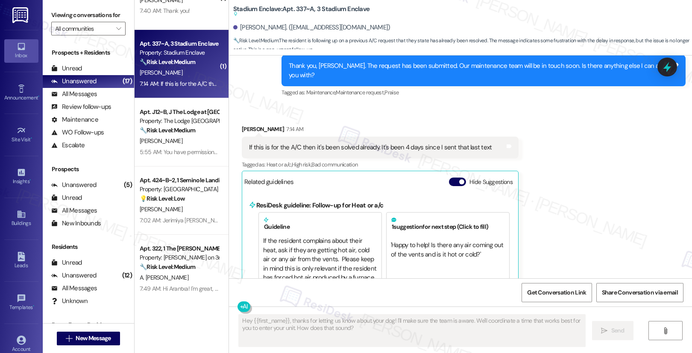
scroll to position [2546, 0]
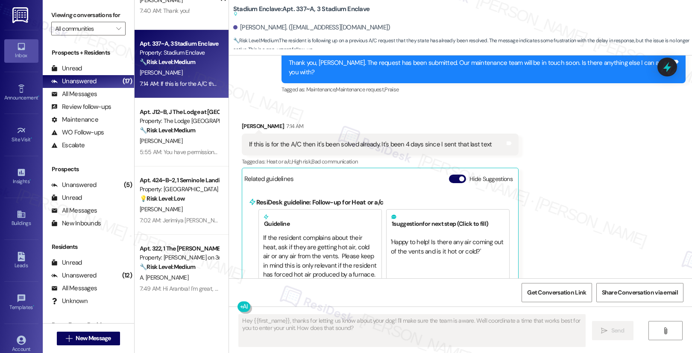
click at [322, 140] on div "If this is for the A/C then it's been solved already. It's been 4 days since I …" at bounding box center [370, 144] width 243 height 9
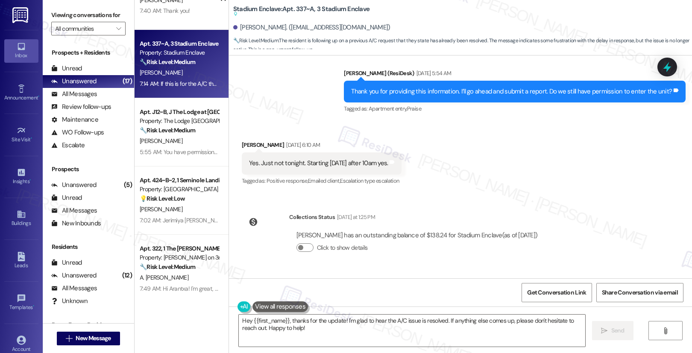
scroll to position [2191, 0]
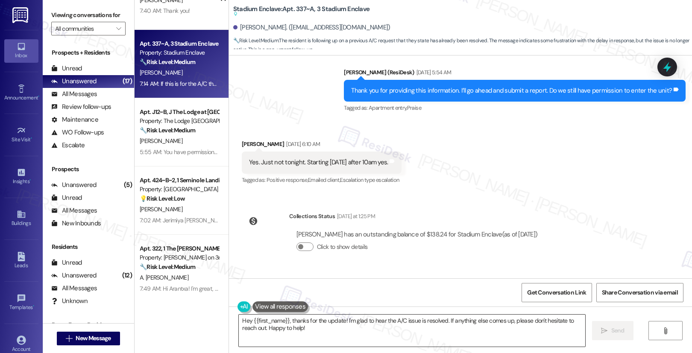
click at [352, 325] on textarea "Hey {{first_name}}, thanks for the update! I'm glad to hear the A/C issue is re…" at bounding box center [412, 331] width 346 height 32
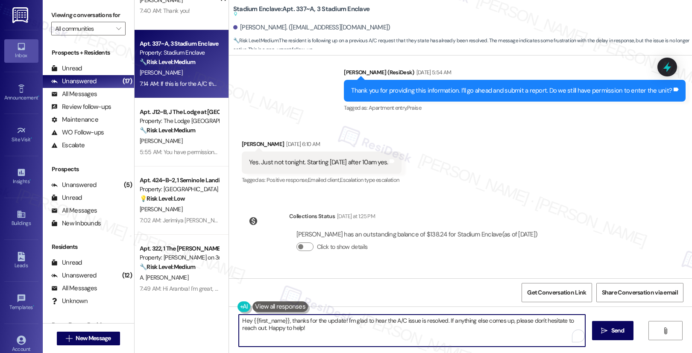
click at [352, 325] on textarea "Hey {{first_name}}, thanks for the update! I'm glad to hear the A/C issue is re…" at bounding box center [412, 331] width 346 height 32
click at [353, 326] on textarea "Hey {{first_name}}, thanks for the update! I'm glad to hear the A/C issue is re…" at bounding box center [412, 331] width 346 height 32
drag, startPoint x: 442, startPoint y: 320, endPoint x: 443, endPoint y: 326, distance: 6.6
click at [443, 326] on textarea "Hey {{first_name}}, thanks for the update! I'm glad to hear the A/C issue is re…" at bounding box center [410, 331] width 346 height 32
type textarea "Hey {{first_name}}, thanks for the update! I'm glad to hear the A/C issue is re…"
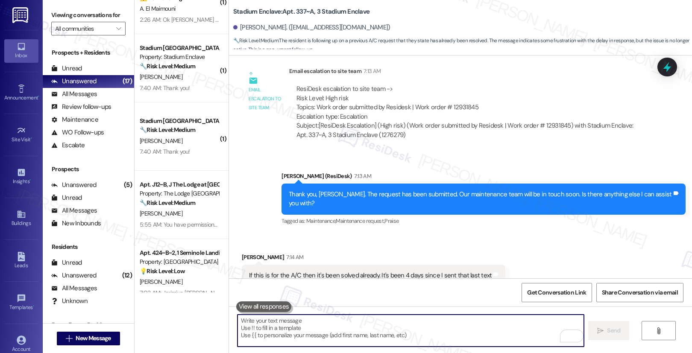
scroll to position [635, 0]
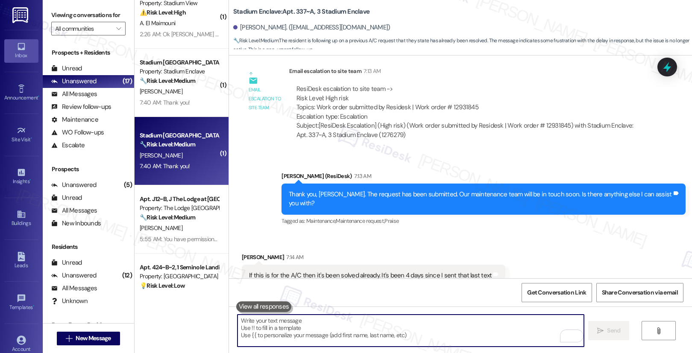
click at [191, 172] on div "Stadium Enclave Prospect 🔧 Risk Level: Medium The resident is inquiring about t…" at bounding box center [182, 151] width 94 height 68
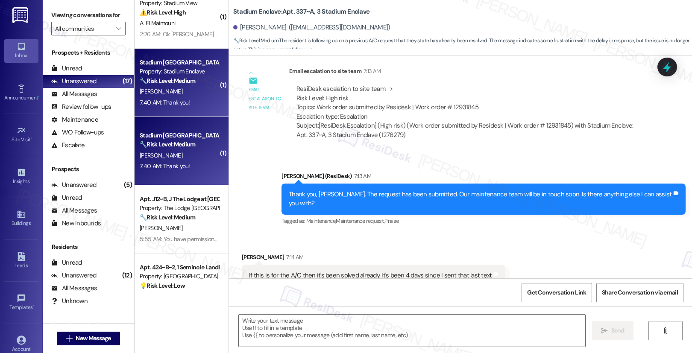
type textarea "Fetching suggested responses. Please feel free to read through the conversation…"
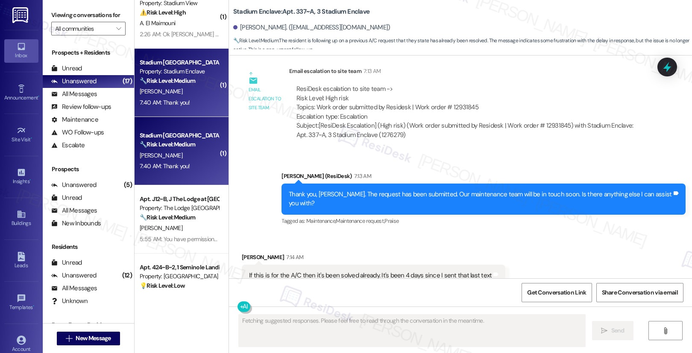
click at [191, 172] on div "Stadium Enclave Prospect 🔧 Risk Level: Medium The resident is inquiring about t…" at bounding box center [182, 151] width 94 height 68
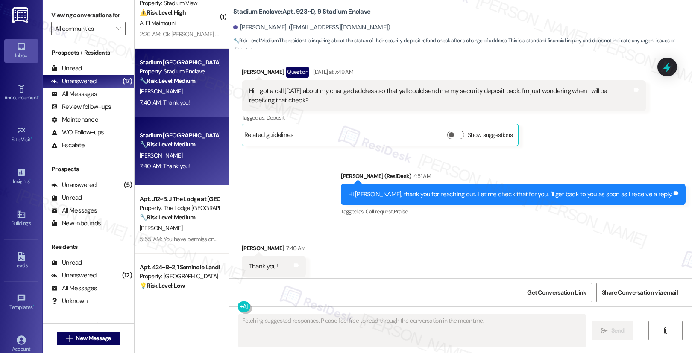
scroll to position [4371, 0]
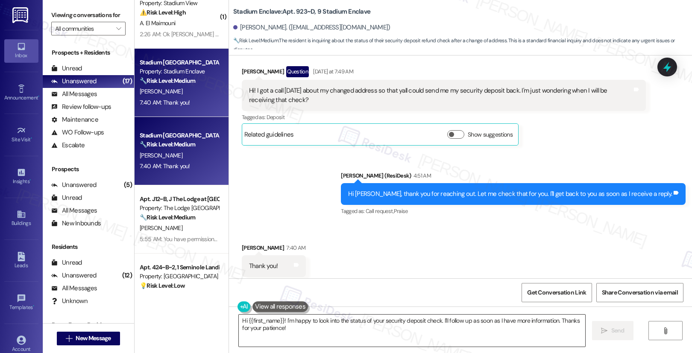
click at [278, 329] on textarea "Hi {{first_name}}! I'm happy to look into the status of your security deposit c…" at bounding box center [412, 331] width 346 height 32
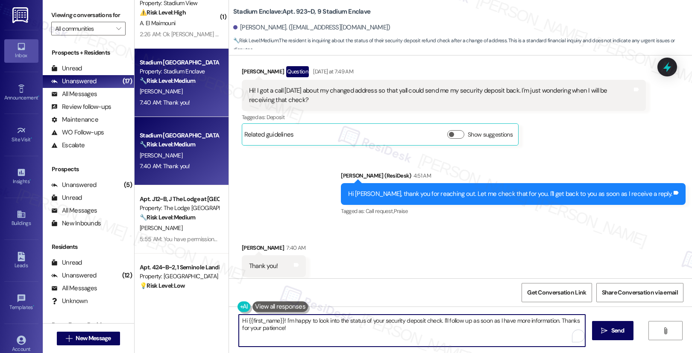
click at [278, 329] on textarea "Hi {{first_name}}! I'm happy to look into the status of your security deposit c…" at bounding box center [412, 331] width 346 height 32
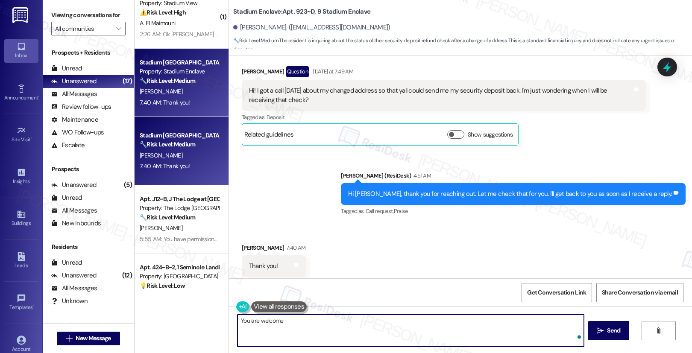
type textarea "You are welcome!"
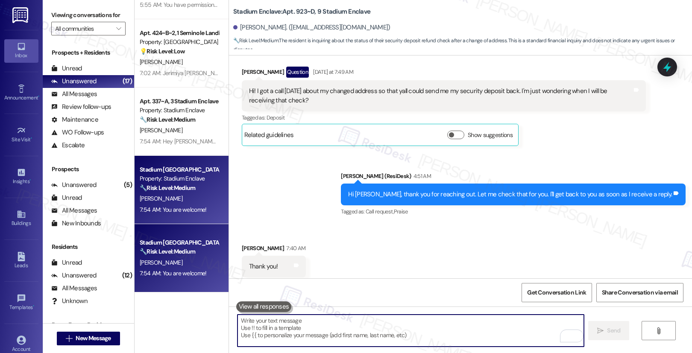
scroll to position [720, 0]
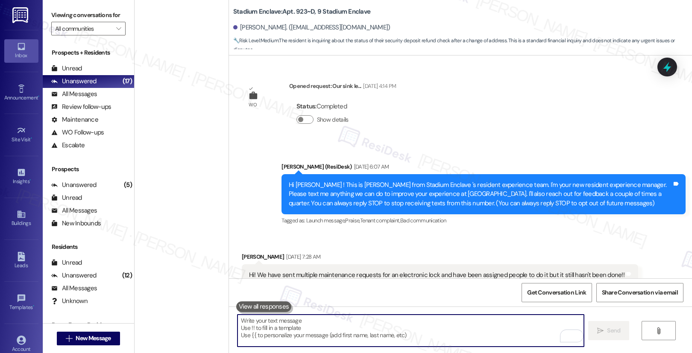
scroll to position [4371, 0]
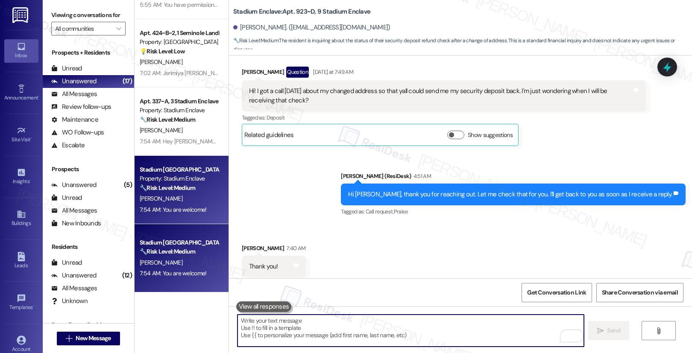
click at [187, 197] on div "[PERSON_NAME]" at bounding box center [179, 198] width 81 height 11
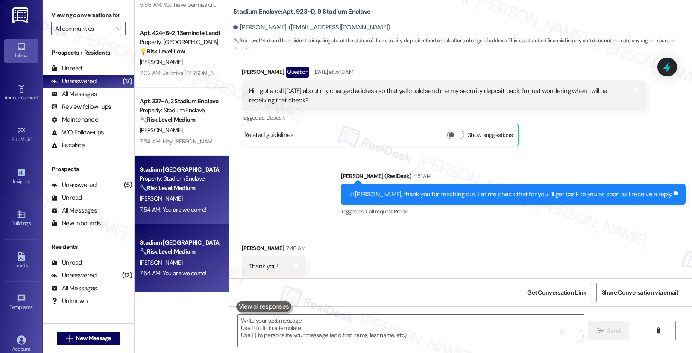
click at [187, 197] on div "[PERSON_NAME]" at bounding box center [179, 198] width 81 height 11
click at [187, 196] on div "[PERSON_NAME]" at bounding box center [179, 198] width 81 height 11
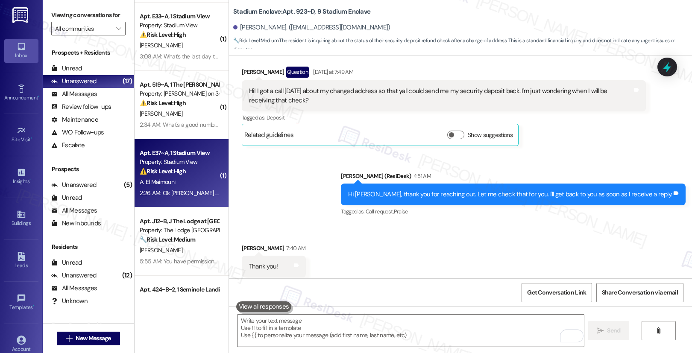
scroll to position [455, 0]
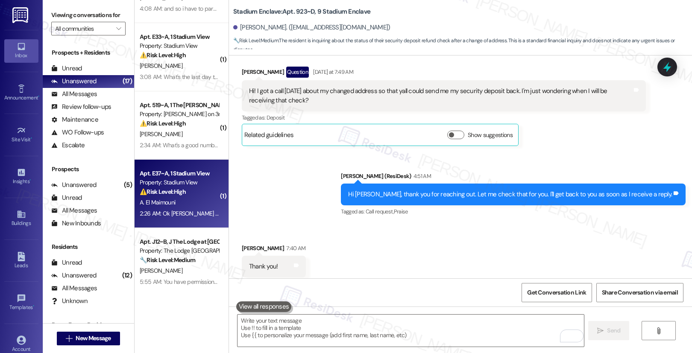
click at [190, 195] on div "⚠️ Risk Level: High The resident is disputing charges on their final move-out s…" at bounding box center [179, 191] width 79 height 9
type textarea "Fetching suggested responses. Please feel free to read through the conversation…"
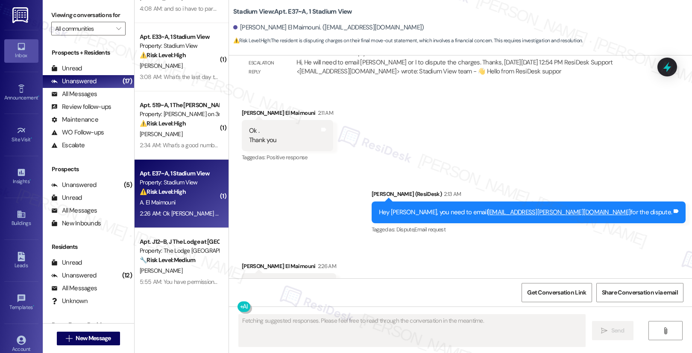
scroll to position [5471, 0]
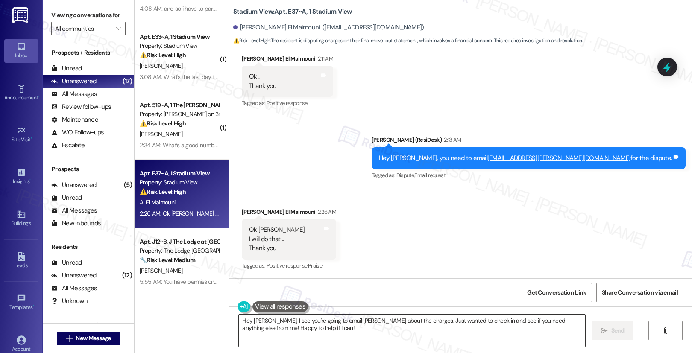
click at [269, 325] on textarea "Hey [PERSON_NAME], I see you're going to email [PERSON_NAME] about the charges.…" at bounding box center [412, 331] width 346 height 32
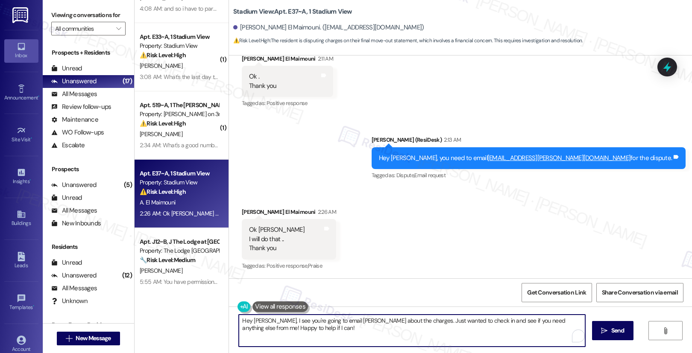
click at [269, 325] on textarea "Hey [PERSON_NAME], I see you're going to email [PERSON_NAME] about the charges.…" at bounding box center [412, 331] width 346 height 32
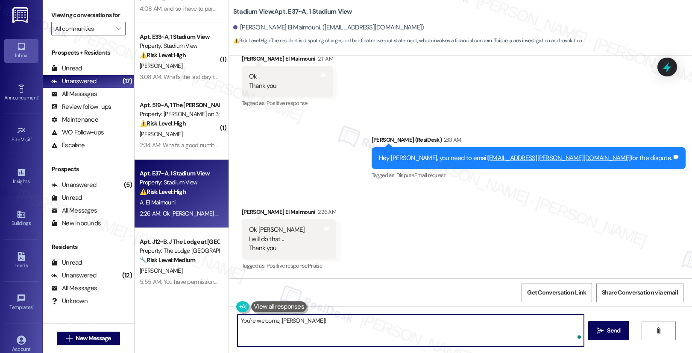
type textarea "You're welcome, [PERSON_NAME]!"
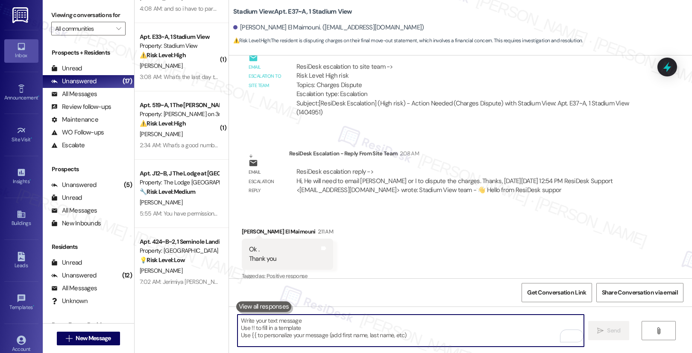
scroll to position [5530, 0]
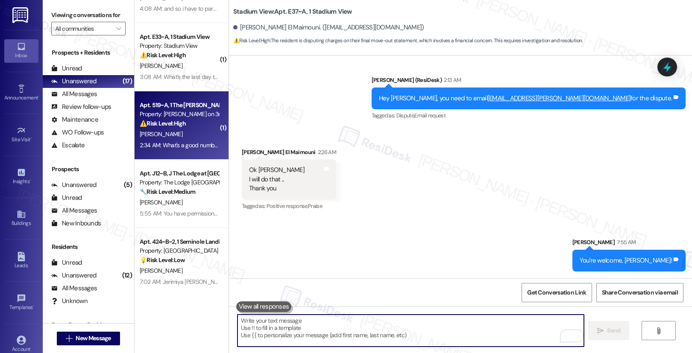
click at [193, 128] on div "⚠️ Risk Level: High The resident is locked out of their account and needs a pas…" at bounding box center [179, 123] width 79 height 9
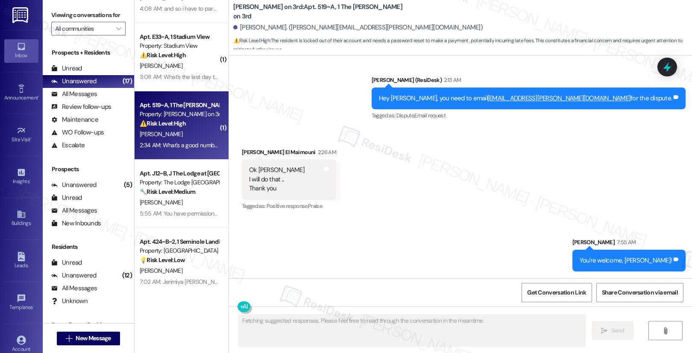
click at [193, 128] on div "⚠️ Risk Level: High The resident is locked out of their account and needs a pas…" at bounding box center [179, 123] width 79 height 9
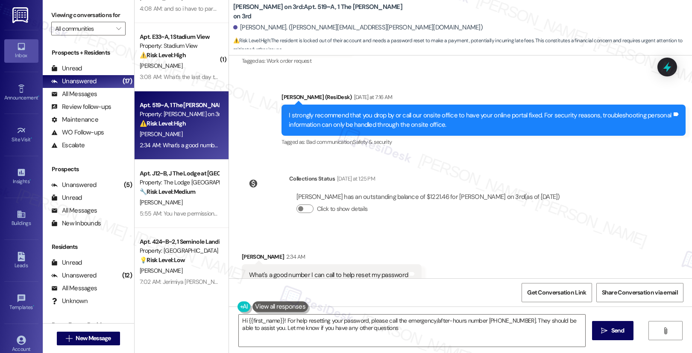
type textarea "Hi {{first_name}}! For help resetting your password, please call the emergency/…"
click at [302, 271] on div "What's a good number I can call to help reset my password" at bounding box center [328, 275] width 159 height 9
click at [391, 329] on textarea "Hi {{first_name}}! For help resetting your password, please call the emergency/…" at bounding box center [412, 331] width 346 height 32
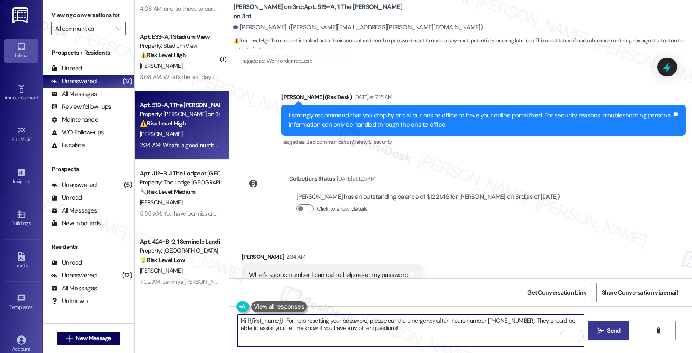
click at [601, 334] on icon "" at bounding box center [600, 331] width 6 height 7
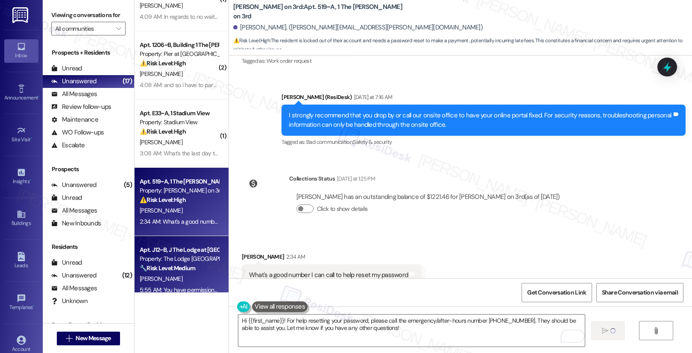
scroll to position [328, 0]
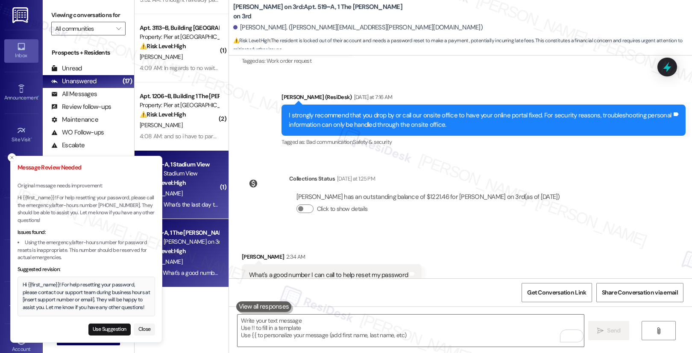
click at [183, 196] on div "[PERSON_NAME]" at bounding box center [179, 193] width 81 height 11
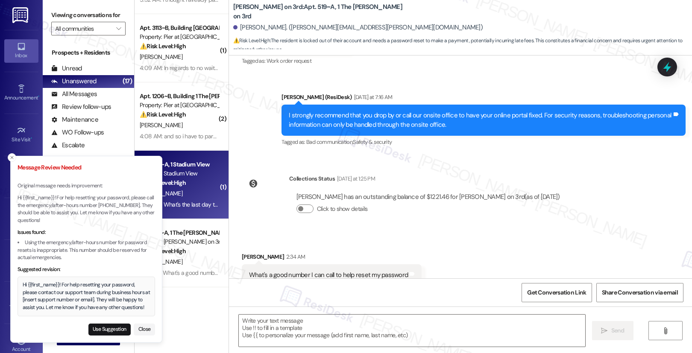
type textarea "Fetching suggested responses. Please feel free to read through the conversation…"
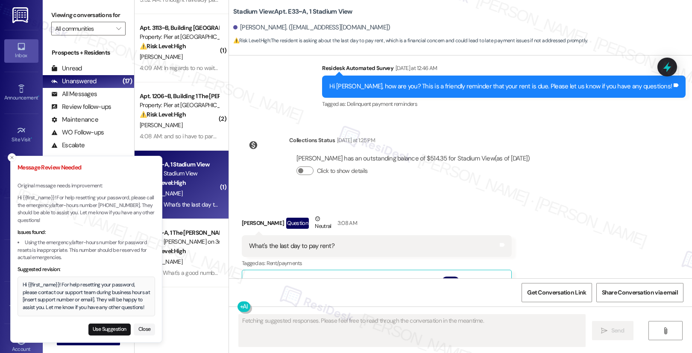
scroll to position [3006, 0]
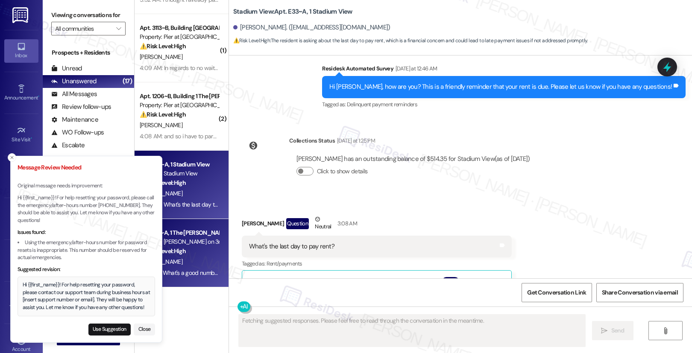
click at [194, 250] on div "⚠️ Risk Level: High The resident is locked out of their account and needs a pas…" at bounding box center [179, 251] width 79 height 9
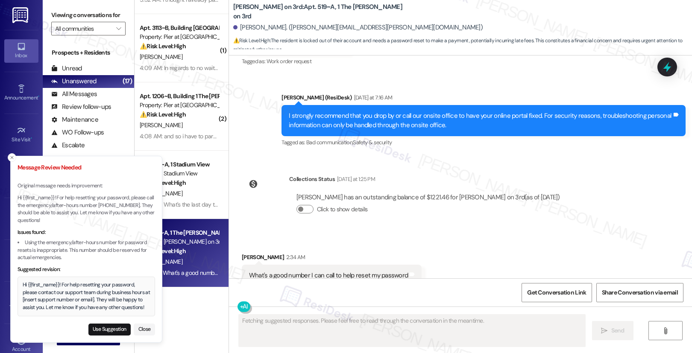
scroll to position [3007, 0]
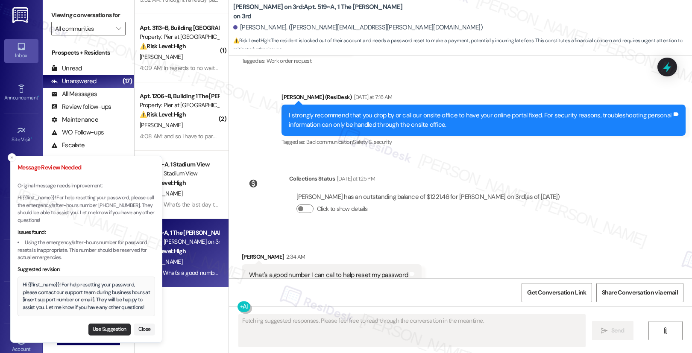
click at [110, 328] on button "Use Suggestion" at bounding box center [109, 330] width 42 height 12
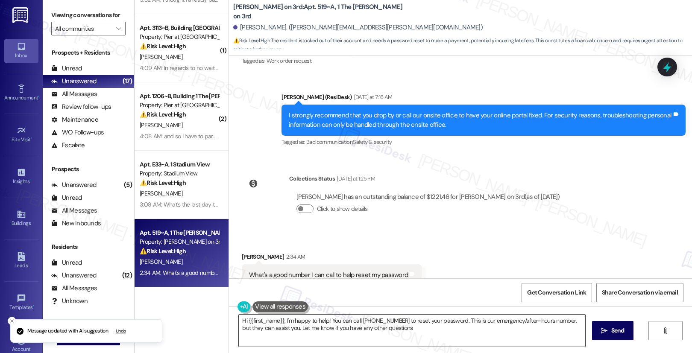
type textarea "Hi {{first_name}}, I'm happy to help! You can call [PHONE_NUMBER] to reset your…"
click at [430, 331] on textarea "Hi {{first_name}}, I'm happy to help! You can call [PHONE_NUMBER] to reset your…" at bounding box center [412, 331] width 346 height 32
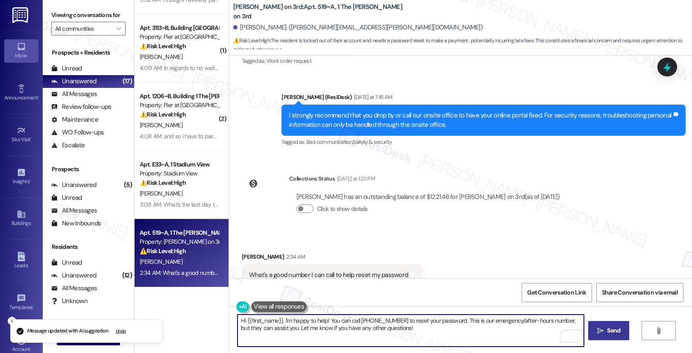
click at [603, 331] on span " Send" at bounding box center [608, 330] width 27 height 9
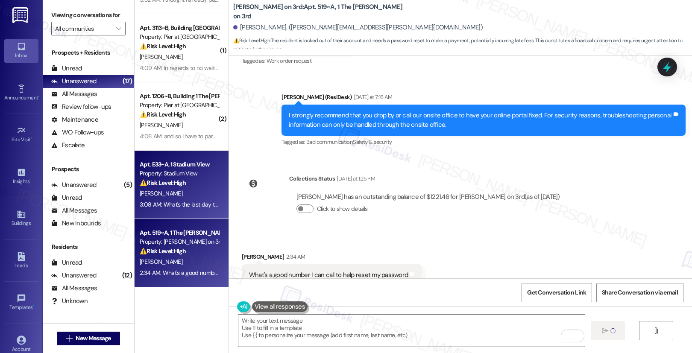
scroll to position [3006, 0]
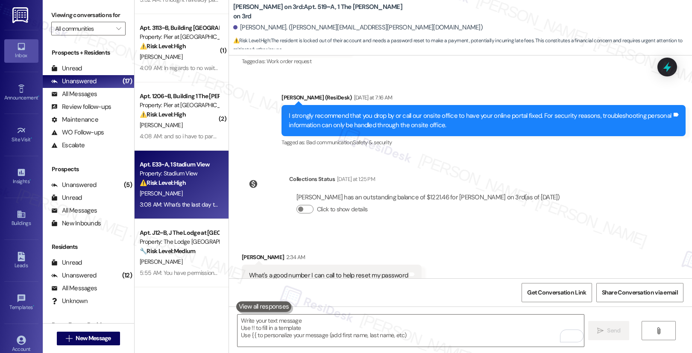
click at [197, 194] on div "[PERSON_NAME]" at bounding box center [179, 193] width 81 height 11
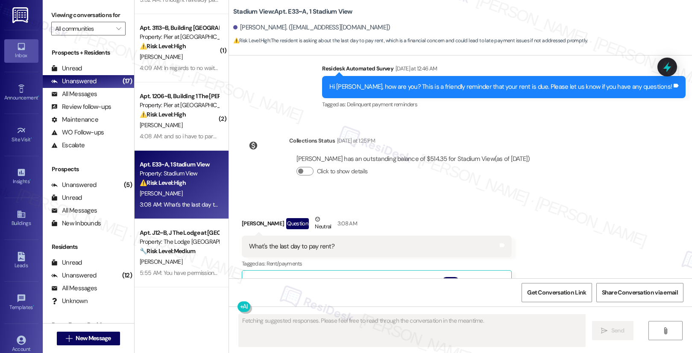
click at [197, 194] on div "[PERSON_NAME]" at bounding box center [179, 193] width 81 height 11
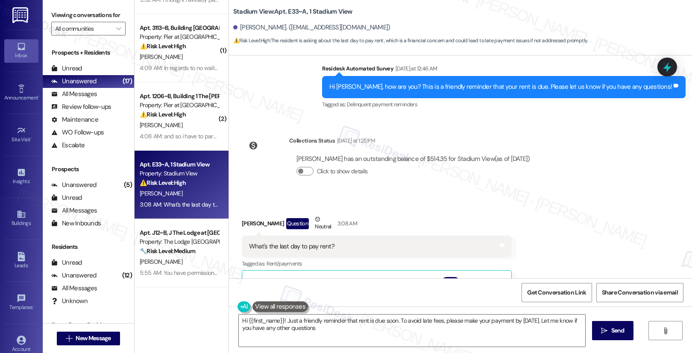
type textarea "Hi {{first_name}}! Just a friendly reminder that rent is due soon. To avoid lat…"
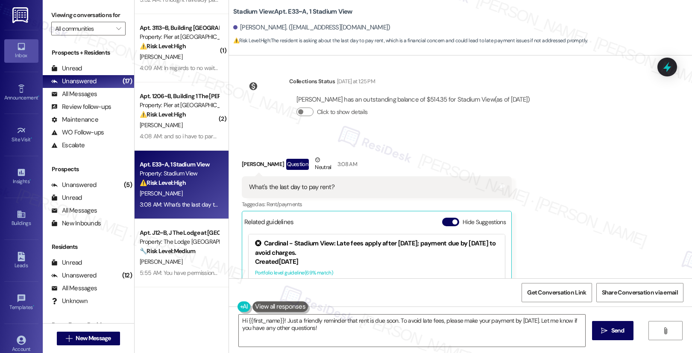
scroll to position [3131, 0]
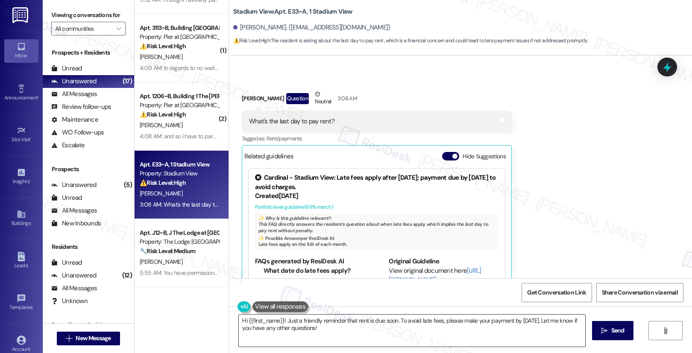
click at [493, 326] on textarea "Hi {{first_name}}! Just a friendly reminder that rent is due soon. To avoid lat…" at bounding box center [412, 331] width 346 height 32
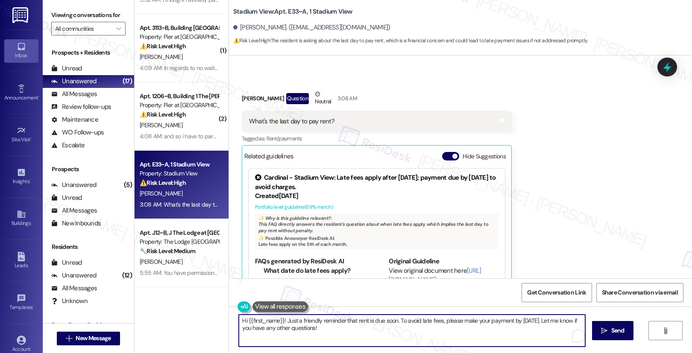
click at [493, 326] on textarea "Hi {{first_name}}! Just a friendly reminder that rent is due soon. To avoid lat…" at bounding box center [412, 331] width 346 height 32
click at [493, 326] on textarea "Hi {{first_name}}! Just a friendly reminder that rent is due soon. To avoid lat…" at bounding box center [410, 331] width 346 height 32
click at [608, 332] on span "Send" at bounding box center [613, 330] width 13 height 9
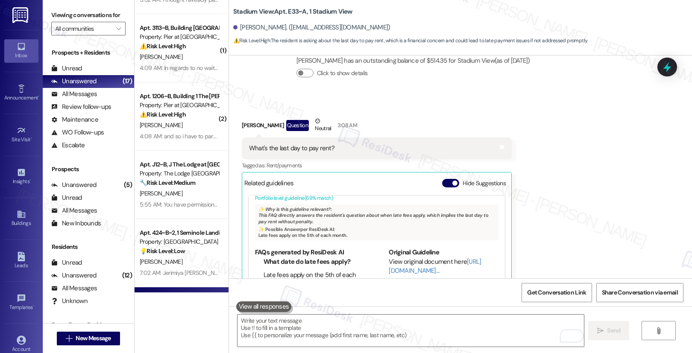
scroll to position [3200, 0]
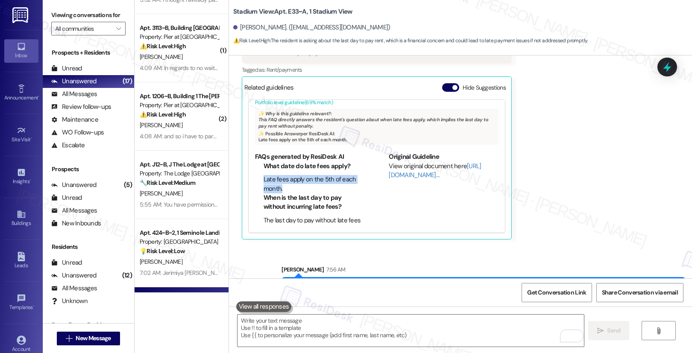
drag, startPoint x: 257, startPoint y: 141, endPoint x: 282, endPoint y: 150, distance: 26.6
click at [282, 175] on li "Late fees apply on the 5th of each month." at bounding box center [314, 184] width 101 height 18
copy li "Late fees apply on the 5th of each month."
click at [294, 338] on textarea "To enrich screen reader interactions, please activate Accessibility in Grammarl…" at bounding box center [410, 331] width 346 height 32
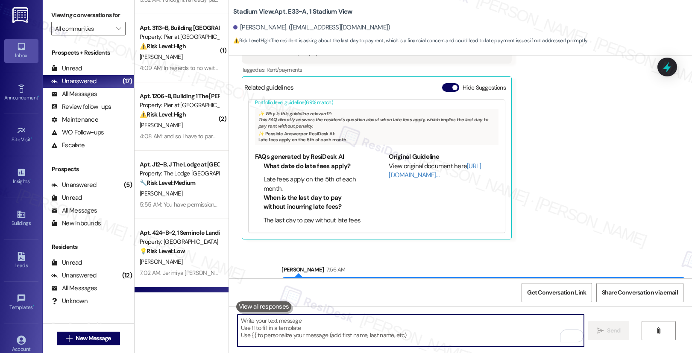
paste textarea "Late fees apply on the 5th of each month."
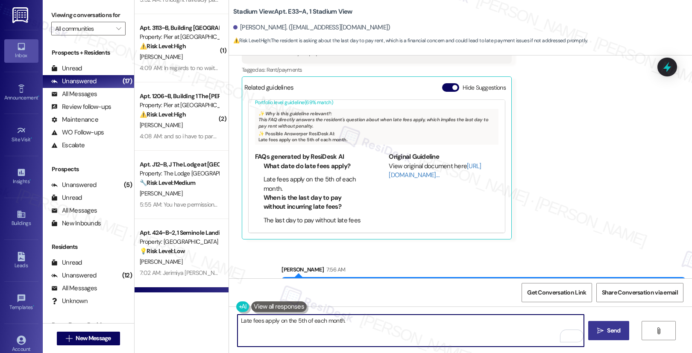
type textarea "Late fees apply on the 5th of each month."
click at [603, 332] on span " Send" at bounding box center [608, 330] width 27 height 9
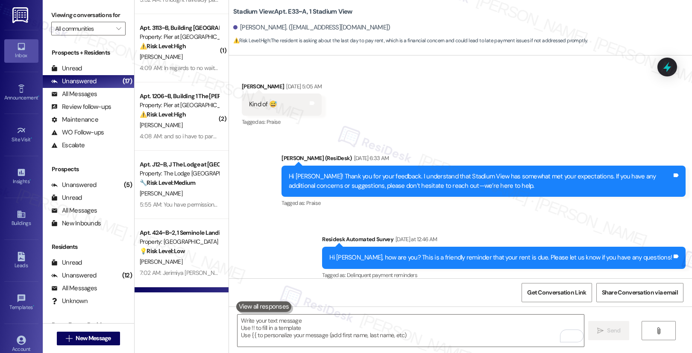
scroll to position [2804, 0]
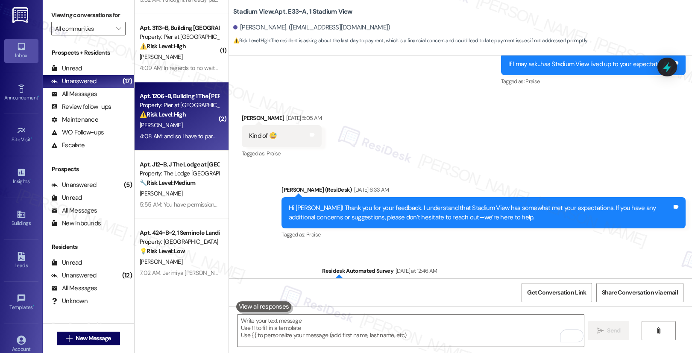
click at [160, 120] on div "[PERSON_NAME]" at bounding box center [179, 125] width 81 height 11
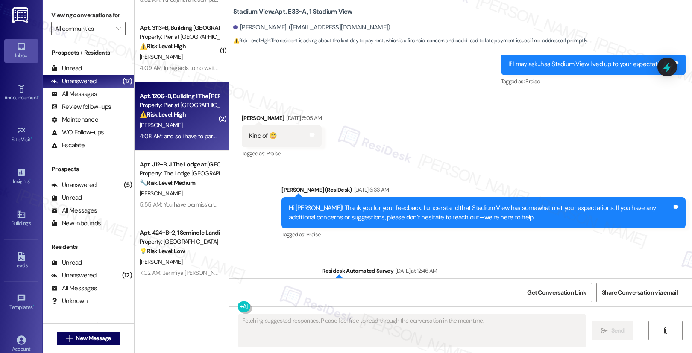
scroll to position [1044, 0]
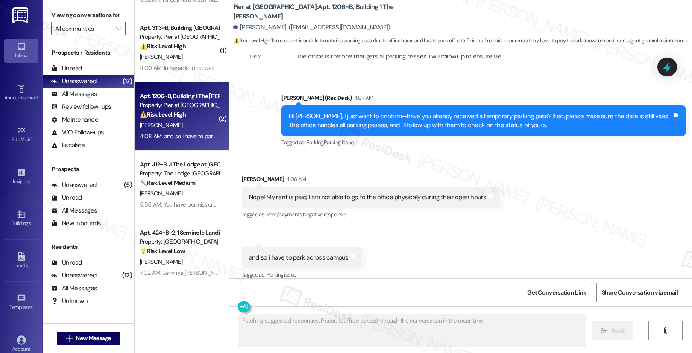
click at [160, 120] on div "[PERSON_NAME]" at bounding box center [179, 125] width 81 height 11
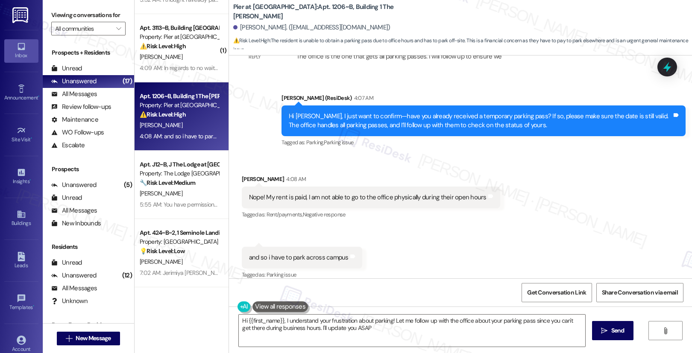
type textarea "Hi {{first_name}}, I understand your frustration about parking! Let me follow u…"
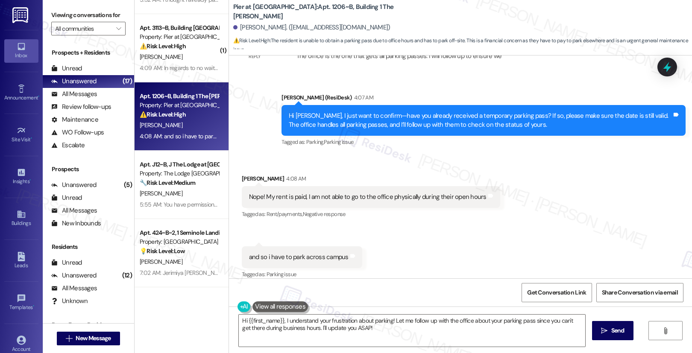
click at [308, 193] on div "Nope! My rent is paid, I am not able to go to the office physically during thei…" at bounding box center [367, 197] width 237 height 9
click at [313, 253] on div "and so i have to park across campus" at bounding box center [299, 257] width 100 height 9
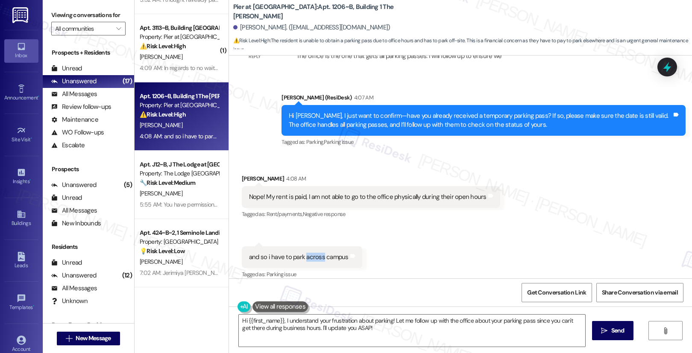
click at [313, 253] on div "and so i have to park across campus" at bounding box center [299, 257] width 100 height 9
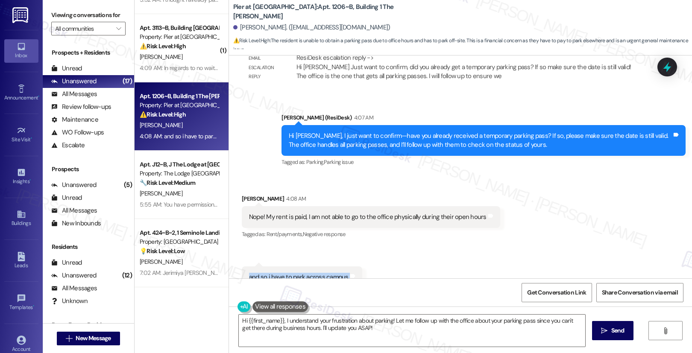
scroll to position [1011, 0]
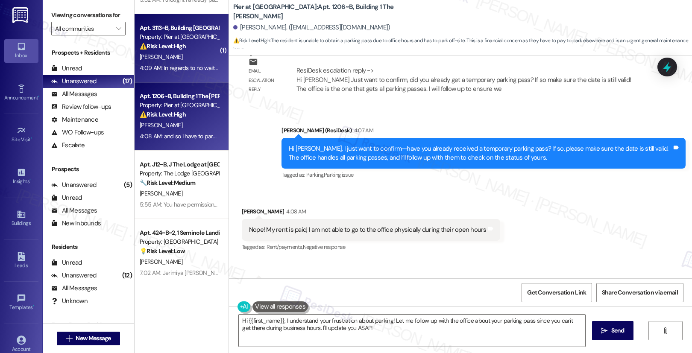
click at [192, 59] on div "[PERSON_NAME]" at bounding box center [179, 57] width 81 height 11
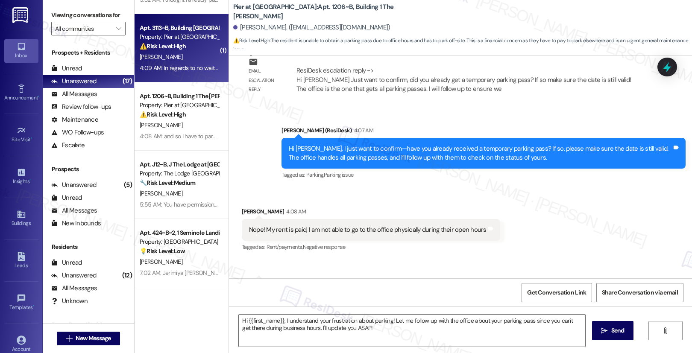
type textarea "Fetching suggested responses. Please feel free to read through the conversation…"
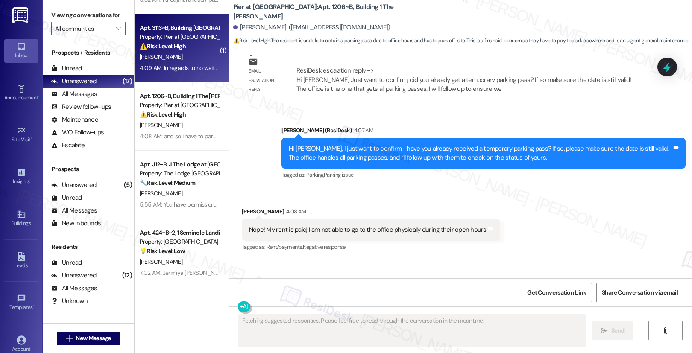
click at [192, 59] on div "[PERSON_NAME]" at bounding box center [179, 57] width 81 height 11
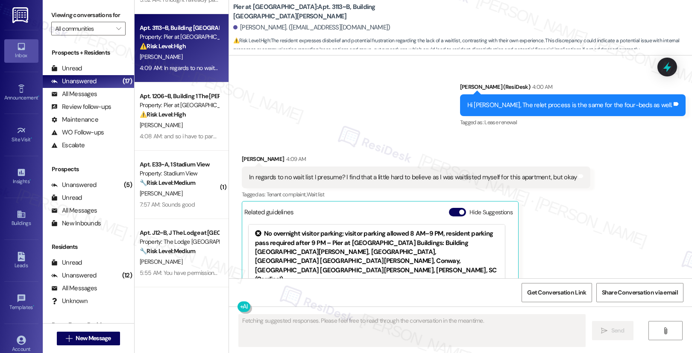
scroll to position [1780, 0]
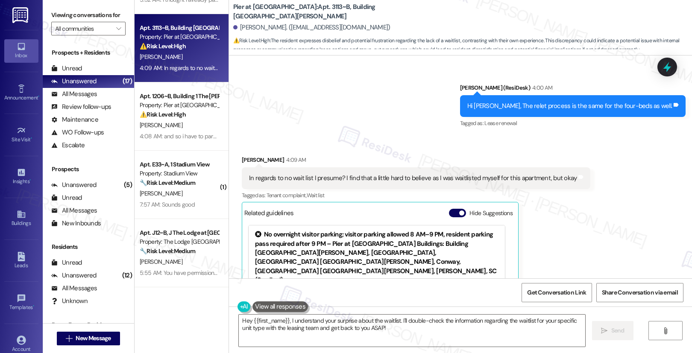
click at [404, 174] on div "In regards to no wait list I presume? I find that a little hard to believe as I…" at bounding box center [413, 178] width 328 height 9
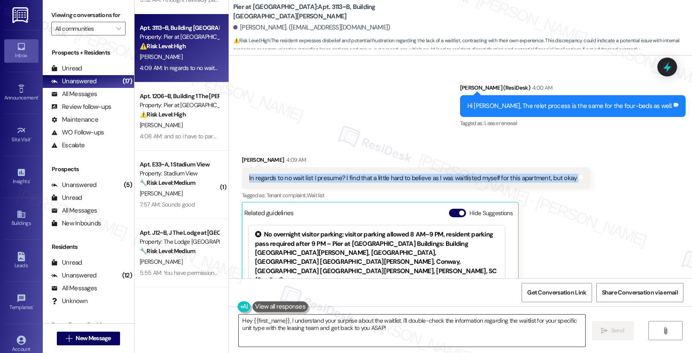
click at [414, 326] on textarea "Hey {{first_name}}, I understand your surprise about the waitlist. I'll double-…" at bounding box center [412, 331] width 346 height 32
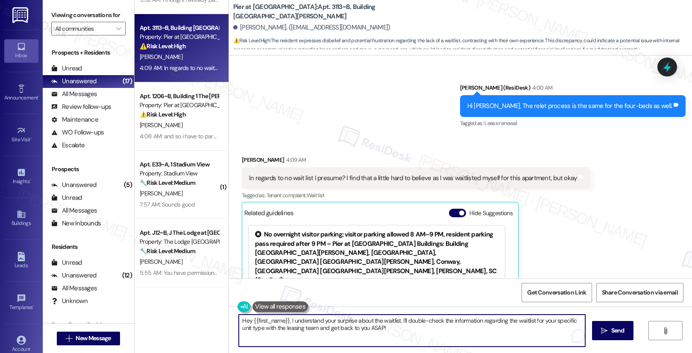
click at [414, 326] on textarea "Hey {{first_name}}, I understand your surprise about the waitlist. I'll double-…" at bounding box center [412, 331] width 346 height 32
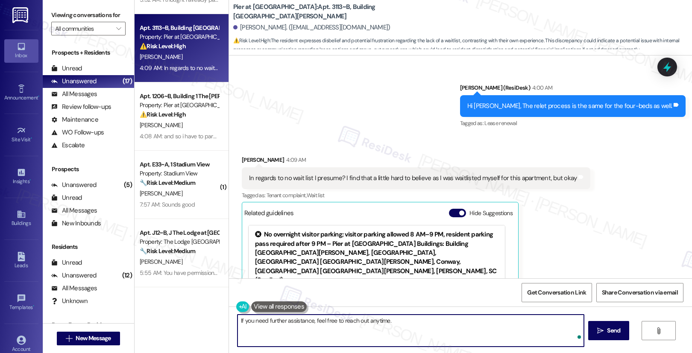
type textarea "If you need further assistance, feel free to reach out anytime."
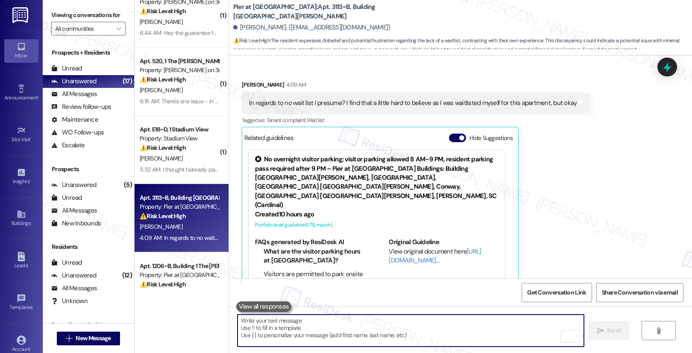
scroll to position [1863, 0]
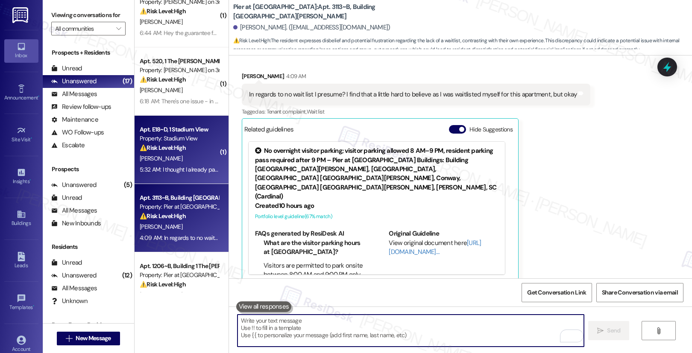
click at [187, 146] on div "⚠️ Risk Level: High The resident believes they already paid rent, but a late fe…" at bounding box center [179, 148] width 79 height 9
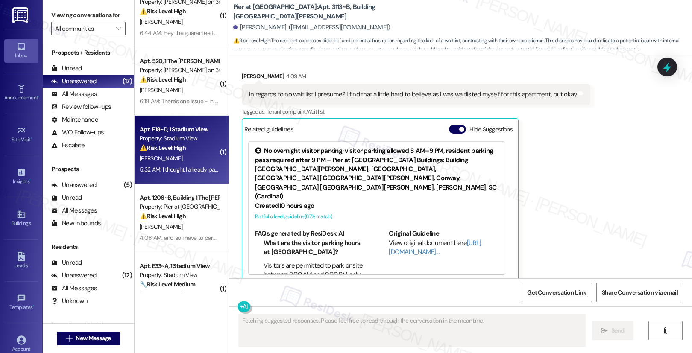
click at [187, 146] on div "⚠️ Risk Level: High The resident believes they already paid rent, but a late fe…" at bounding box center [179, 148] width 79 height 9
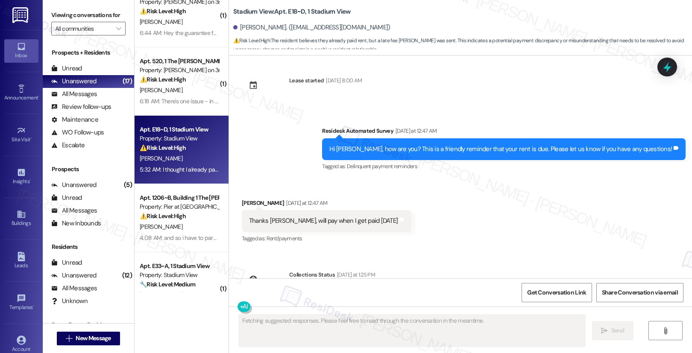
click at [325, 232] on div "Tagged as: Rent/payments Click to highlight conversations about Rent/payments" at bounding box center [327, 238] width 170 height 12
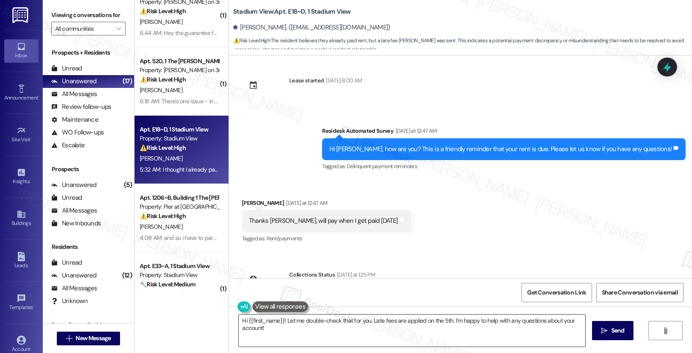
click at [328, 328] on textarea "Hi {{first_name}}! Let me double-check that for you. Late fees are applied on t…" at bounding box center [412, 331] width 346 height 32
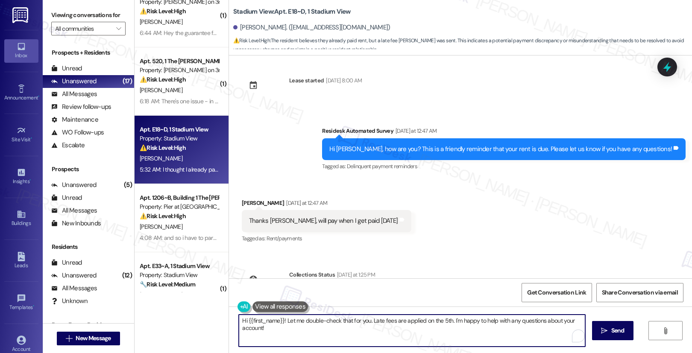
click at [328, 328] on textarea "Hi {{first_name}}! Let me double-check that for you. Late fees are applied on t…" at bounding box center [412, 331] width 346 height 32
drag, startPoint x: 366, startPoint y: 320, endPoint x: 279, endPoint y: 319, distance: 86.7
click at [279, 319] on textarea "Hi {{first_name}}! Let me double-check that for you. Late fees are applied on t…" at bounding box center [410, 331] width 346 height 32
drag, startPoint x: 528, startPoint y: 322, endPoint x: 360, endPoint y: 319, distance: 168.3
click at [360, 319] on textarea "Hi {{first_name}}! Late fees are applied on the 5th. I'm happy to help with any…" at bounding box center [410, 331] width 346 height 32
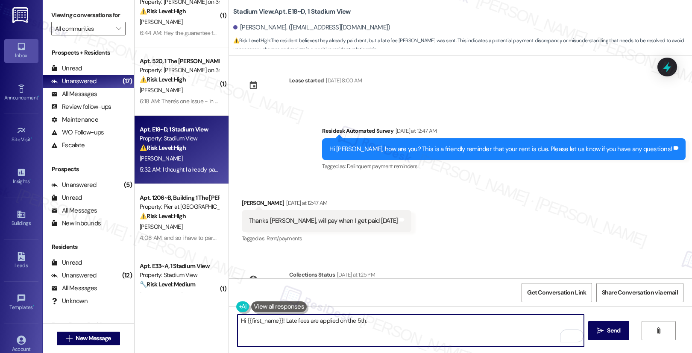
click at [280, 323] on textarea "Hi {{first_name}}! Late fees are applied on the 5th." at bounding box center [410, 331] width 346 height 32
type textarea "Hi {{first_name}}! Thank you for letting me know. Please note that late fees ar…"
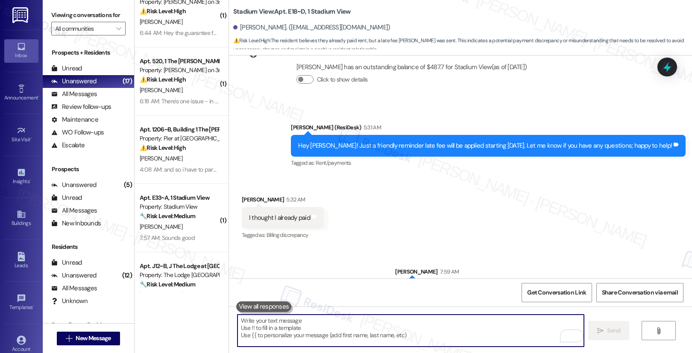
scroll to position [2100, 0]
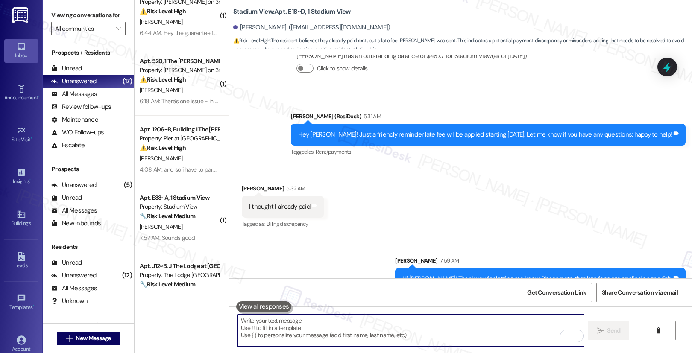
click at [504, 130] on div "Hey [PERSON_NAME]! Just a friendly reminder late fee will be applied starting […" at bounding box center [485, 134] width 374 height 9
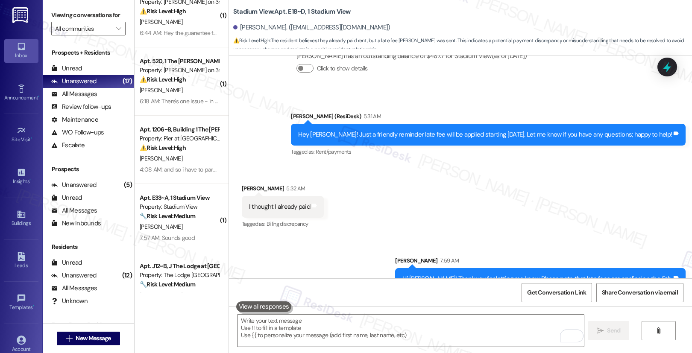
click at [504, 130] on div "Hey [PERSON_NAME]! Just a friendly reminder late fee will be applied starting […" at bounding box center [485, 134] width 374 height 9
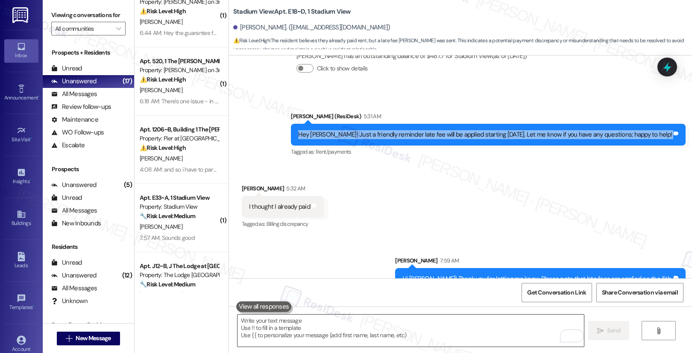
click at [447, 324] on textarea "To enrich screen reader interactions, please activate Accessibility in Grammarl…" at bounding box center [410, 331] width 346 height 32
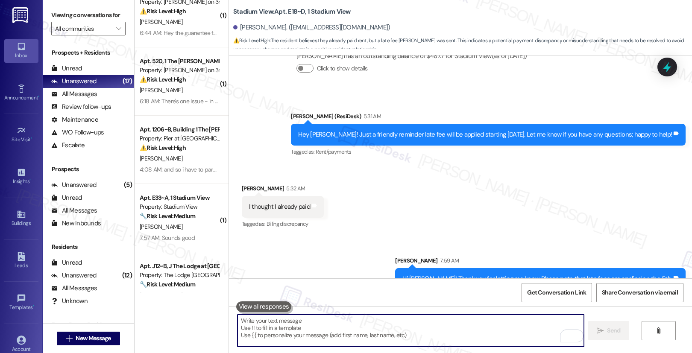
click at [447, 324] on textarea "To enrich screen reader interactions, please activate Accessibility in Grammarl…" at bounding box center [410, 331] width 346 height 32
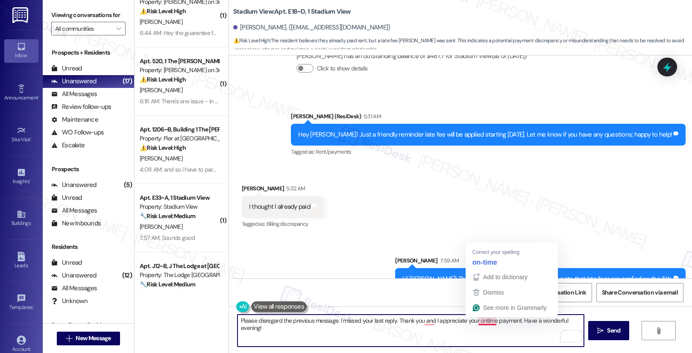
click at [479, 324] on textarea "Please disregard the previous message. I missed your last reply. Thank you and …" at bounding box center [410, 331] width 346 height 32
click at [497, 274] on span "Add to dictionary" at bounding box center [505, 277] width 44 height 7
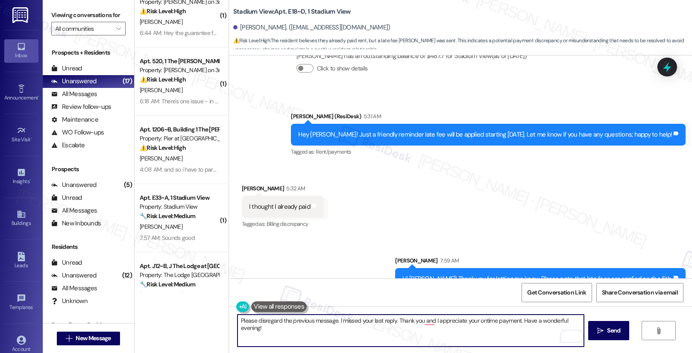
click at [478, 323] on textarea "Please disregard the previous message. I missed your last reply. Thank you and …" at bounding box center [410, 331] width 346 height 32
click at [424, 319] on textarea "Please disregard the previous message. I missed your last reply. Thank you and …" at bounding box center [410, 331] width 346 height 32
click at [436, 325] on textarea "Please disregard the previous message. I missed your last reply. Thank you, and…" at bounding box center [410, 331] width 346 height 32
type textarea "Please disregard the previous message. I missed your last reply. Thank you, and…"
click at [601, 334] on icon "" at bounding box center [600, 331] width 6 height 7
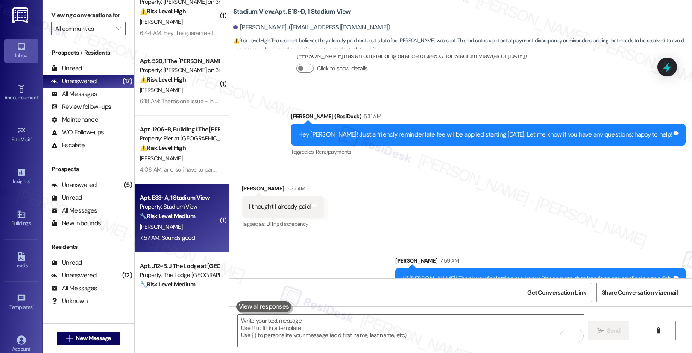
click at [174, 208] on div "Property: Stadium View" at bounding box center [179, 206] width 79 height 9
type textarea "Fetching suggested responses. Please feel free to read through the conversation…"
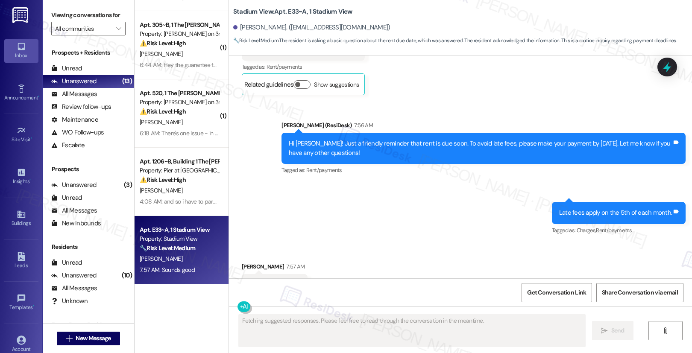
scroll to position [222, 0]
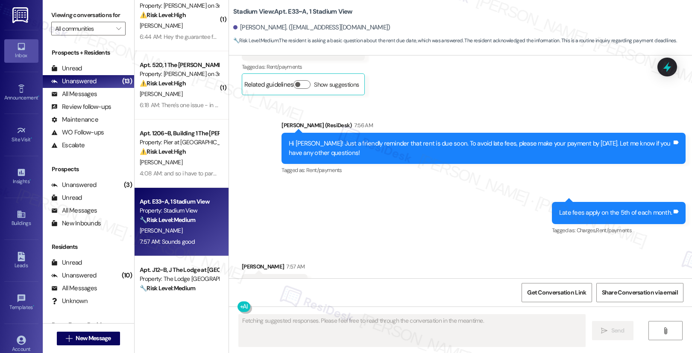
click at [190, 223] on strong "🔧 Risk Level: Medium" at bounding box center [168, 220] width 56 height 8
click at [422, 243] on div "Received via SMS [PERSON_NAME] 7:57 AM Sounds good Tags and notes Tagged as: Po…" at bounding box center [460, 279] width 463 height 72
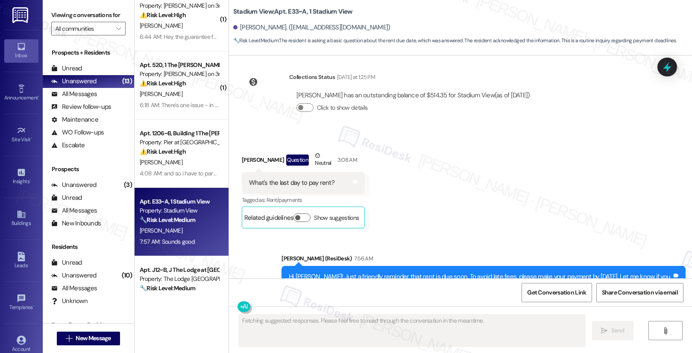
scroll to position [3204, 0]
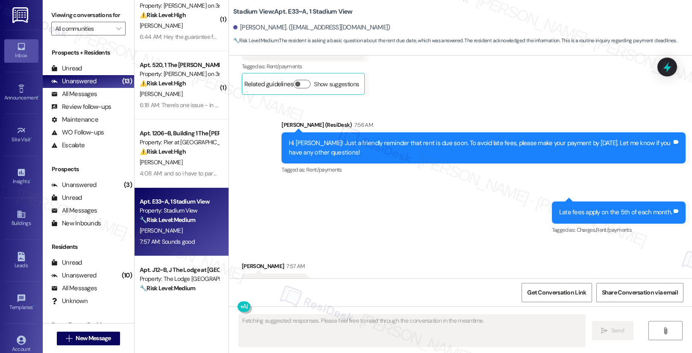
click at [341, 309] on div "Fetching suggested responses. Please feel free to read through the conversation…" at bounding box center [460, 339] width 463 height 64
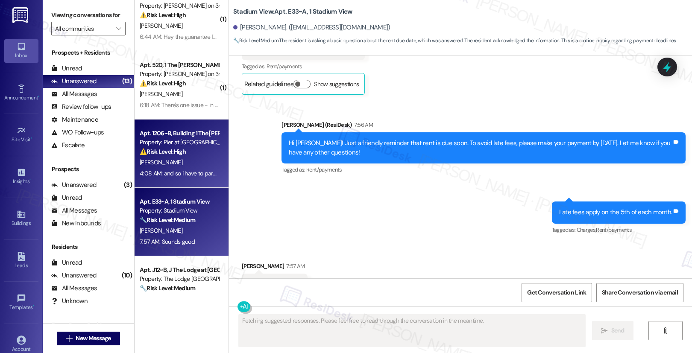
click at [204, 162] on div "[PERSON_NAME]" at bounding box center [179, 162] width 81 height 11
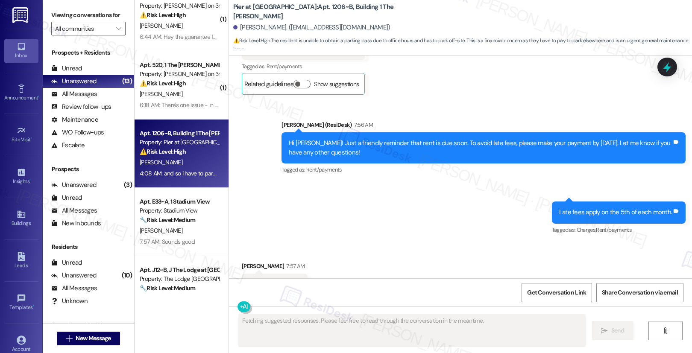
scroll to position [1044, 0]
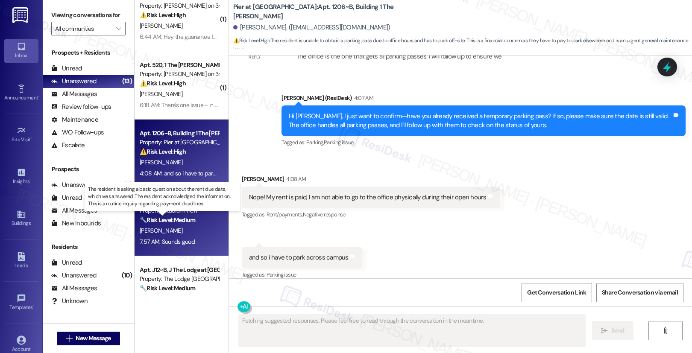
click at [188, 222] on strong "🔧 Risk Level: Medium" at bounding box center [168, 220] width 56 height 8
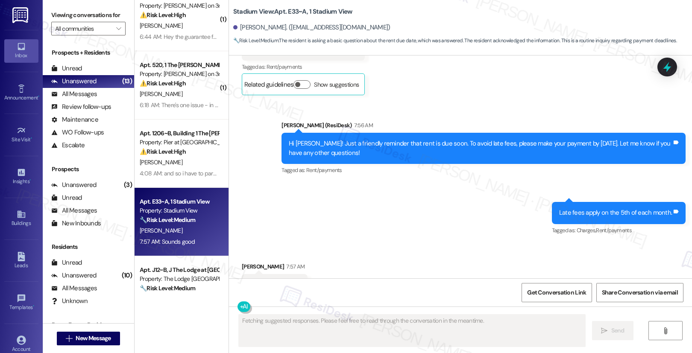
scroll to position [3204, 0]
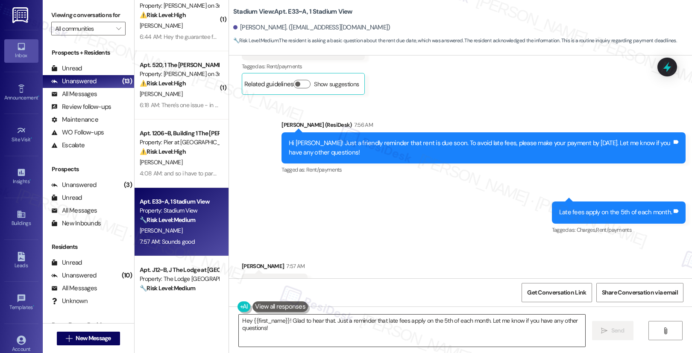
click at [351, 329] on textarea "Hey {{first_name}}! Glad to hear that. Just a reminder that late fees apply on …" at bounding box center [412, 331] width 346 height 32
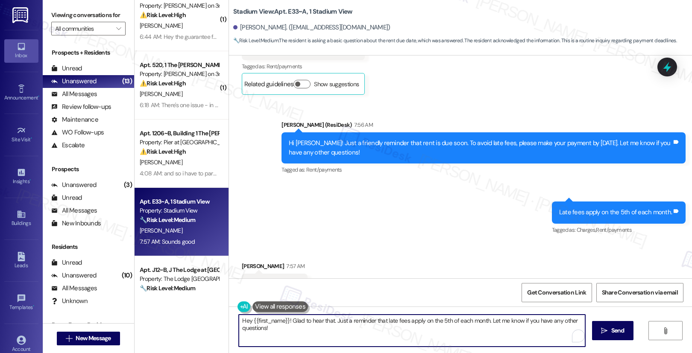
click at [351, 329] on textarea "Hey {{first_name}}! Glad to hear that. Just a reminder that late fees apply on …" at bounding box center [412, 331] width 346 height 32
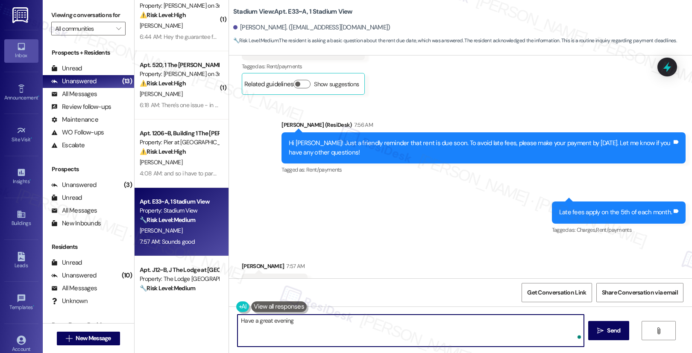
type textarea "Have a great evening!"
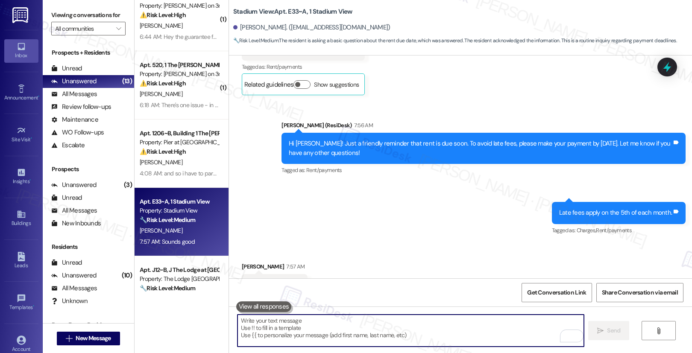
scroll to position [3263, 0]
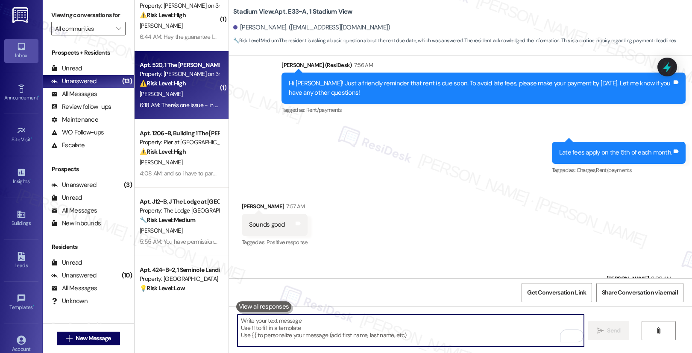
click at [178, 96] on div "[PERSON_NAME]" at bounding box center [179, 94] width 81 height 11
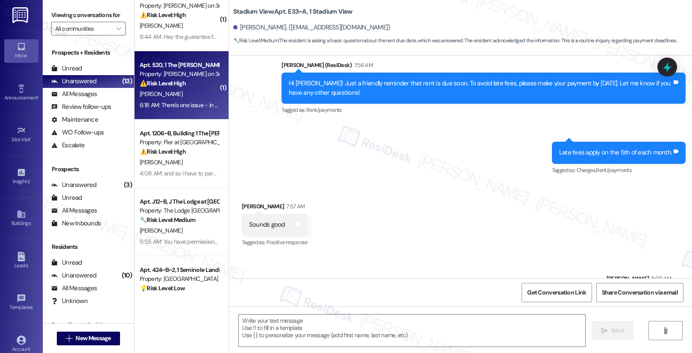
type textarea "Fetching suggested responses. Please feel free to read through the conversation…"
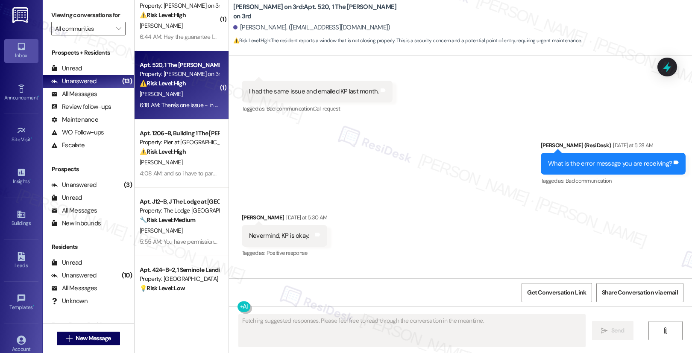
scroll to position [4384, 0]
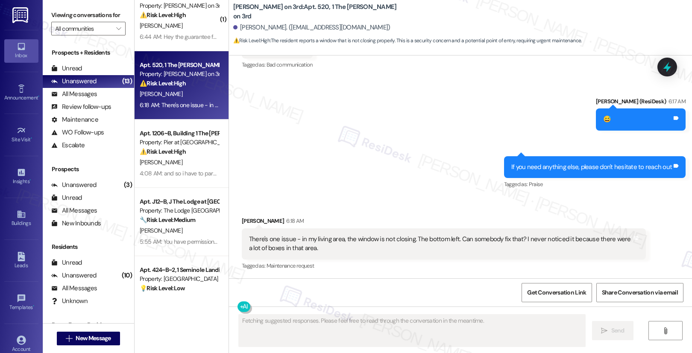
click at [294, 240] on div "There's one issue - in my living area, the window is not closing. The bottom le…" at bounding box center [440, 244] width 383 height 18
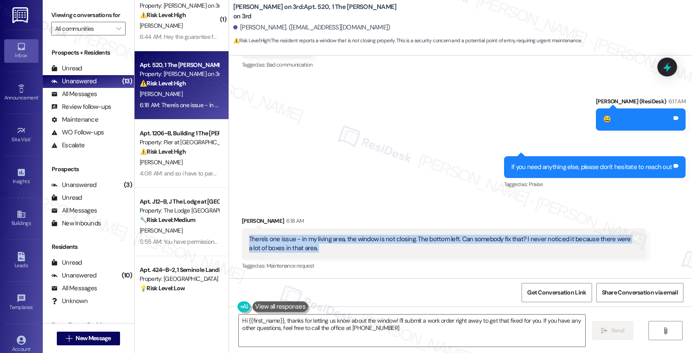
type textarea "Hi {{first_name}}, thanks for letting us know about the window! I'll submit a w…"
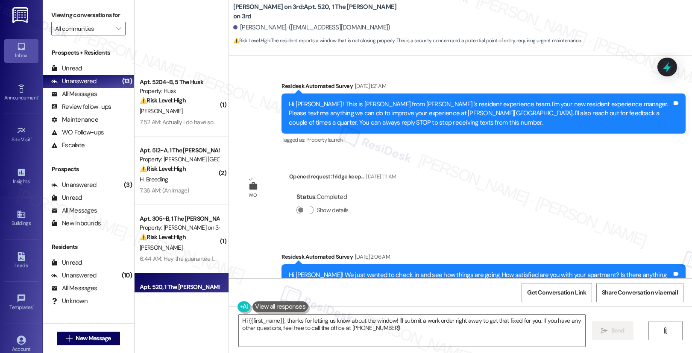
scroll to position [4384, 0]
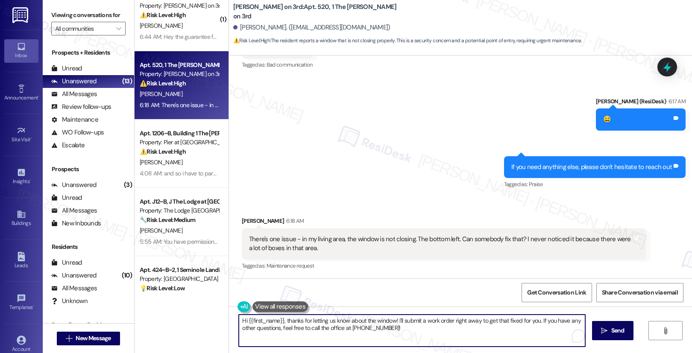
click at [533, 320] on textarea "Hi {{first_name}}, thanks for letting us know about the window! I'll submit a w…" at bounding box center [412, 331] width 346 height 32
drag, startPoint x: 533, startPoint y: 321, endPoint x: 539, endPoint y: 329, distance: 10.1
click at [542, 332] on textarea "Hi {{first_name}}, thanks for letting us know about the window! I'll submit a w…" at bounding box center [410, 331] width 346 height 32
drag, startPoint x: 532, startPoint y: 321, endPoint x: 539, endPoint y: 329, distance: 10.9
click at [539, 329] on textarea "Hi {{first_name}}, thanks for letting us know about the window! I'll submit a w…" at bounding box center [410, 331] width 346 height 32
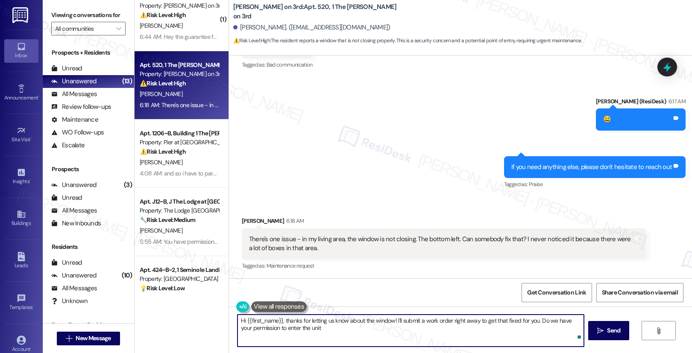
type textarea "Hi {{first_name}}, thanks for letting us know about the window! I'll submit a w…"
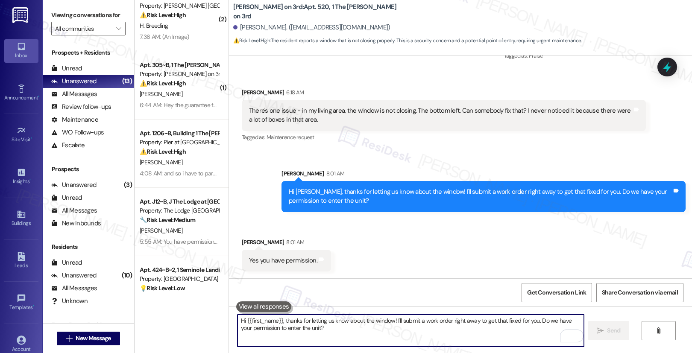
scroll to position [4512, 0]
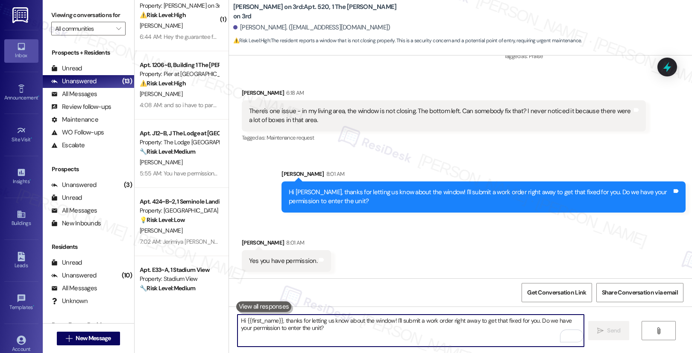
click at [409, 331] on textarea "Hi {{first_name}}, thanks for letting us know about the window! I'll submit a w…" at bounding box center [410, 331] width 346 height 32
click at [260, 109] on div "There's one issue - in my living area, the window is not closing. The bottom le…" at bounding box center [440, 116] width 383 height 18
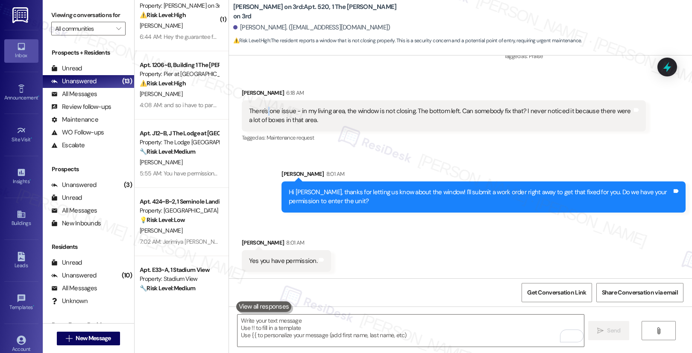
click at [260, 109] on div "There's one issue - in my living area, the window is not closing. The bottom le…" at bounding box center [440, 116] width 383 height 18
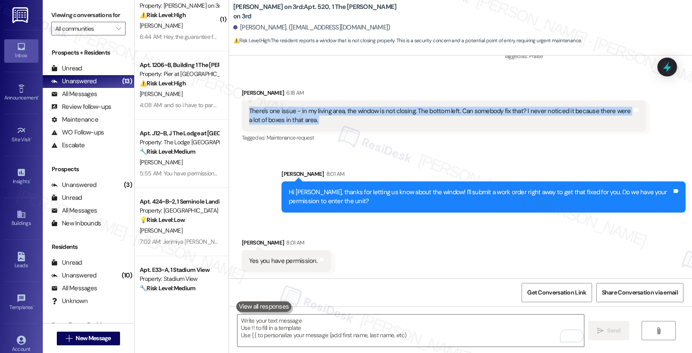
click at [260, 109] on div "There's one issue - in my living area, the window is not closing. The bottom le…" at bounding box center [440, 116] width 383 height 18
copy div "There's one issue - in my living area, the window is not closing. The bottom le…"
click at [463, 329] on textarea "To enrich screen reader interactions, please activate Accessibility in Grammarl…" at bounding box center [410, 331] width 346 height 32
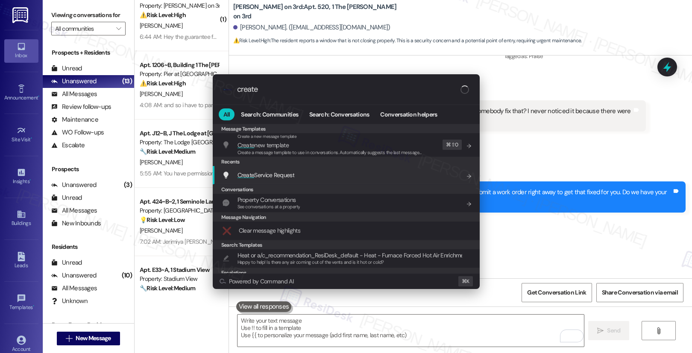
type input "create"
click at [398, 178] on div "Create Service Request Add shortcut" at bounding box center [347, 174] width 250 height 9
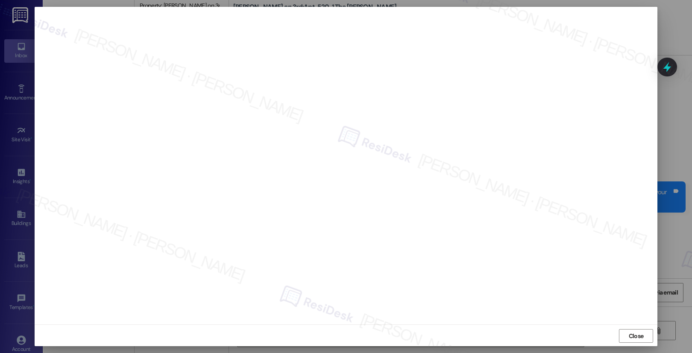
scroll to position [1, 0]
click at [627, 336] on span "Close" at bounding box center [636, 335] width 18 height 9
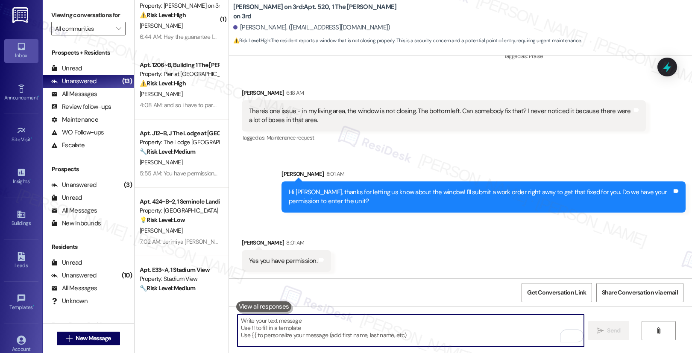
click at [453, 324] on textarea "To enrich screen reader interactions, please activate Accessibility in Grammarl…" at bounding box center [410, 331] width 346 height 32
click at [439, 332] on textarea "To enrich screen reader interactions, please activate Accessibility in Grammarl…" at bounding box center [410, 331] width 346 height 32
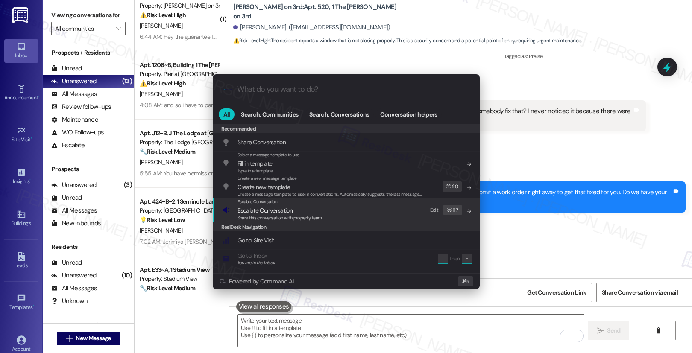
click at [335, 216] on div "Escalate Conversation Escalate Conversation Share this conversation with proper…" at bounding box center [347, 210] width 250 height 23
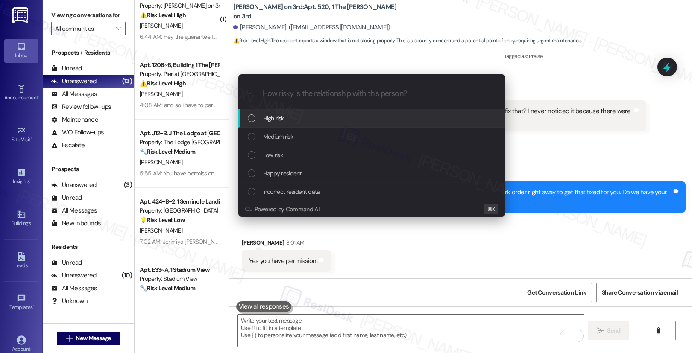
click at [313, 117] on div "High risk" at bounding box center [373, 118] width 250 height 9
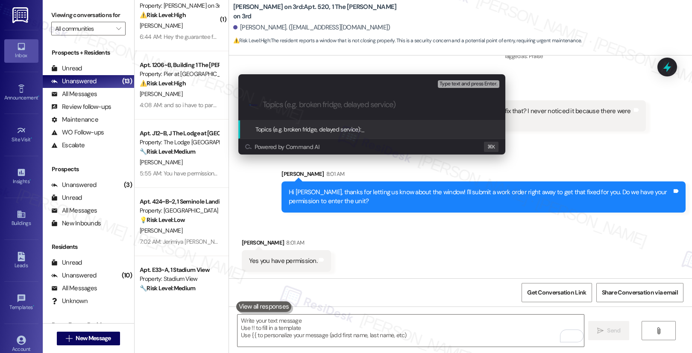
paste input "Work order submitted by Residesk | Work order # 12931918 - Window"
type input "Work order submitted by Residesk | Work order # 12931918 - Window"
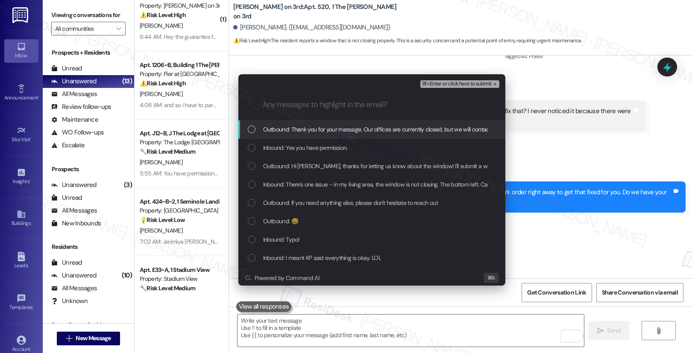
click at [316, 129] on span "Outbound: Thank you for your message. Our offices are currently closed, but we …" at bounding box center [516, 129] width 506 height 9
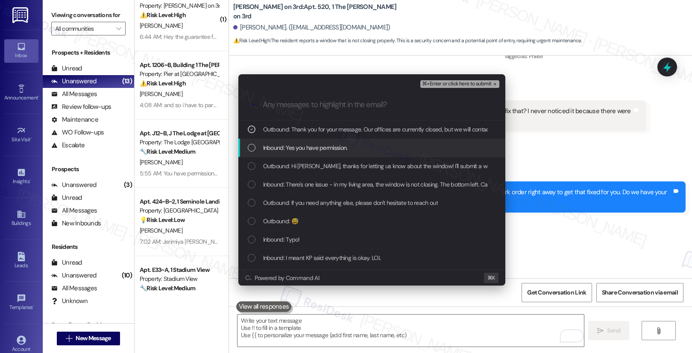
click at [313, 149] on span "Inbound: Yes you have permission." at bounding box center [305, 147] width 85 height 9
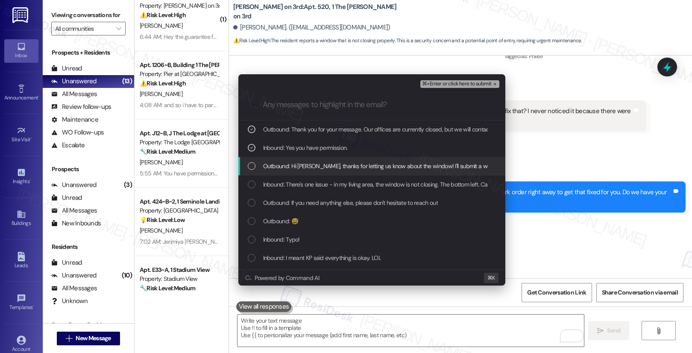
click at [312, 165] on span "Outbound: Hi [PERSON_NAME], thanks for letting us know about the window! I'll s…" at bounding box center [487, 165] width 449 height 9
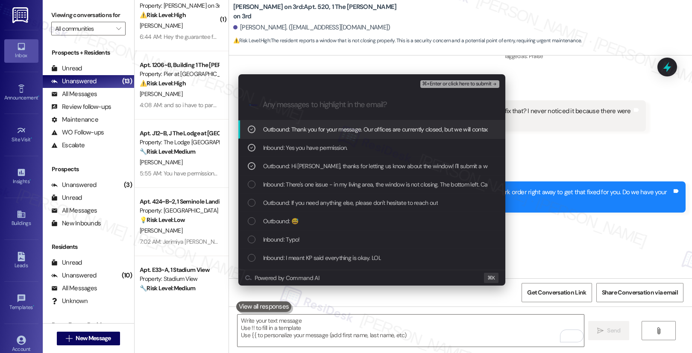
click at [331, 127] on span "Outbound: Thank you for your message. Our offices are currently closed, but we …" at bounding box center [516, 129] width 506 height 9
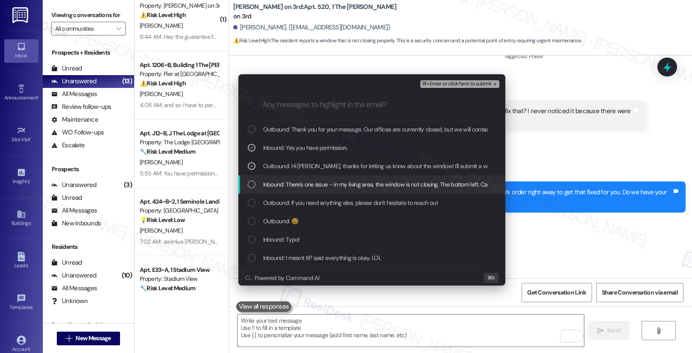
click at [319, 183] on span "Inbound: There's one issue - in my living area, the window is not closing. The …" at bounding box center [481, 184] width 436 height 9
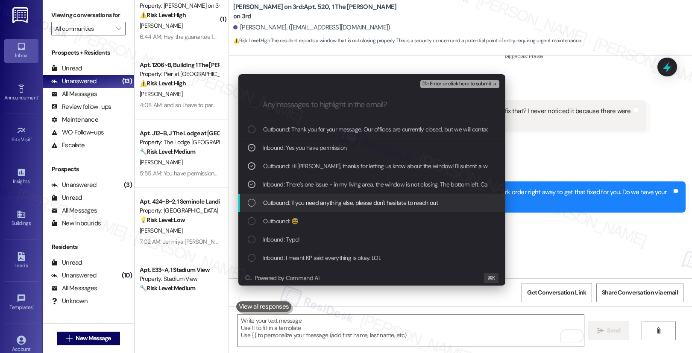
click at [331, 204] on span "Outbound: If you need anything else, please don't hesitate to reach out" at bounding box center [350, 202] width 175 height 9
click at [329, 205] on span "Outbound: If you need anything else, please don't hesitate to reach out" at bounding box center [350, 202] width 175 height 9
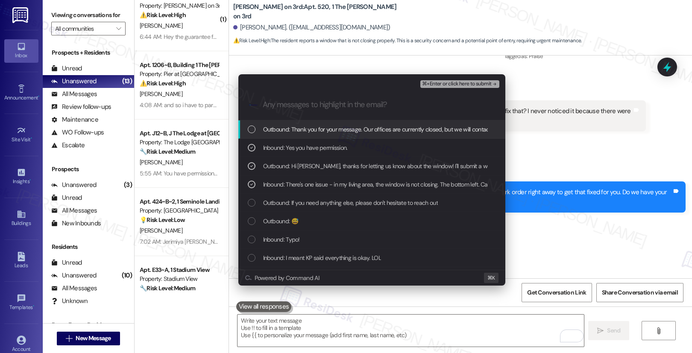
click at [436, 85] on span "⌘+Enter or click here to submit" at bounding box center [456, 84] width 69 height 6
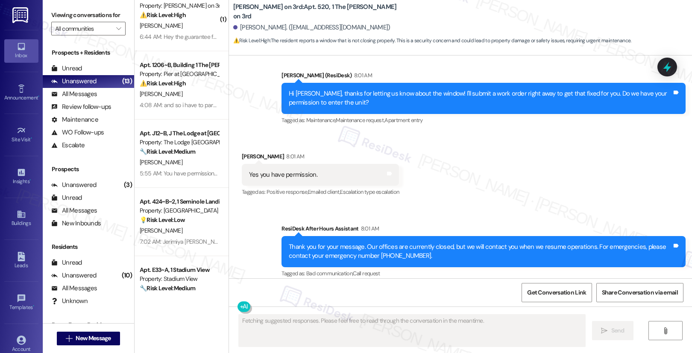
scroll to position [4619, 0]
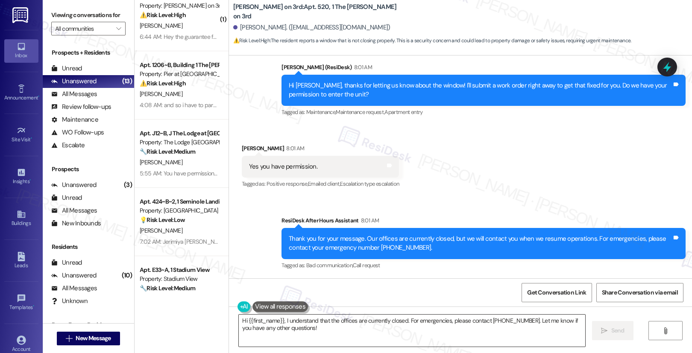
click at [321, 325] on textarea "Hi {{first_name}}, I understand that the offices are currently closed. For emer…" at bounding box center [412, 331] width 346 height 32
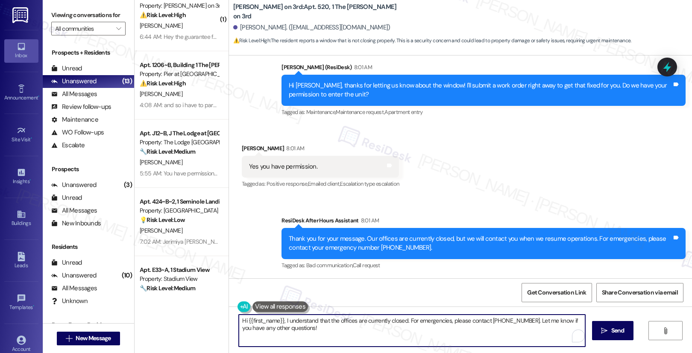
click at [321, 325] on textarea "Hi {{first_name}}, I understand that the offices are currently closed. For emer…" at bounding box center [412, 331] width 346 height 32
paste textarea "Thank you, {{first_name}}. The request has been submitted. Our maintenance team…"
drag, startPoint x: 495, startPoint y: 320, endPoint x: 501, endPoint y: 330, distance: 11.3
click at [501, 330] on textarea "Thank you, {{first_name}}. The request has been submitted. Our maintenance team…" at bounding box center [410, 331] width 346 height 32
click at [569, 257] on div "Thank you for your message. Our offices are currently closed, but we will conta…" at bounding box center [483, 243] width 404 height 31
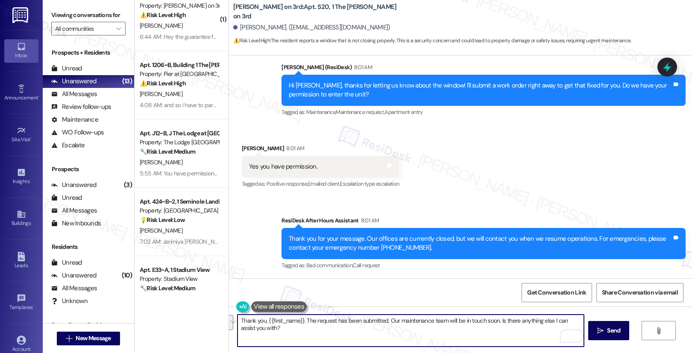
drag, startPoint x: 495, startPoint y: 320, endPoint x: 495, endPoint y: 334, distance: 14.1
click at [495, 334] on textarea "Thank you, {{first_name}}. The request has been submitted. Our maintenance team…" at bounding box center [410, 331] width 346 height 32
type textarea "Thank you, {{first_name}}. The request has been submitted. Our maintenance team…"
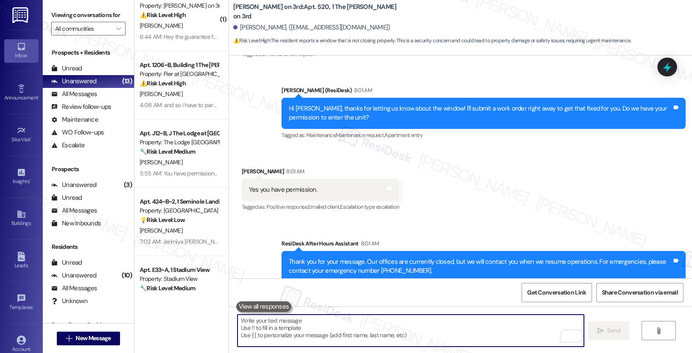
scroll to position [4678, 0]
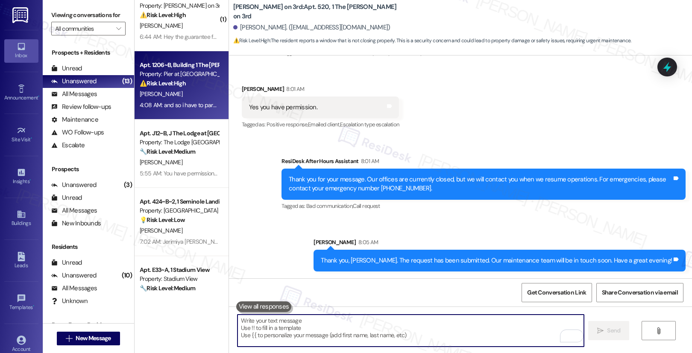
click at [193, 96] on div "[PERSON_NAME]" at bounding box center [179, 94] width 81 height 11
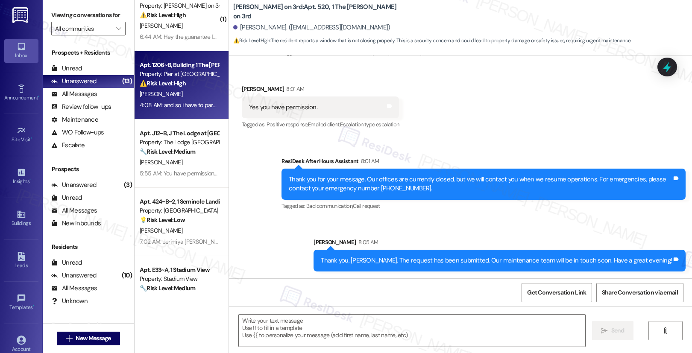
type textarea "Fetching suggested responses. Please feel free to read through the conversation…"
click at [193, 96] on div "[PERSON_NAME]" at bounding box center [179, 94] width 81 height 11
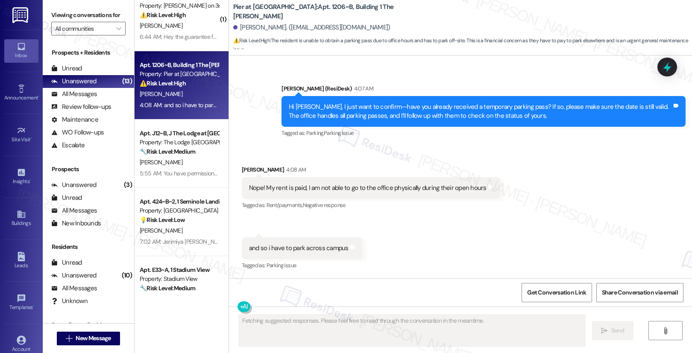
scroll to position [1044, 0]
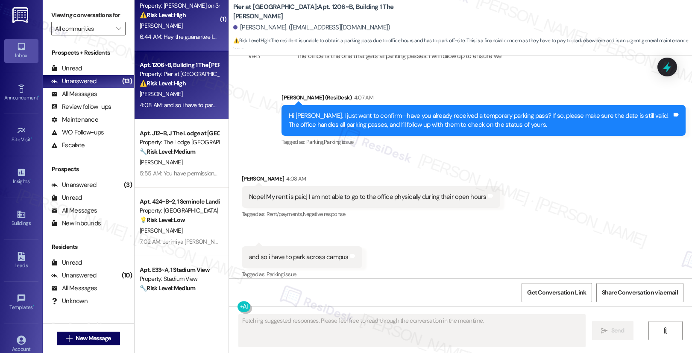
click at [174, 35] on div "6:44 AM: Hey the guarantee fee was set straight it was the recurring $16 that w…" at bounding box center [430, 37] width 580 height 8
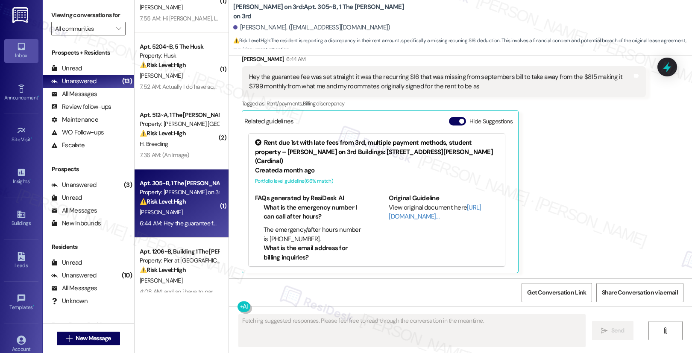
scroll to position [32, 0]
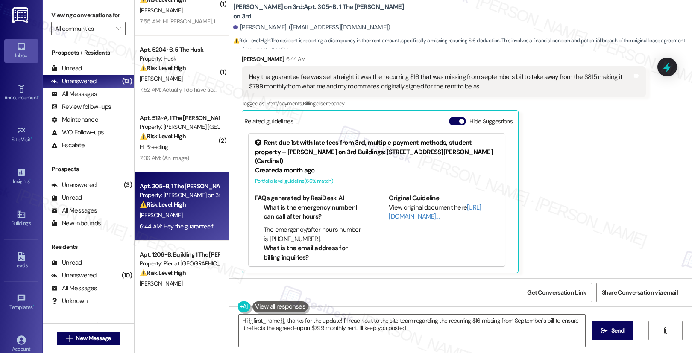
type textarea "Hi {{first_name}}, thanks for the update! I'll reach out to the site team regar…"
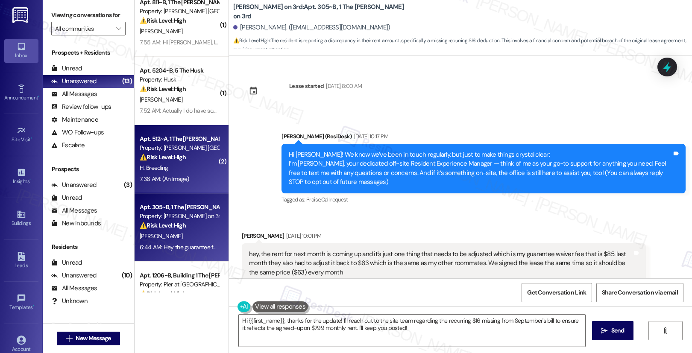
scroll to position [0, 0]
